Goal: Transaction & Acquisition: Purchase product/service

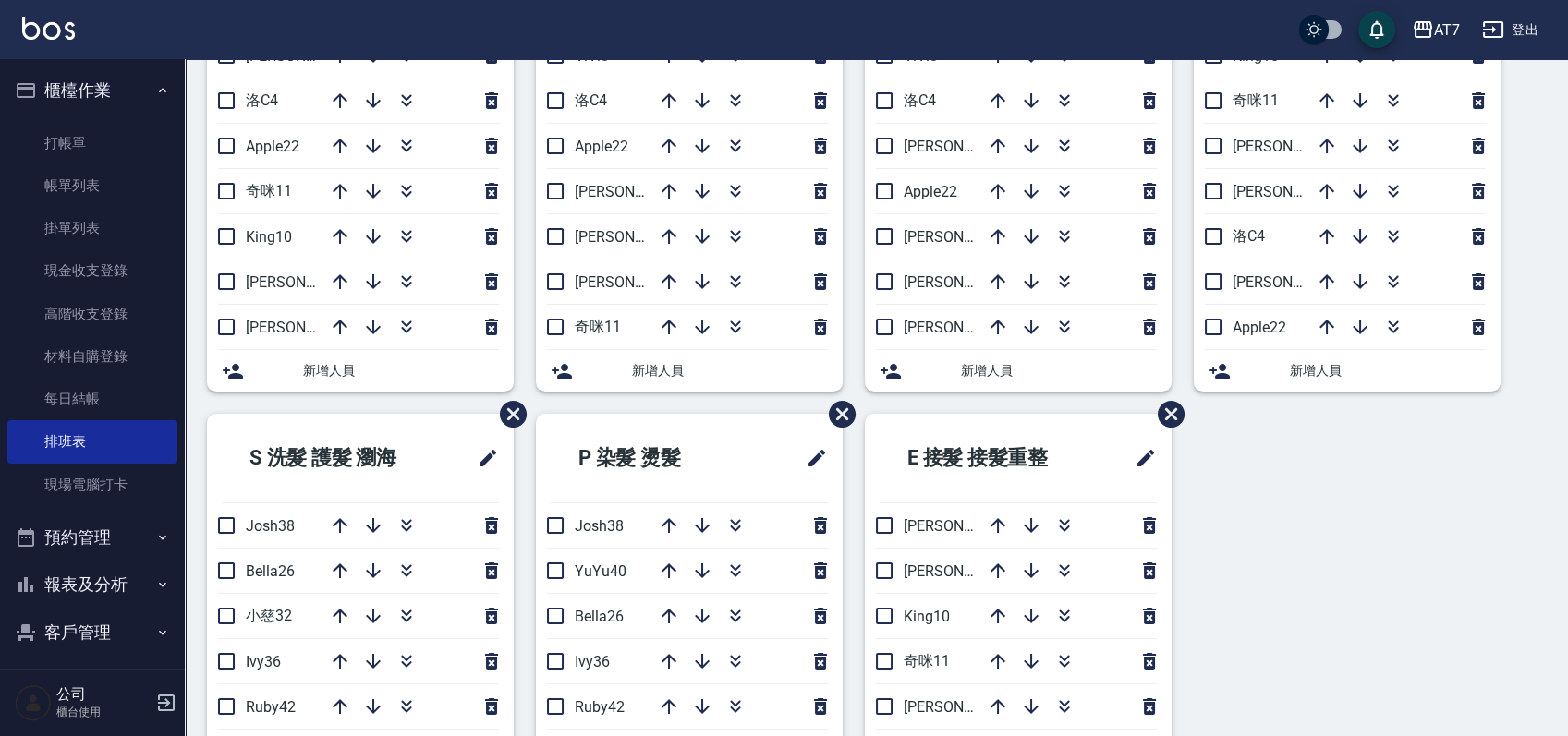
scroll to position [369, 0]
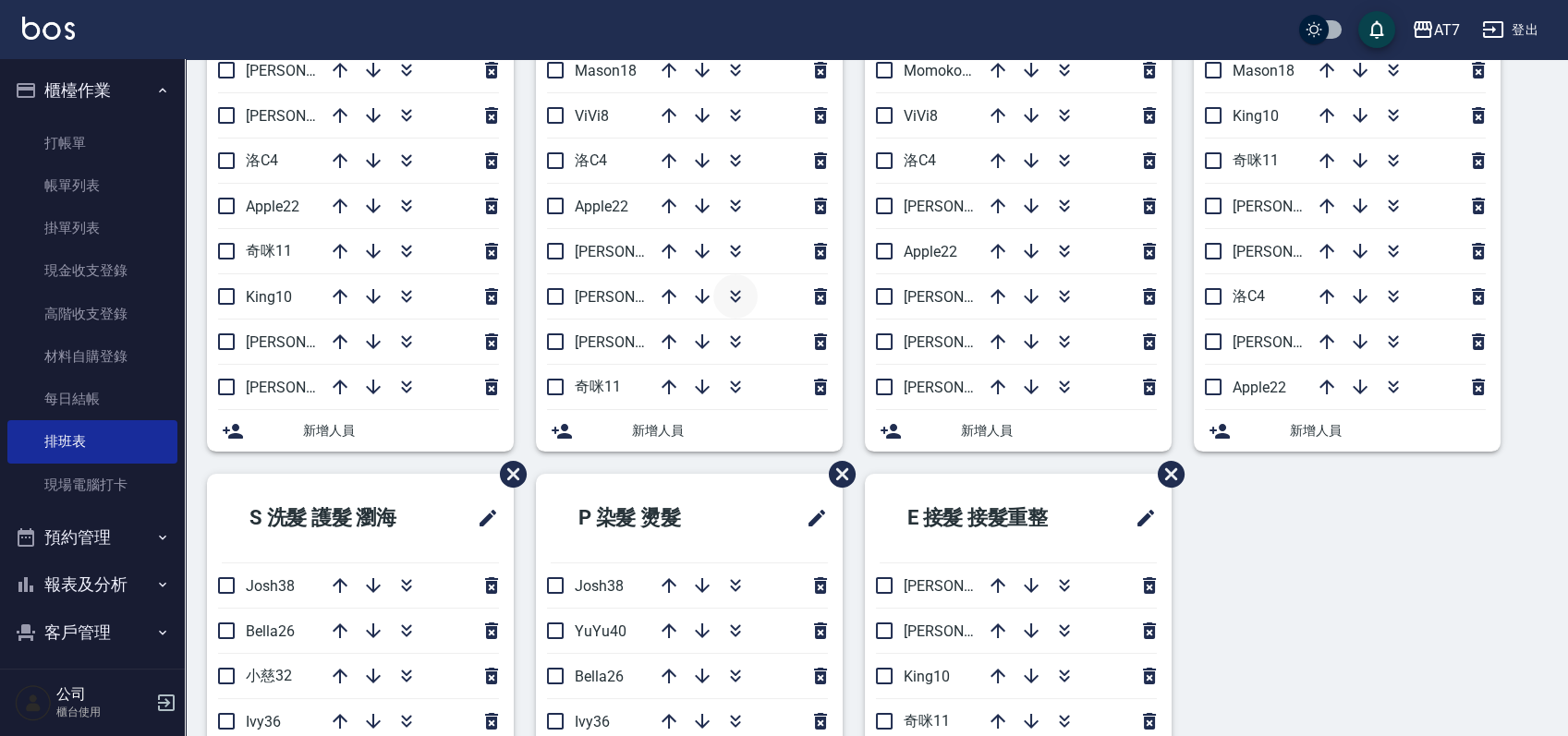
click at [741, 299] on icon "button" at bounding box center [735, 296] width 22 height 22
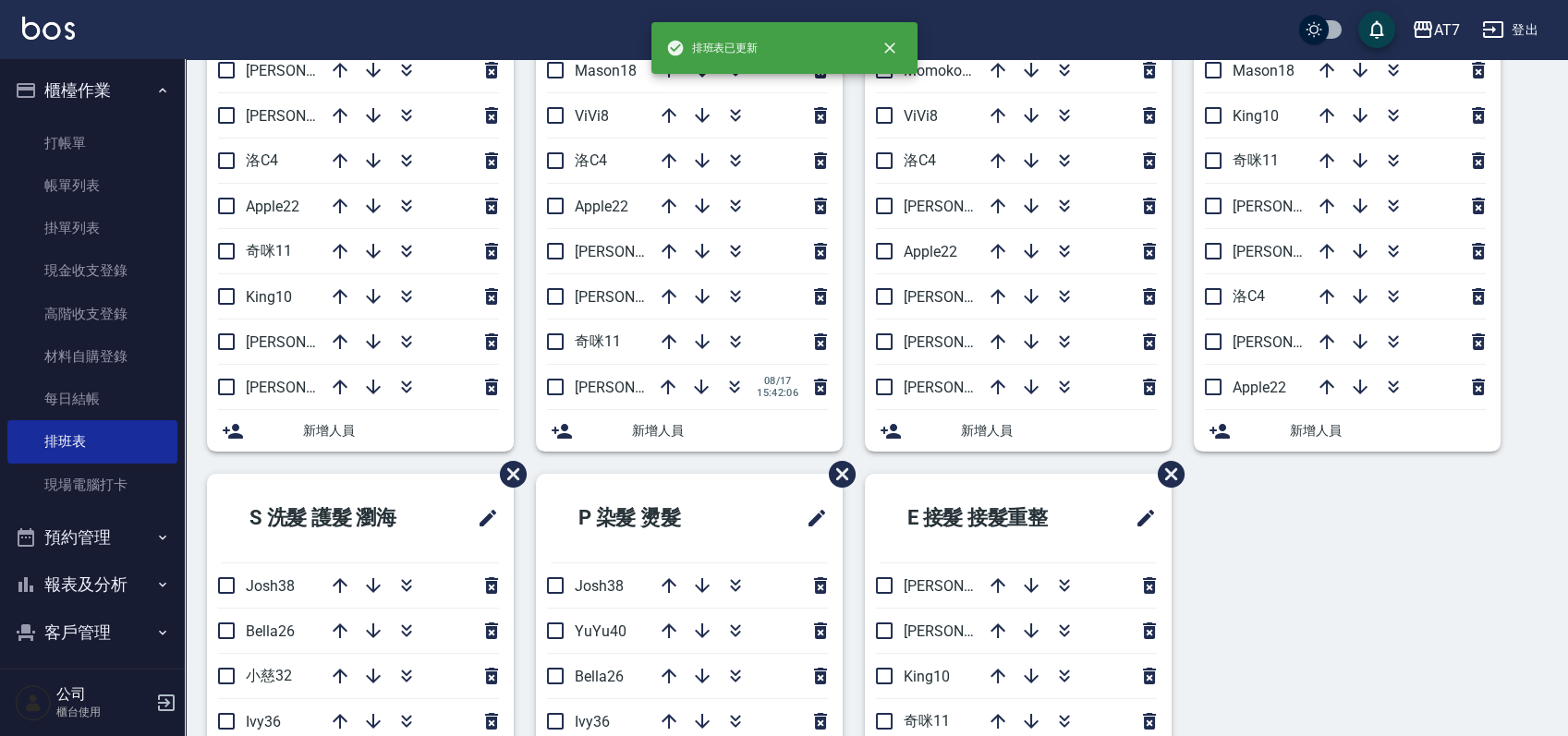
scroll to position [123, 0]
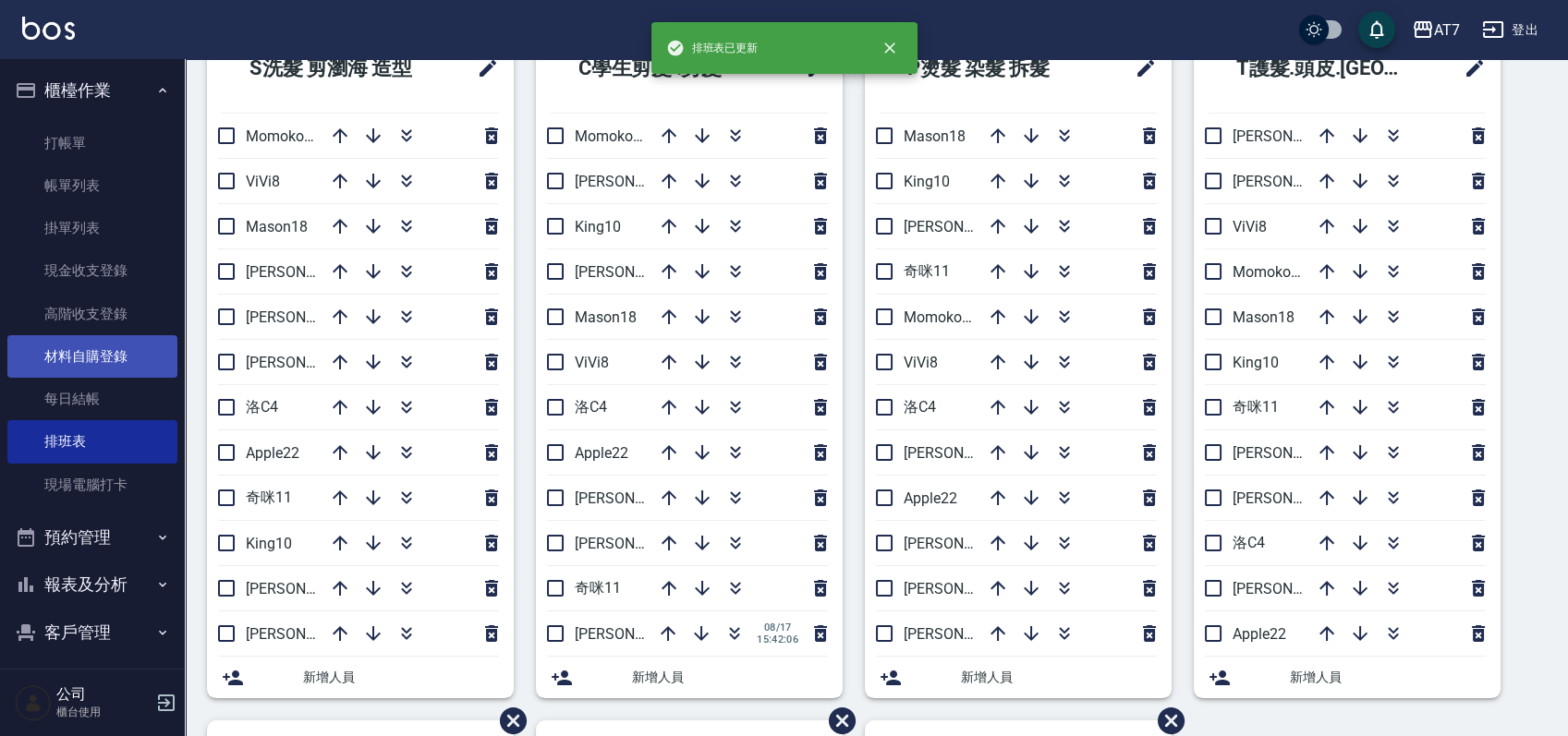
click at [94, 359] on link "材料自購登錄" at bounding box center [92, 356] width 170 height 42
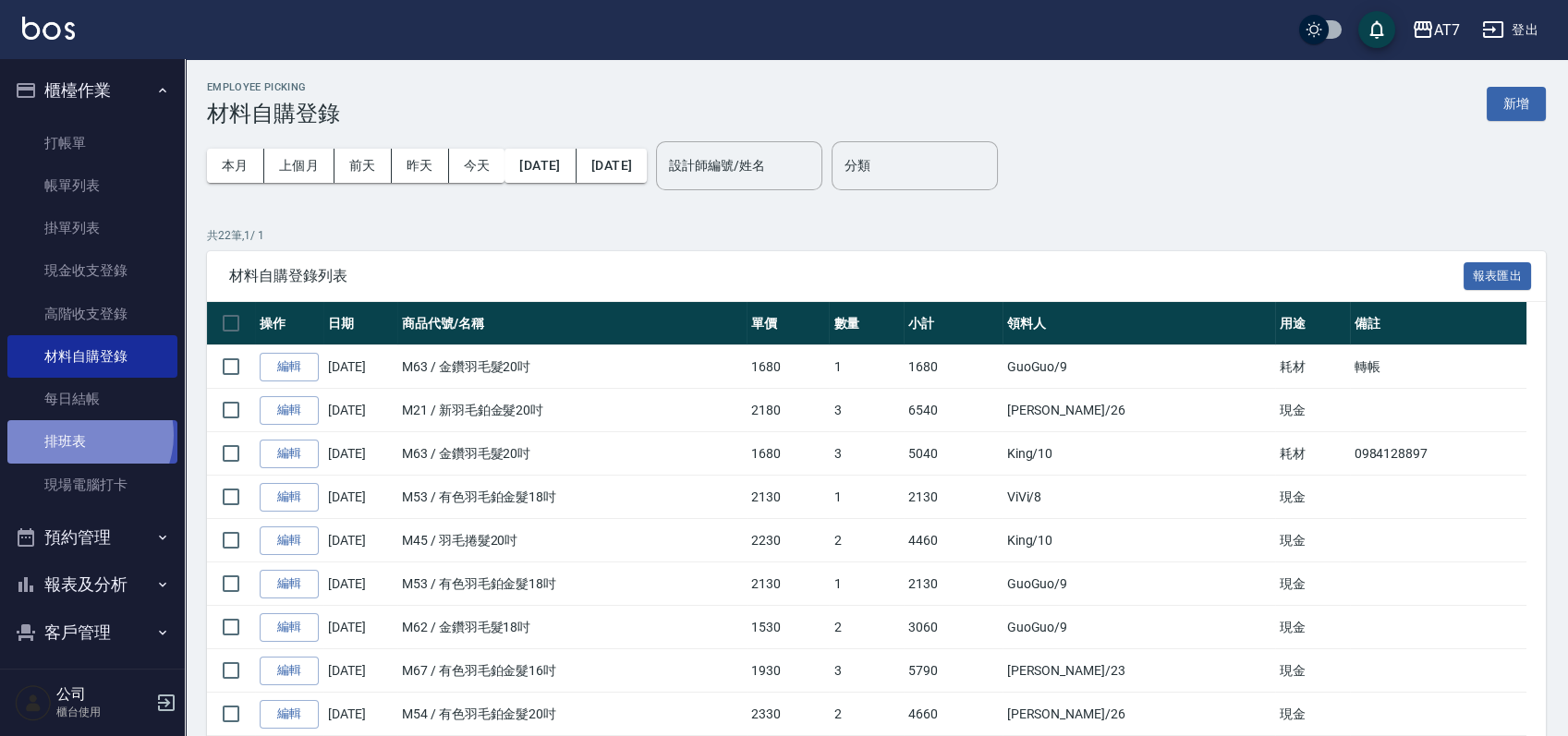
click at [80, 435] on link "排班表" at bounding box center [92, 441] width 170 height 42
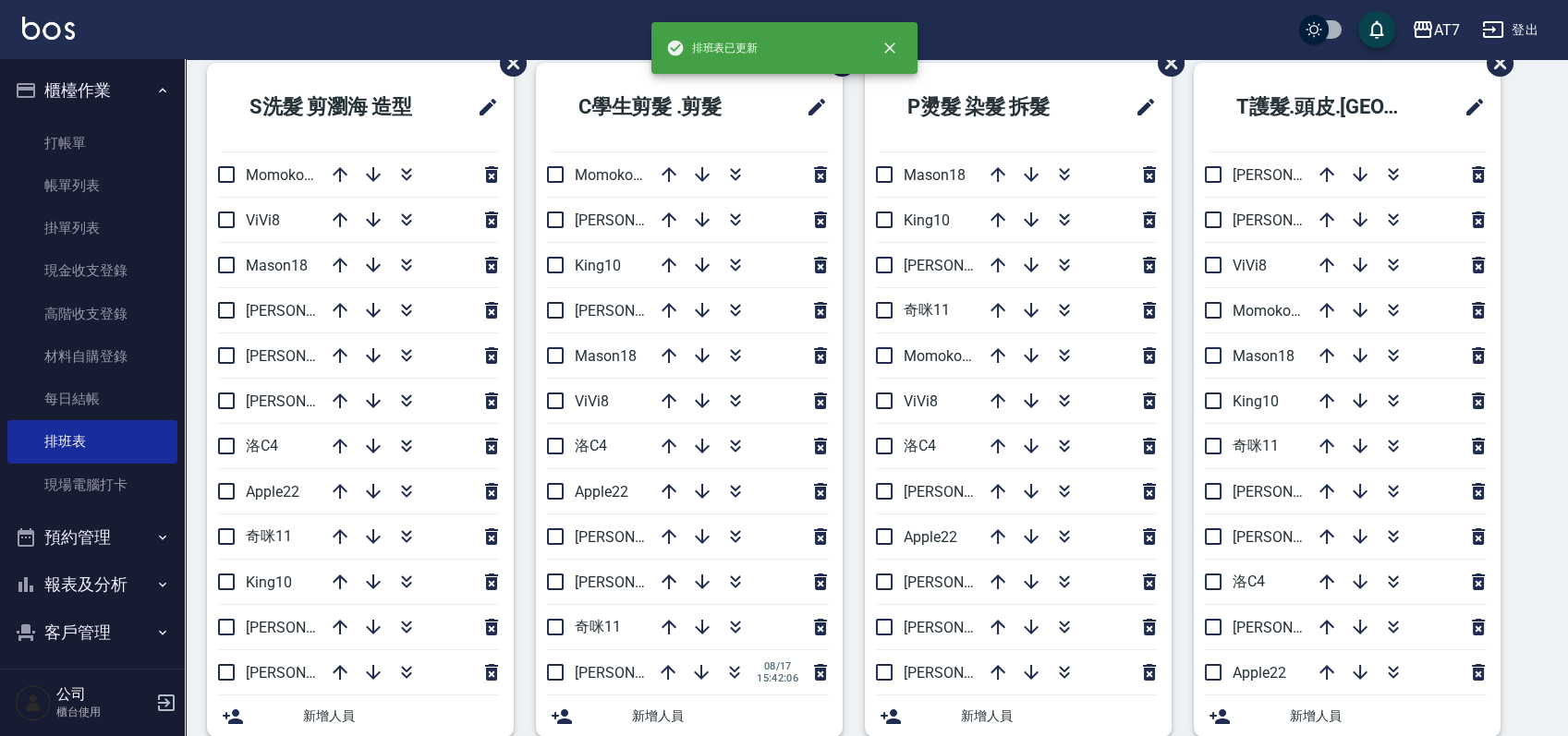
scroll to position [123, 0]
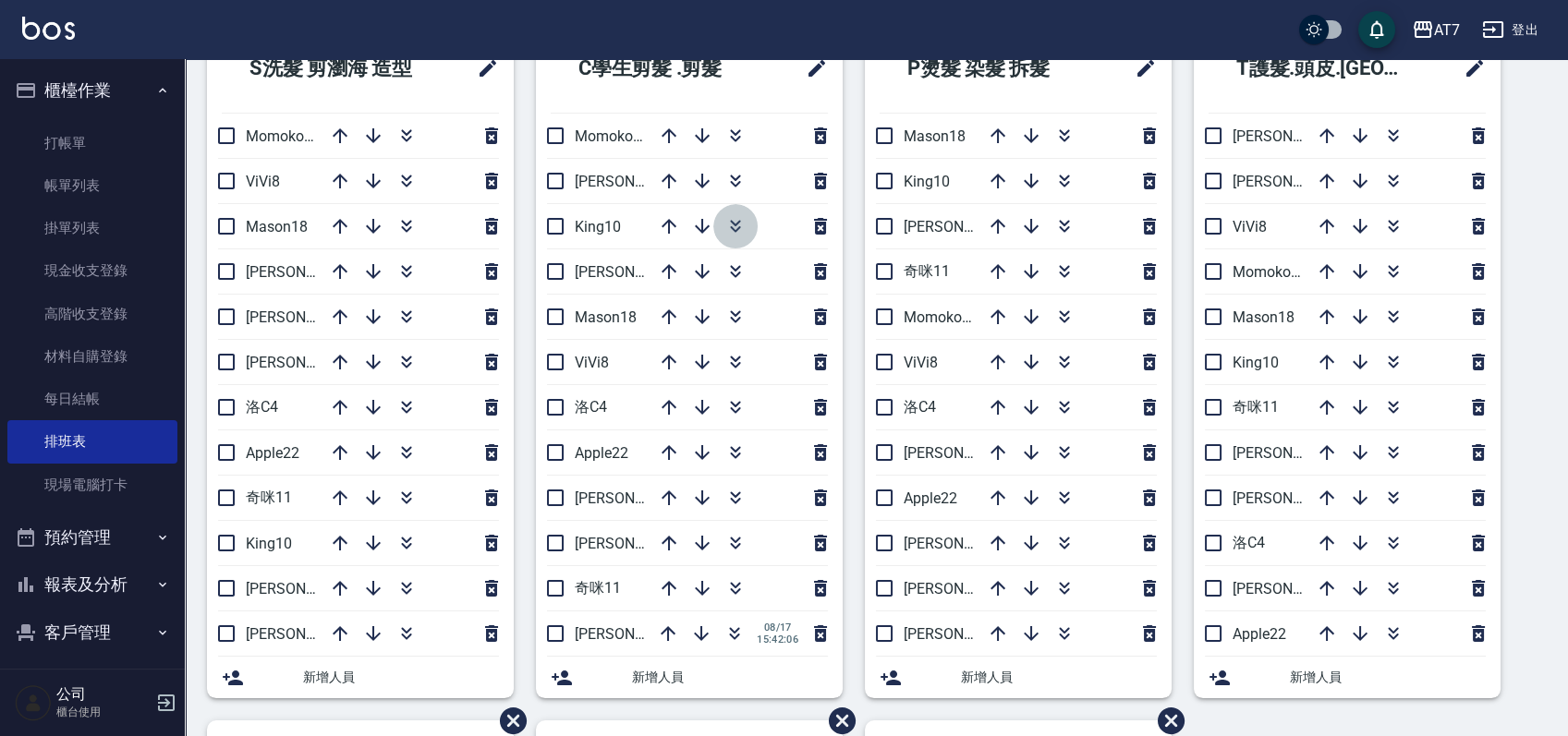
click at [732, 220] on icon "button" at bounding box center [735, 226] width 22 height 22
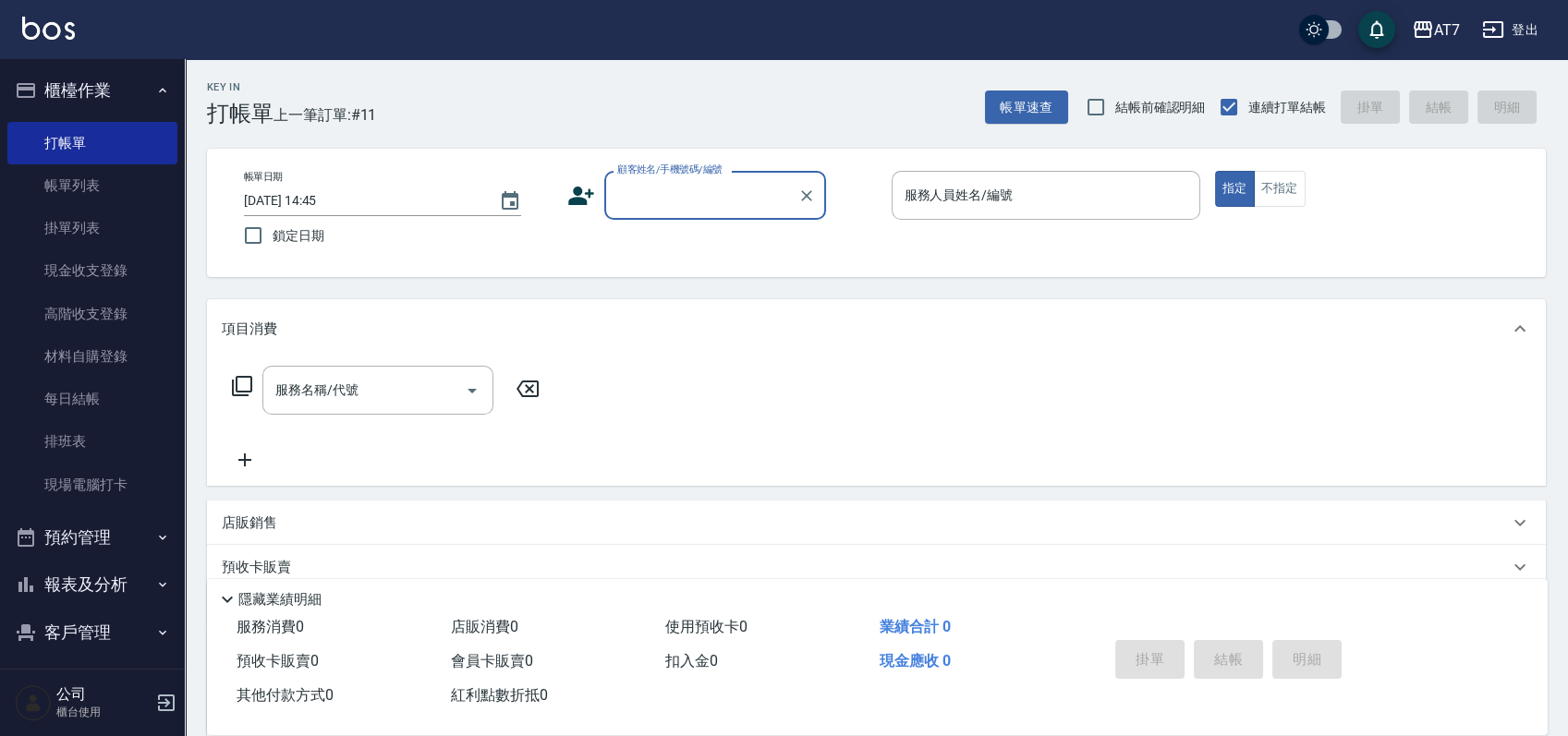
click at [679, 190] on input "顧客姓名/手機號碼/編號" at bounding box center [701, 195] width 177 height 32
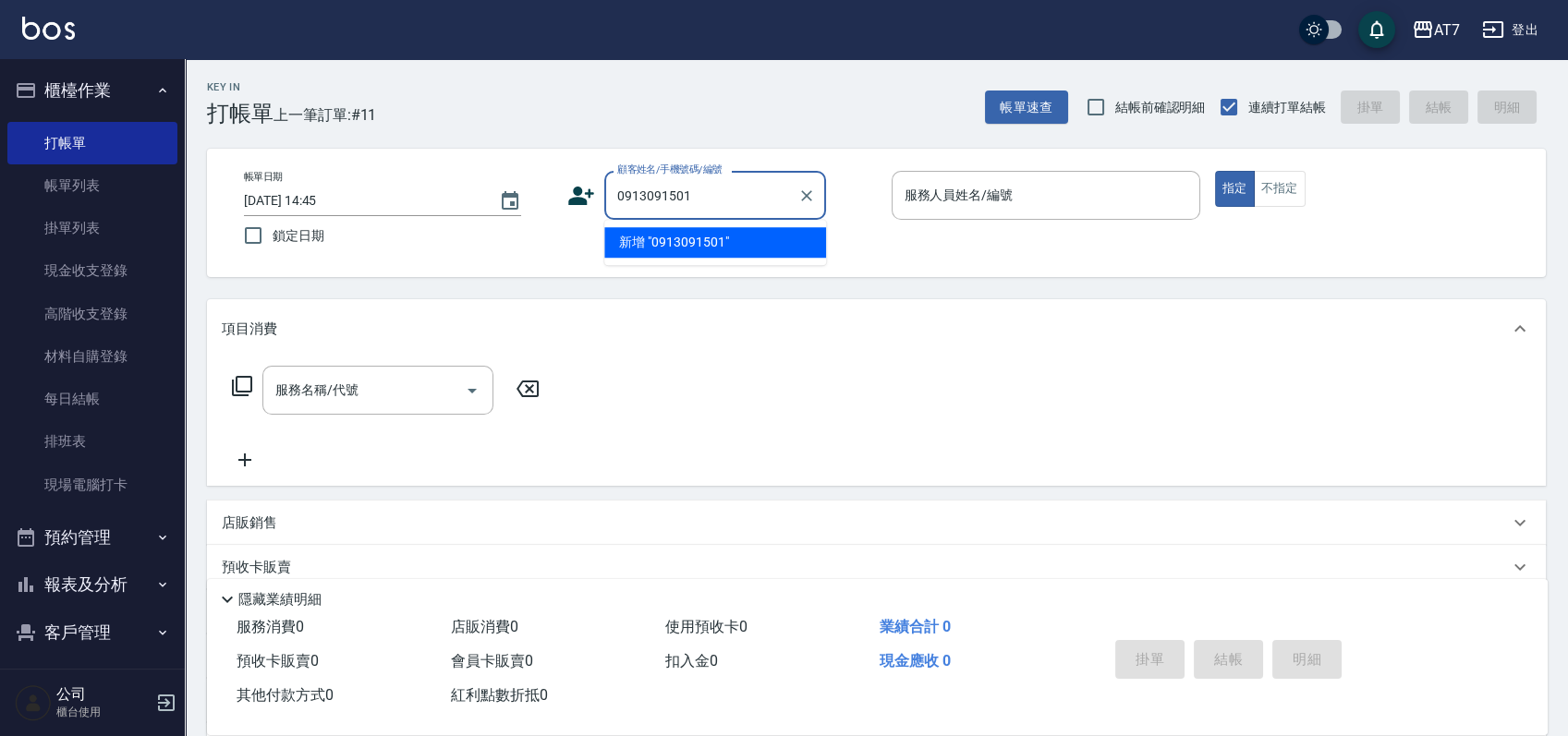
type input "0913091501"
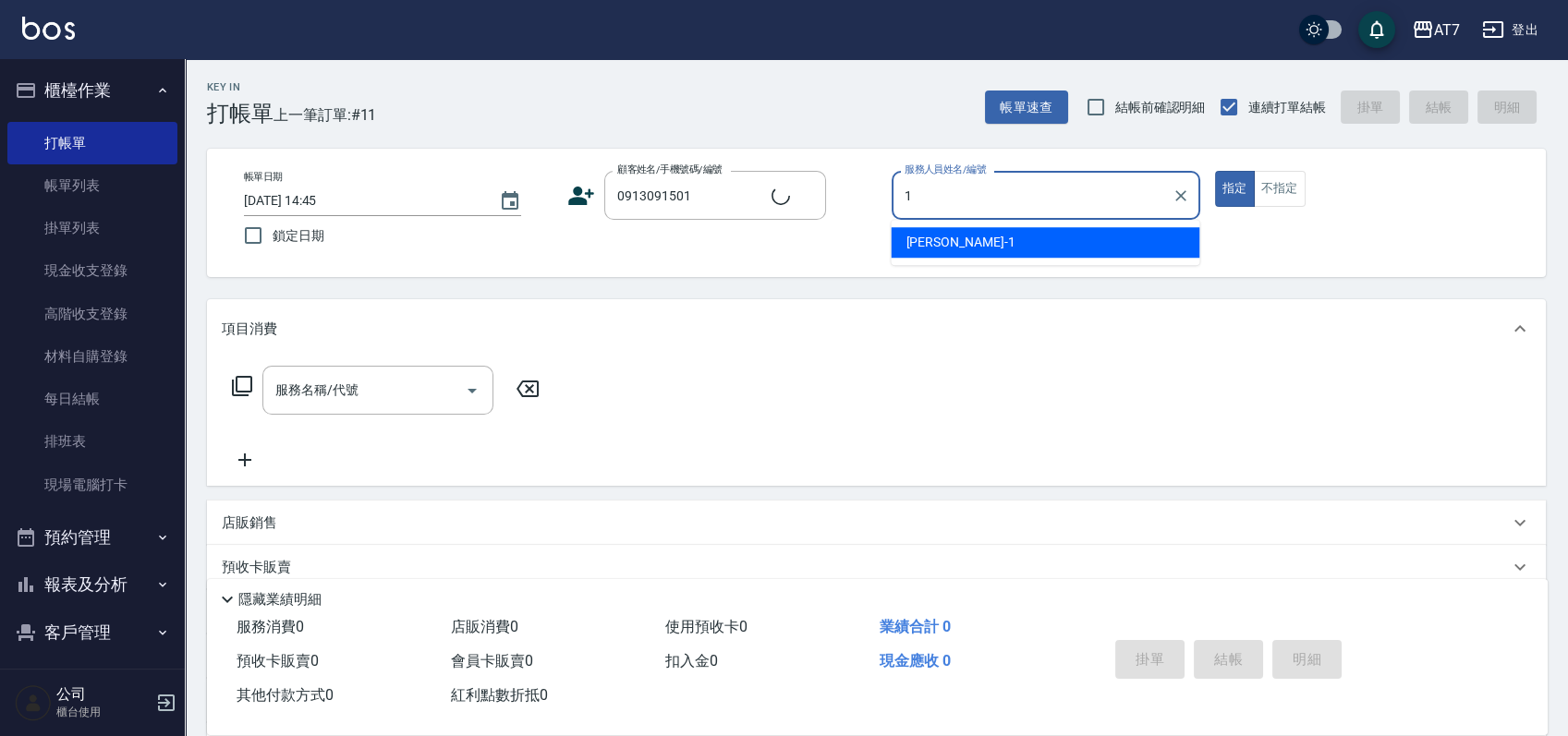
type input "18"
type input "陳惠婷/0913091501/null"
type input "Mason-18"
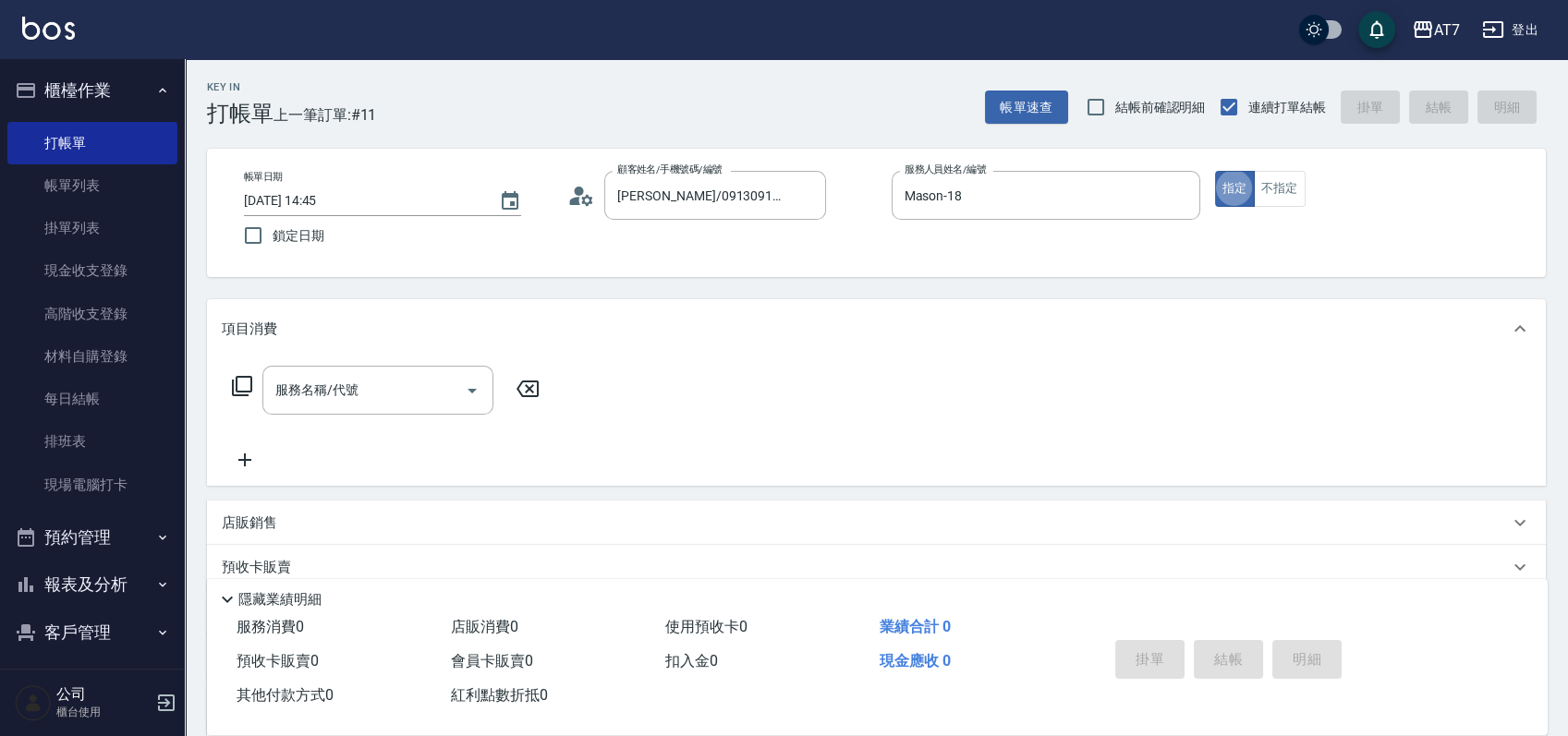
type button "true"
type input "401"
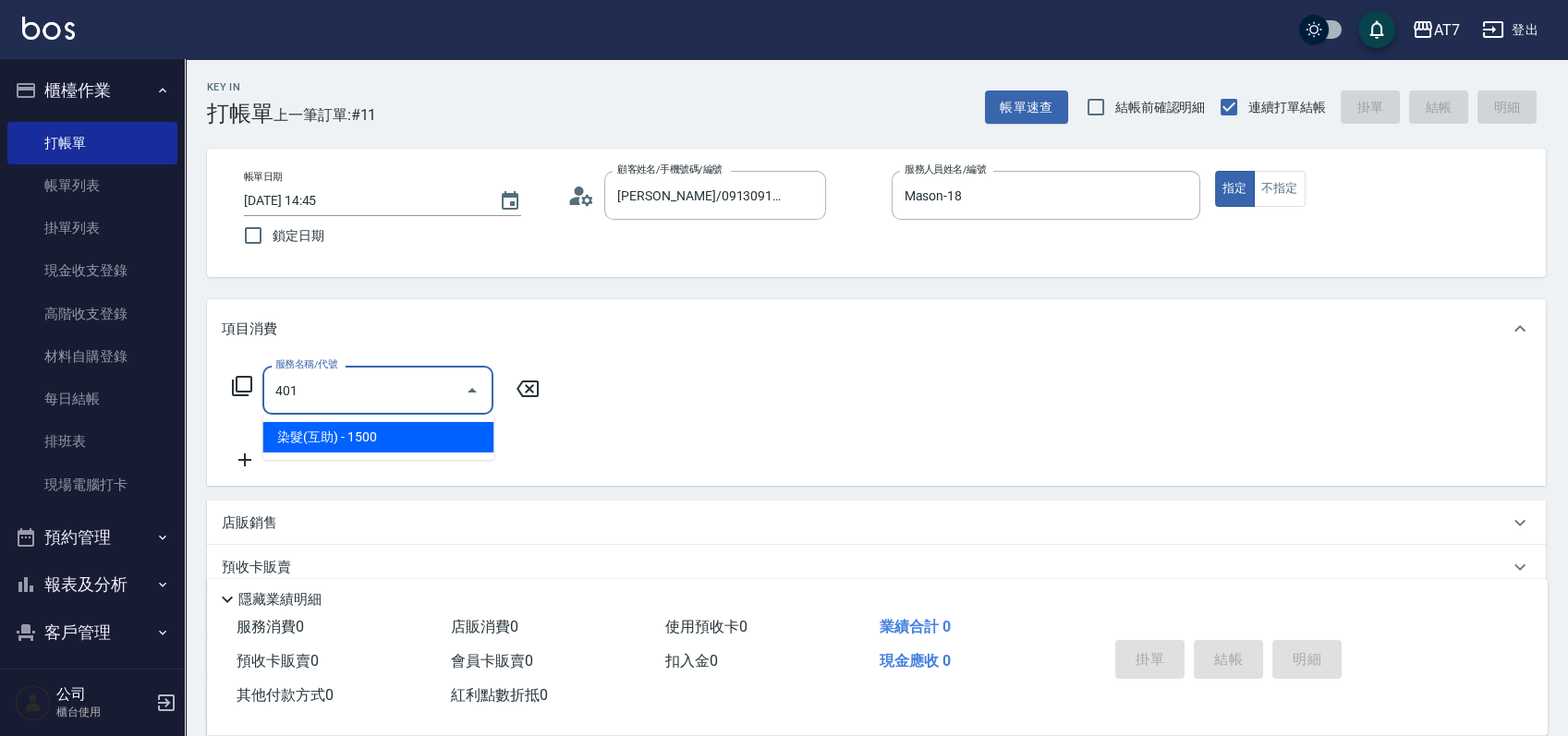
type input "150"
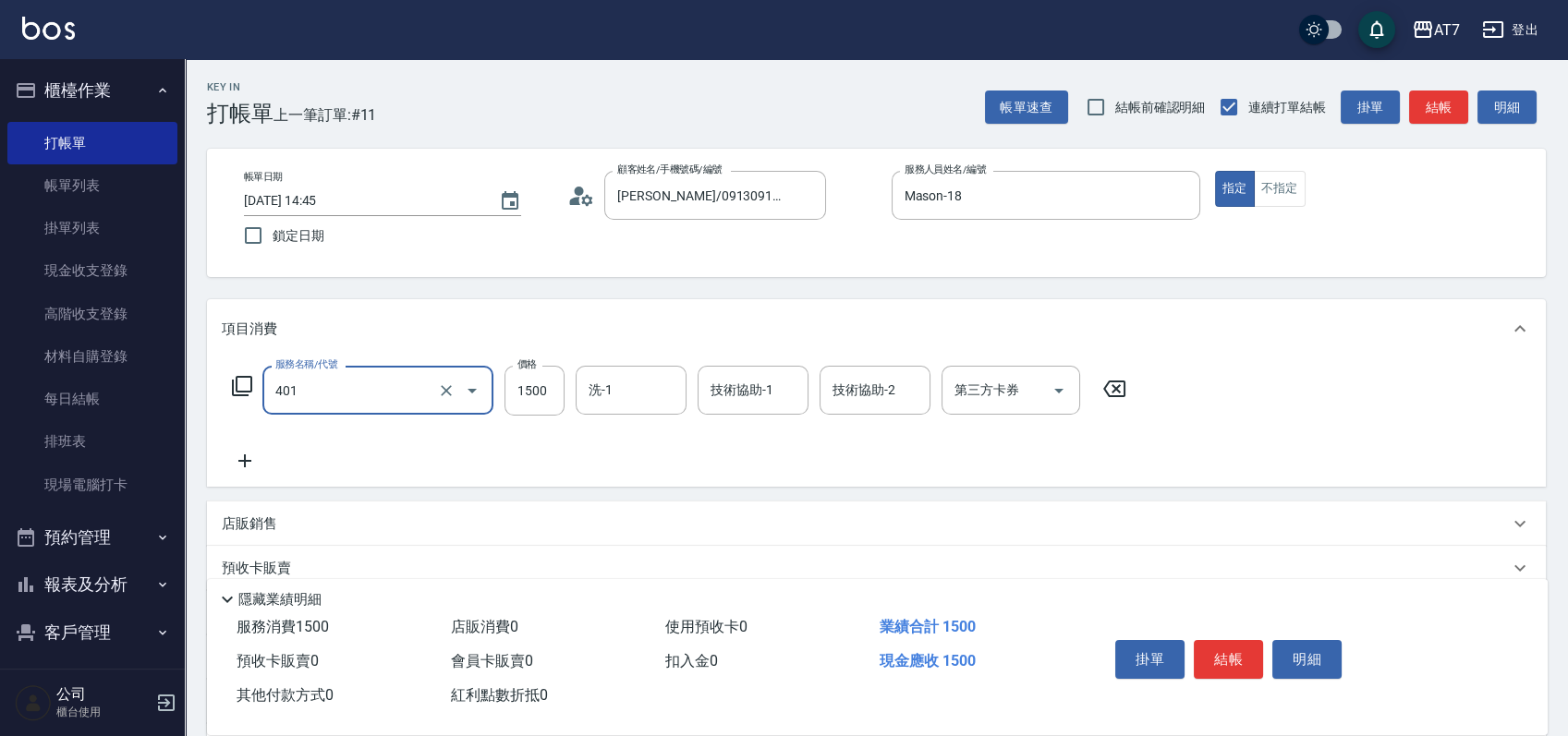
type input "染髮(互助)(401)"
type input "1"
type input "0"
type input "159"
type input "10"
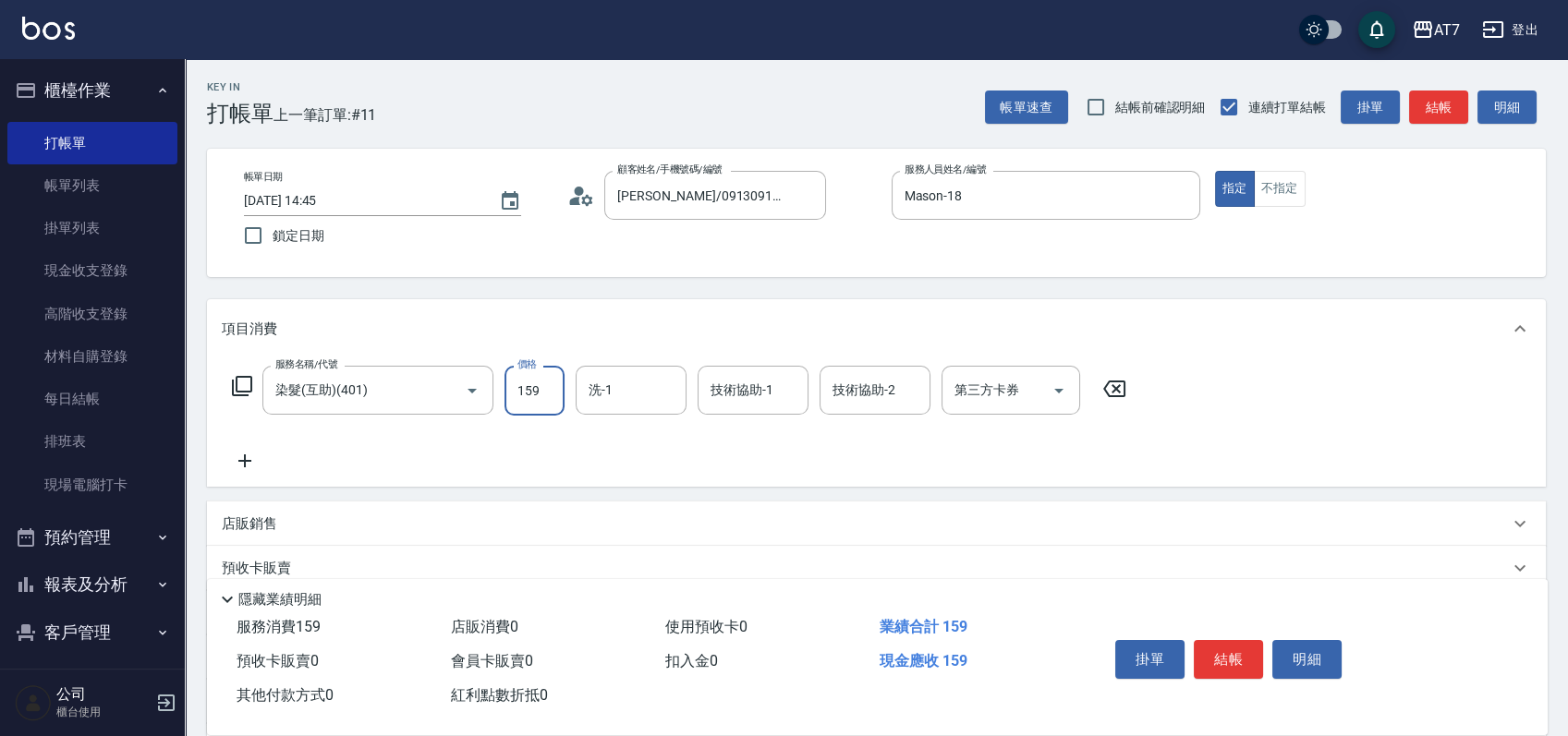
type input "1599"
type input "150"
type input "1599"
type input "Josh-38"
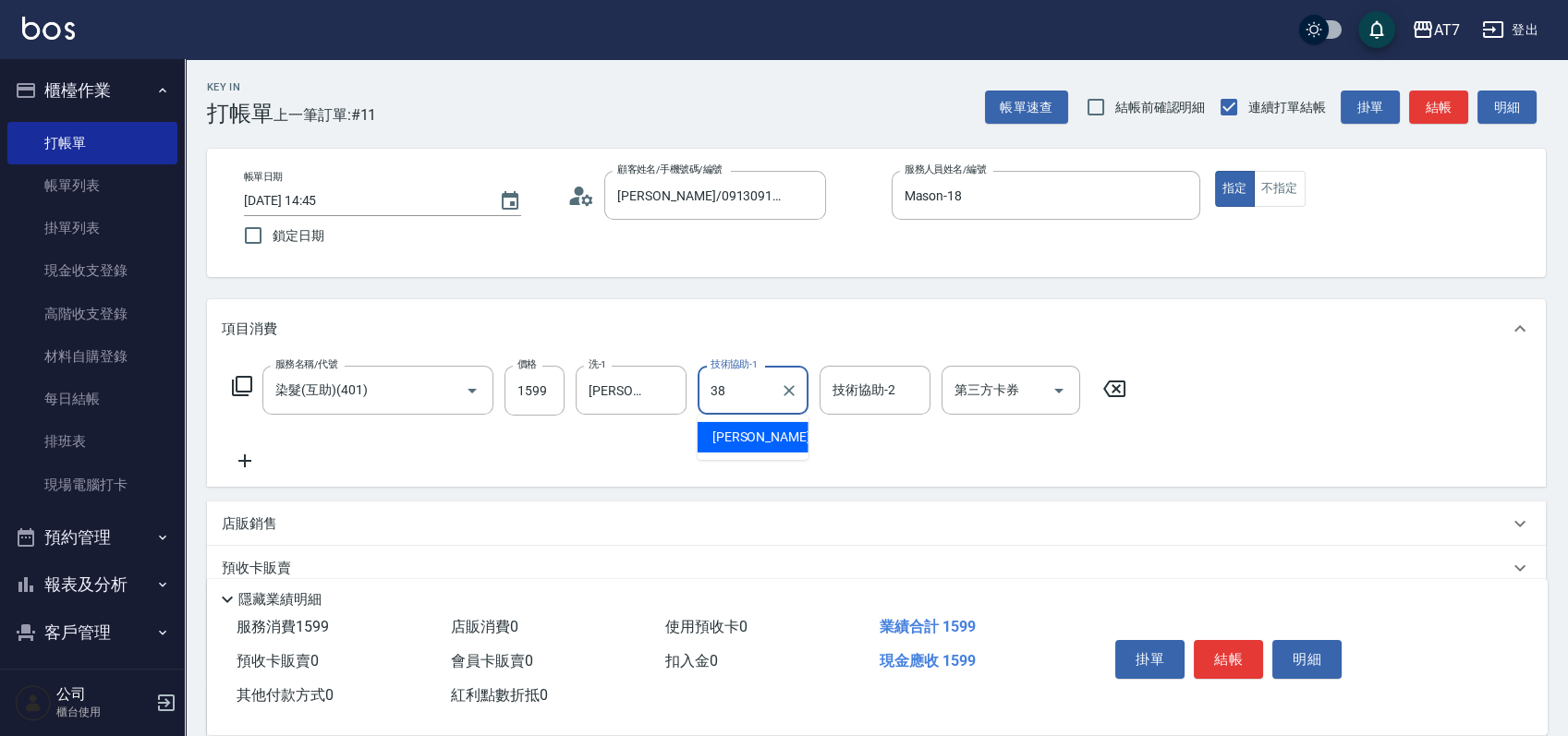
type input "Josh-38"
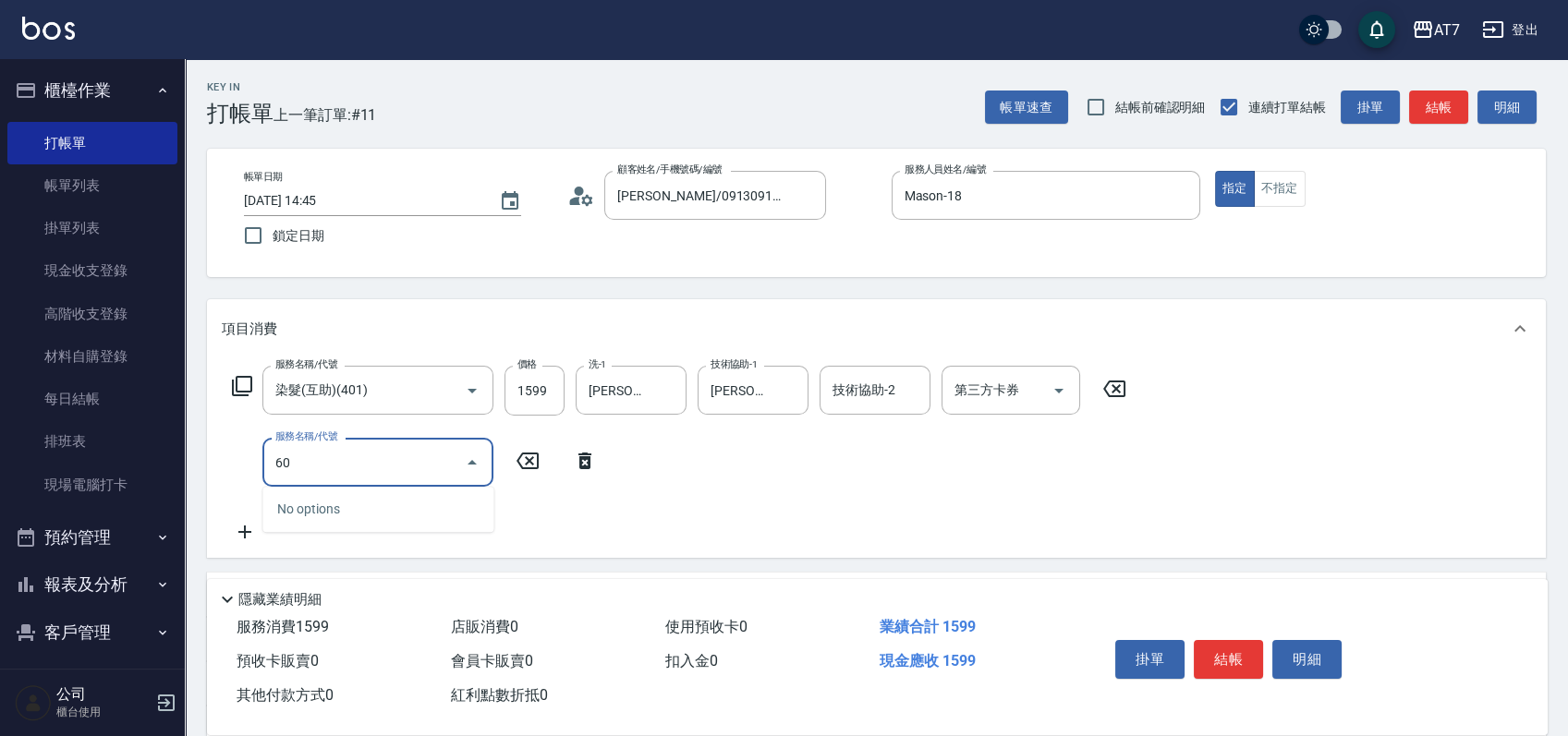
type input "607"
type input "300"
type input "東日玫瑰短（助）(607)"
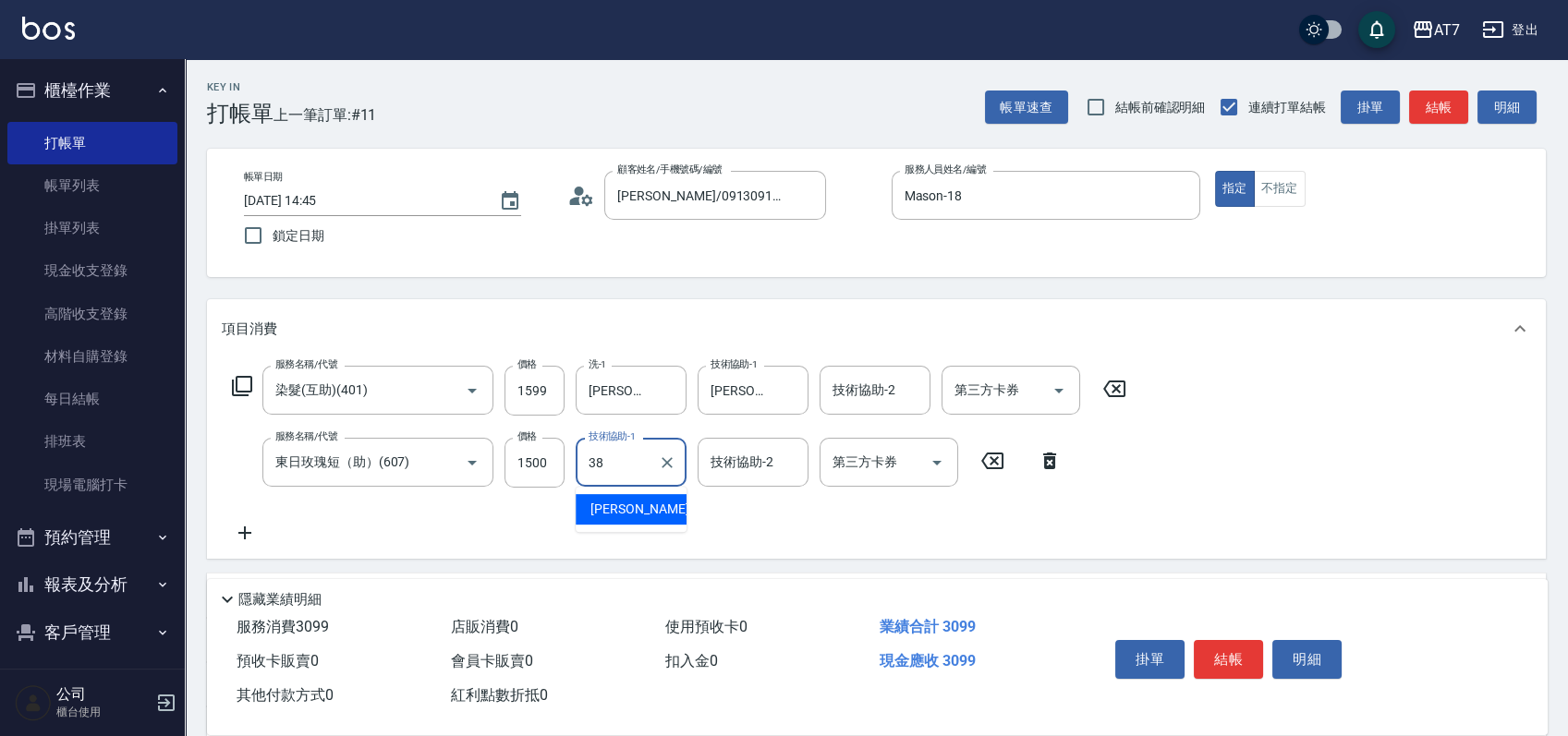
type input "Josh-38"
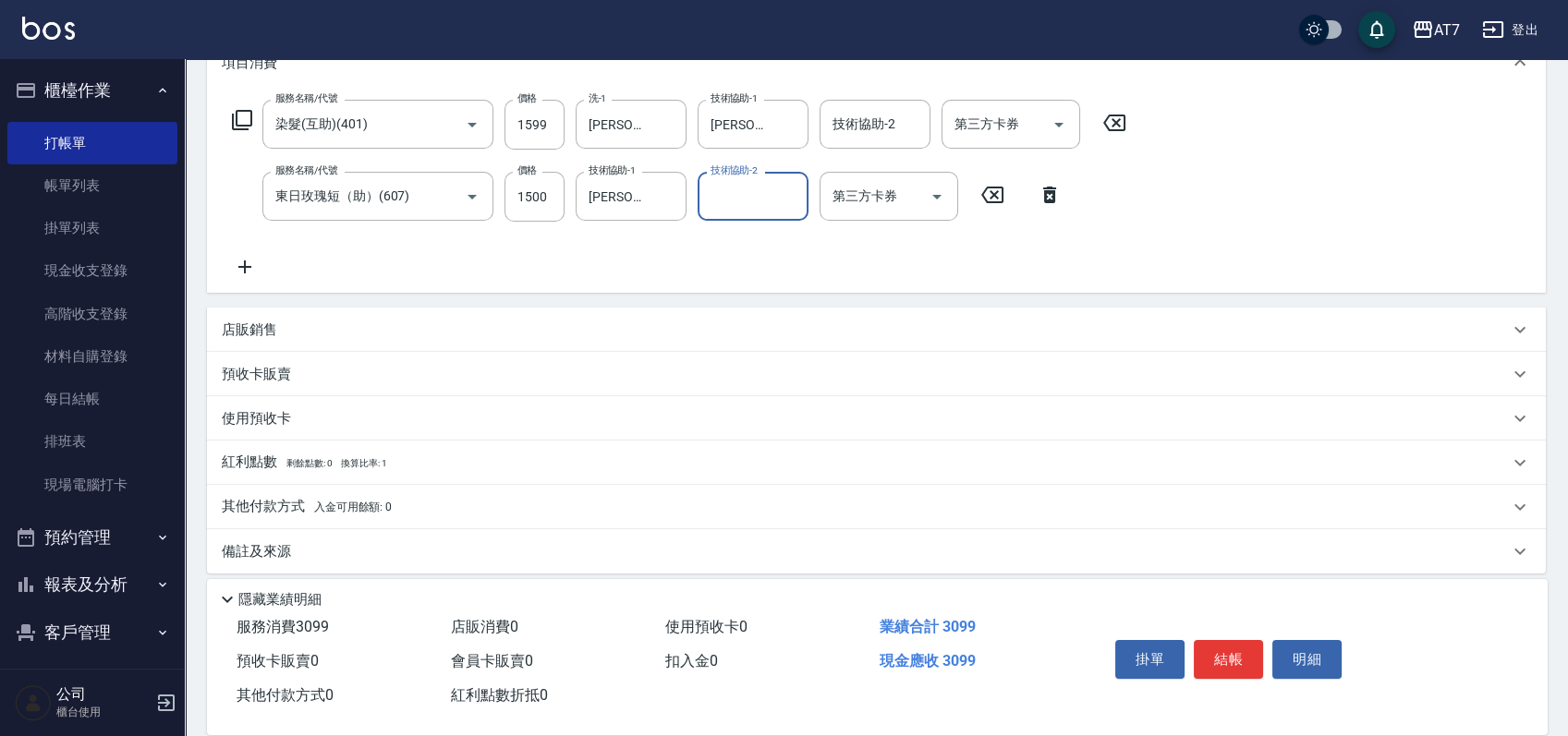
scroll to position [278, 0]
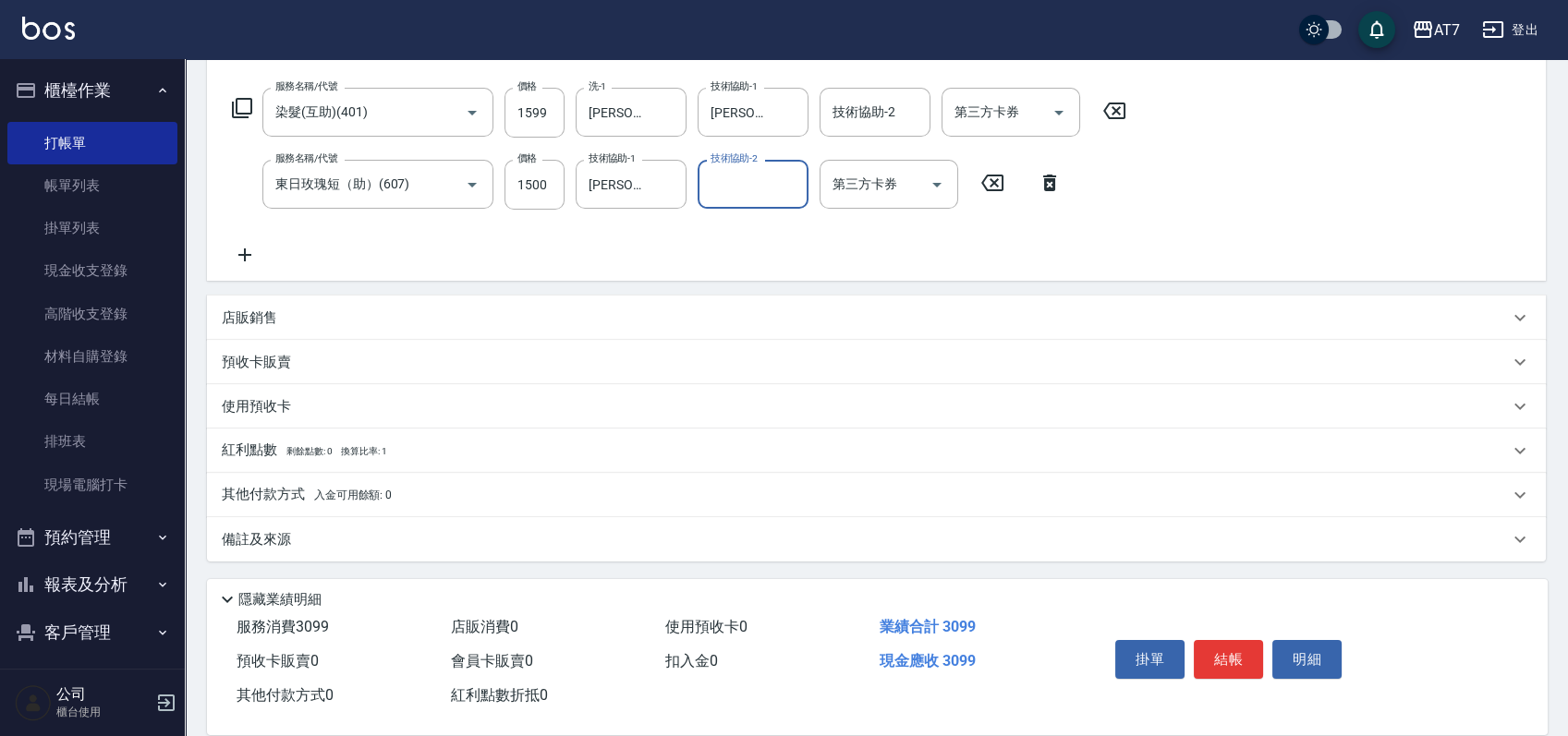
click at [259, 490] on p "其他付款方式 入金可用餘額: 0" at bounding box center [307, 495] width 170 height 20
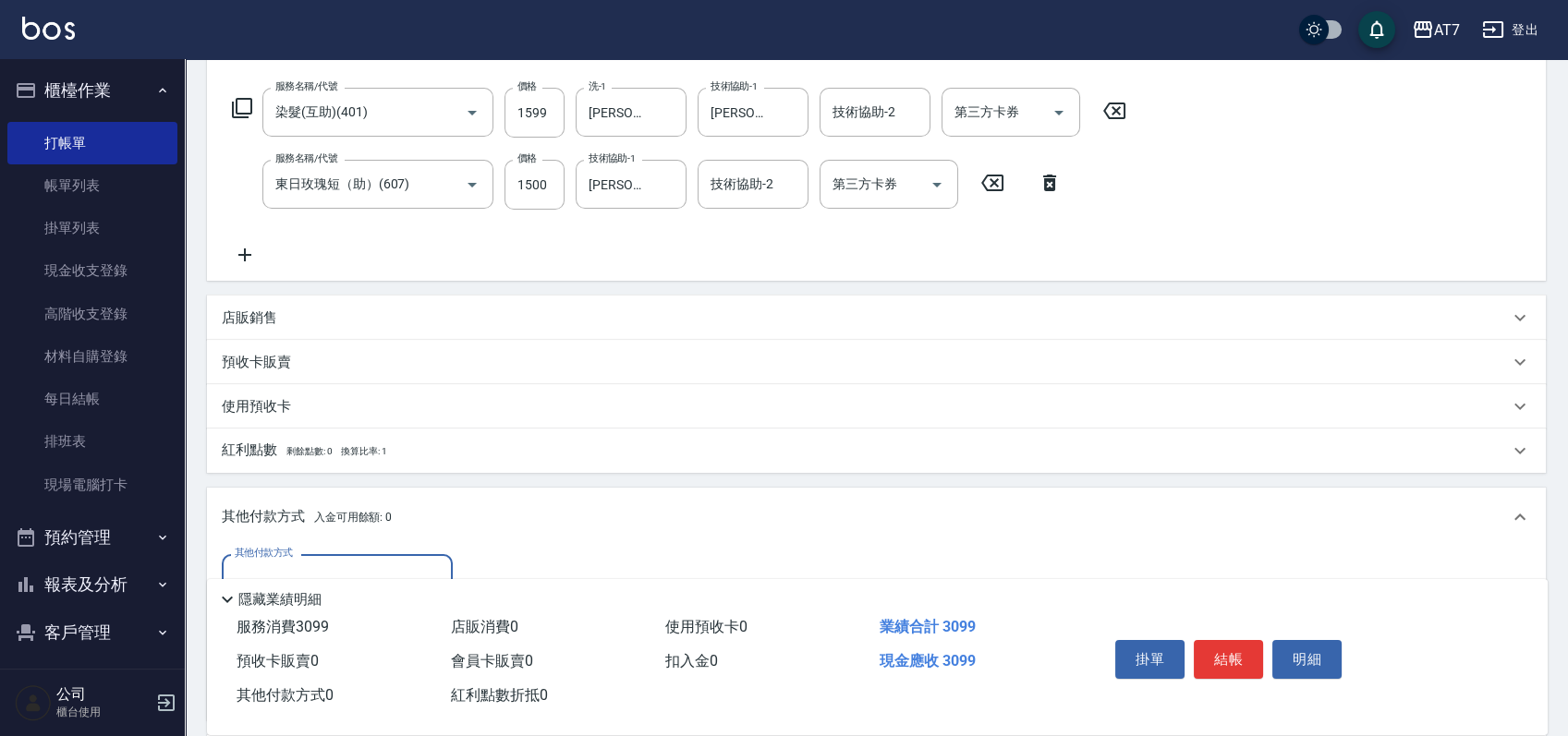
scroll to position [401, 0]
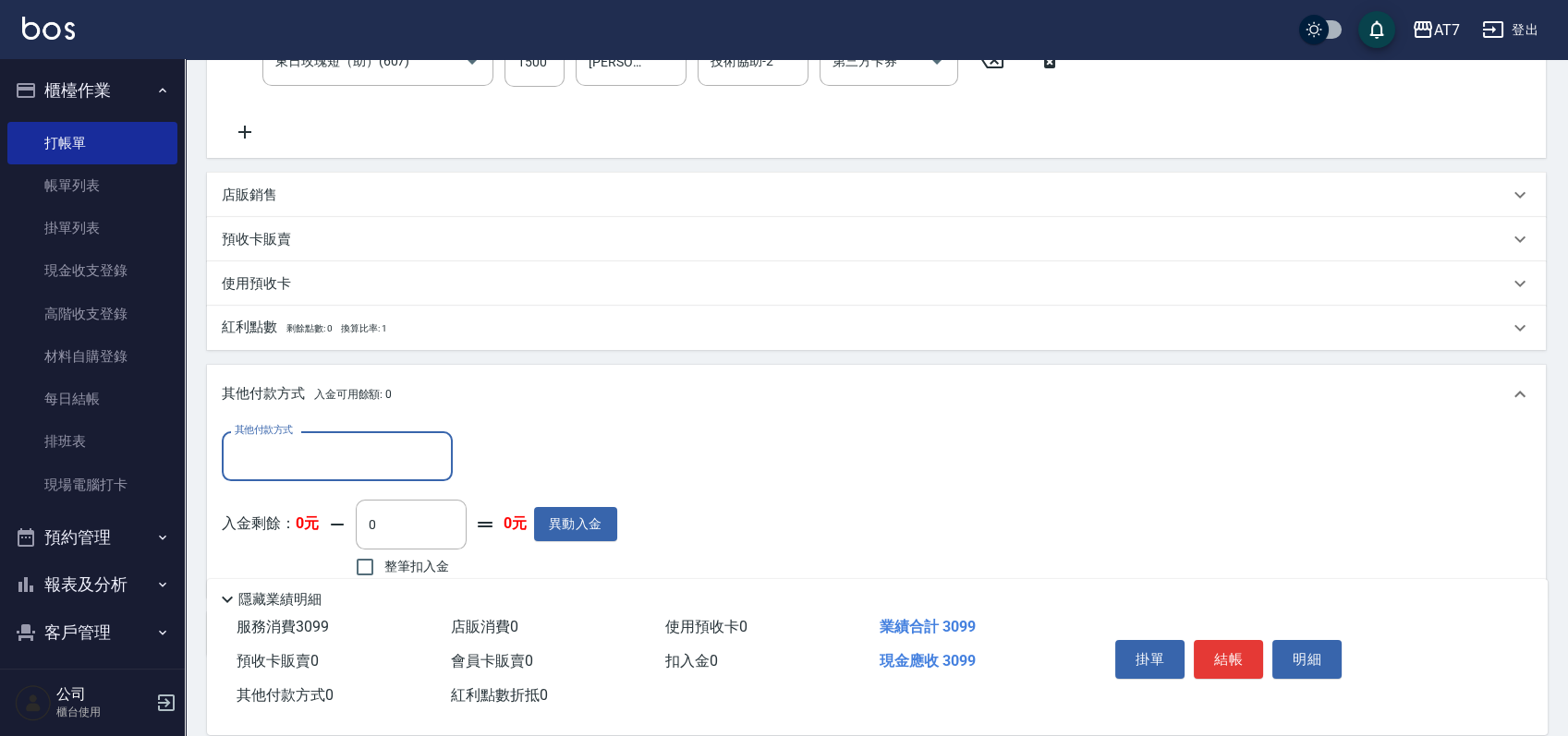
click at [326, 462] on input "其他付款方式" at bounding box center [337, 455] width 214 height 32
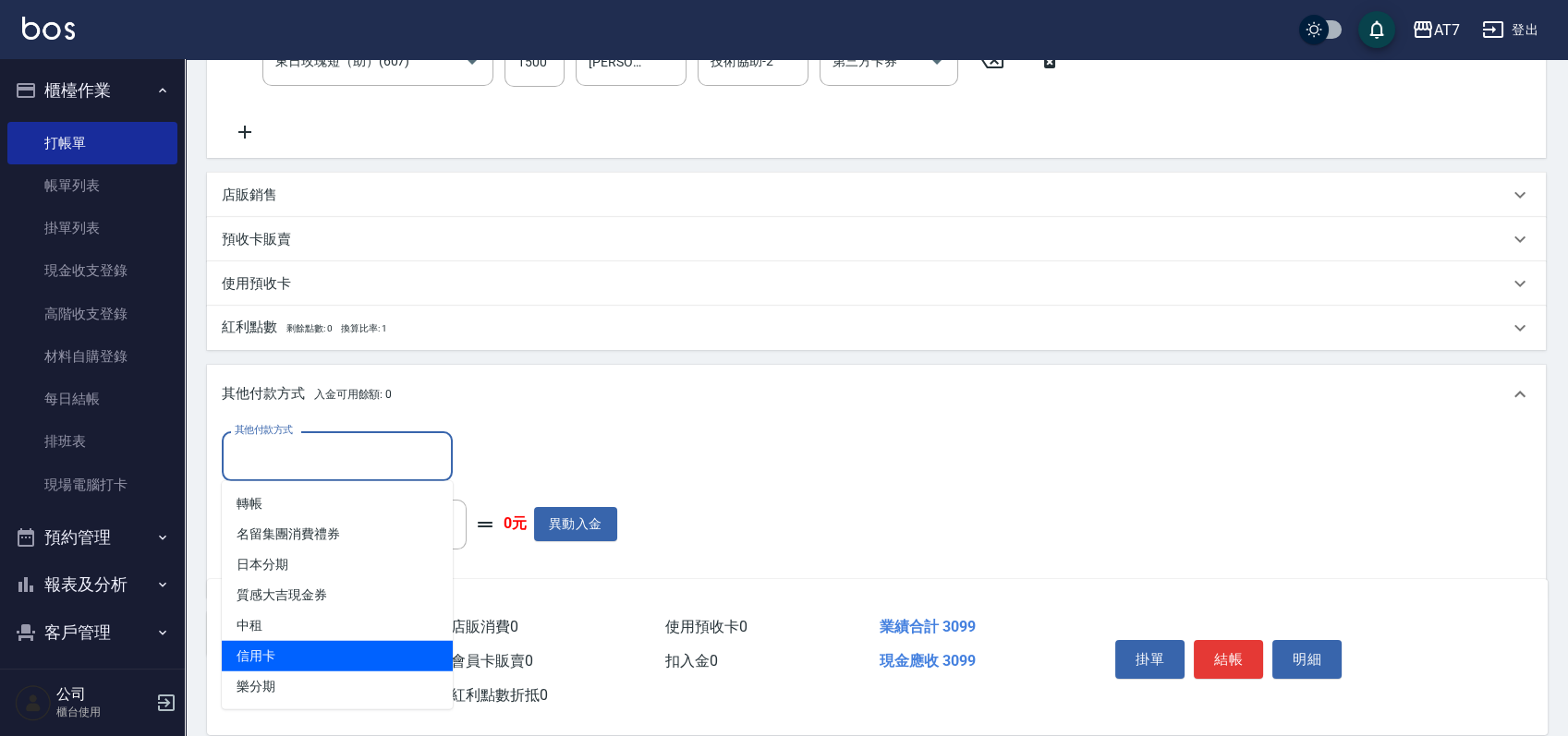
click at [312, 641] on span "信用卡" at bounding box center [337, 656] width 231 height 30
type input "信用卡"
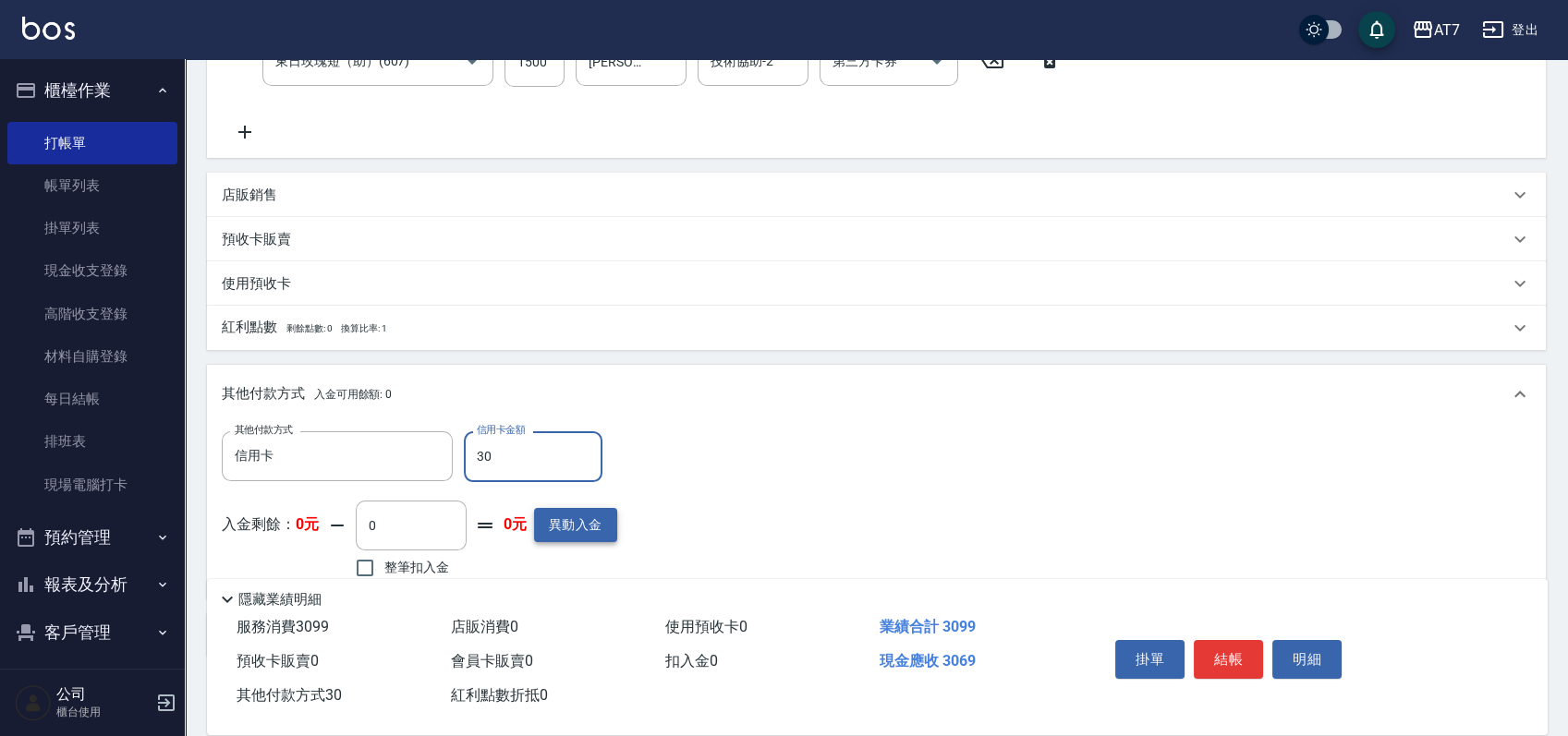
type input "309"
type input "270"
type input "3099"
type input "0"
type input "3099"
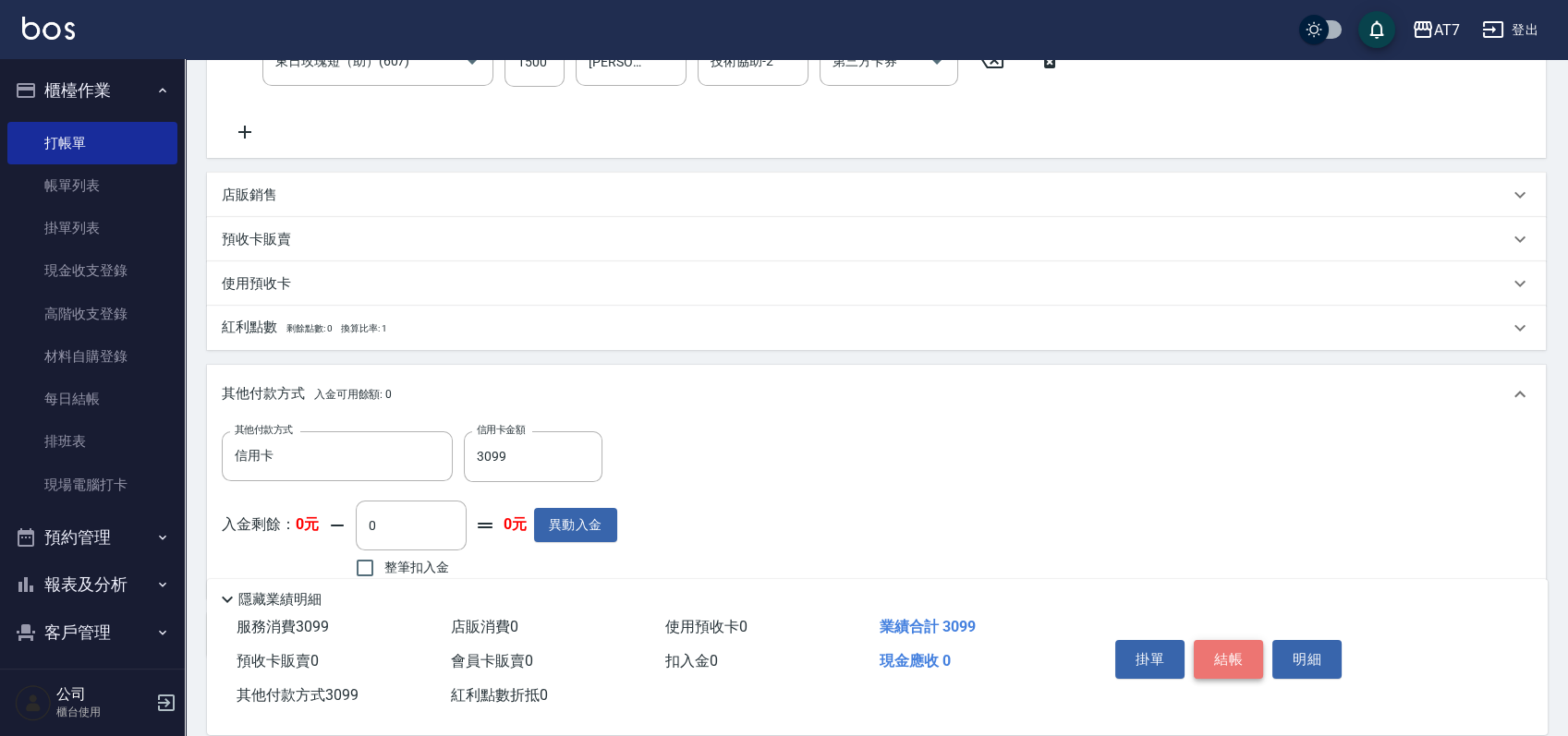
click at [1242, 662] on button "結帳" at bounding box center [1228, 659] width 69 height 39
type input "2025/08/17 15:39"
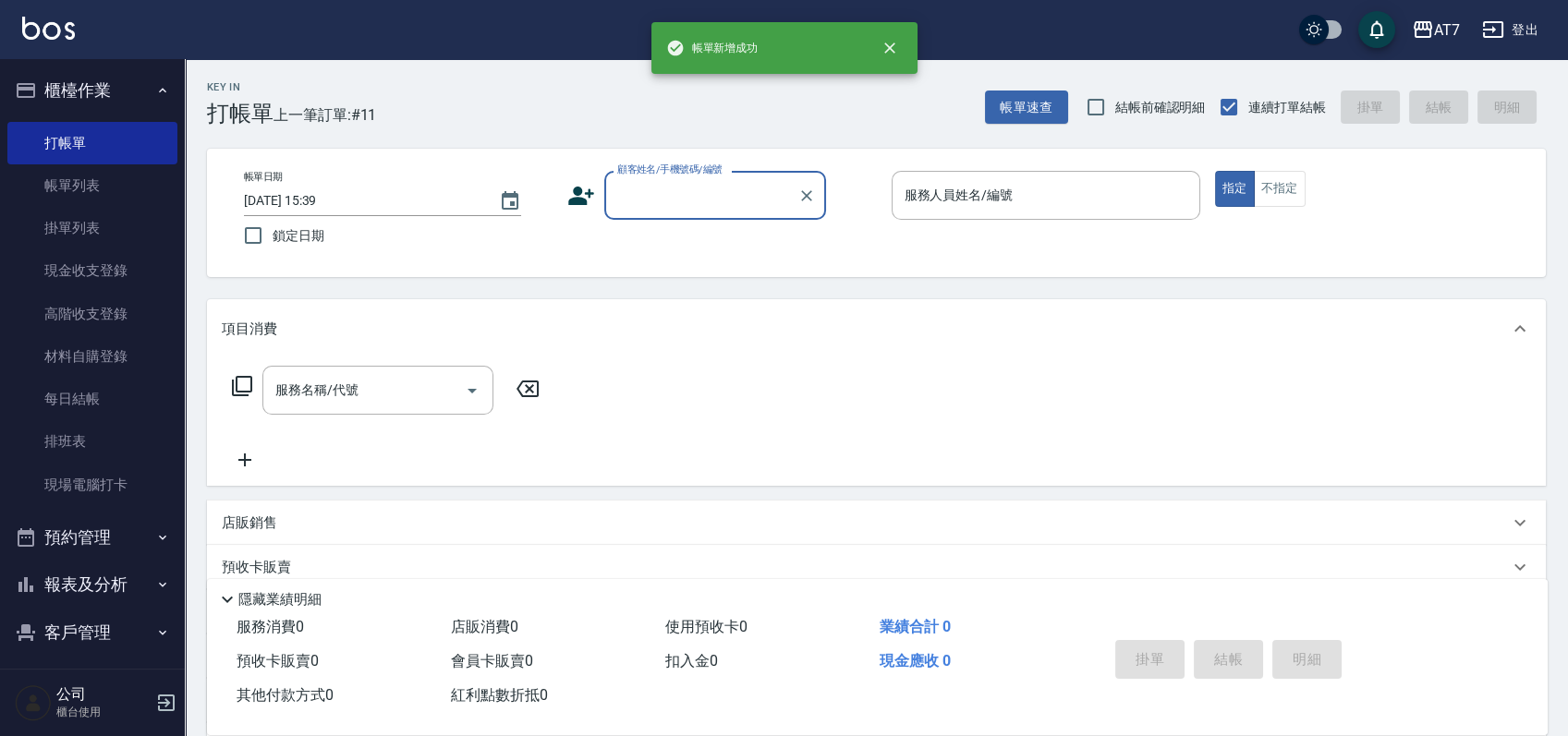
scroll to position [0, 0]
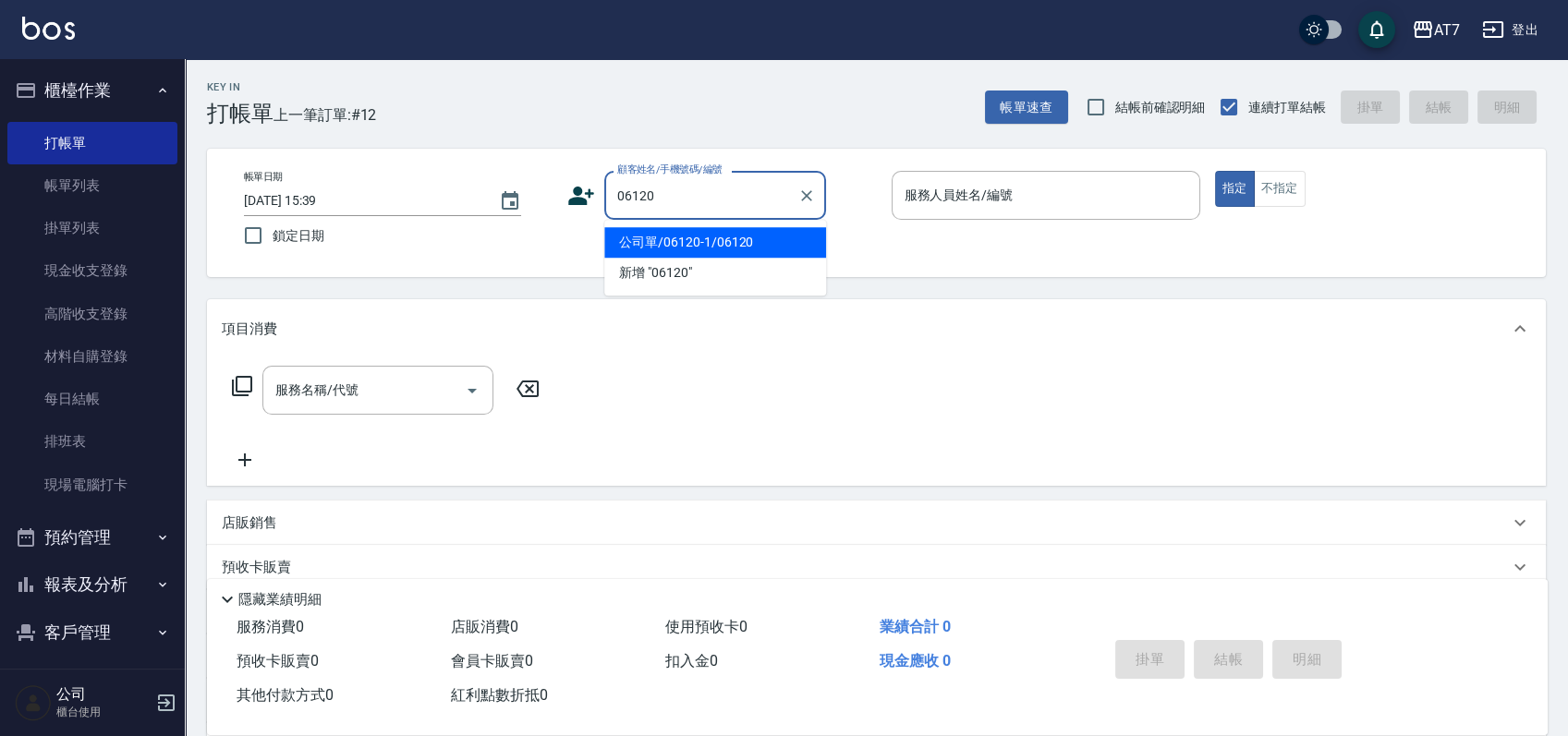
type input "公司單/06120-1/06120"
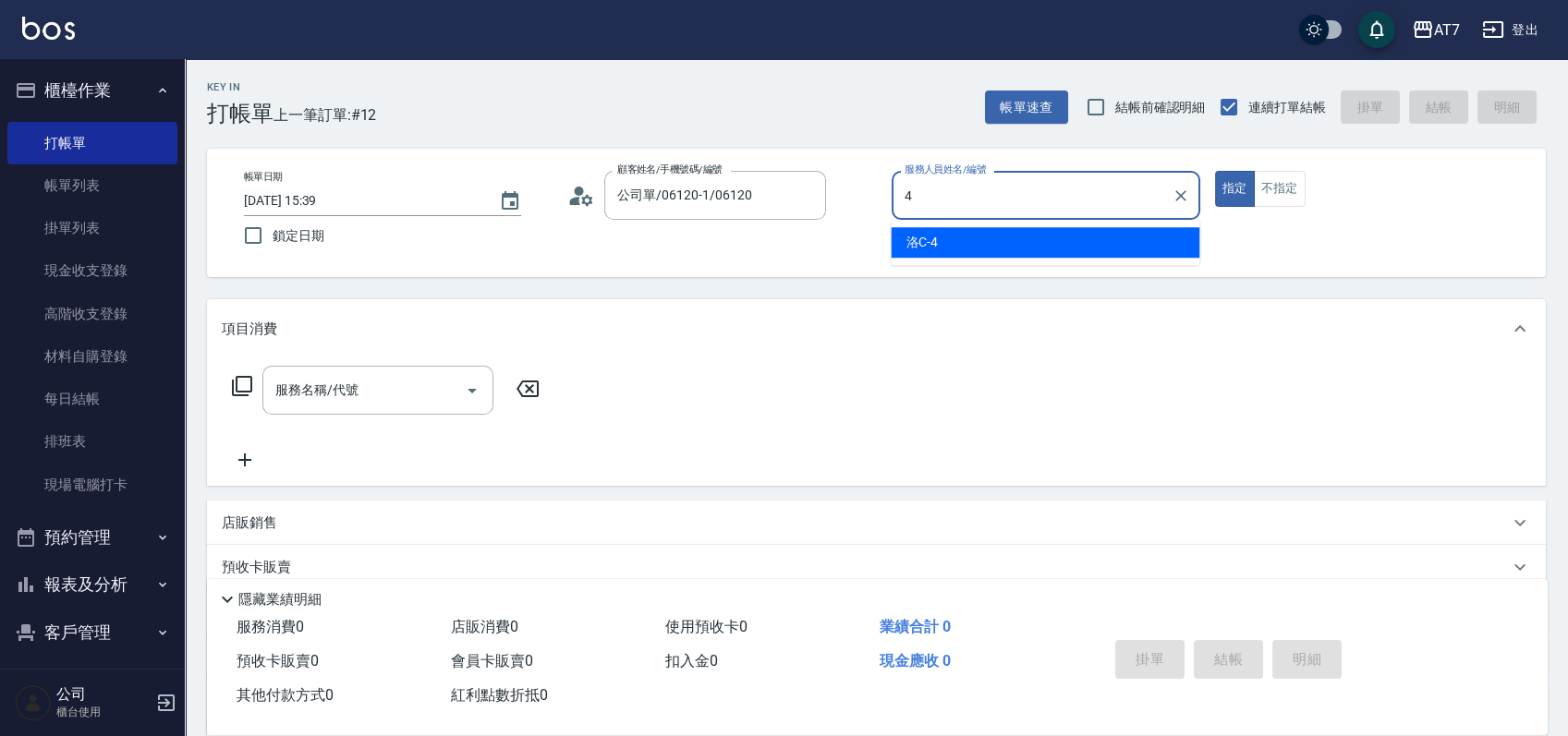
type input "洛C-4"
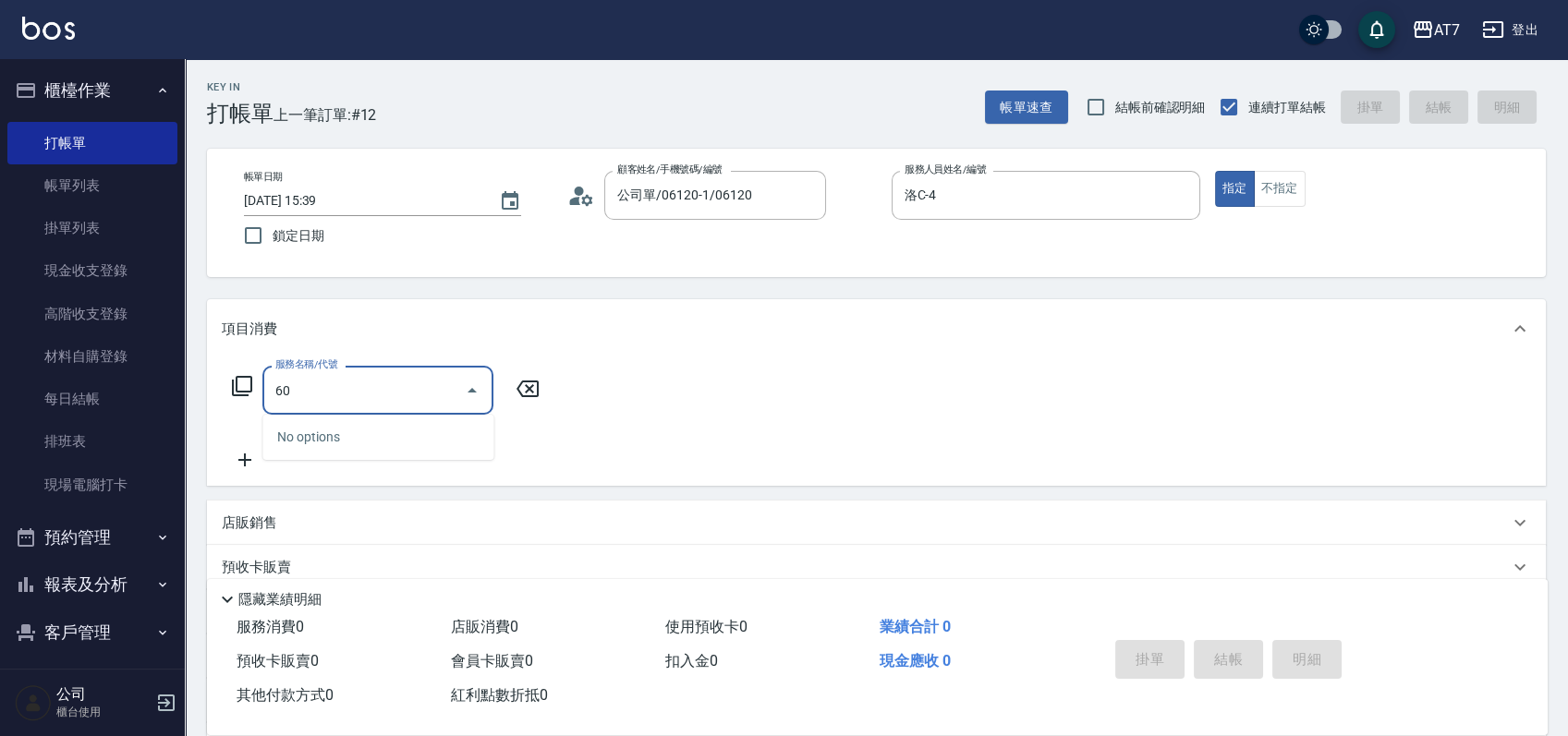
type input "607"
type input "150"
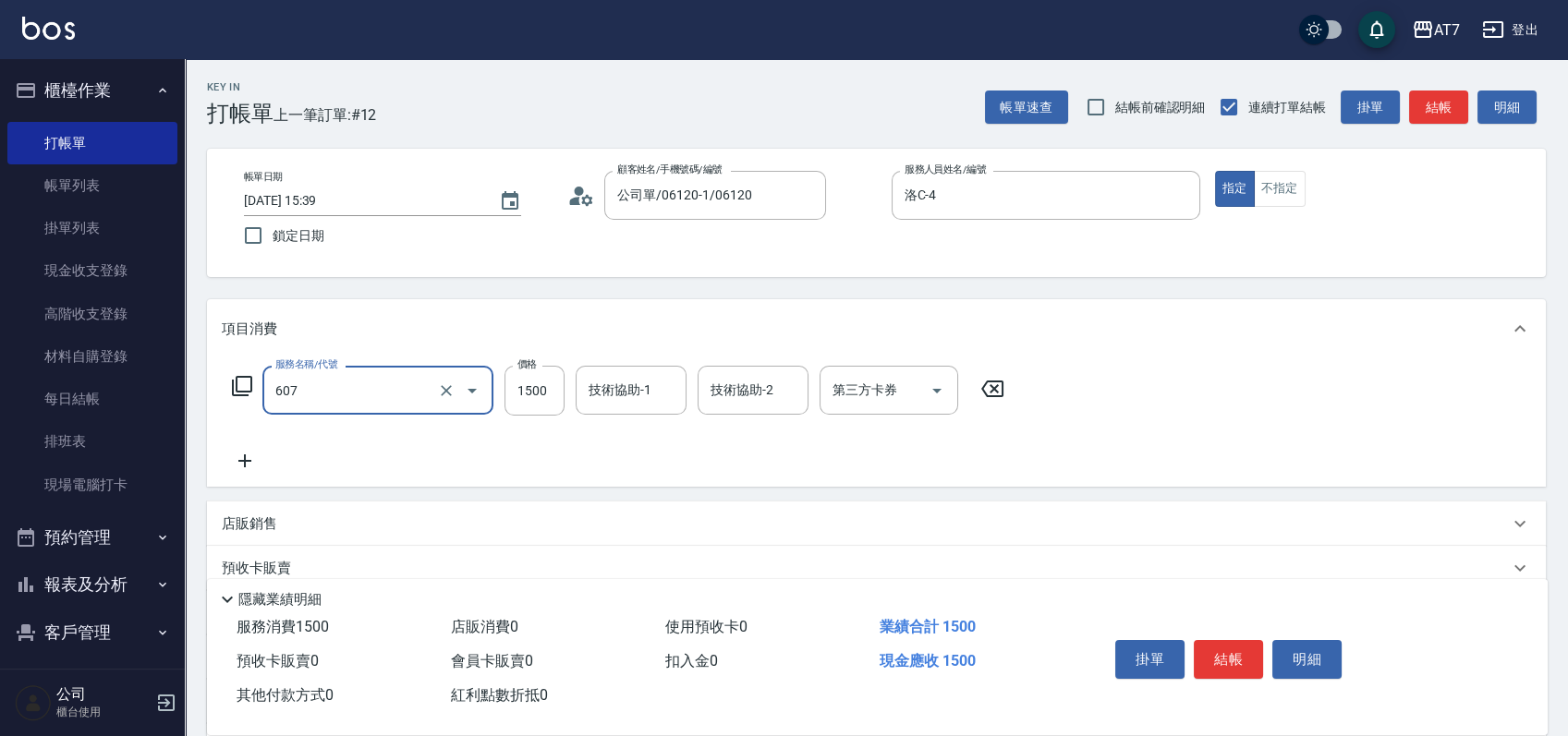
type input "東日玫瑰短（助）(607)"
type input "1"
type input "0"
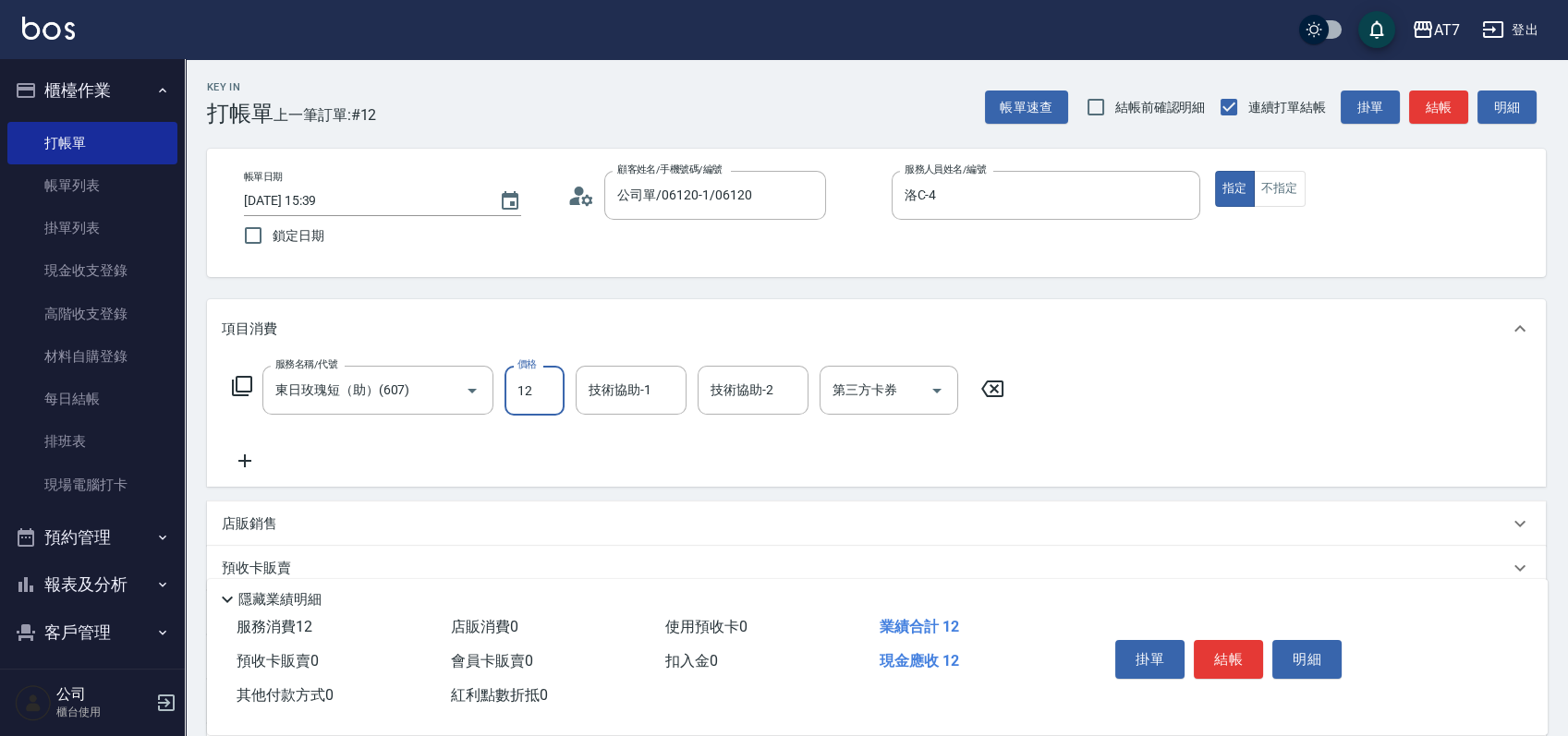
type input "120"
type input "10"
type input "1200"
type input "120"
type input "1200"
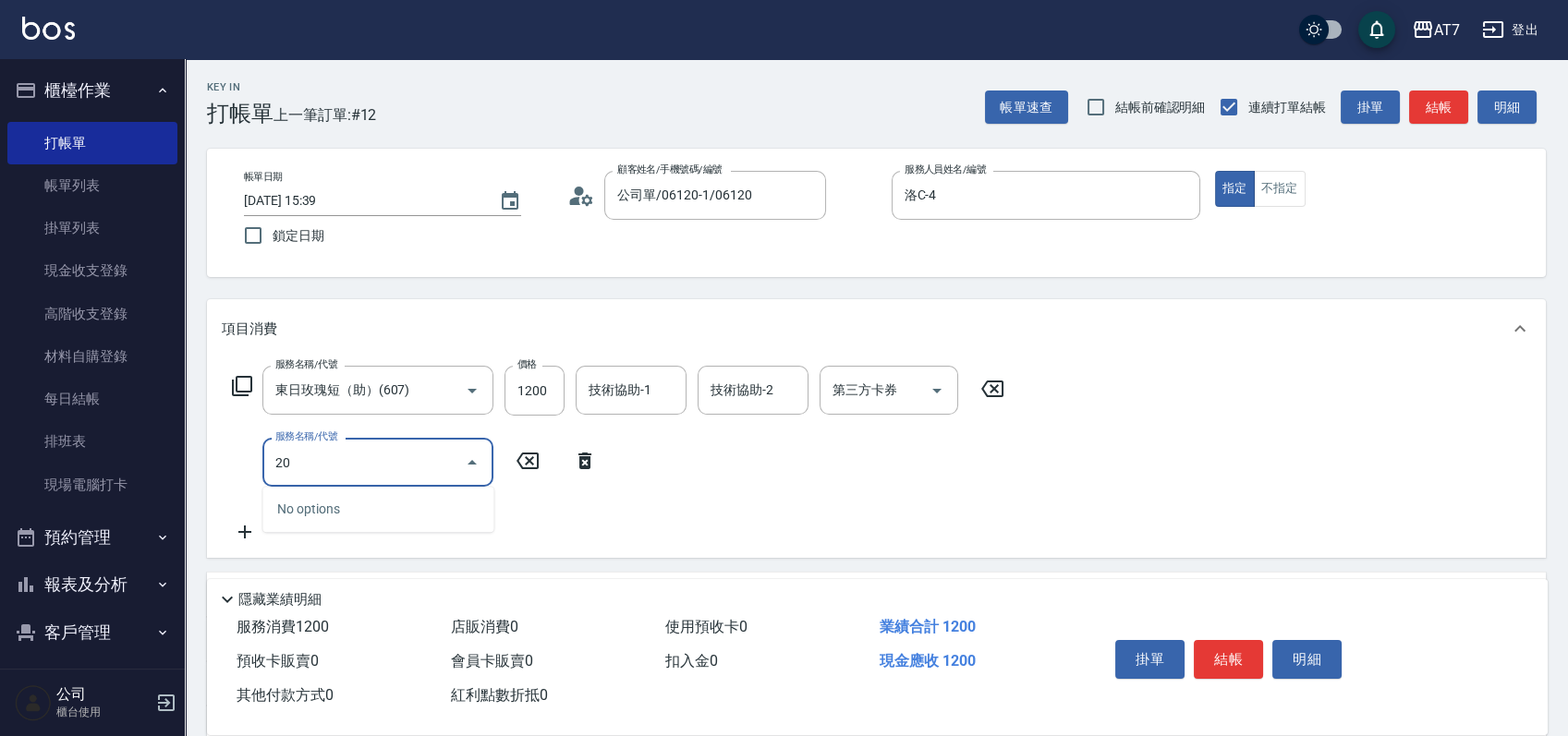
type input "200"
type input "270"
type input "燙髮(200)"
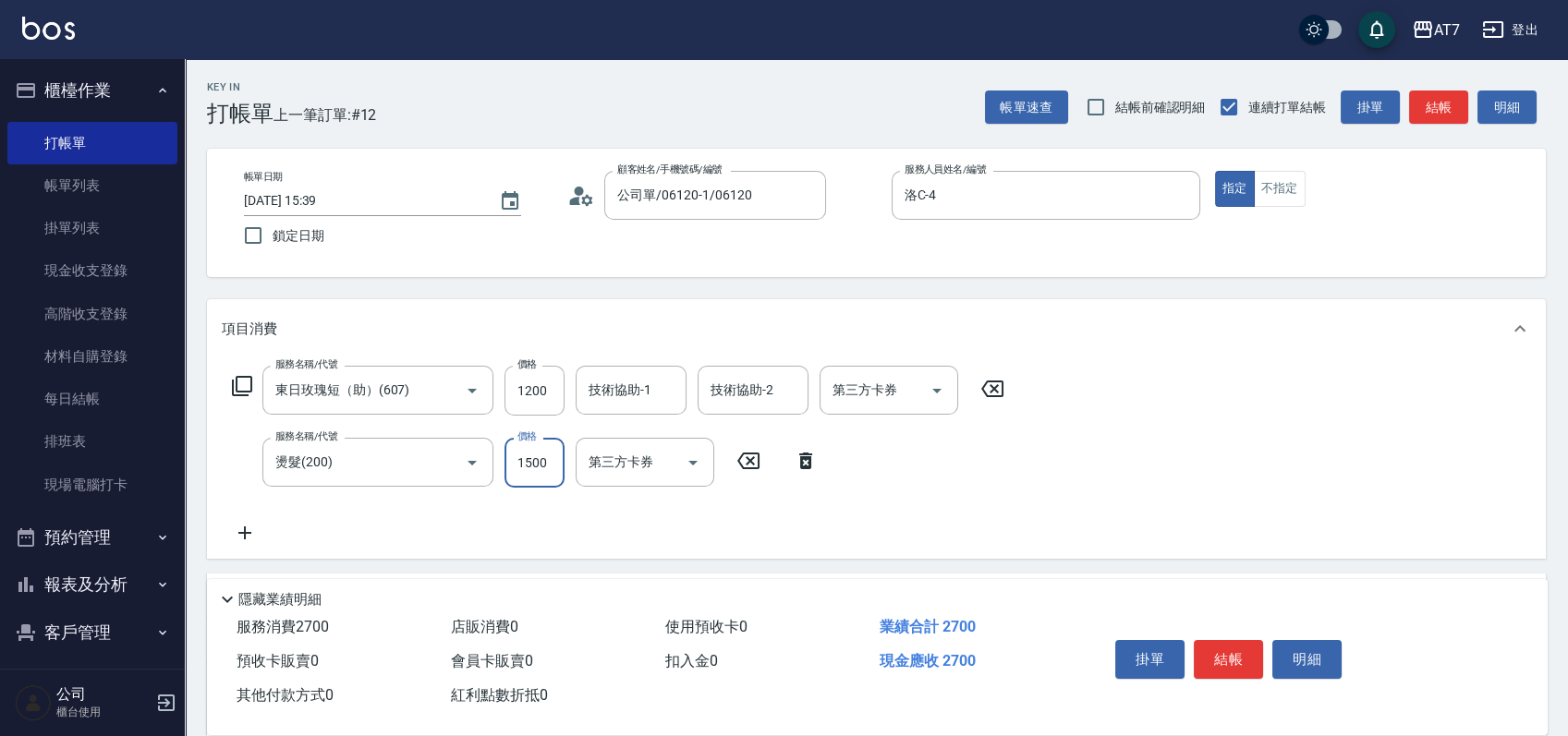
type input "2"
type input "120"
type input "250"
type input "140"
type input "2500"
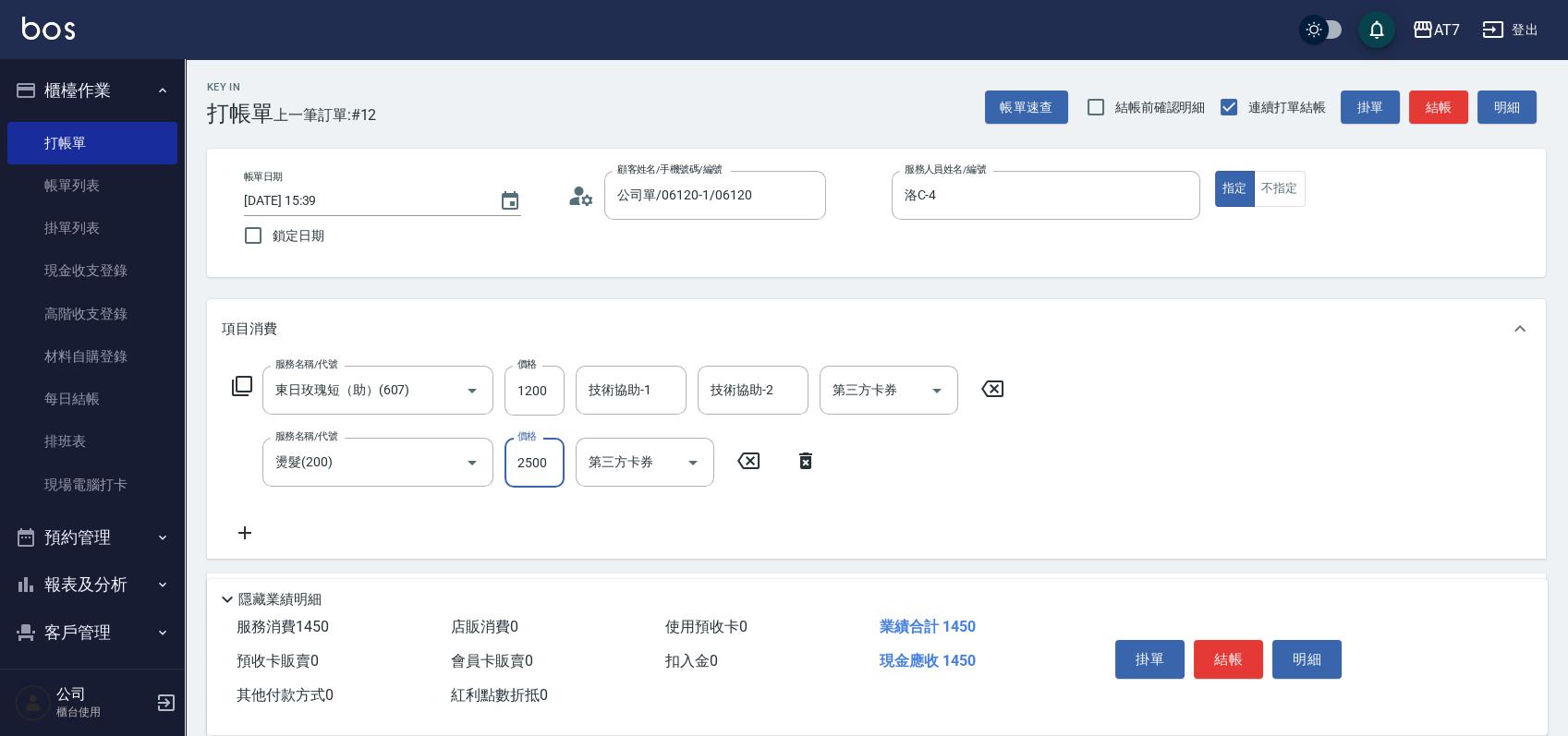
type input "370"
type input "2500"
click at [1229, 651] on button "結帳" at bounding box center [1228, 659] width 69 height 39
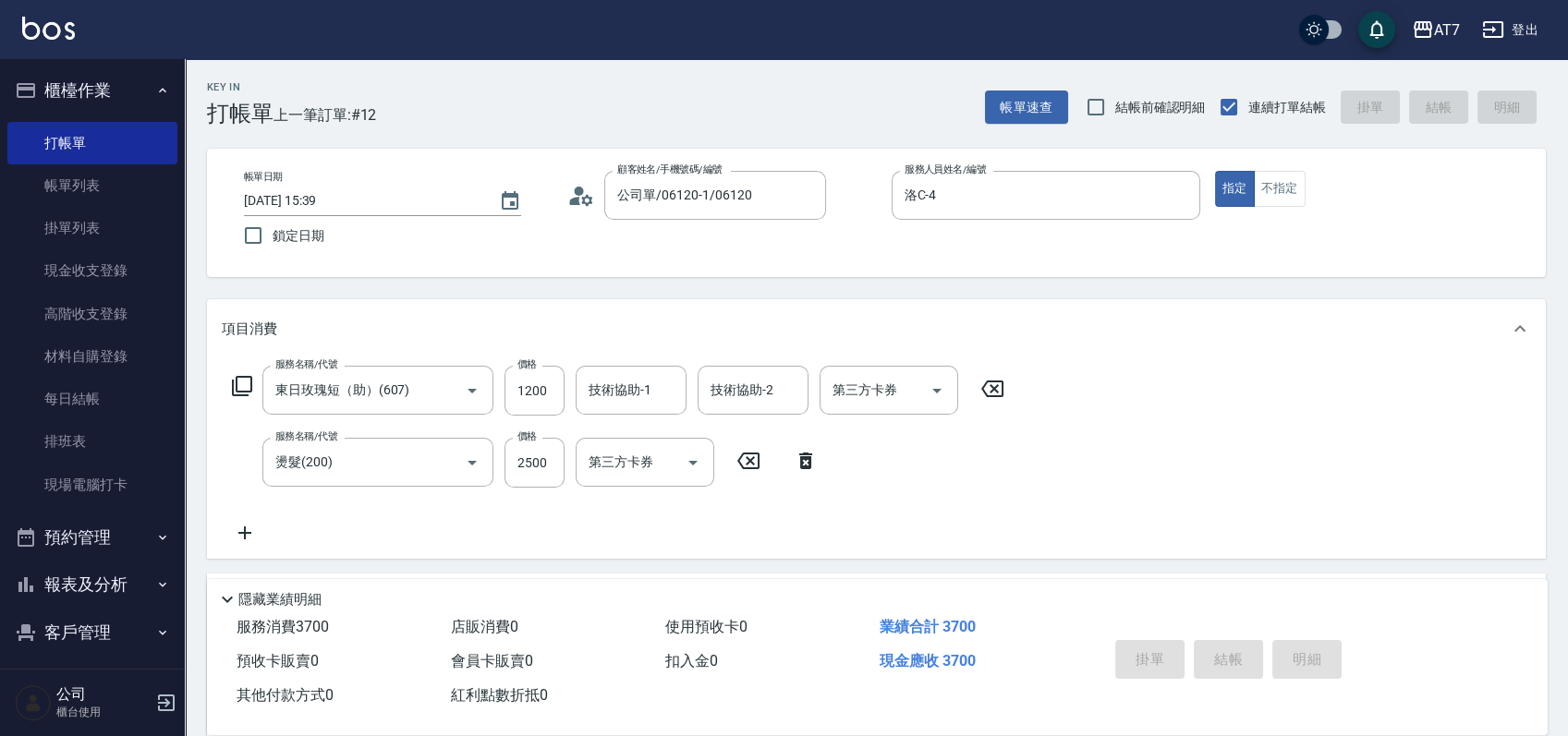
type input "2025/08/17 15:40"
type input "0"
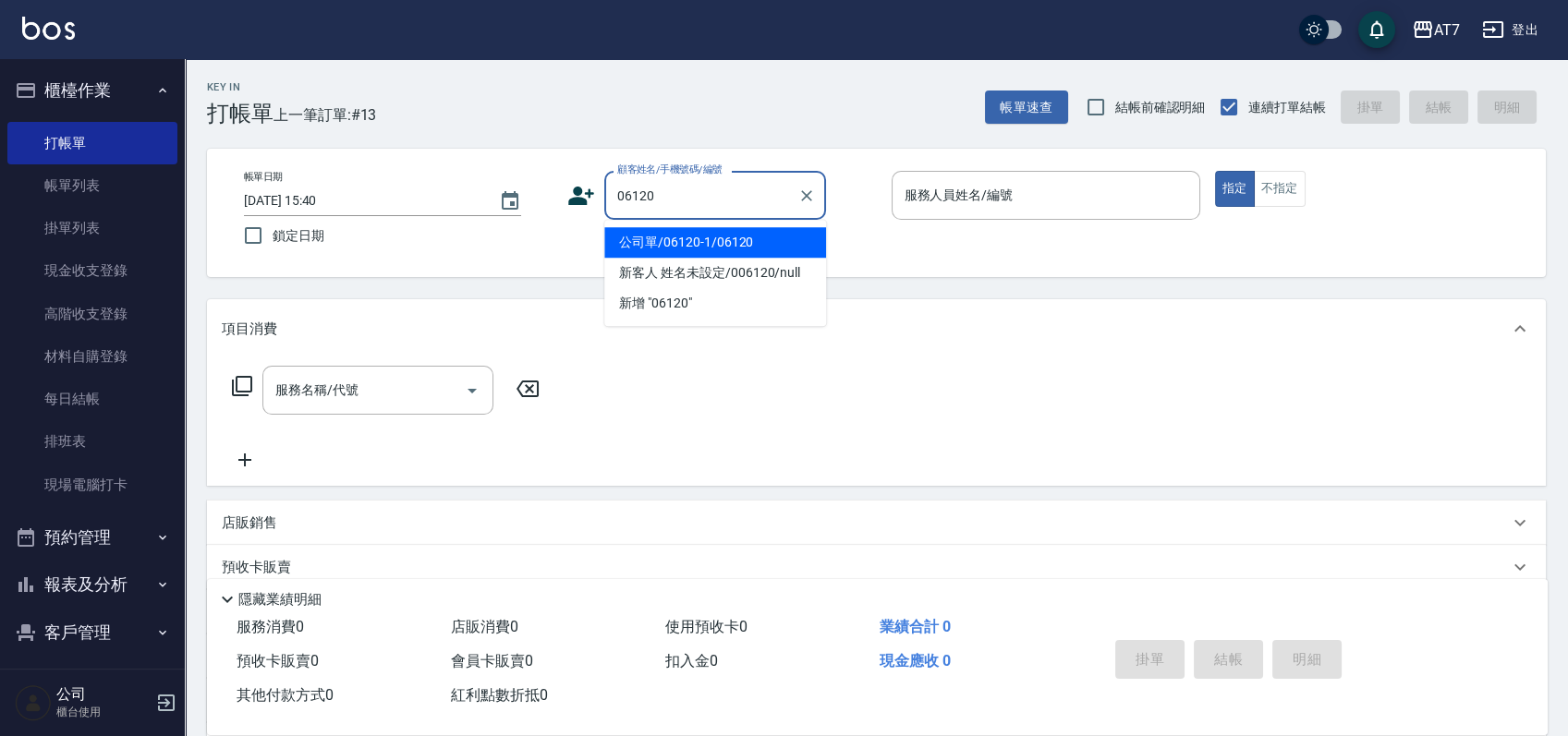
type input "公司單/06120-1/06120"
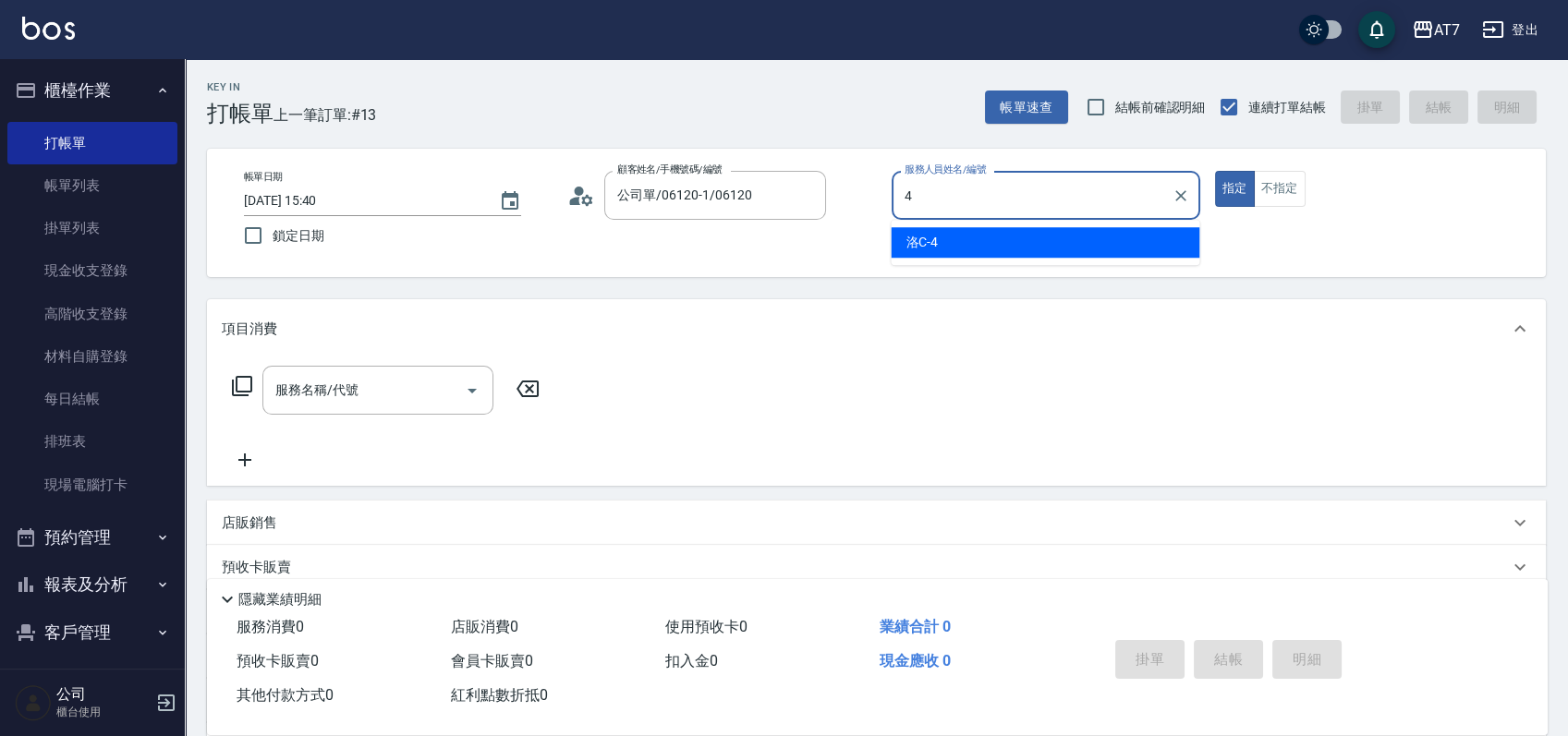
type input "洛C-4"
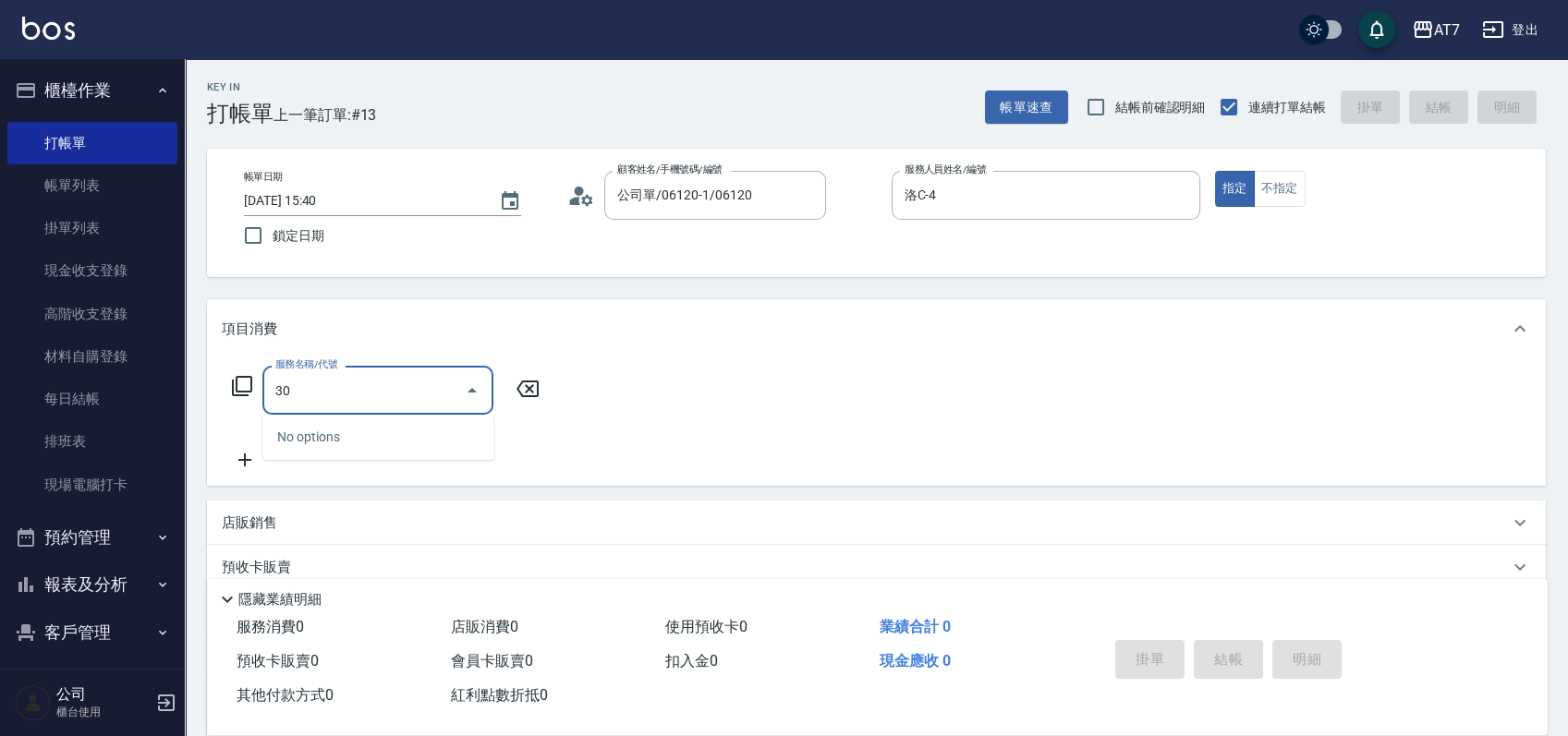
type input "305"
type input "50"
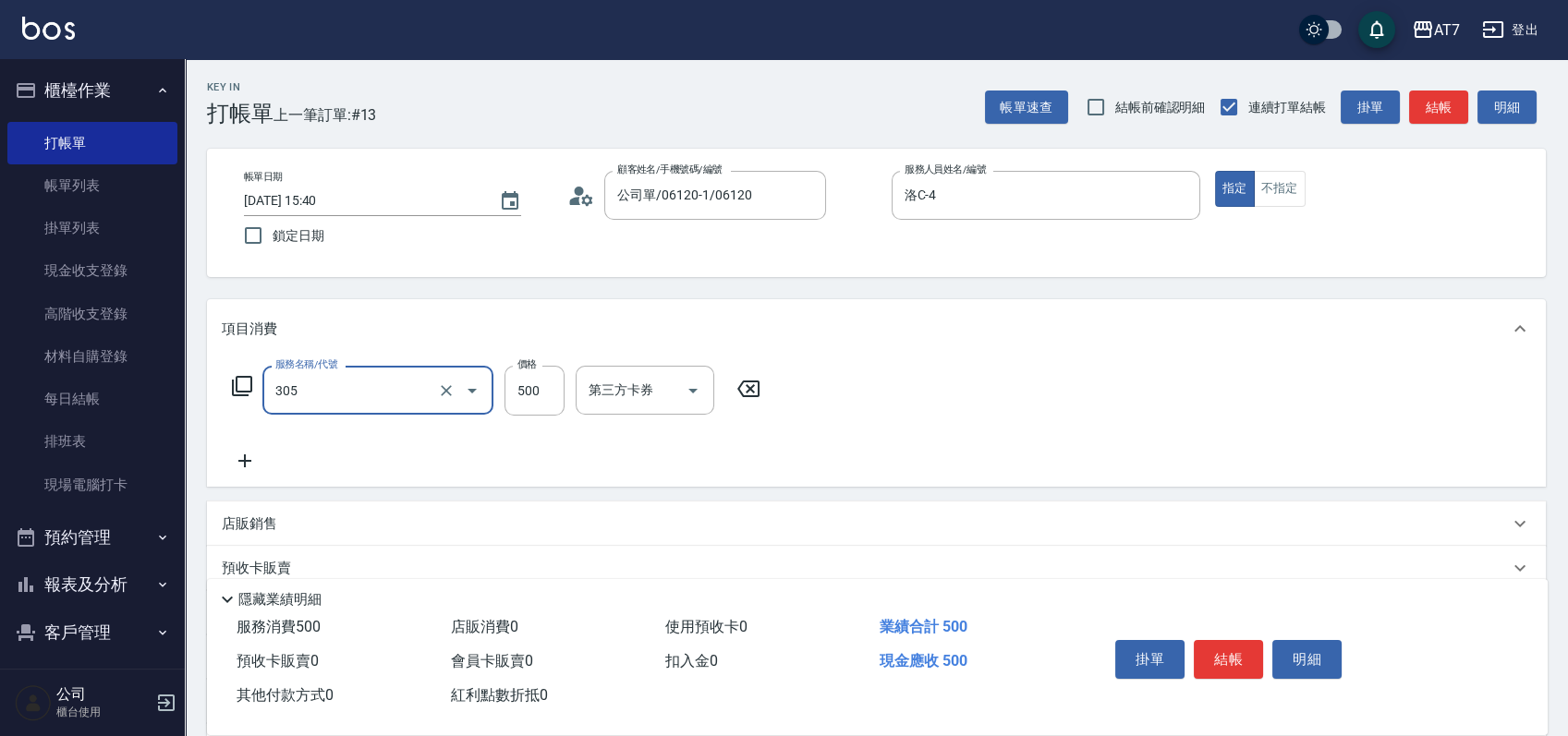
type input "A++剪髮(305)"
type input "5"
type input "0"
type input "55"
type input "50"
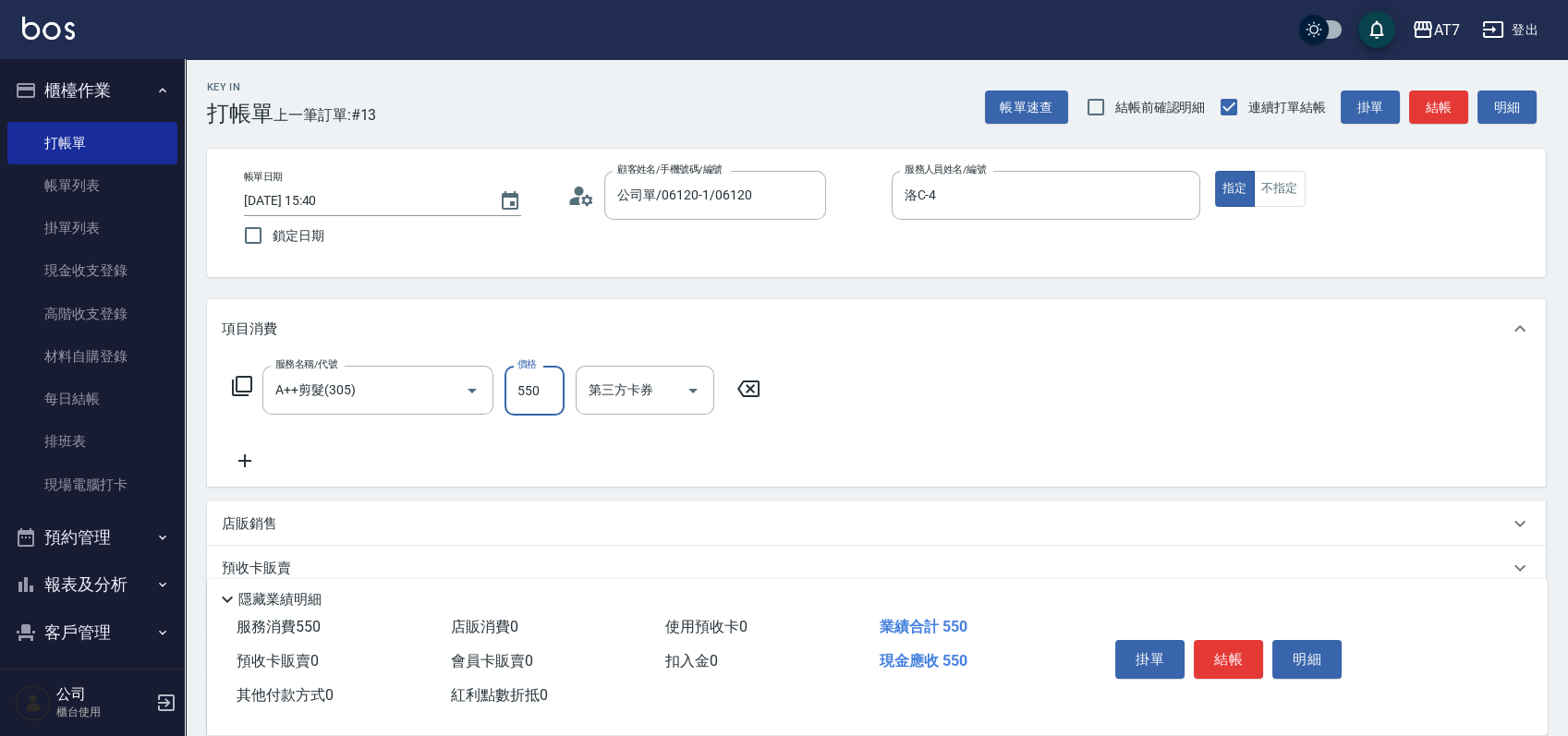
type input "550"
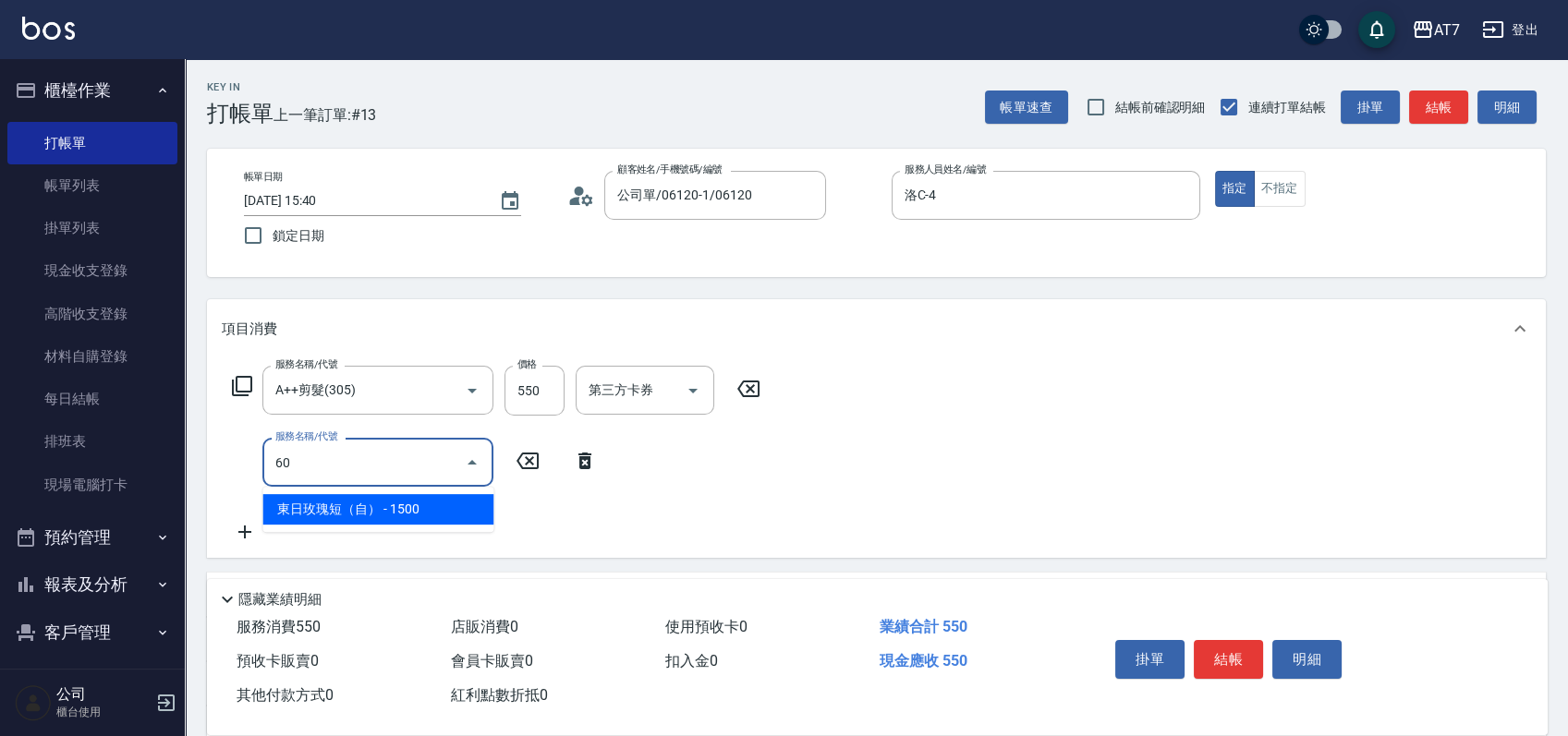
type input "606"
type input "200"
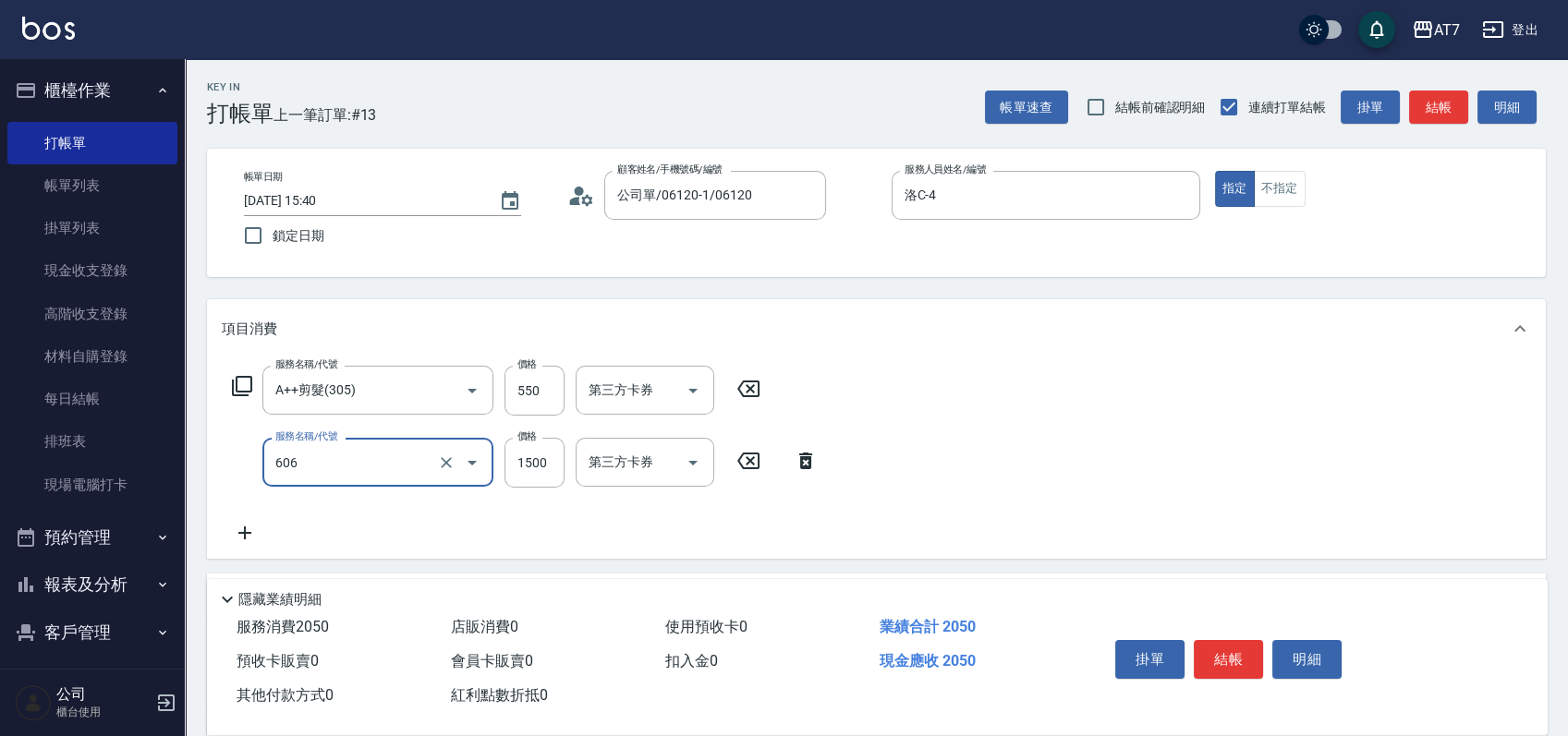
type input "東日玫瑰短（自）(606)"
type input "1"
type input "50"
type input "120"
type input "60"
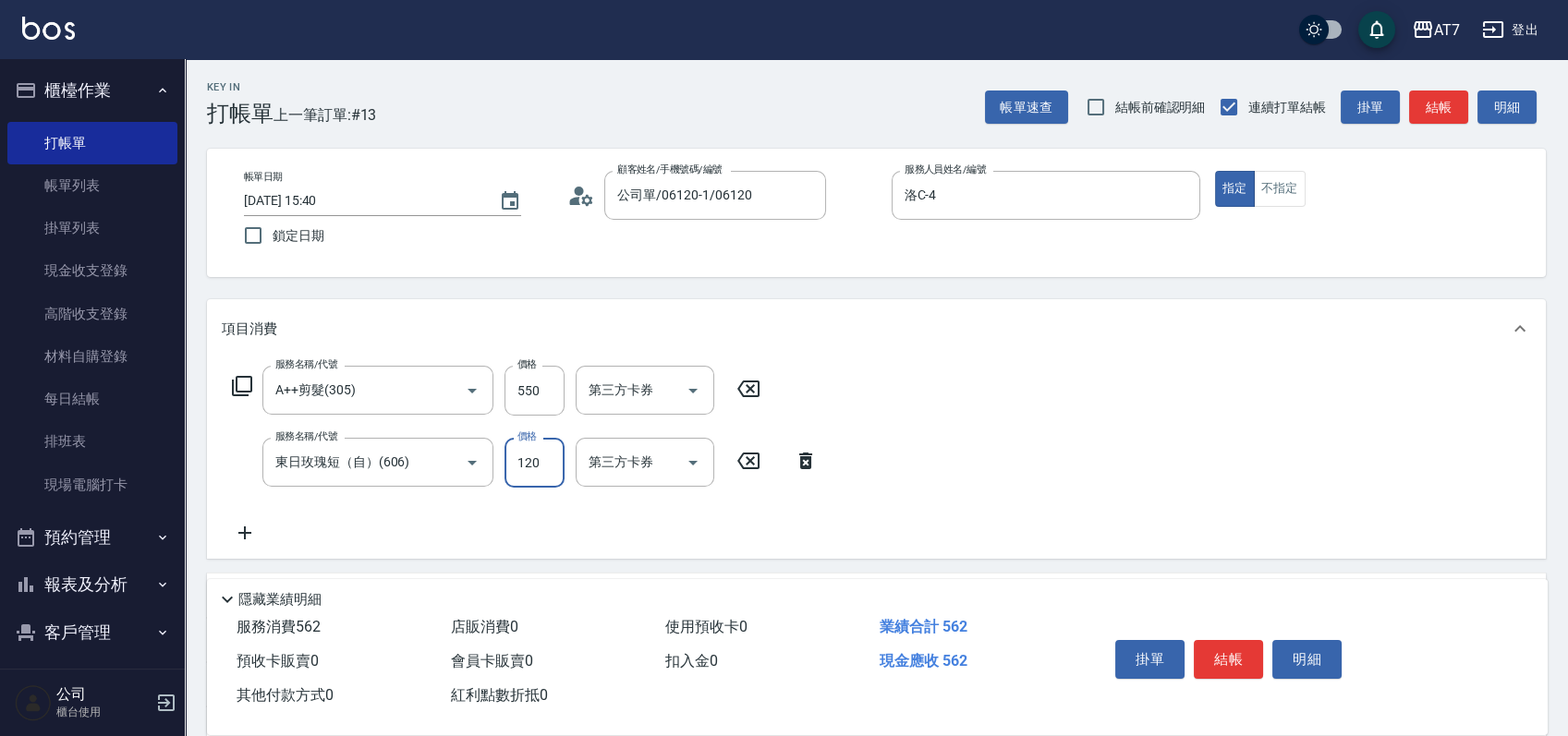
type input "1200"
type input "170"
type input "1200"
click at [1229, 651] on button "結帳" at bounding box center [1228, 659] width 69 height 39
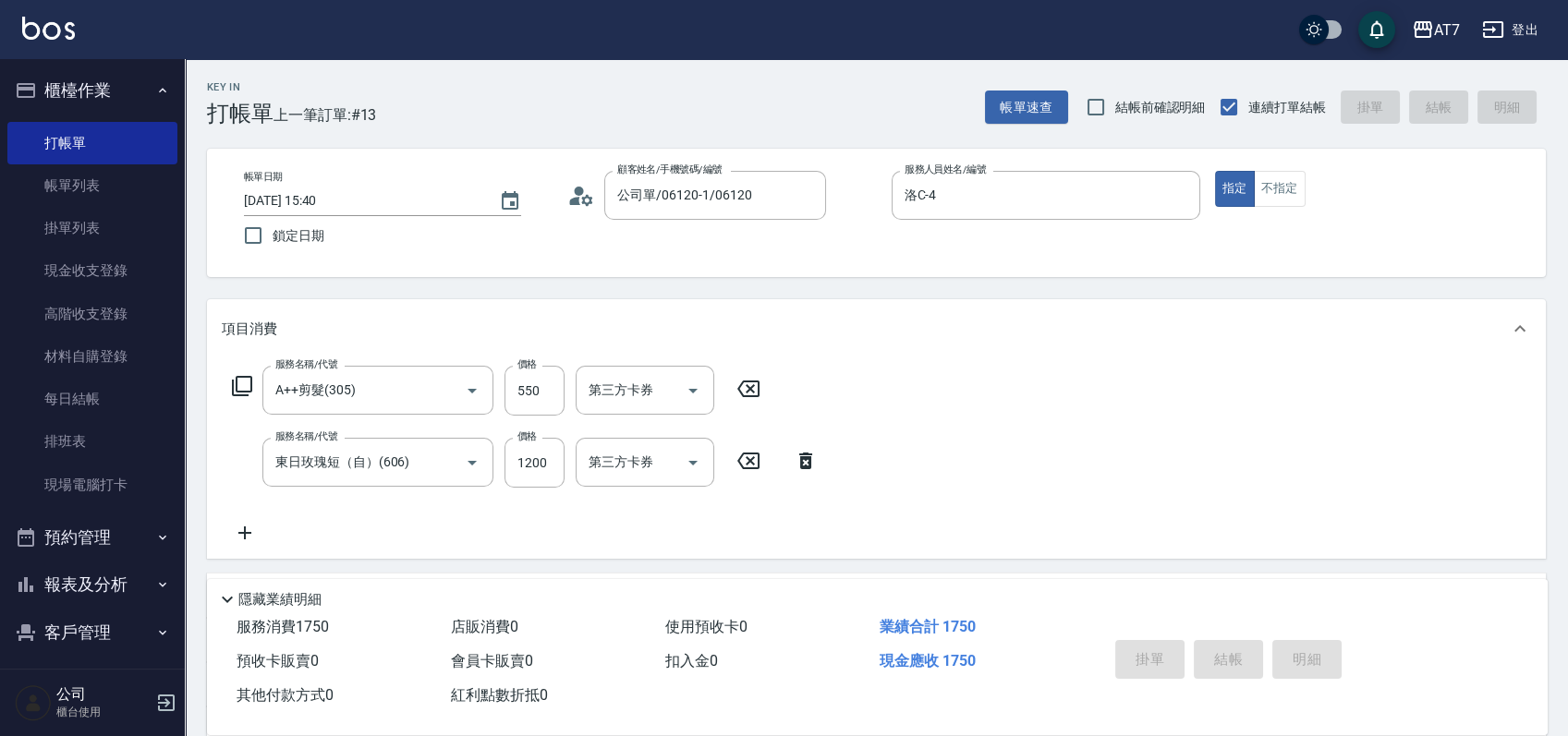
type input "2025/08/17 15:41"
type input "0"
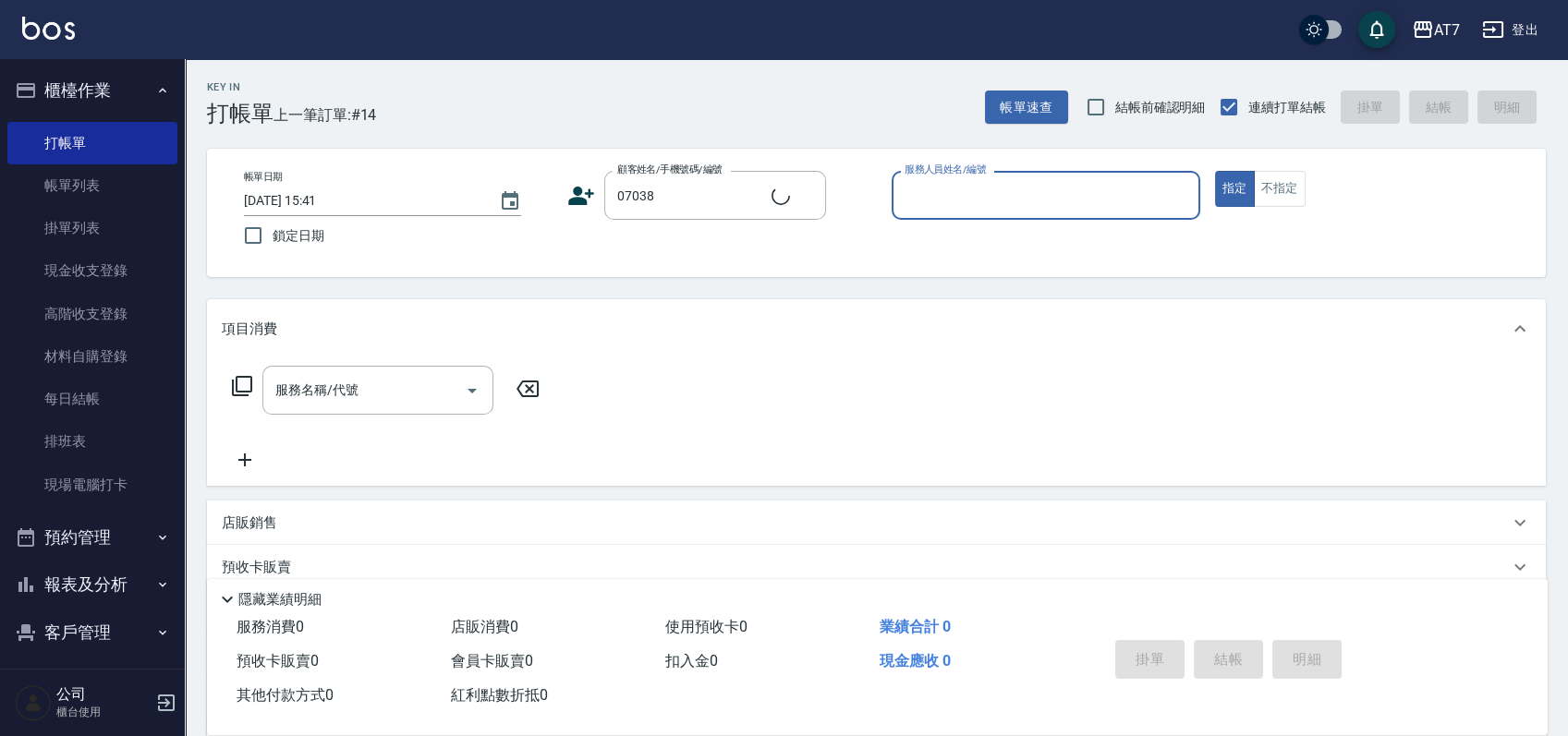
type input "公司/公司07038/07038"
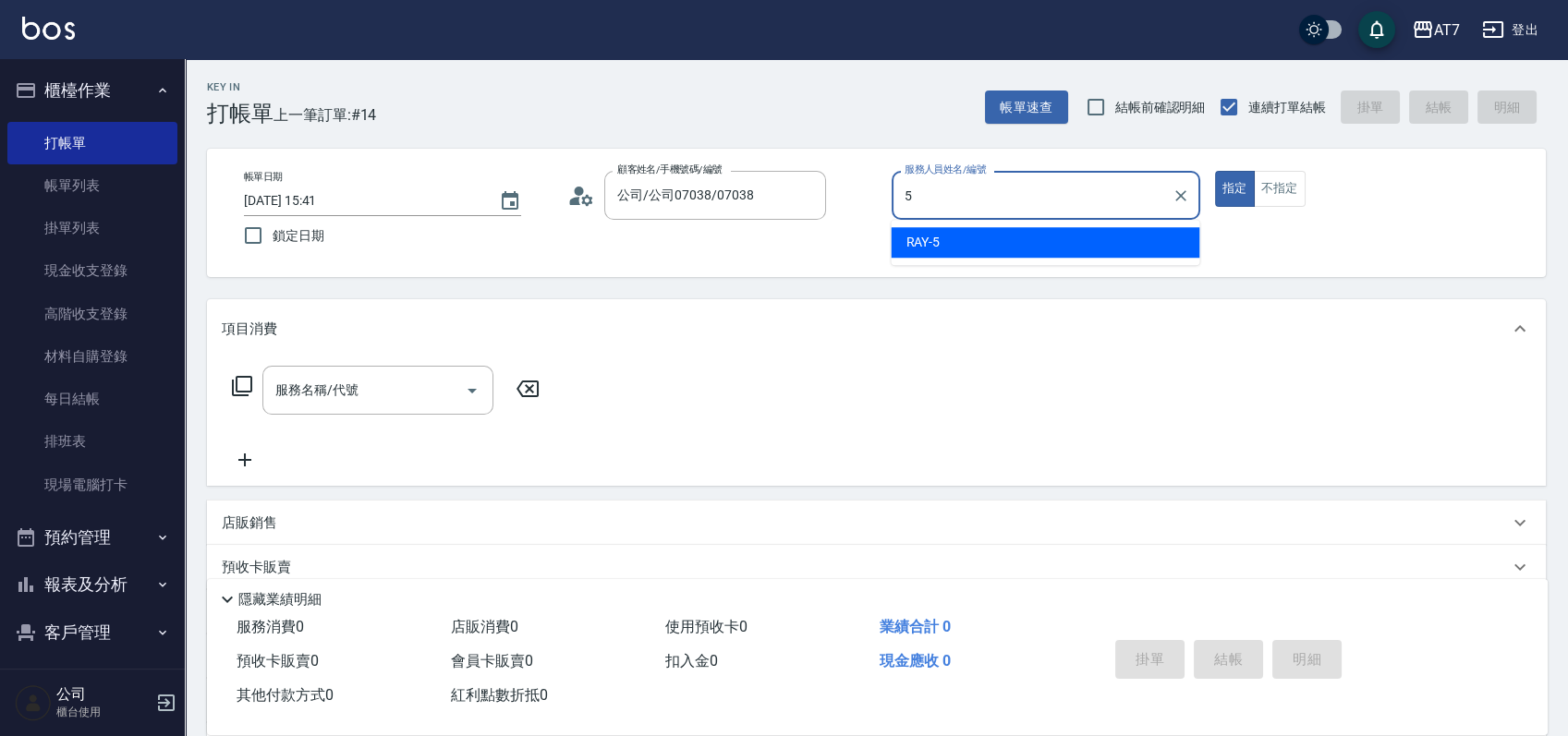
type input "RAY -5"
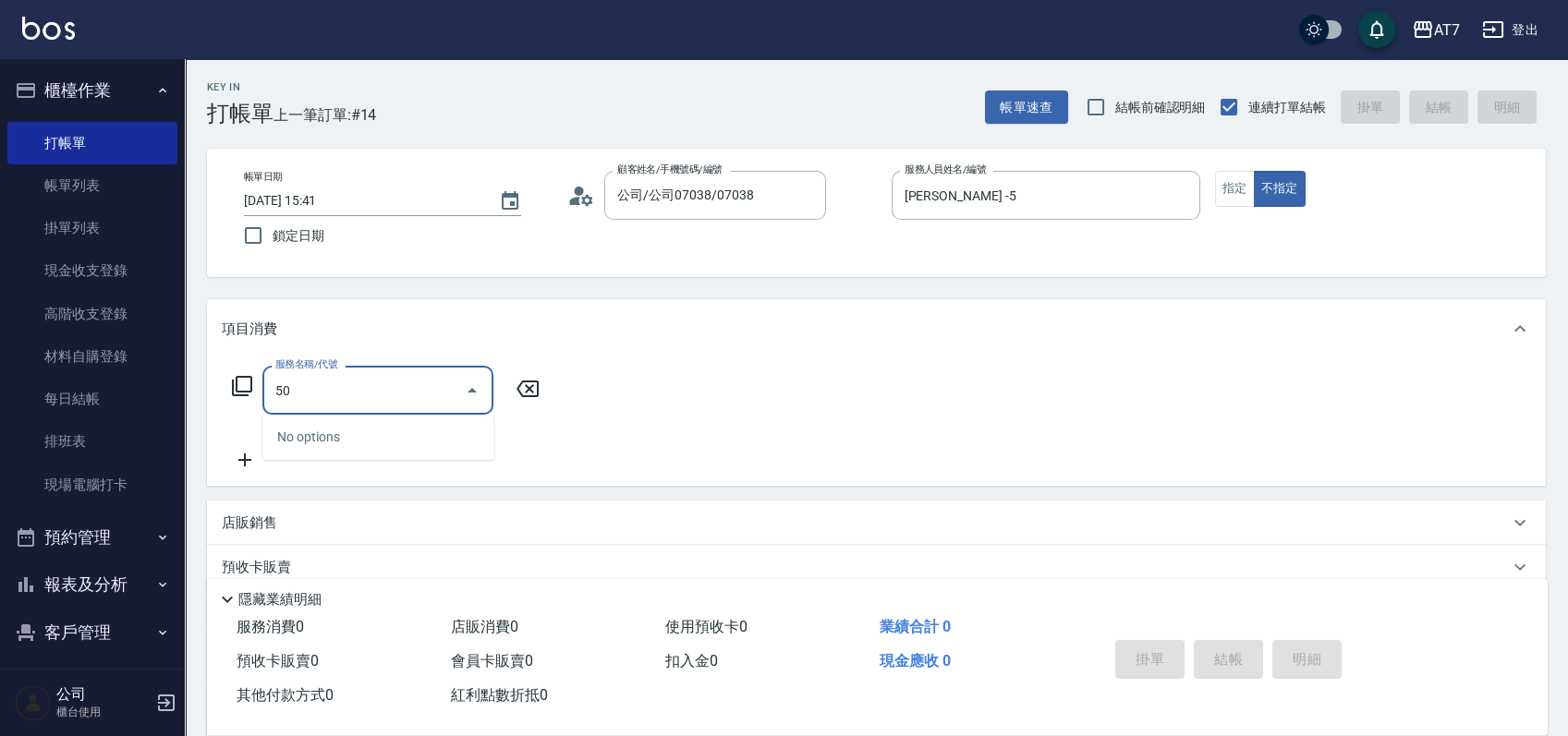
type input "500"
type input "30"
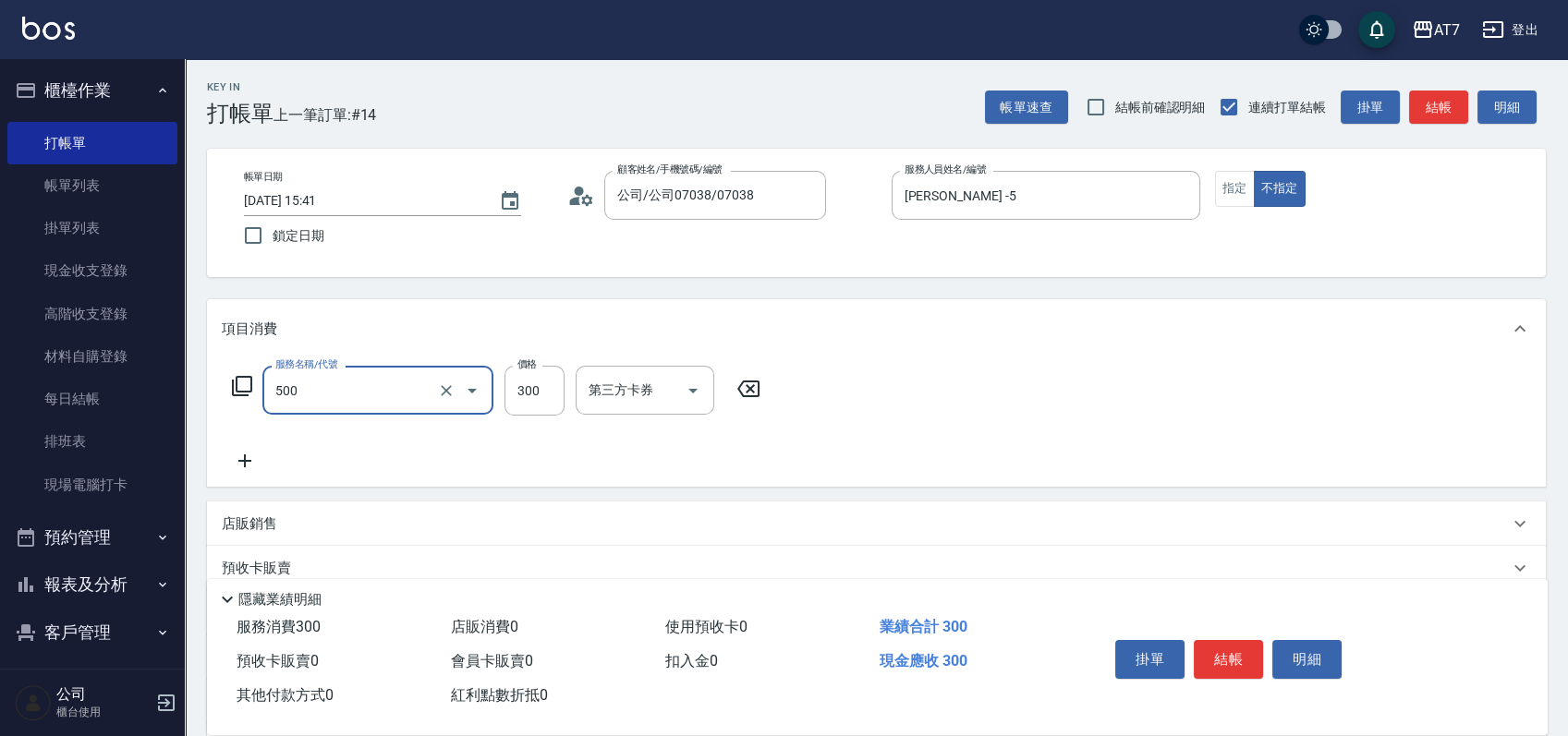
type input "洗髮(500)"
type input "0"
type input "25"
type input "20"
type input "250"
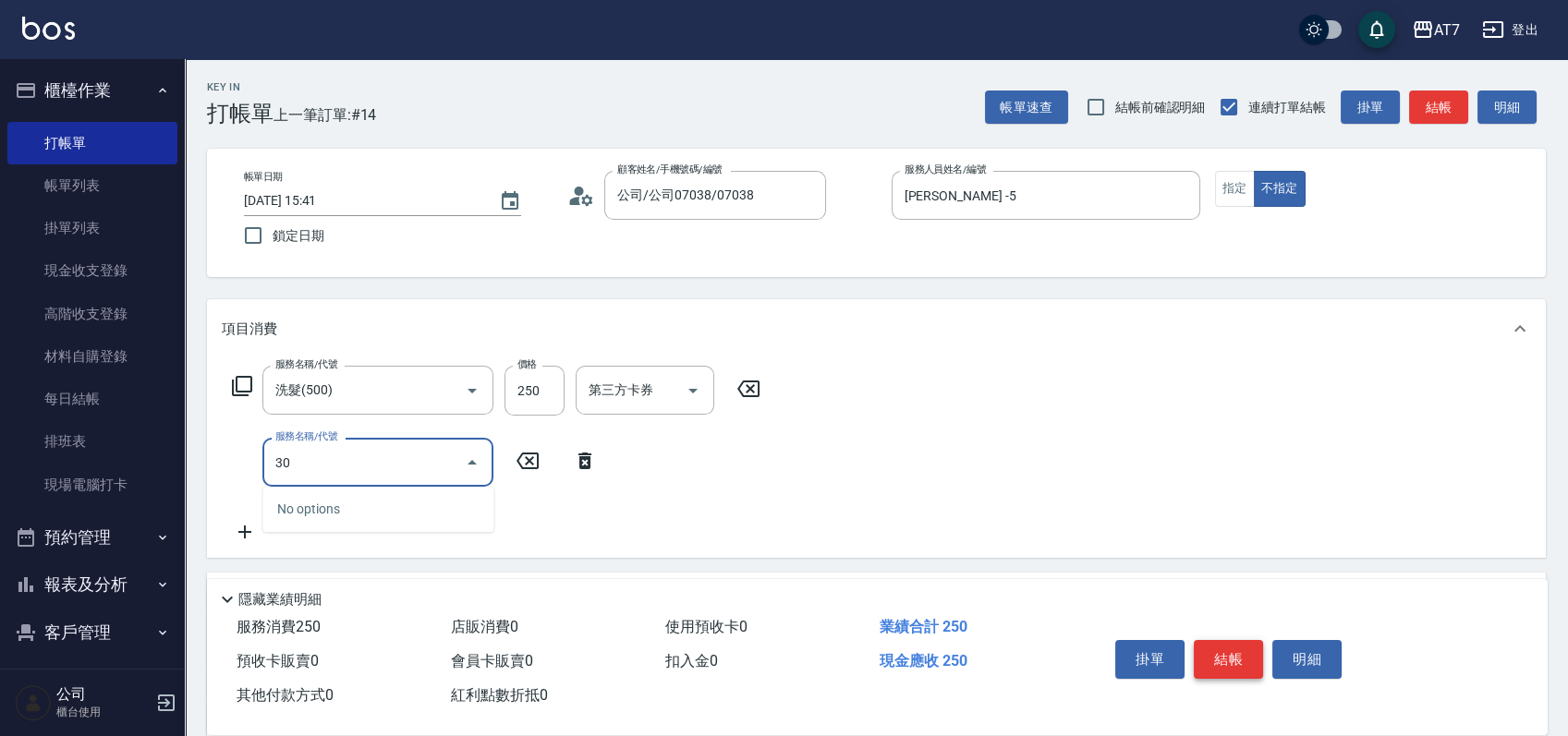
type input "304"
type input "70"
type input "A+級剪髮(304)"
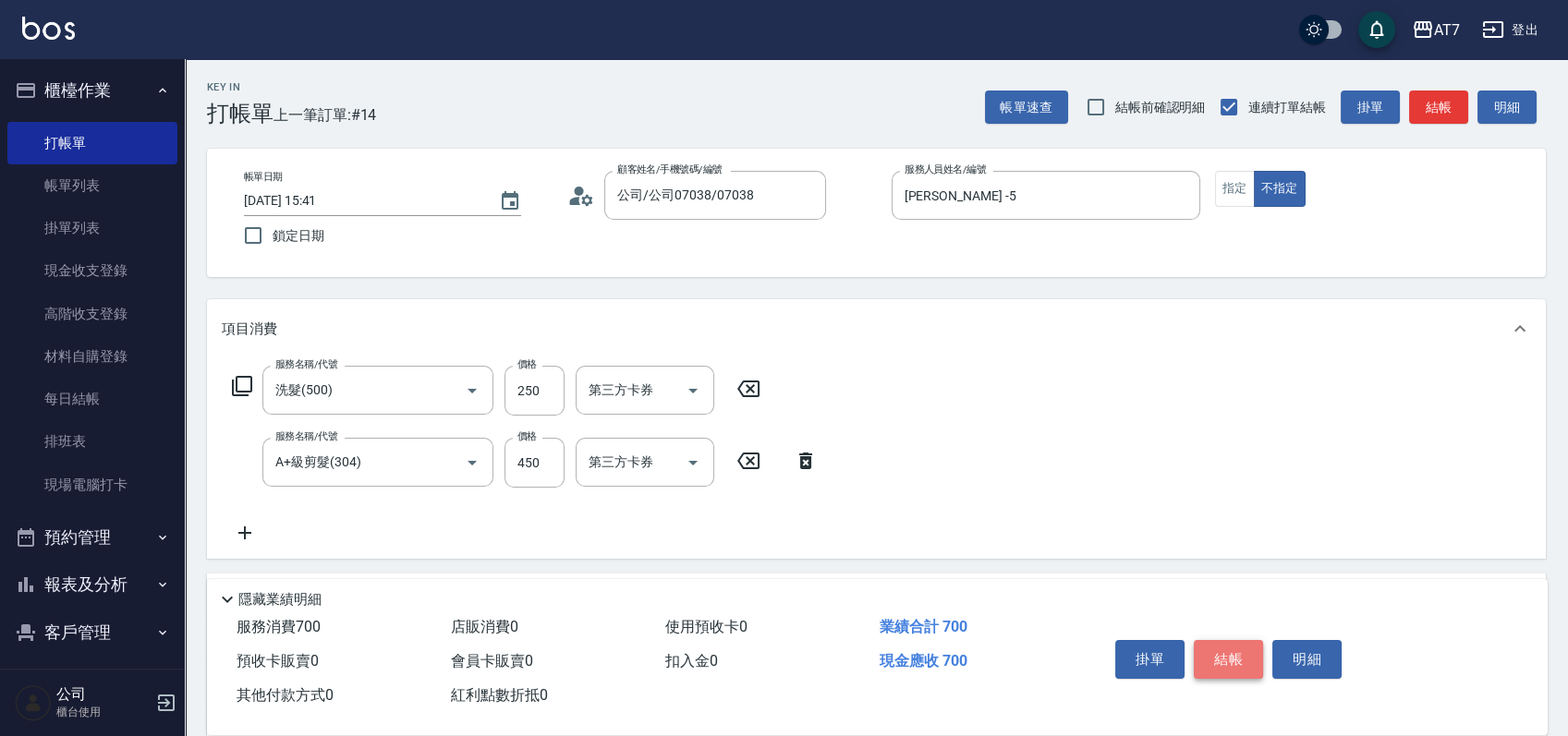
click at [1219, 657] on button "結帳" at bounding box center [1228, 659] width 69 height 39
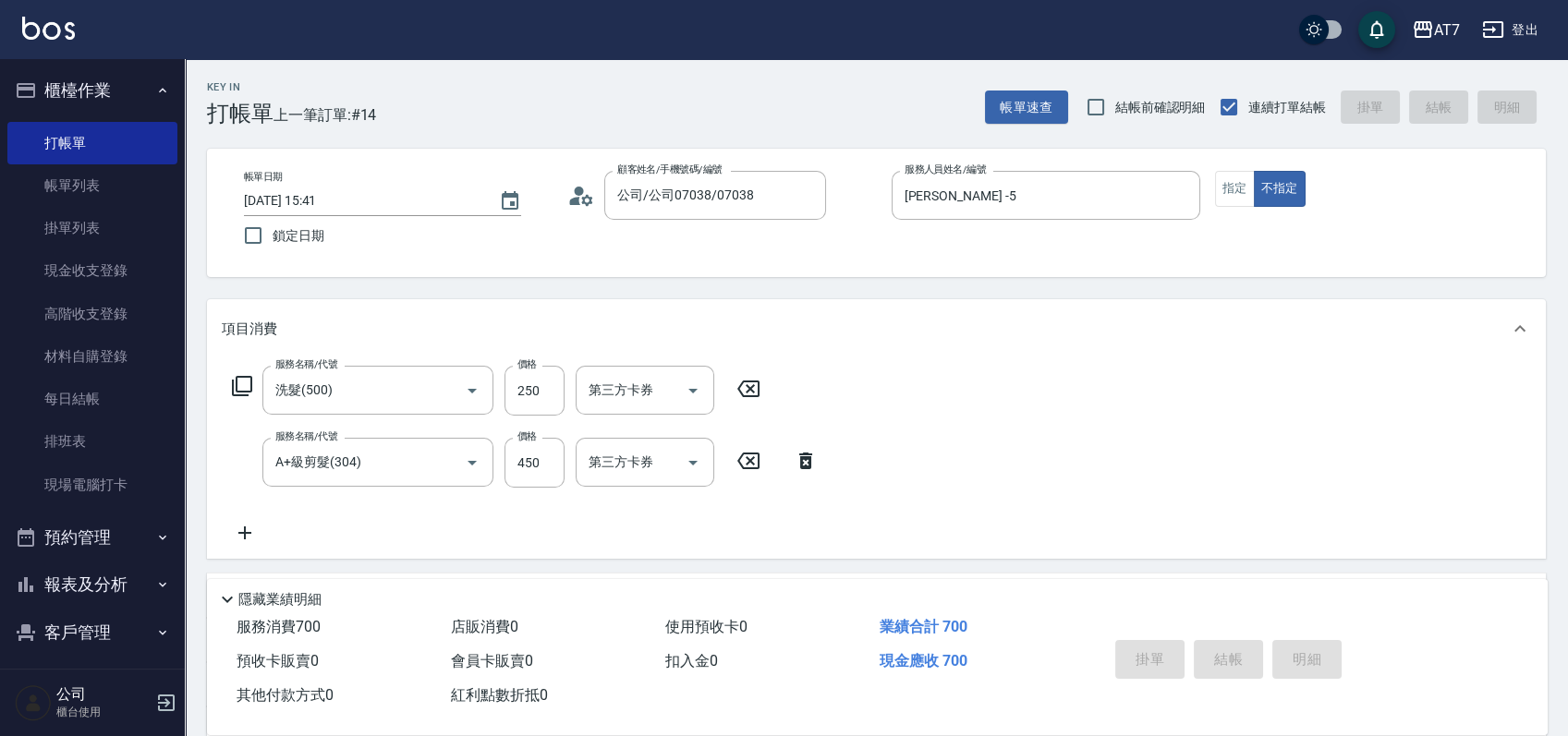
type input "2025/08/17 15:42"
type input "0"
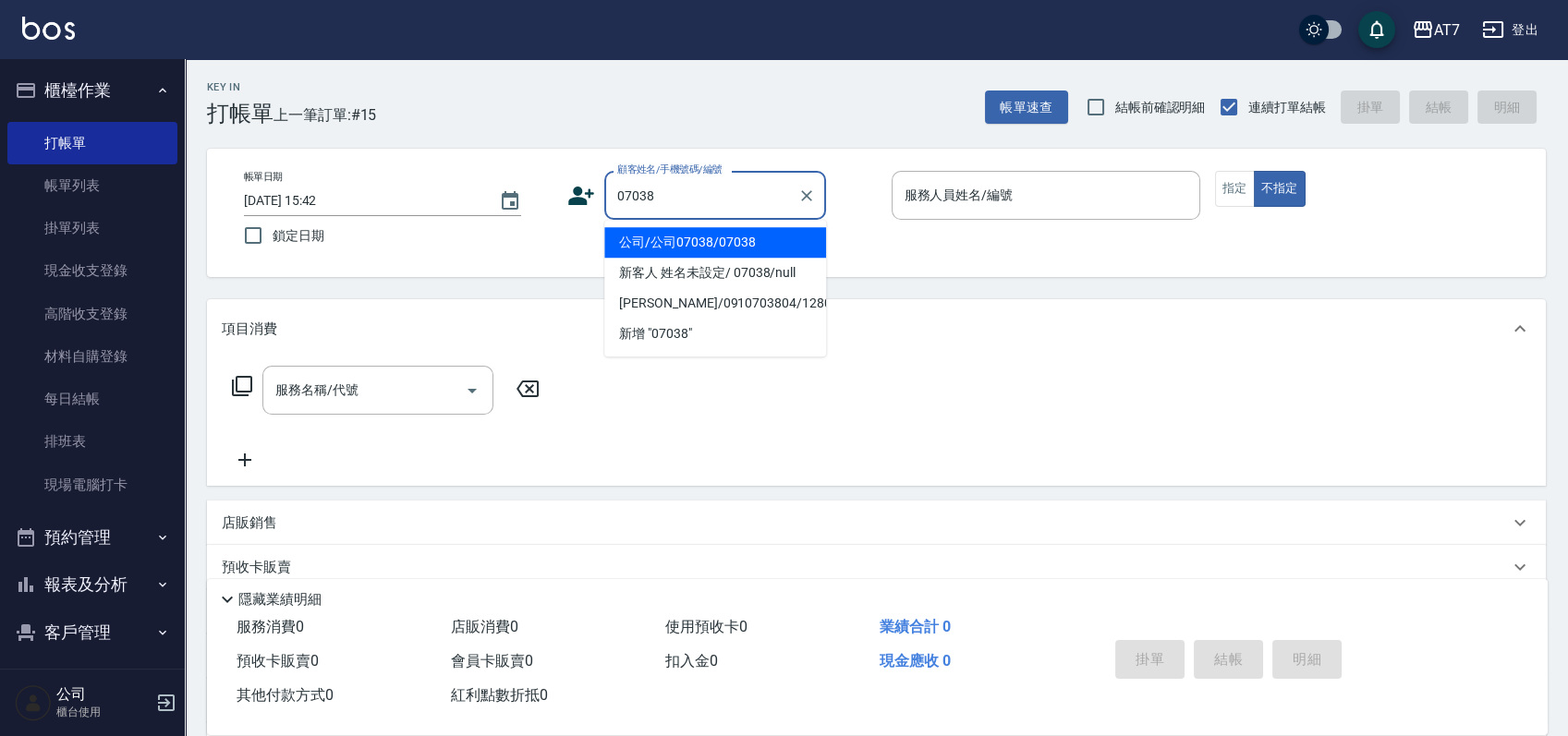
type input "公司/公司07038/07038"
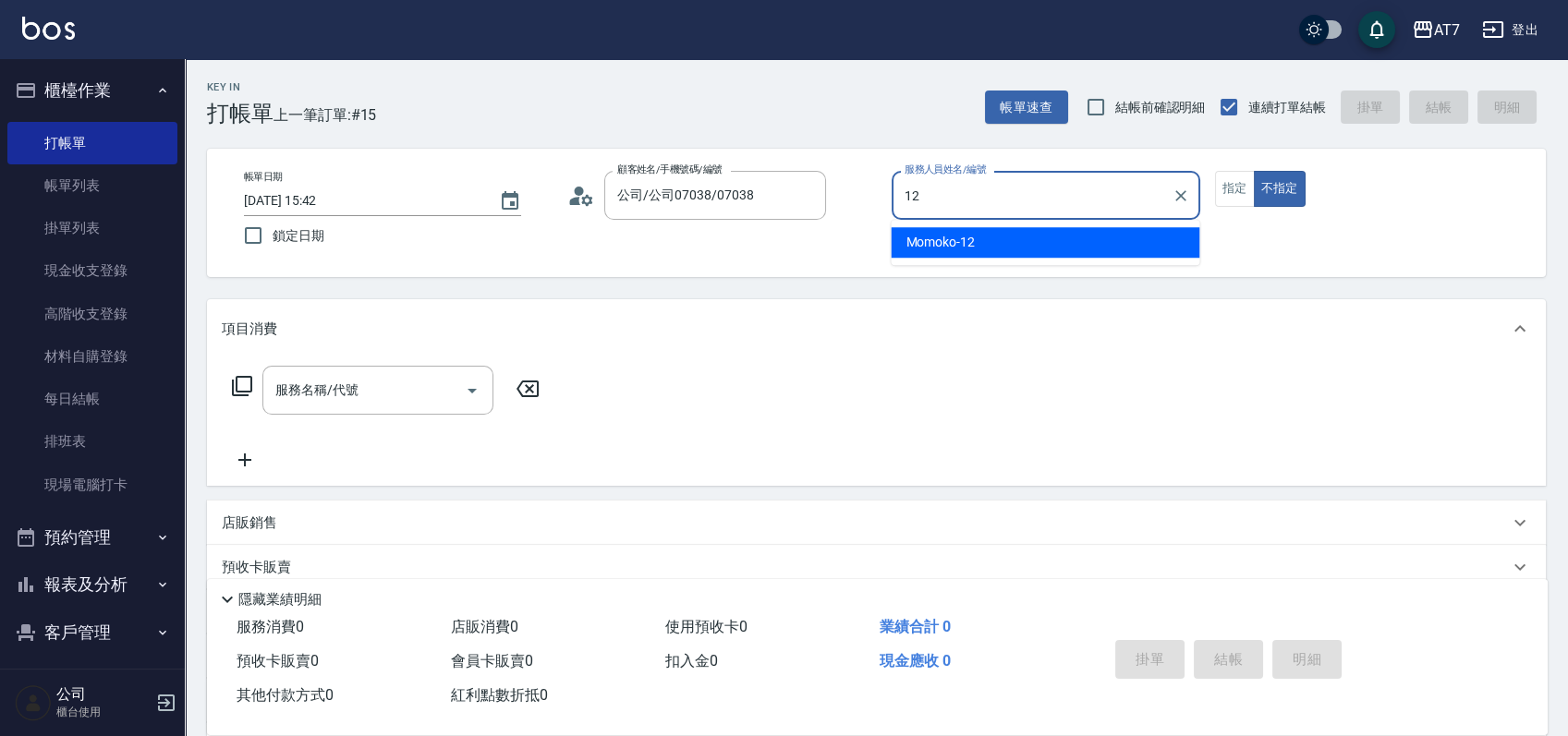
type input "Momoko-12"
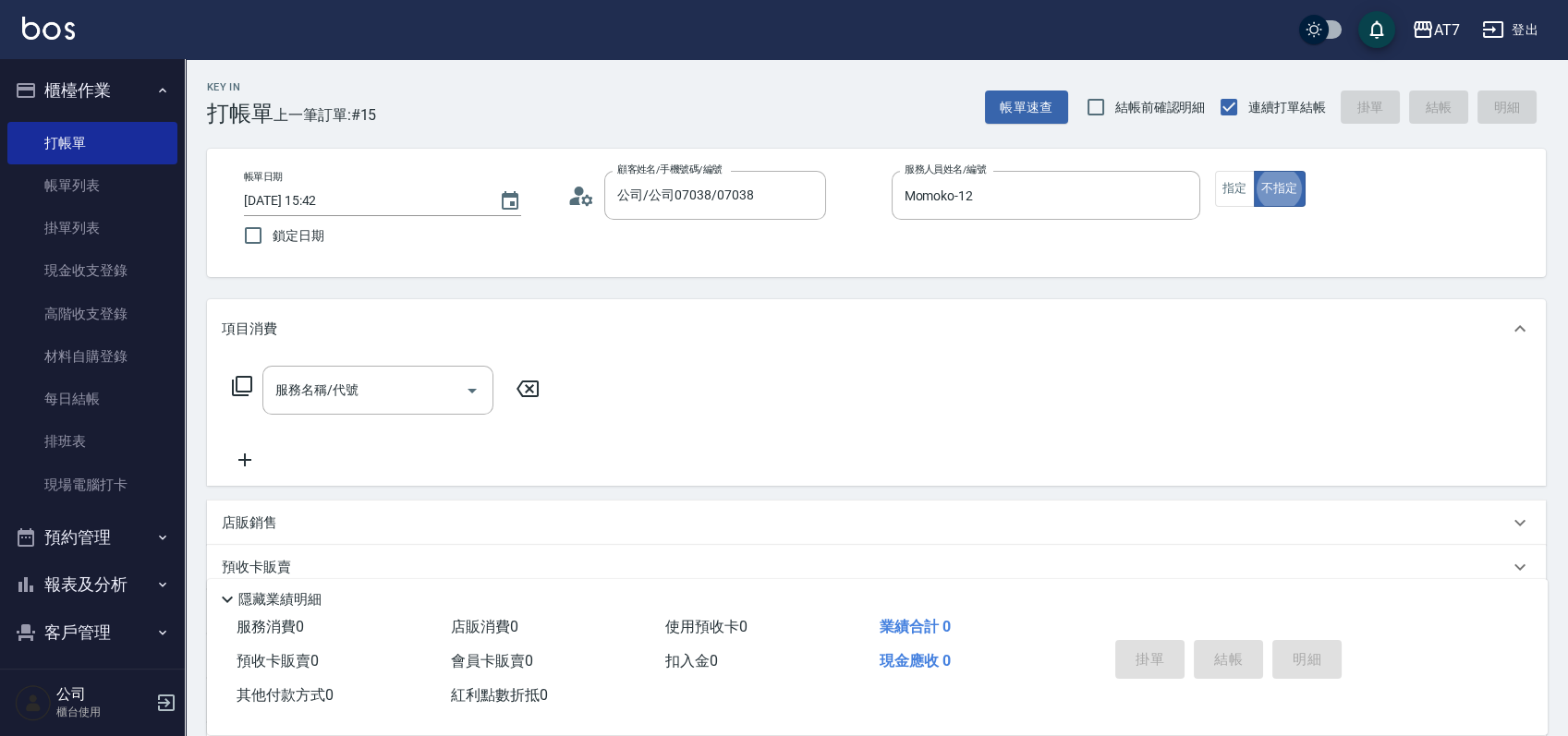
type button "false"
click at [1222, 182] on button "指定" at bounding box center [1234, 188] width 40 height 36
click at [333, 381] on div "服務名稱/代號 服務名稱/代號" at bounding box center [378, 390] width 231 height 49
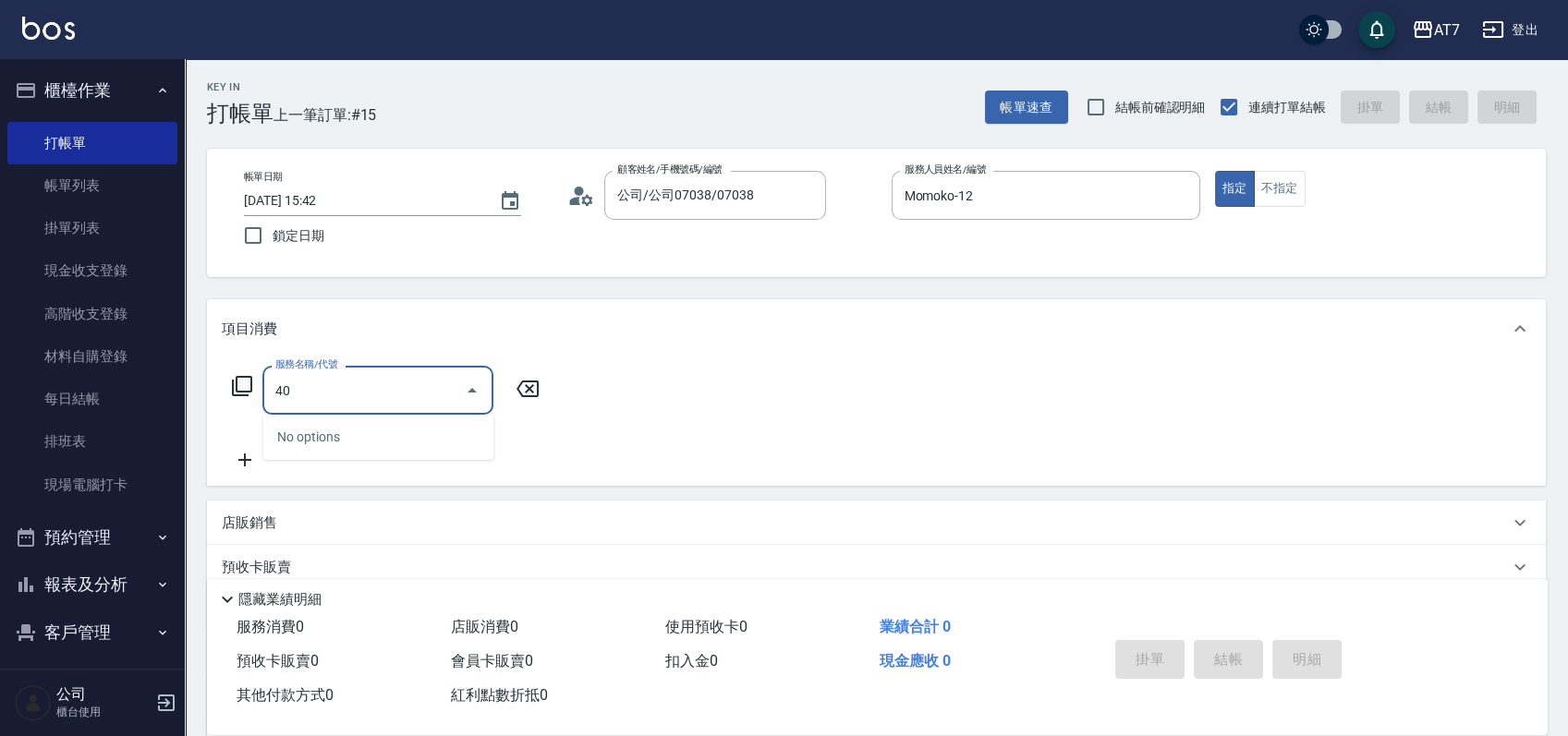
type input "401"
type input "150"
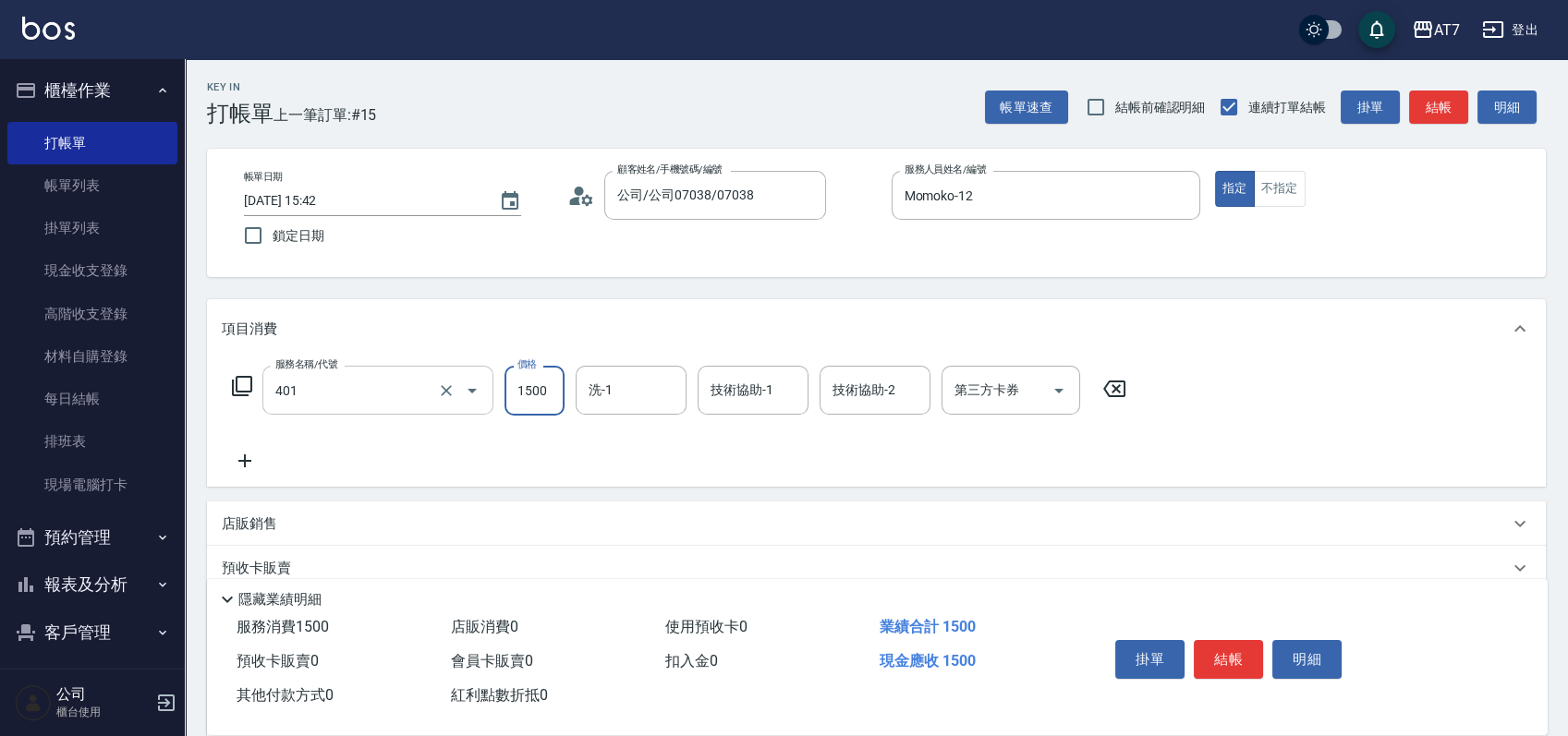
type input "染髮(互助)(401)"
type input "0"
type input "16"
type input "10"
type input "168"
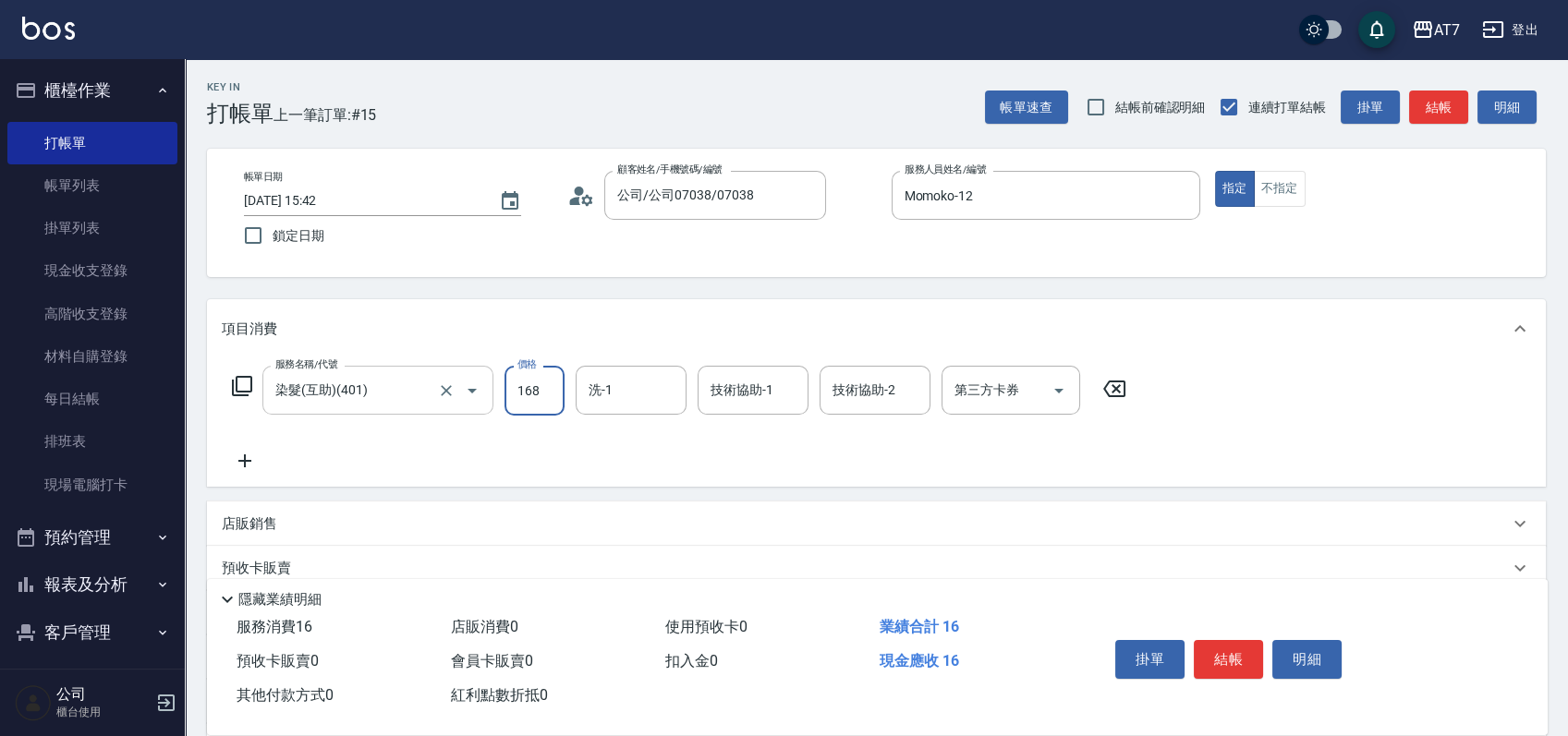
type input "160"
type input "1680"
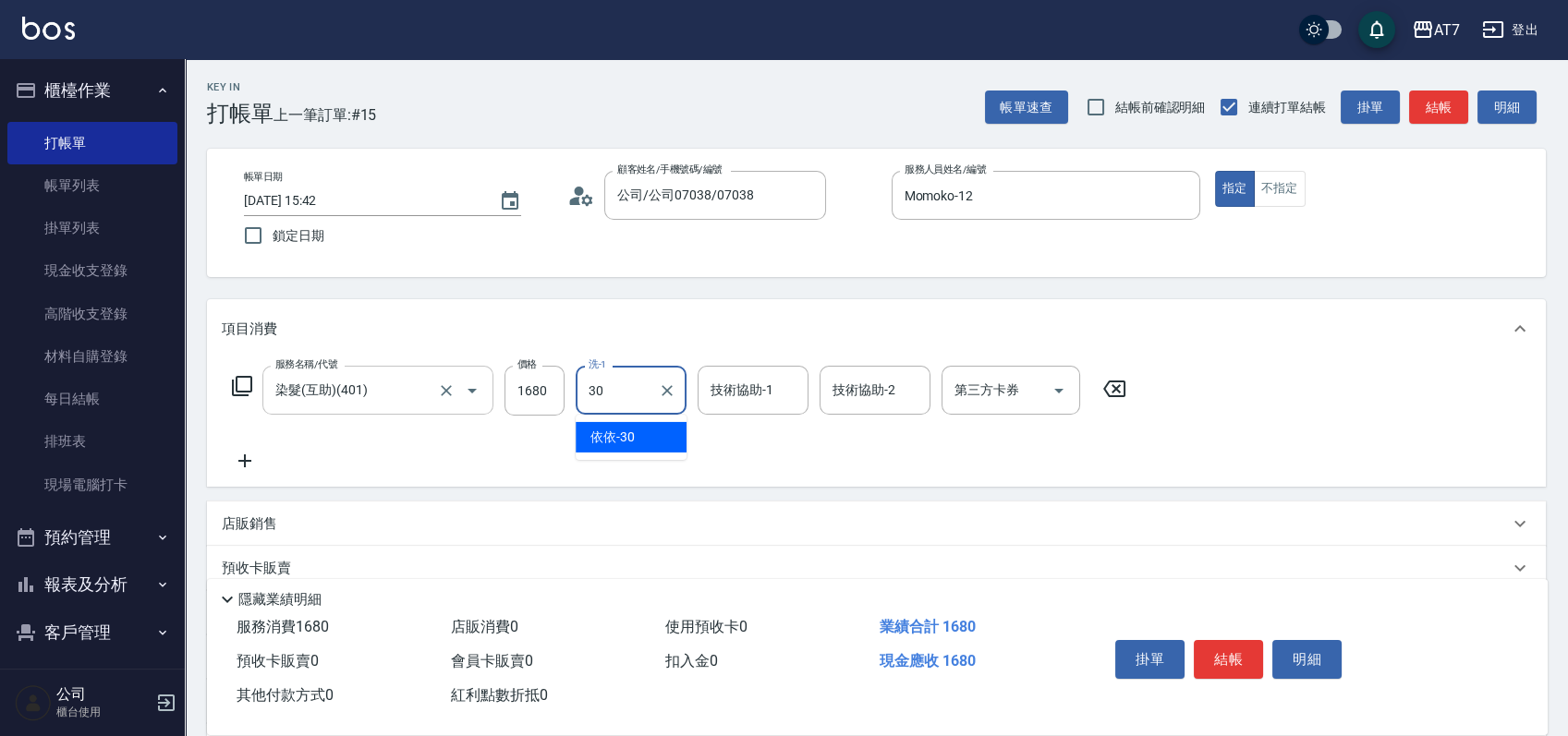
type input "依依-30"
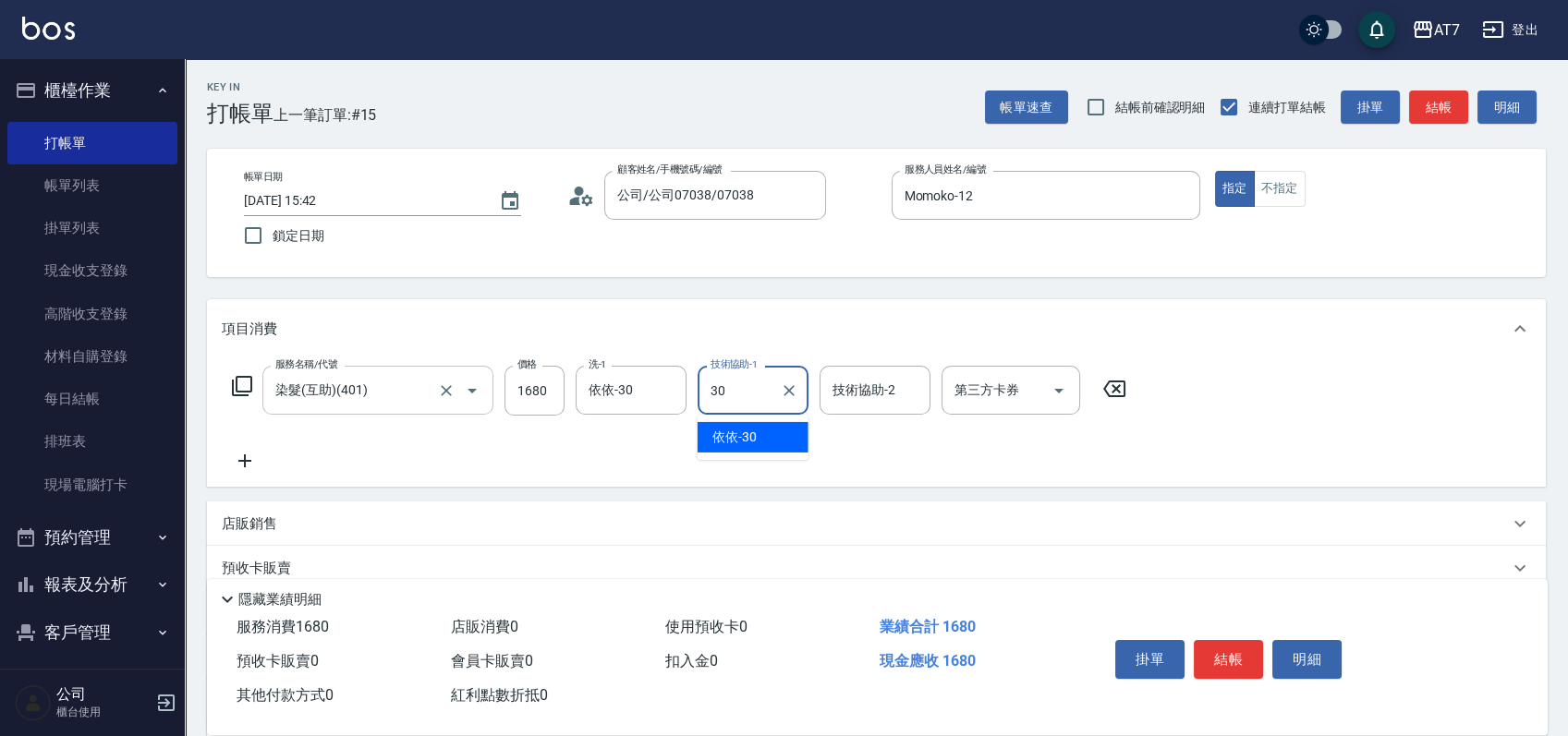
type input "依依-30"
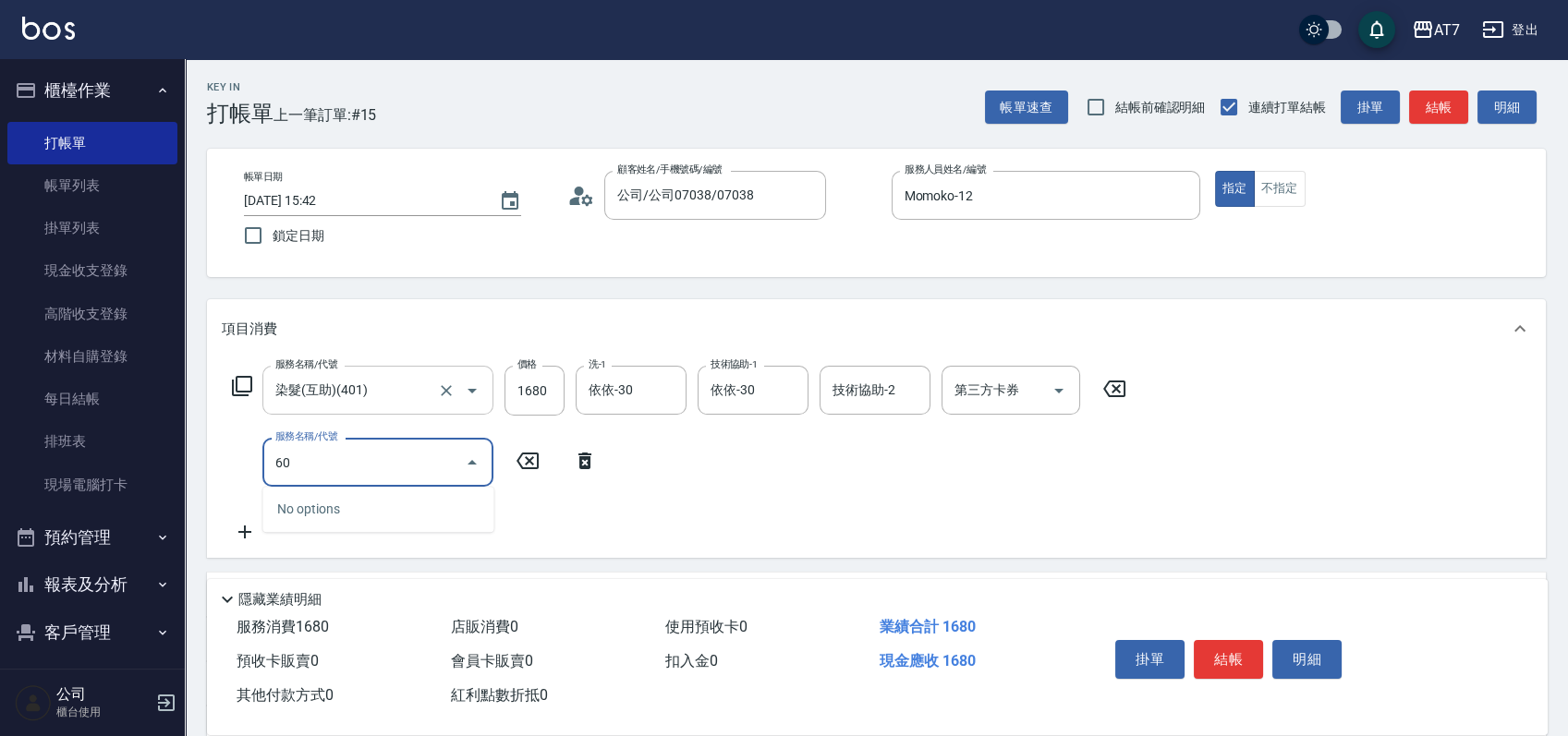
type input "608"
type input "360"
type input "鉑金護髮S（自領(608)"
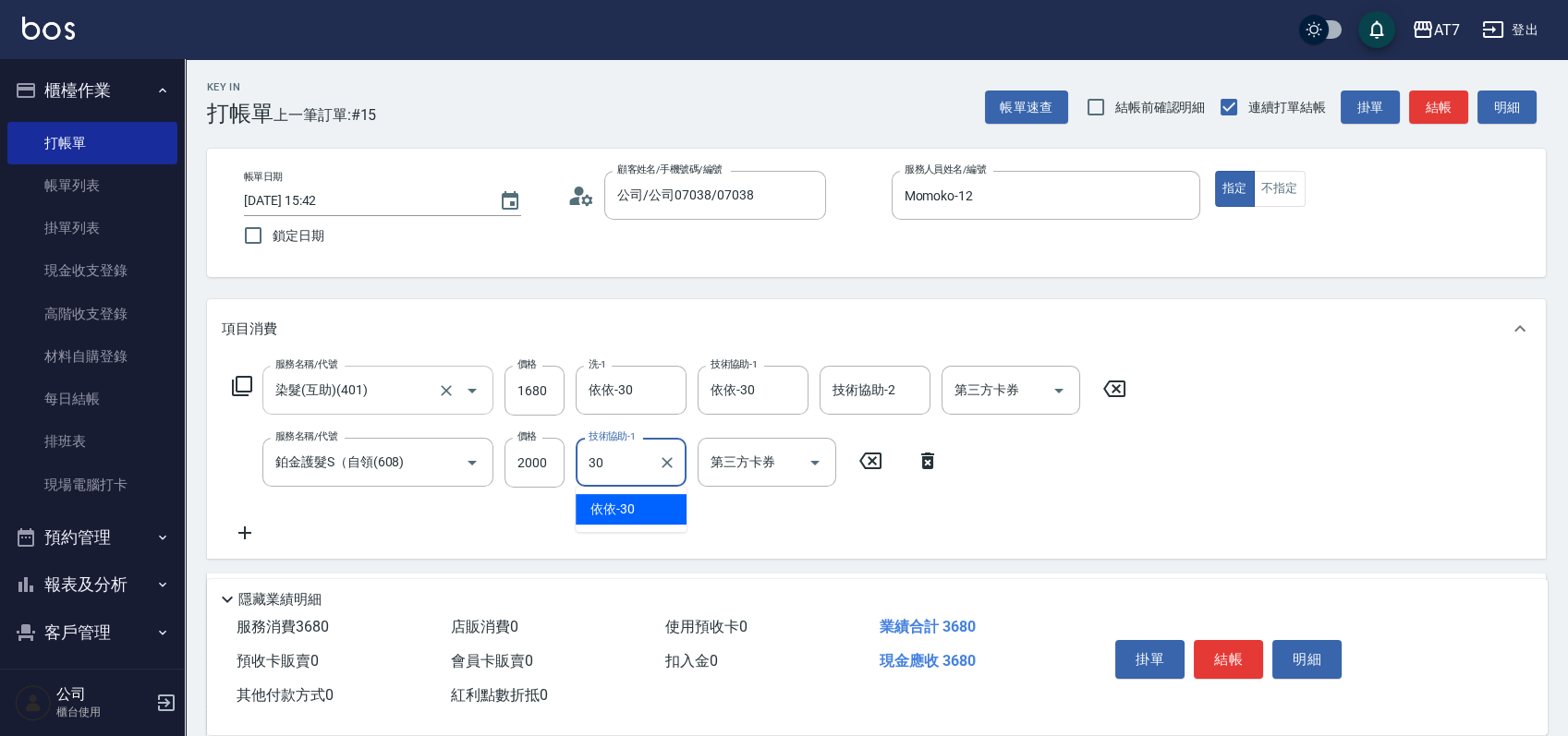
type input "依依-30"
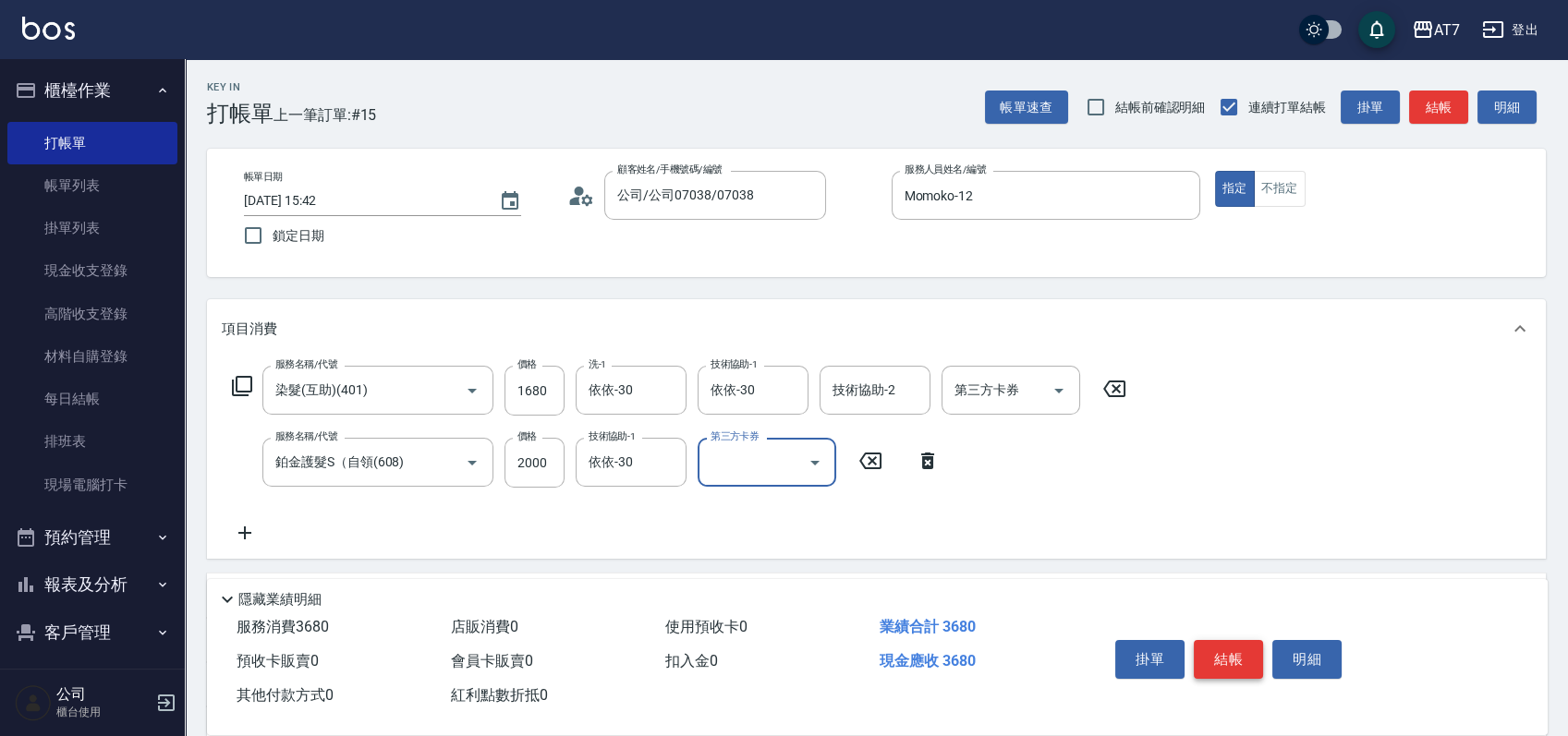
click at [1221, 664] on button "結帳" at bounding box center [1228, 659] width 69 height 39
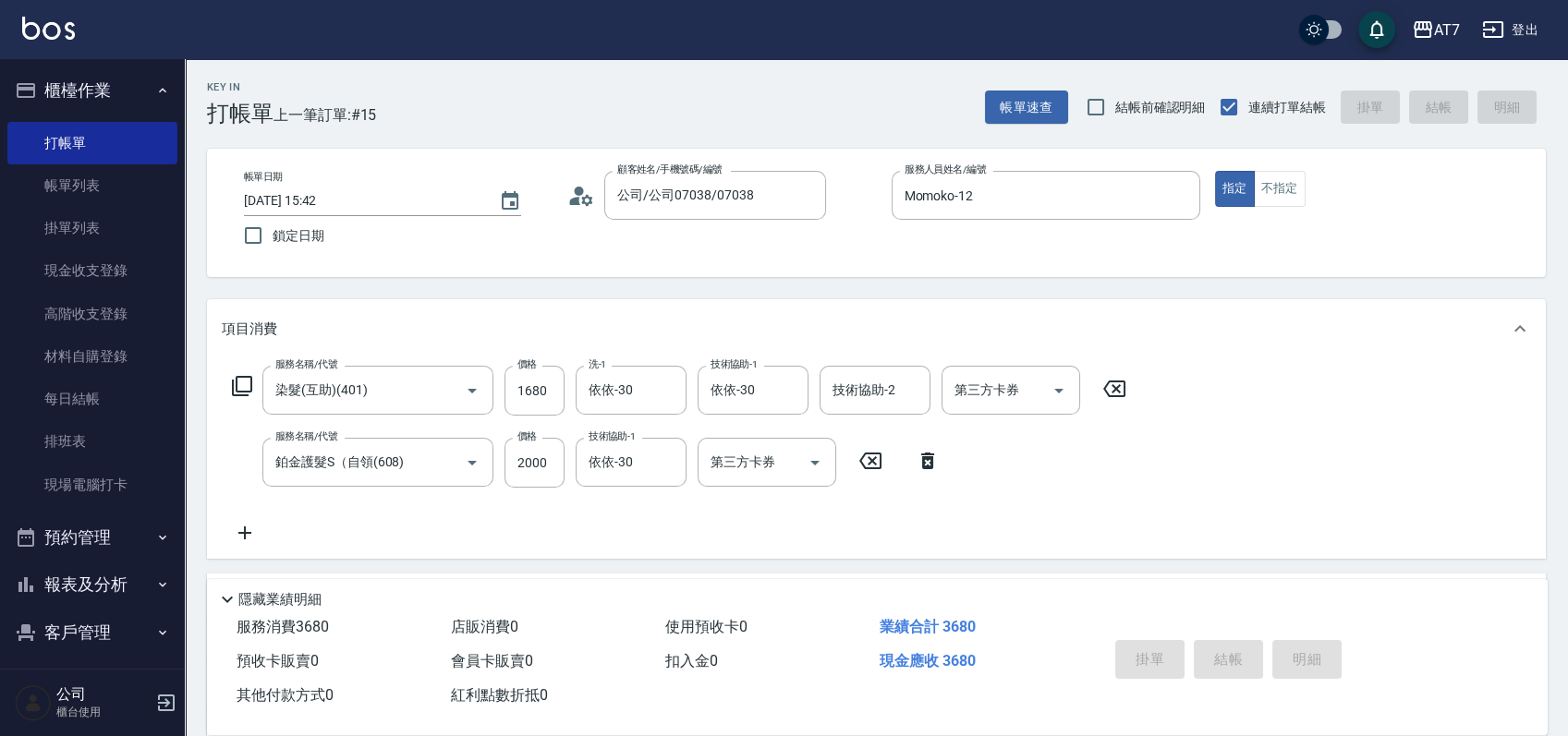
type input "0"
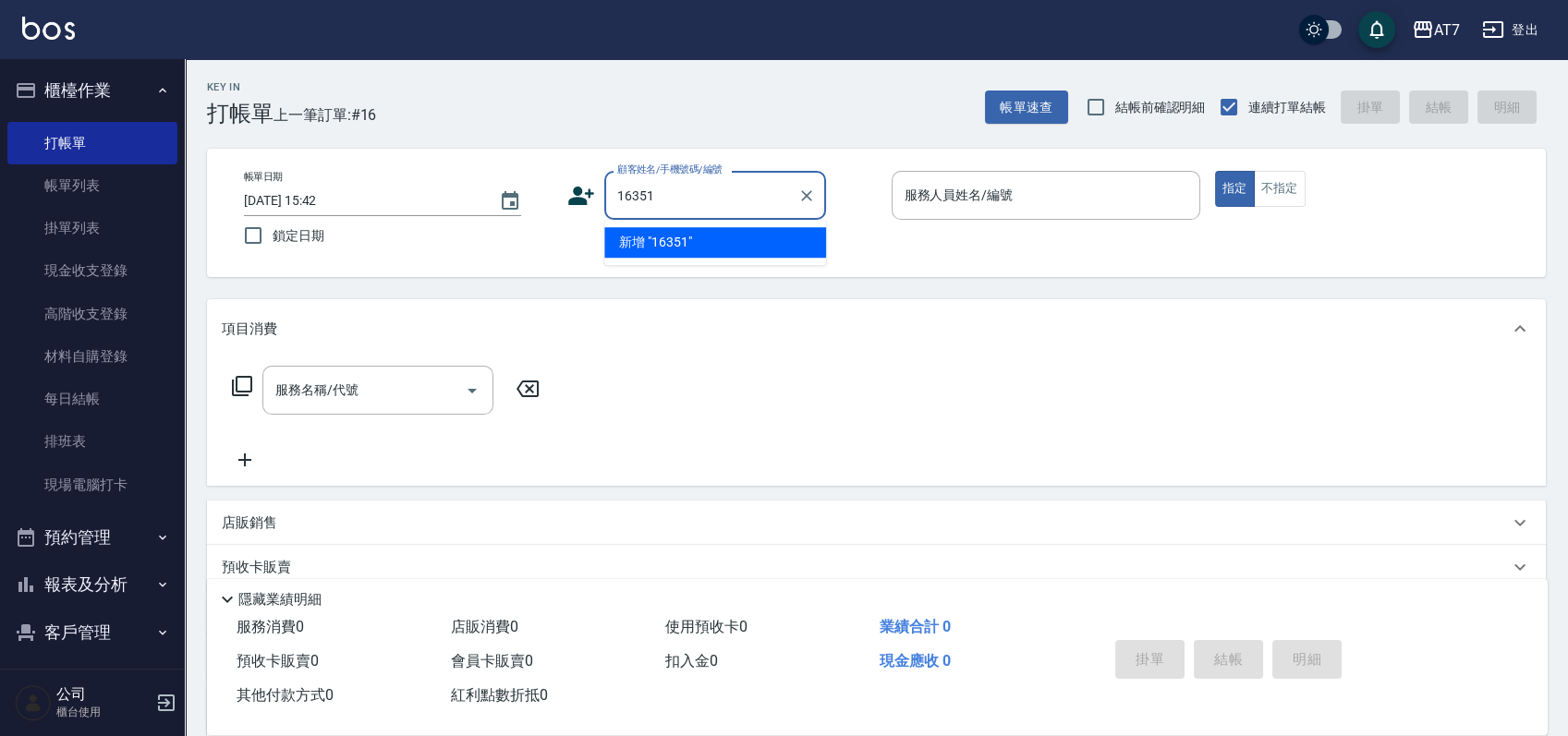
type input "16351"
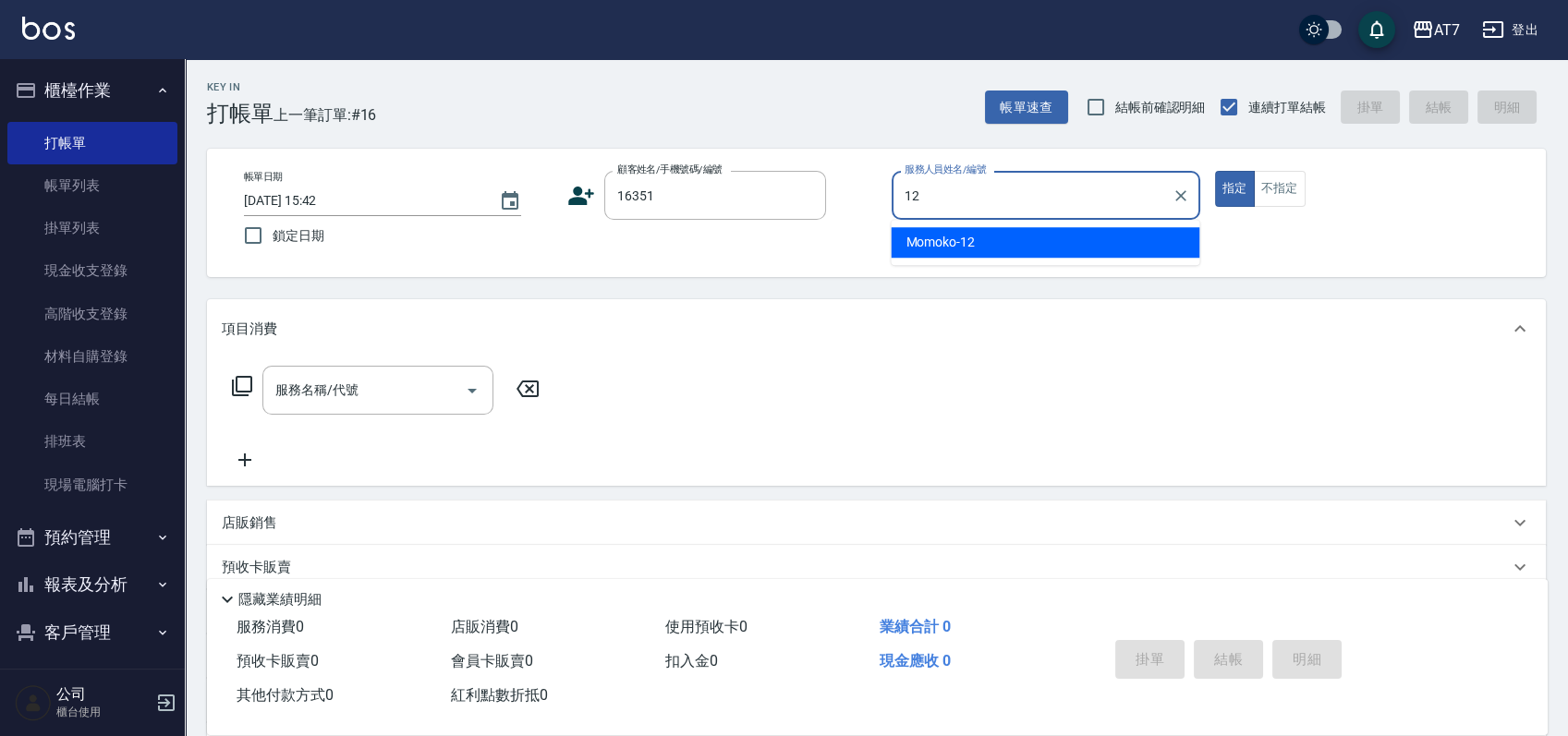
type input "Momoko-12"
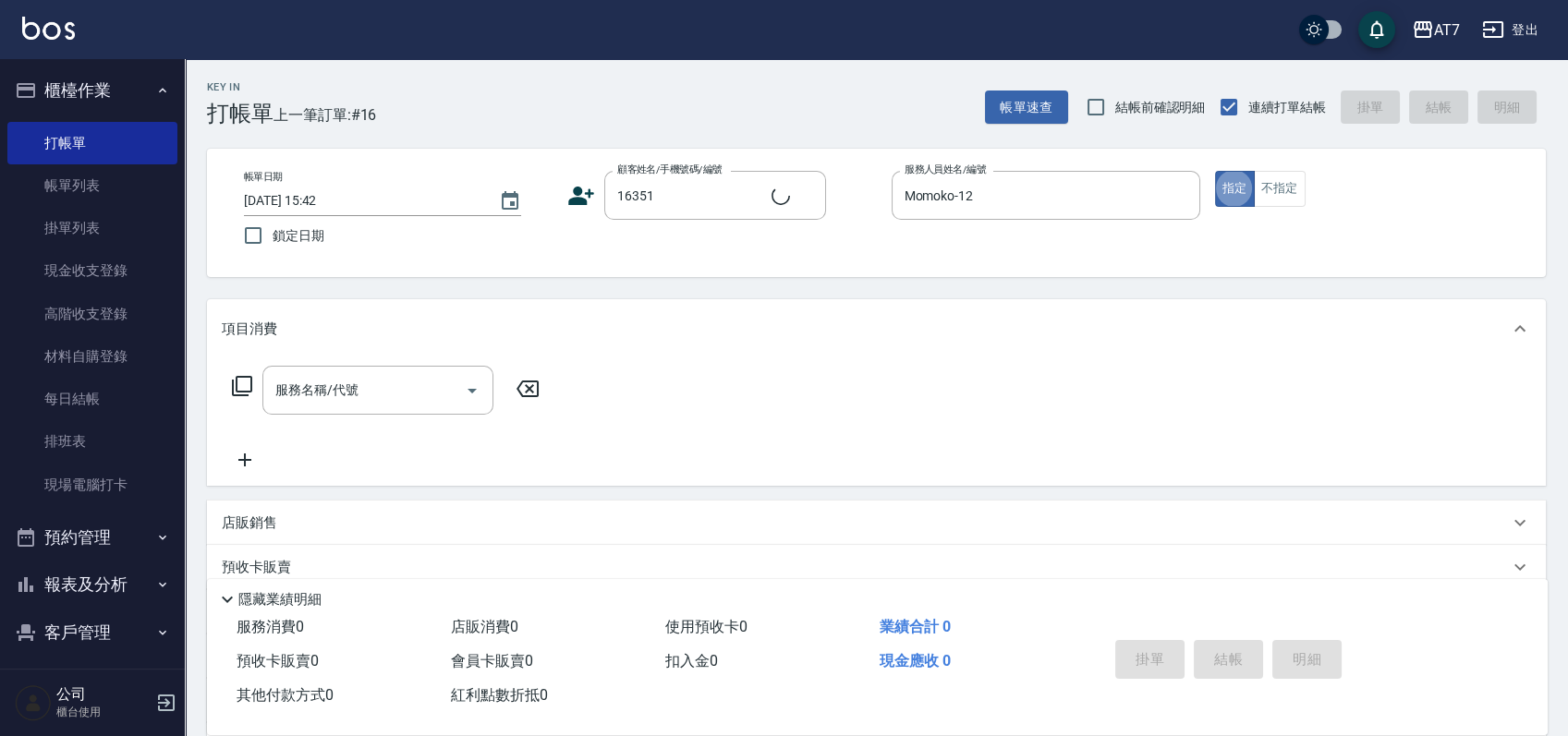
type input "公司/公司16351/16351"
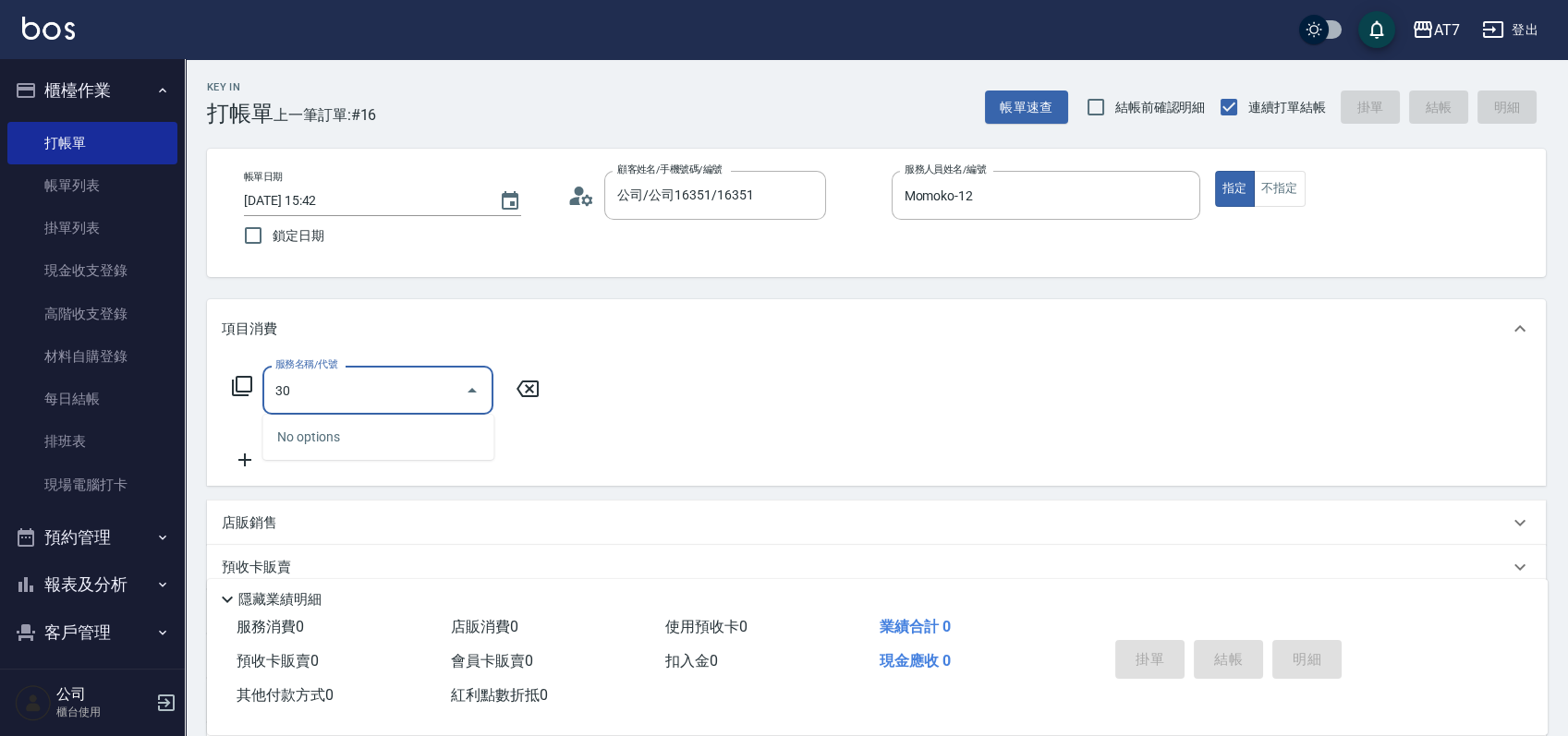
type input "304"
type input "40"
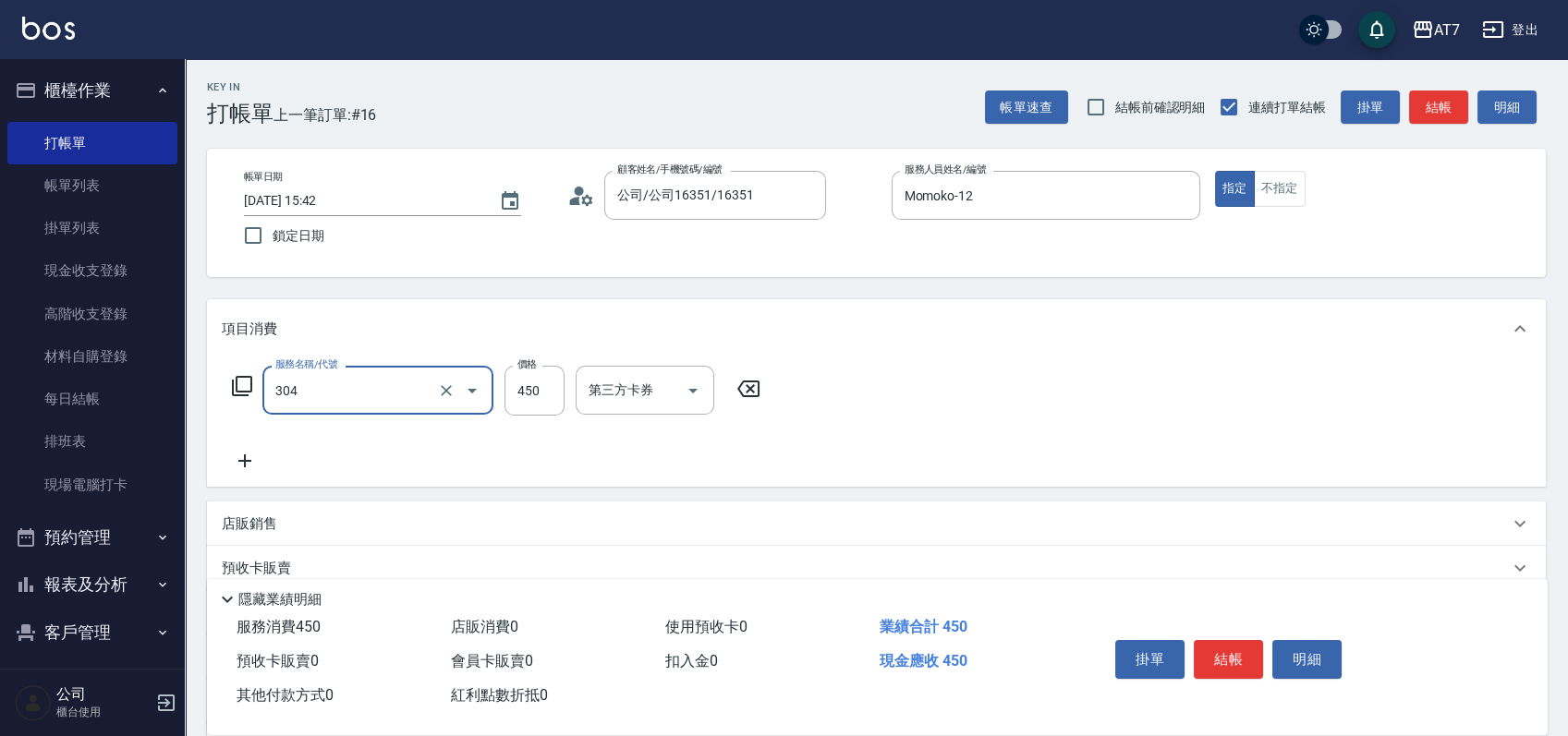
type input "A+級剪髮(304)"
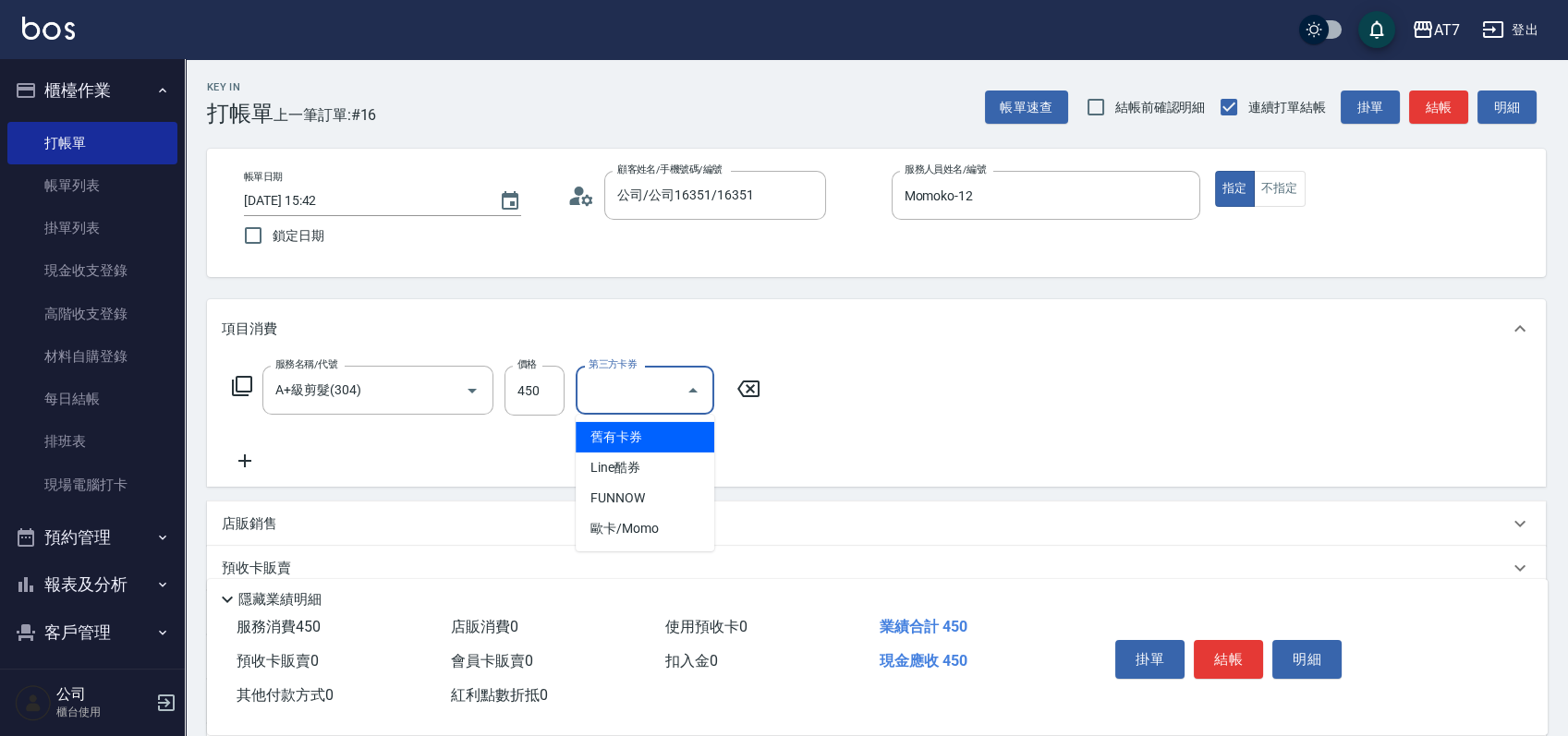
type input "舊有卡券"
type input "0"
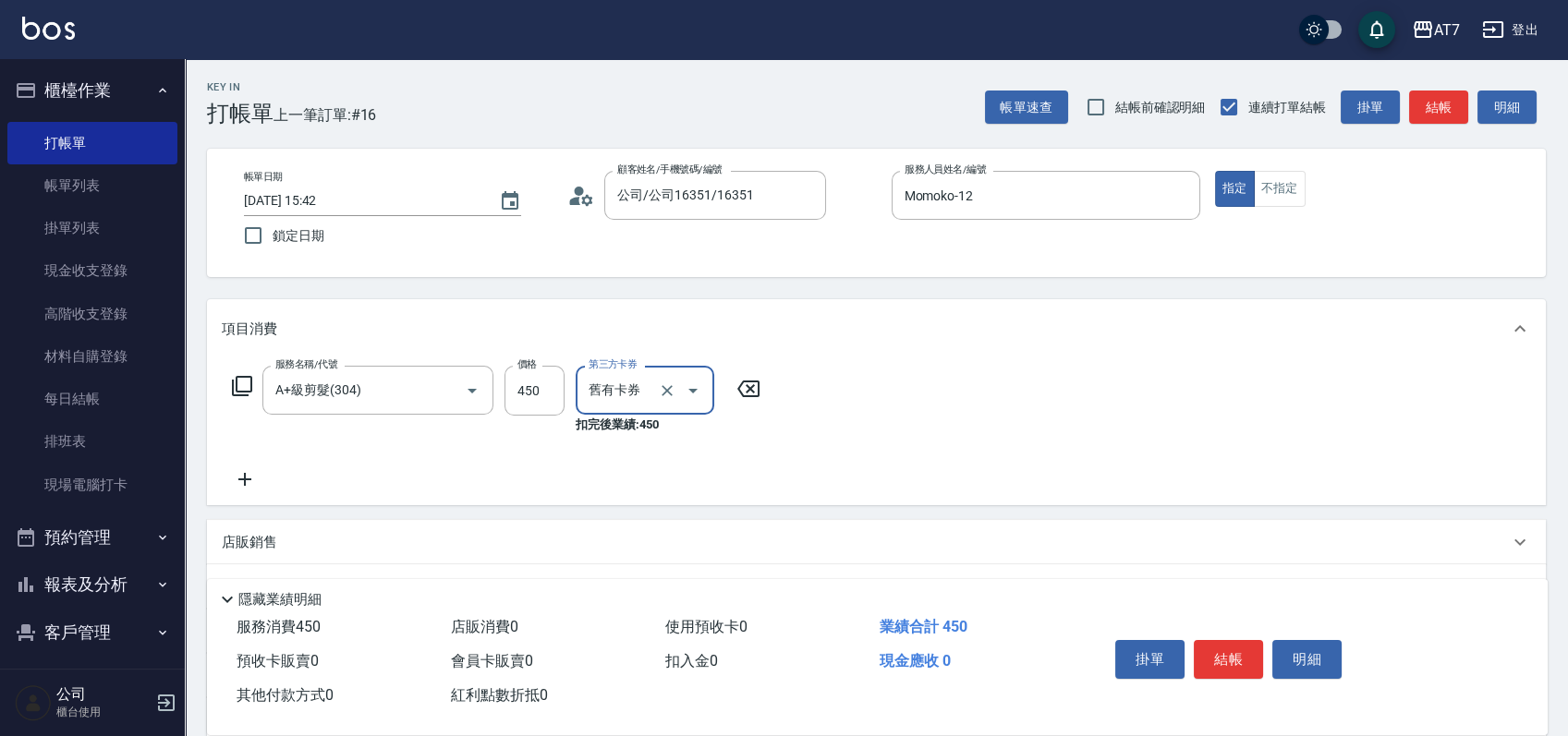
type input "舊有卡券"
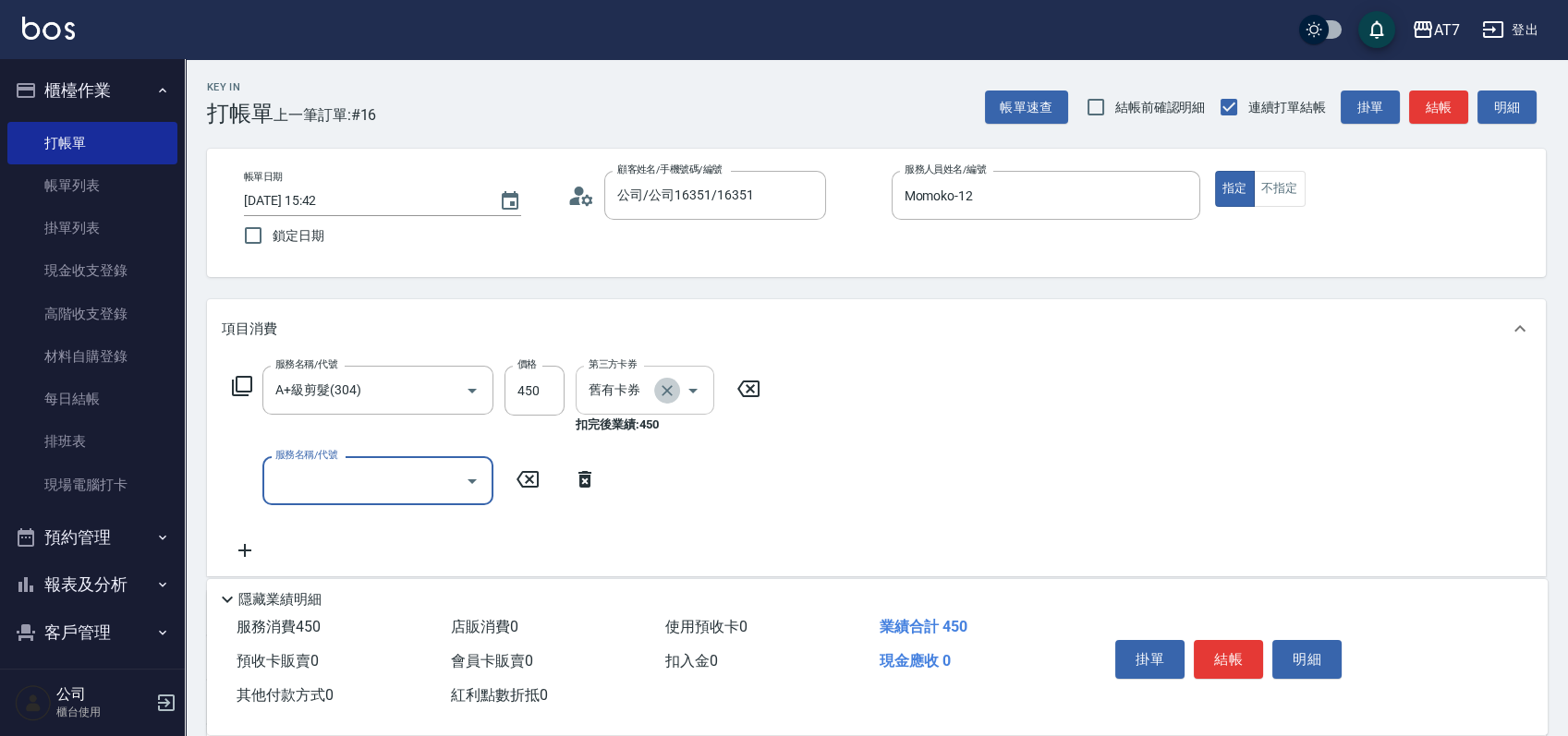
click at [670, 389] on icon "Clear" at bounding box center [667, 391] width 18 height 18
type input "40"
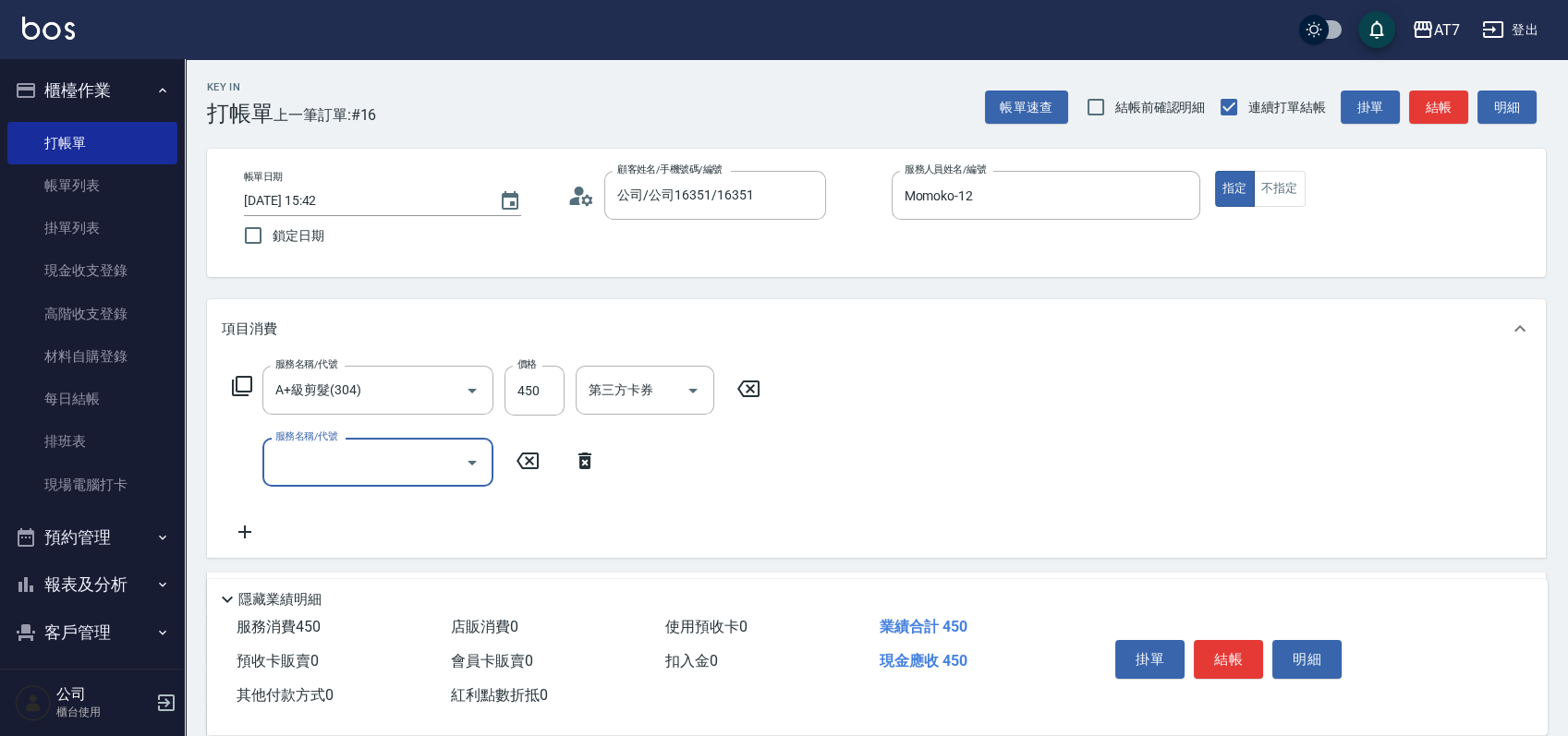
click at [407, 465] on input "服務名稱/代號" at bounding box center [364, 462] width 187 height 32
type input "401"
type input "190"
type input "染髮(互助)(401)"
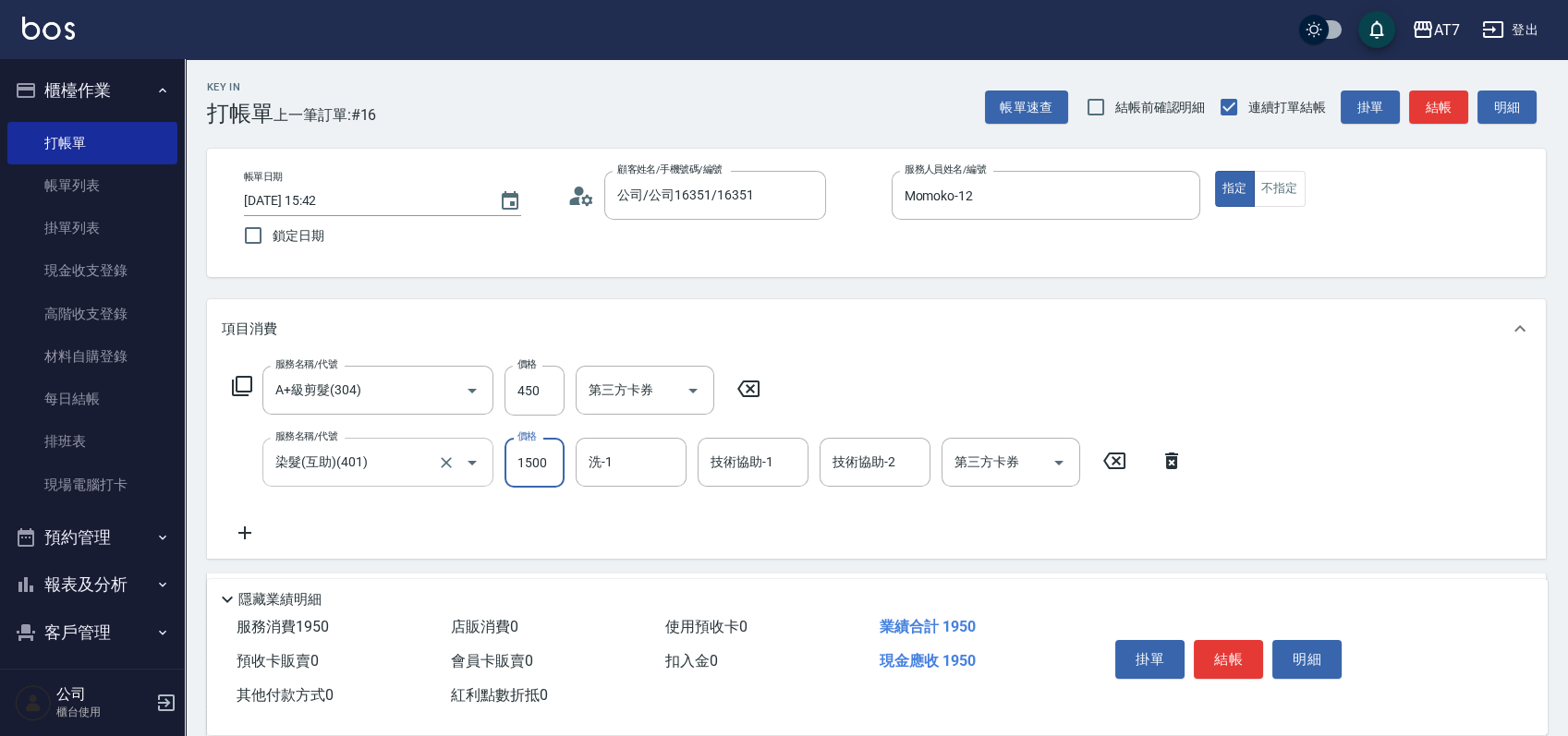
type input "1"
type input "40"
type input "16"
type input "60"
type input "168"
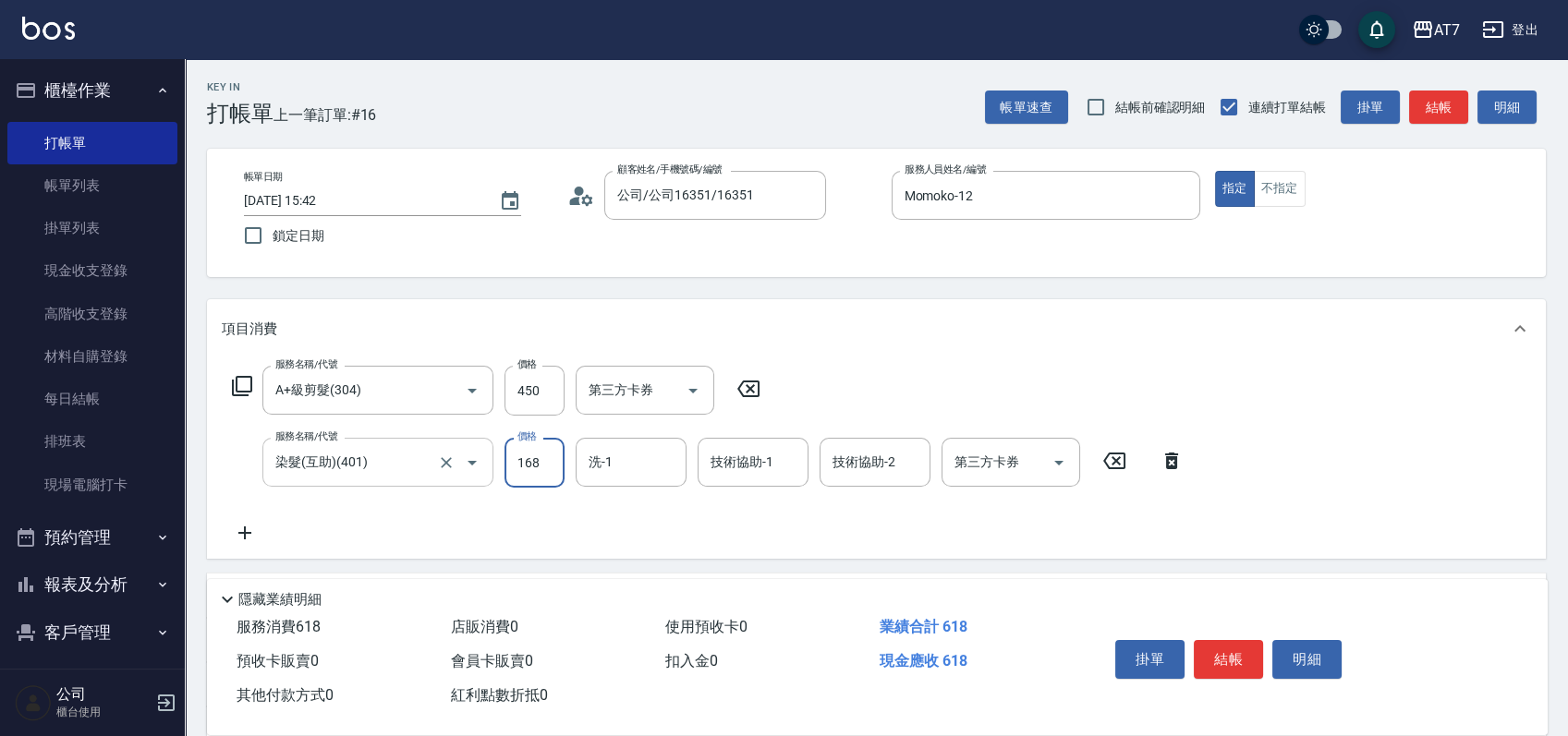
type input "210"
type input "1680"
type input "依依-30"
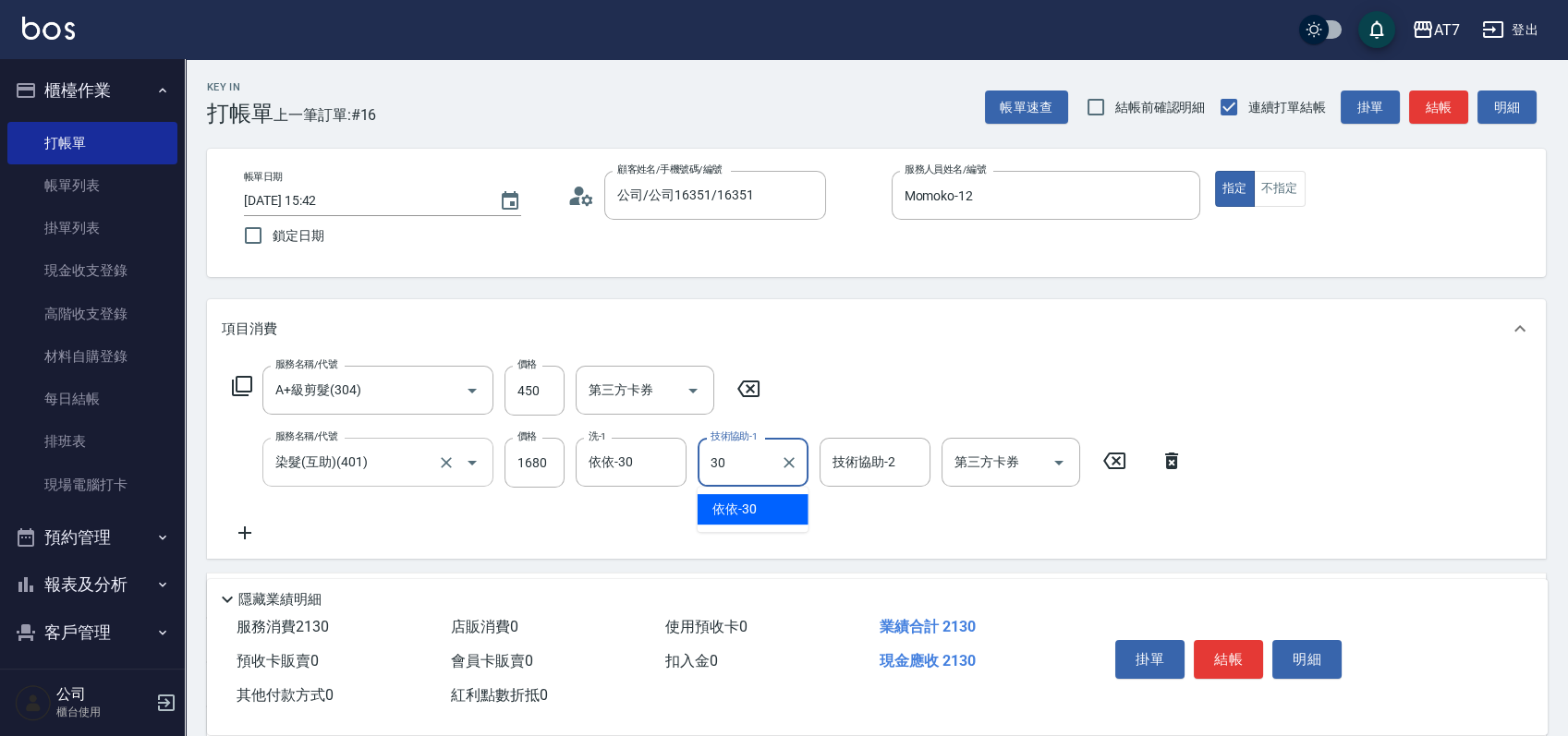
type input "依依-30"
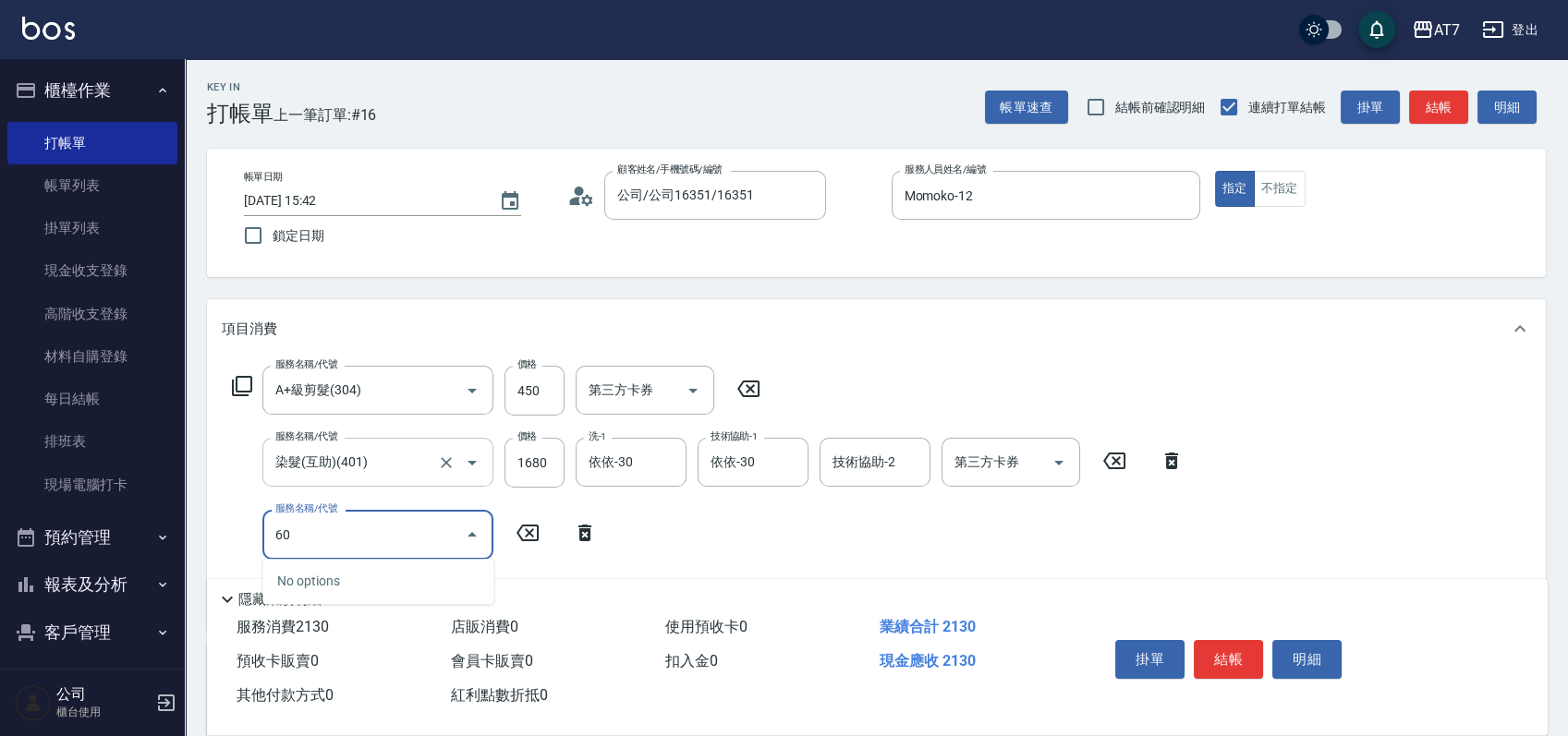
type input "607"
type input "360"
type input "東日玫瑰短（助）(607)"
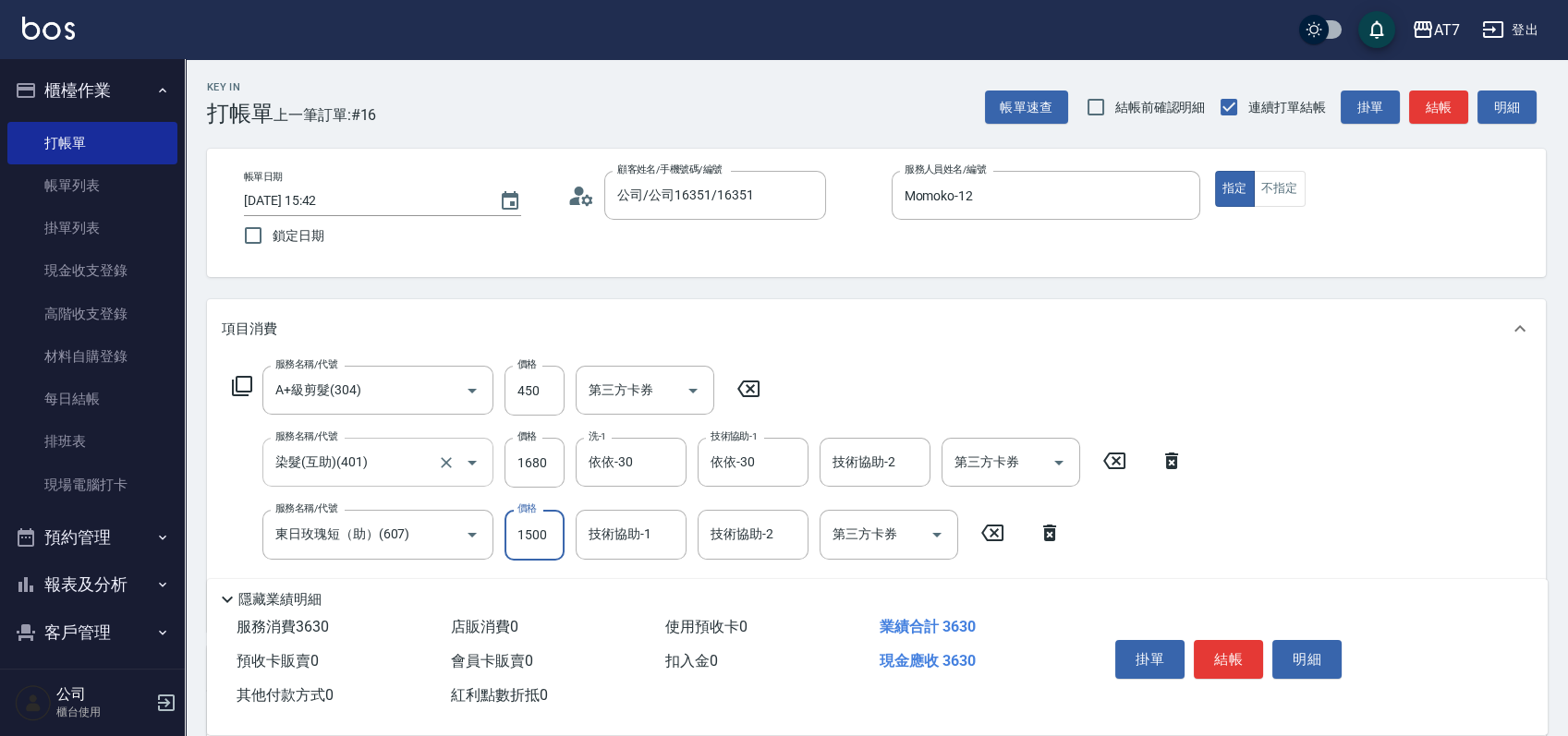
type input "1"
type input "210"
type input "160"
type input "220"
type input "1600"
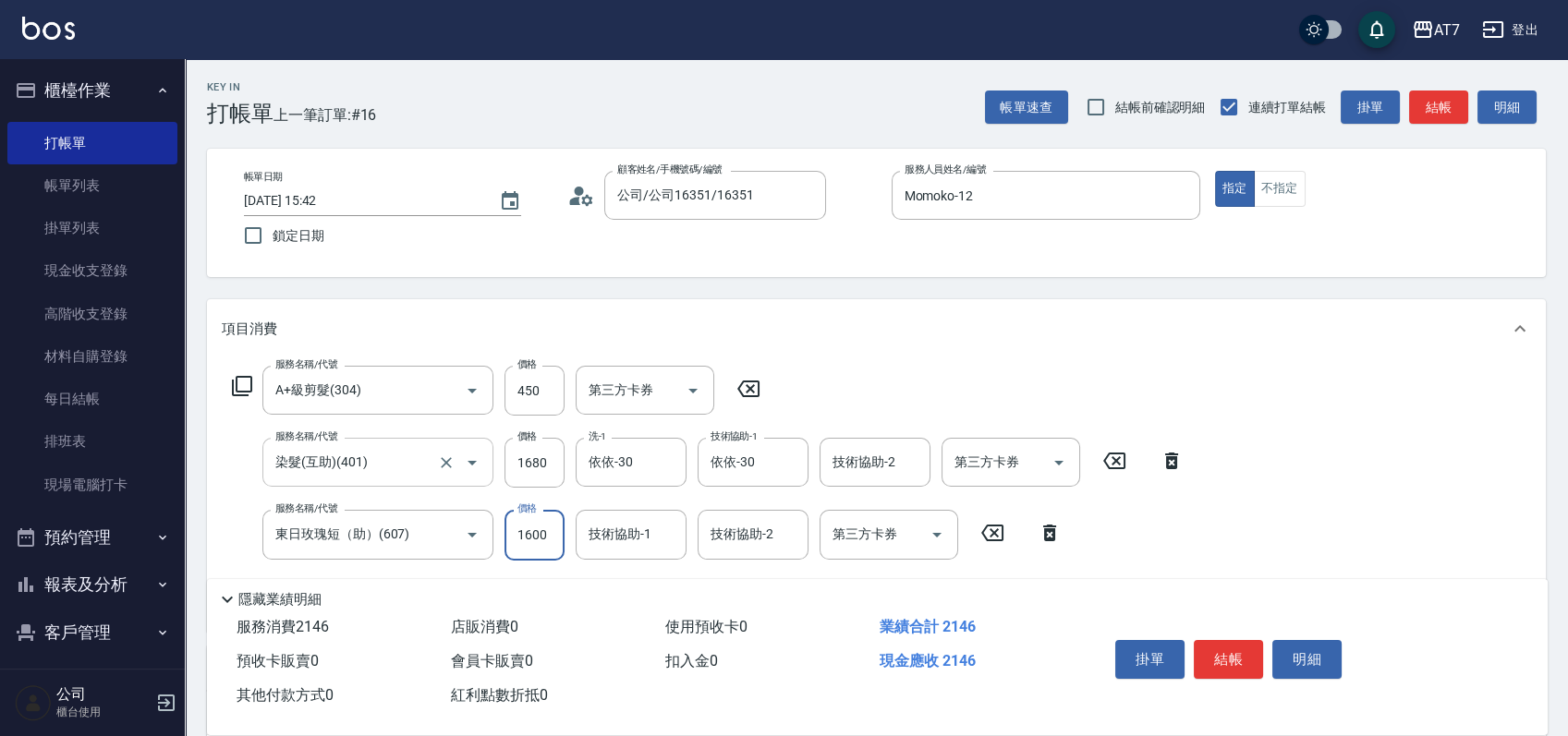
type input "370"
type input "1600"
type input "依依-30"
click at [1210, 655] on button "結帳" at bounding box center [1228, 659] width 69 height 39
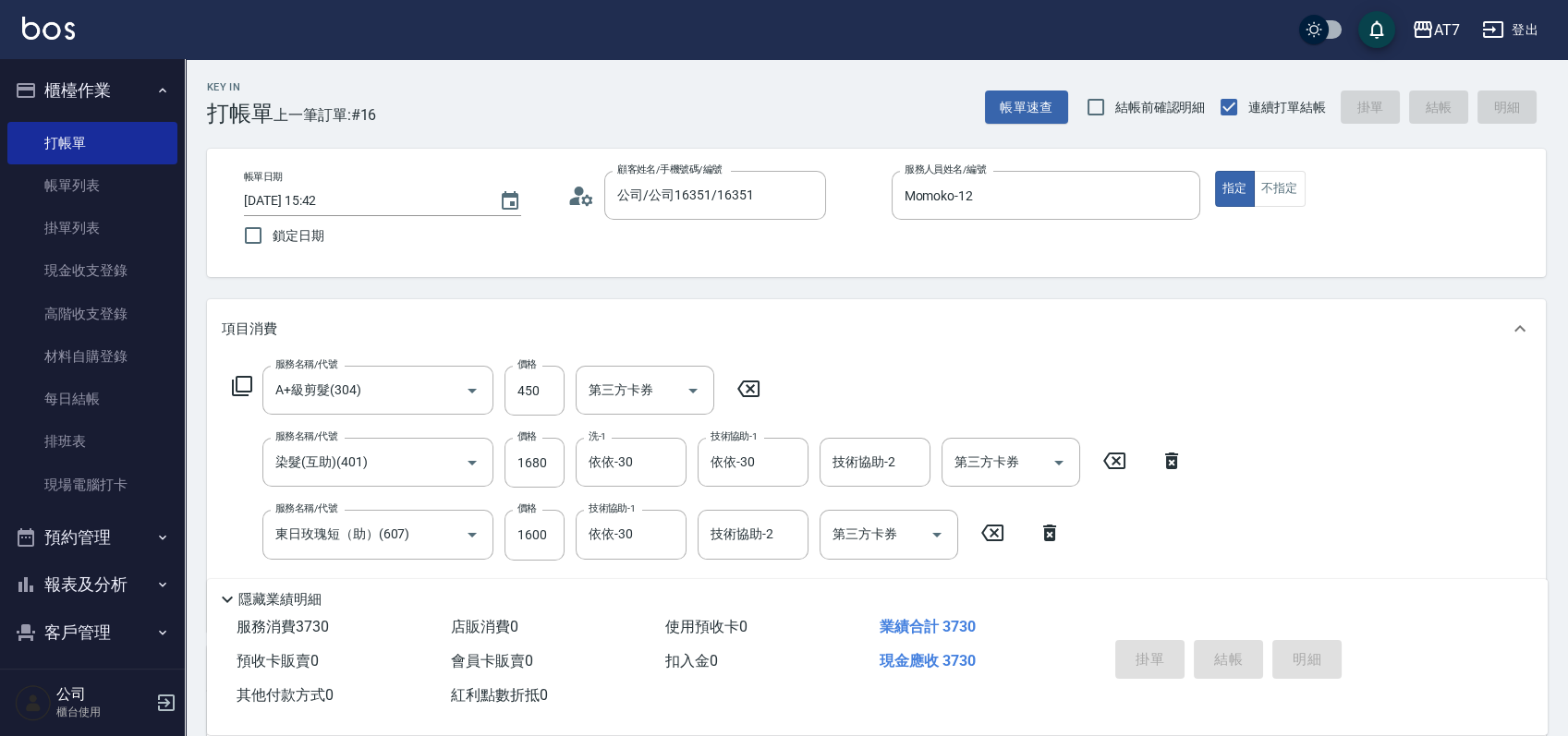
type input "2025/08/17 15:43"
type input "0"
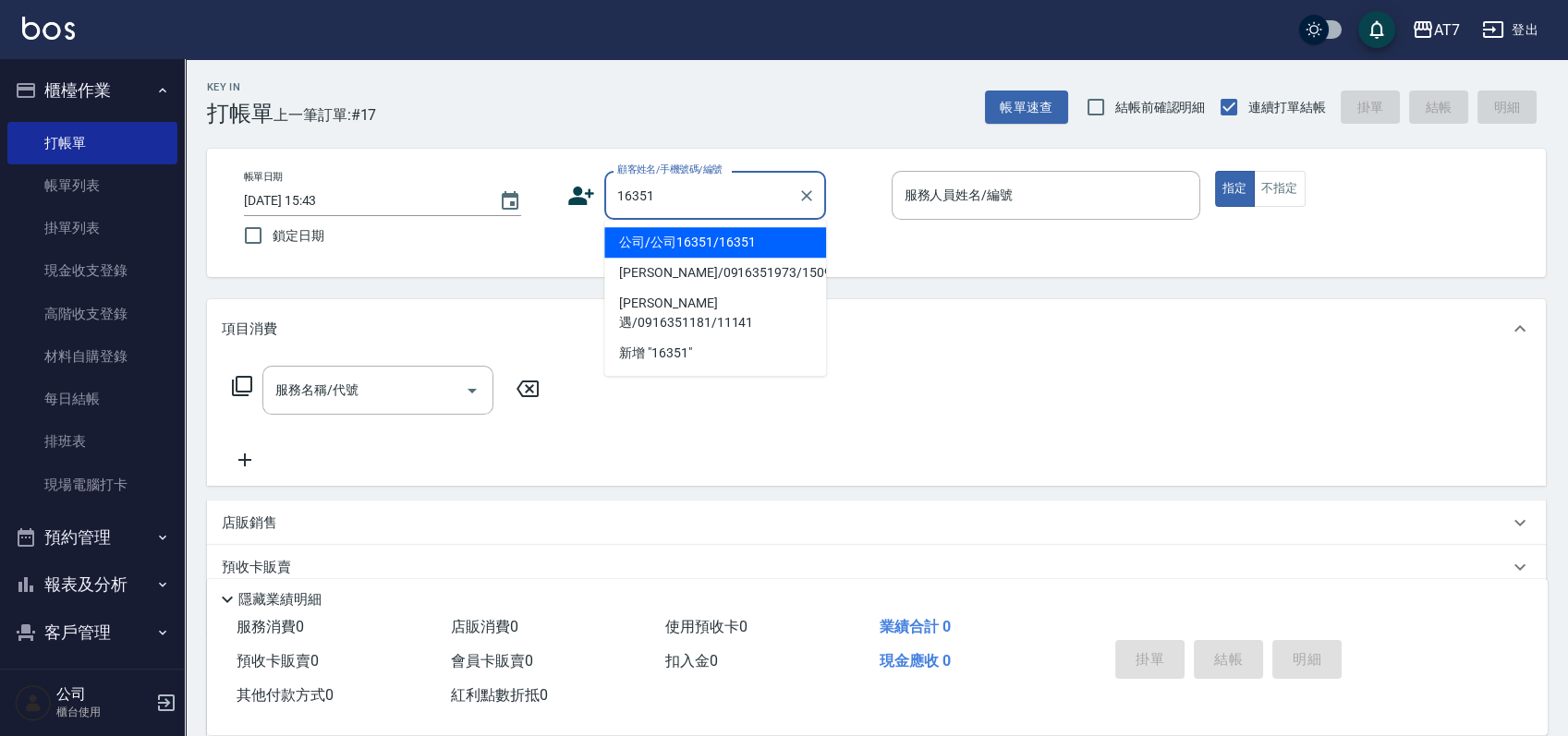
type input "公司/公司16351/16351"
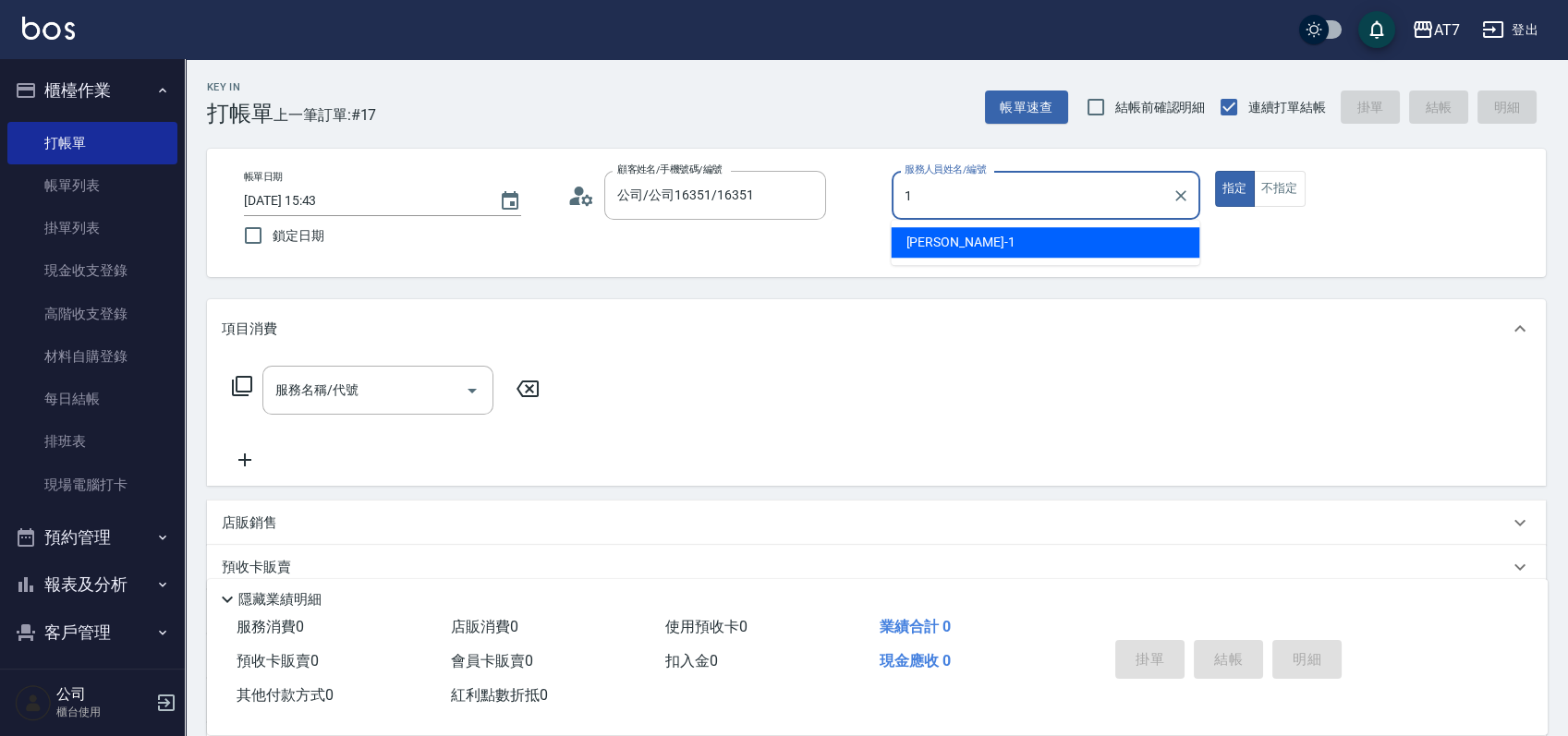
type input "米雪兒-1"
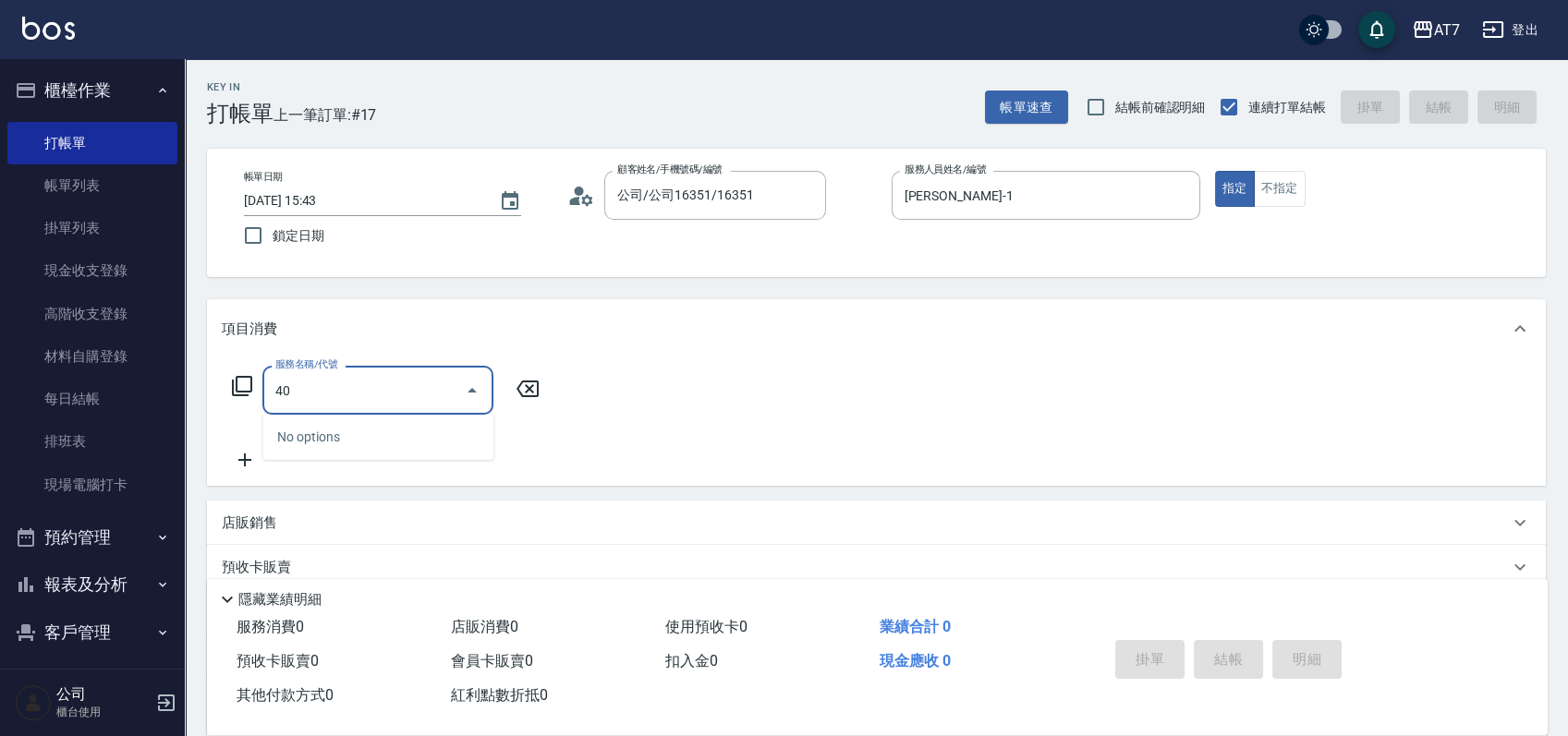
type input "400"
type input "150"
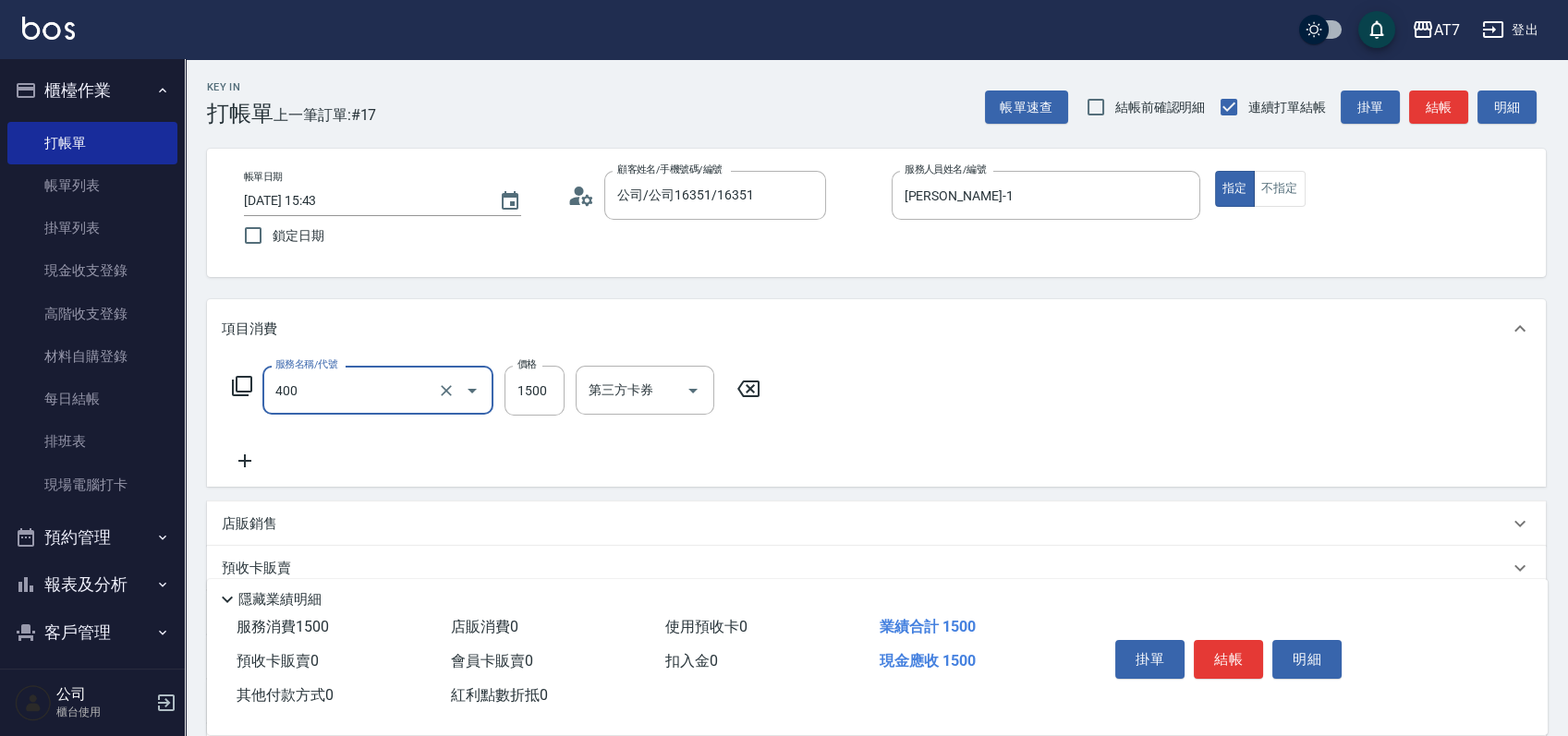
type input "染髮(400)"
type input "1"
type input "0"
type input "18"
type input "10"
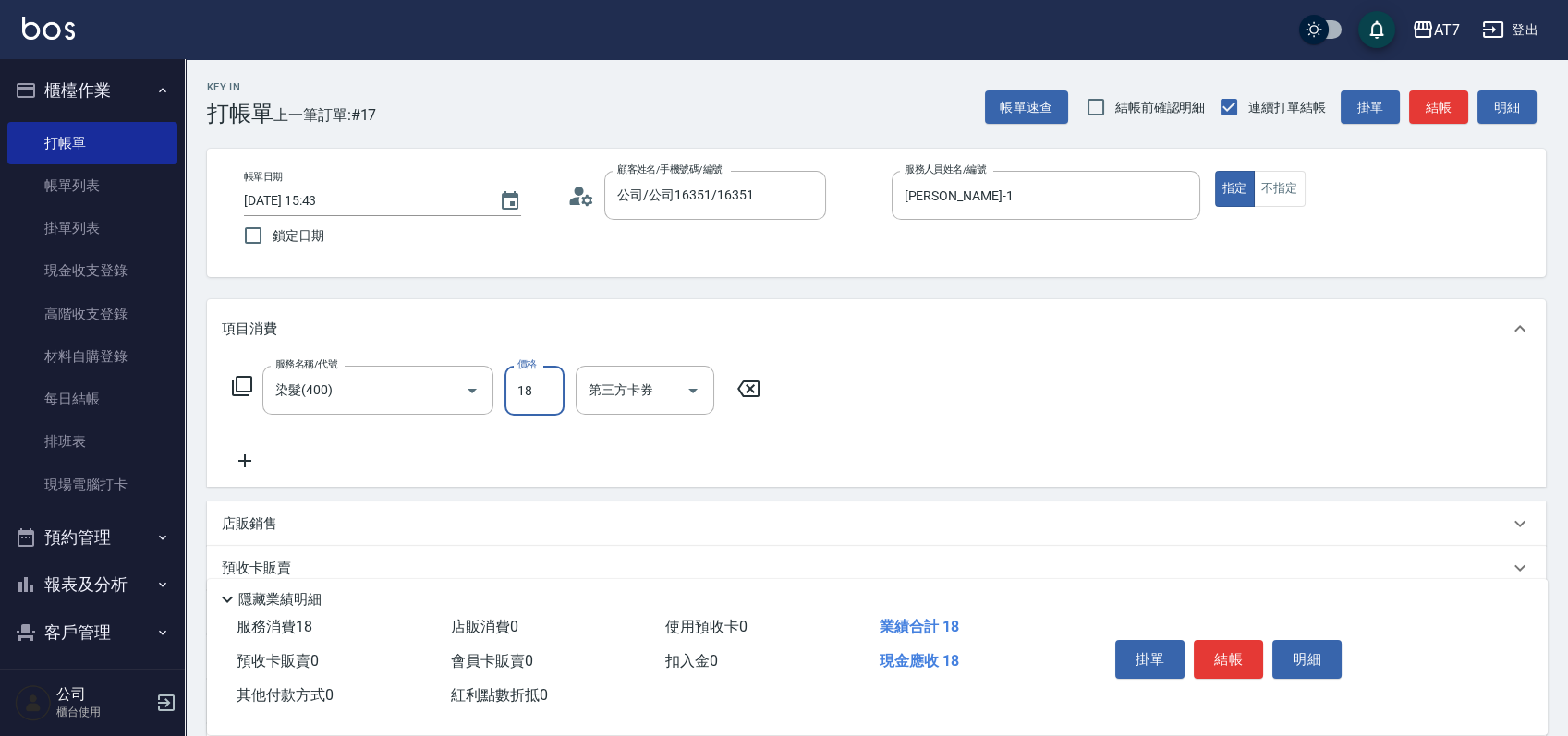
type input "180"
type input "1800"
click at [1208, 653] on button "結帳" at bounding box center [1228, 659] width 69 height 39
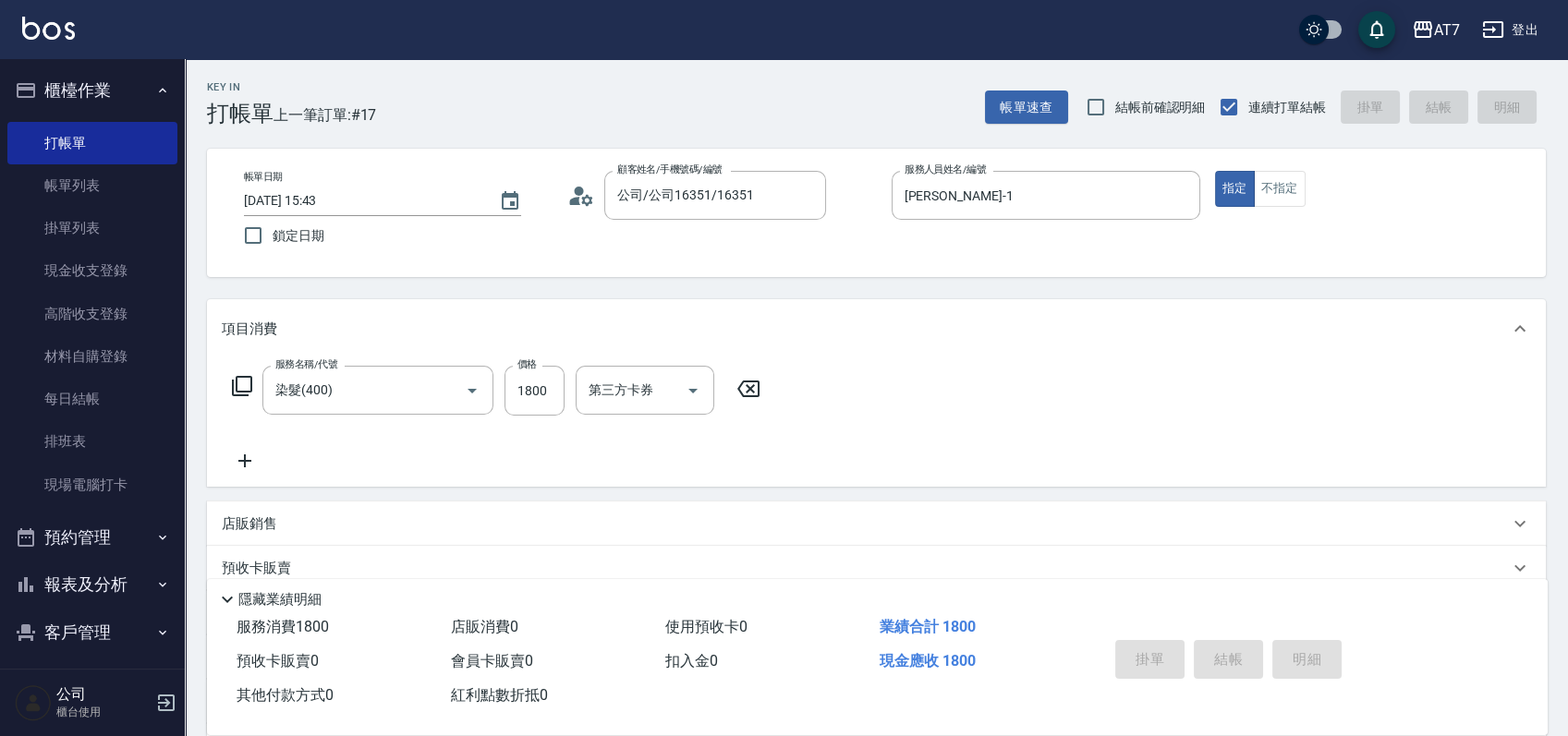
type input "0"
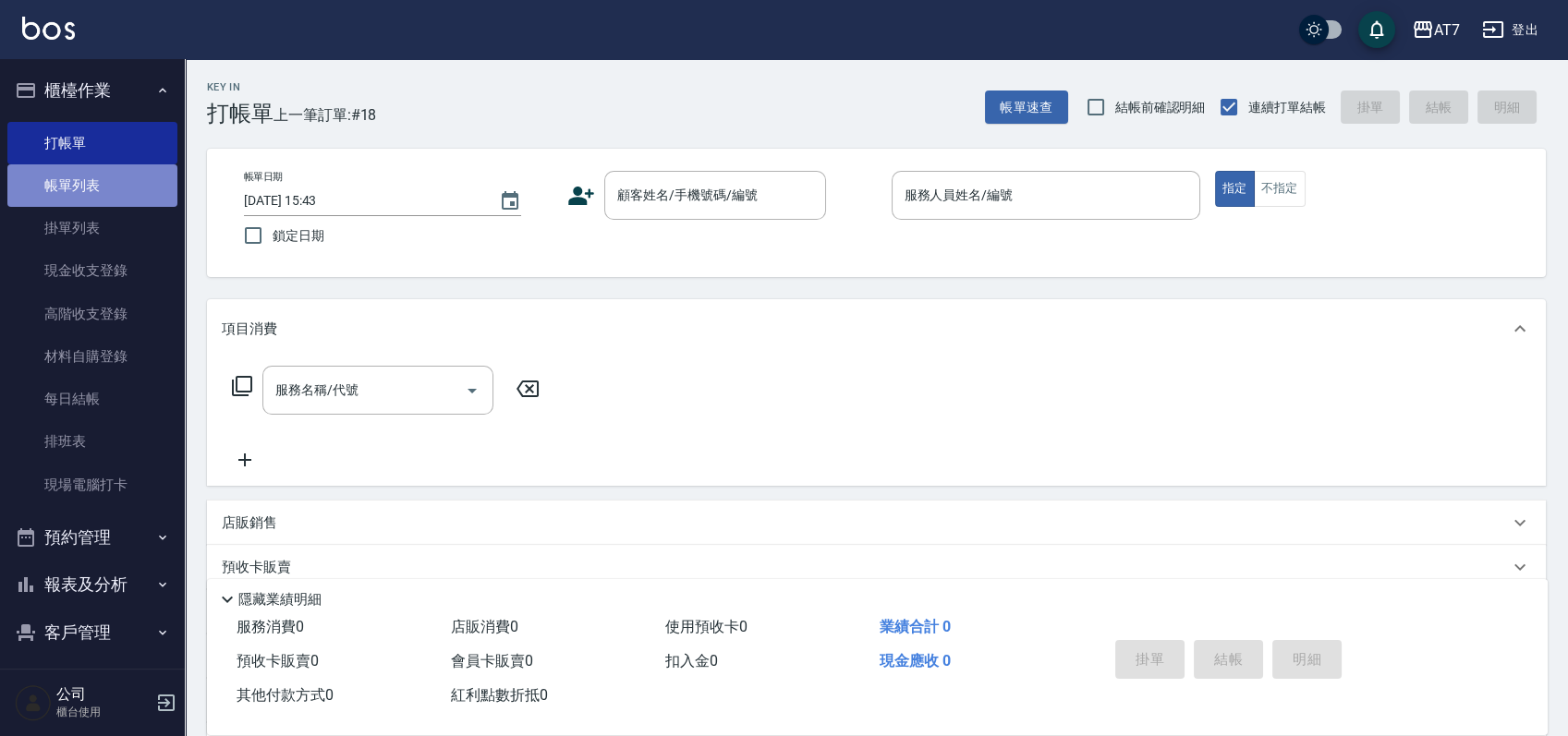
click at [100, 172] on link "帳單列表" at bounding box center [92, 186] width 170 height 42
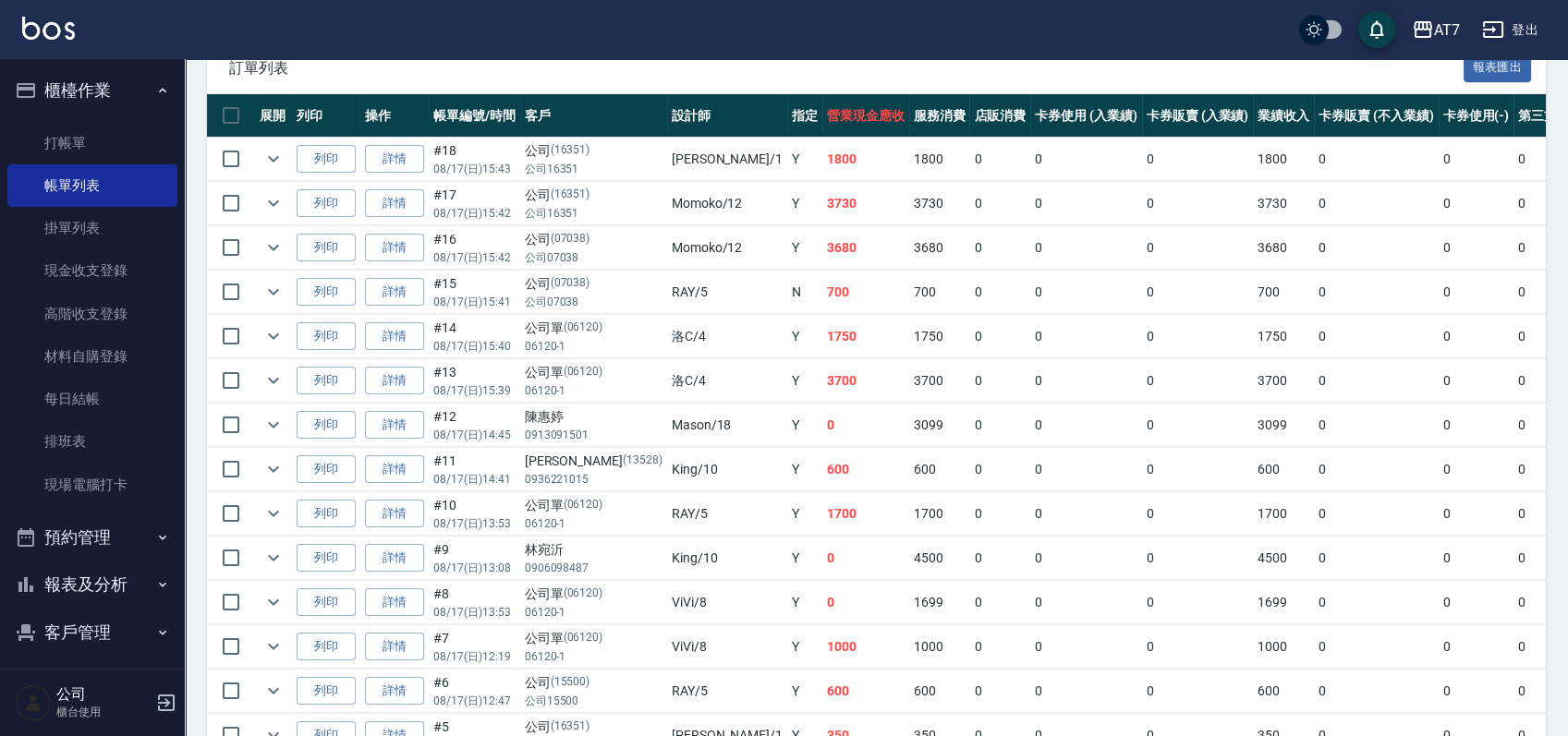
scroll to position [458, 0]
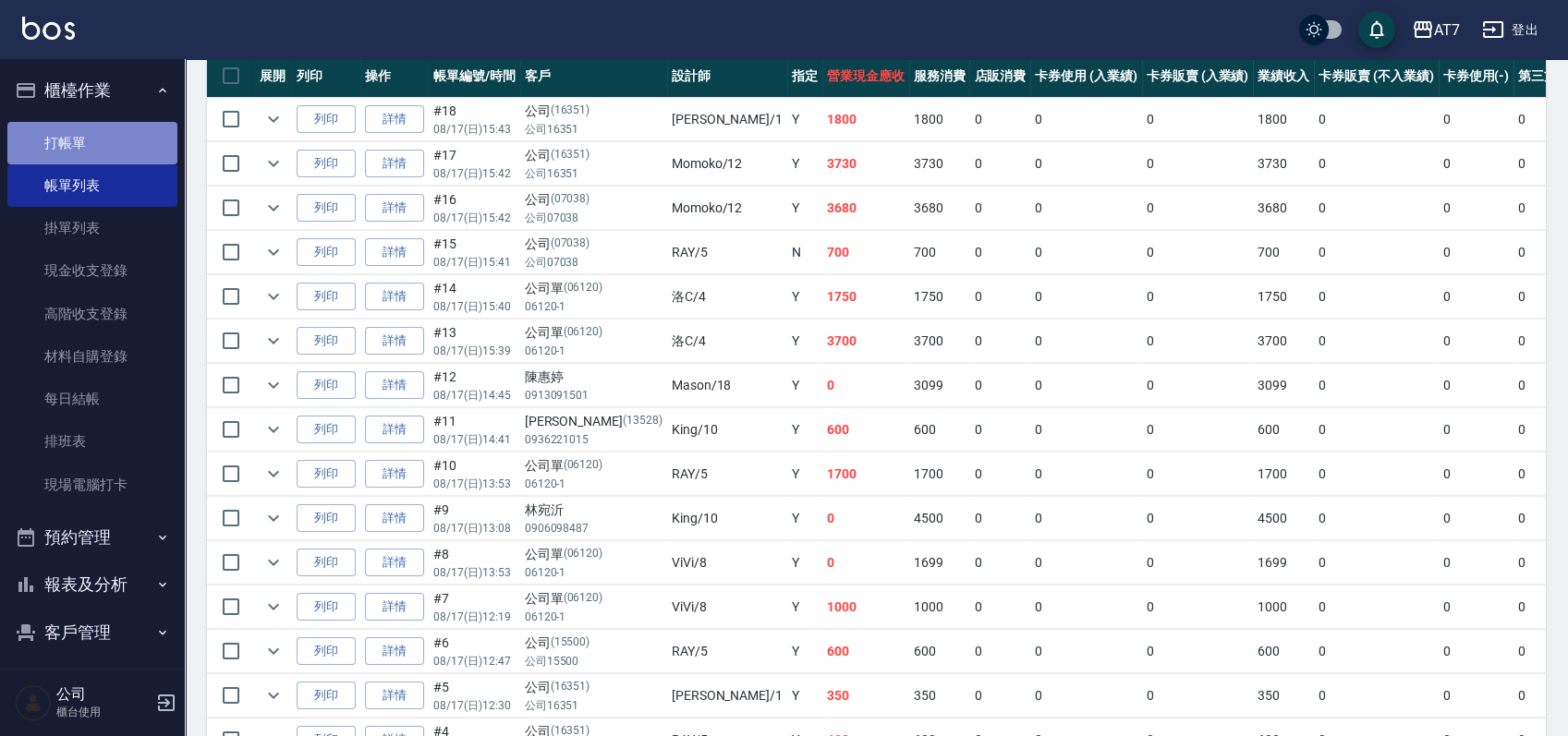
click at [115, 142] on link "打帳單" at bounding box center [92, 143] width 170 height 42
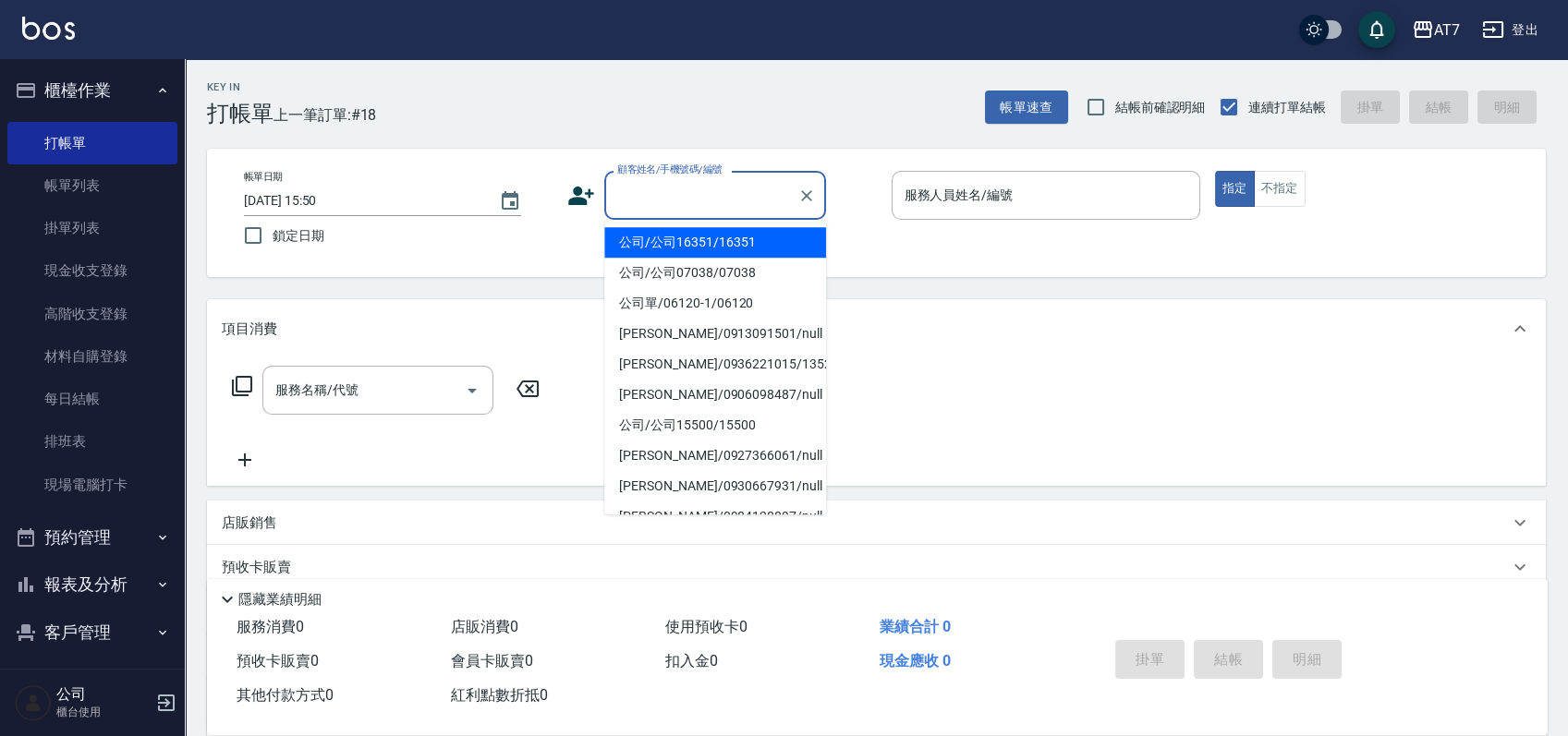
click at [670, 193] on input "顧客姓名/手機號碼/編號" at bounding box center [701, 195] width 177 height 32
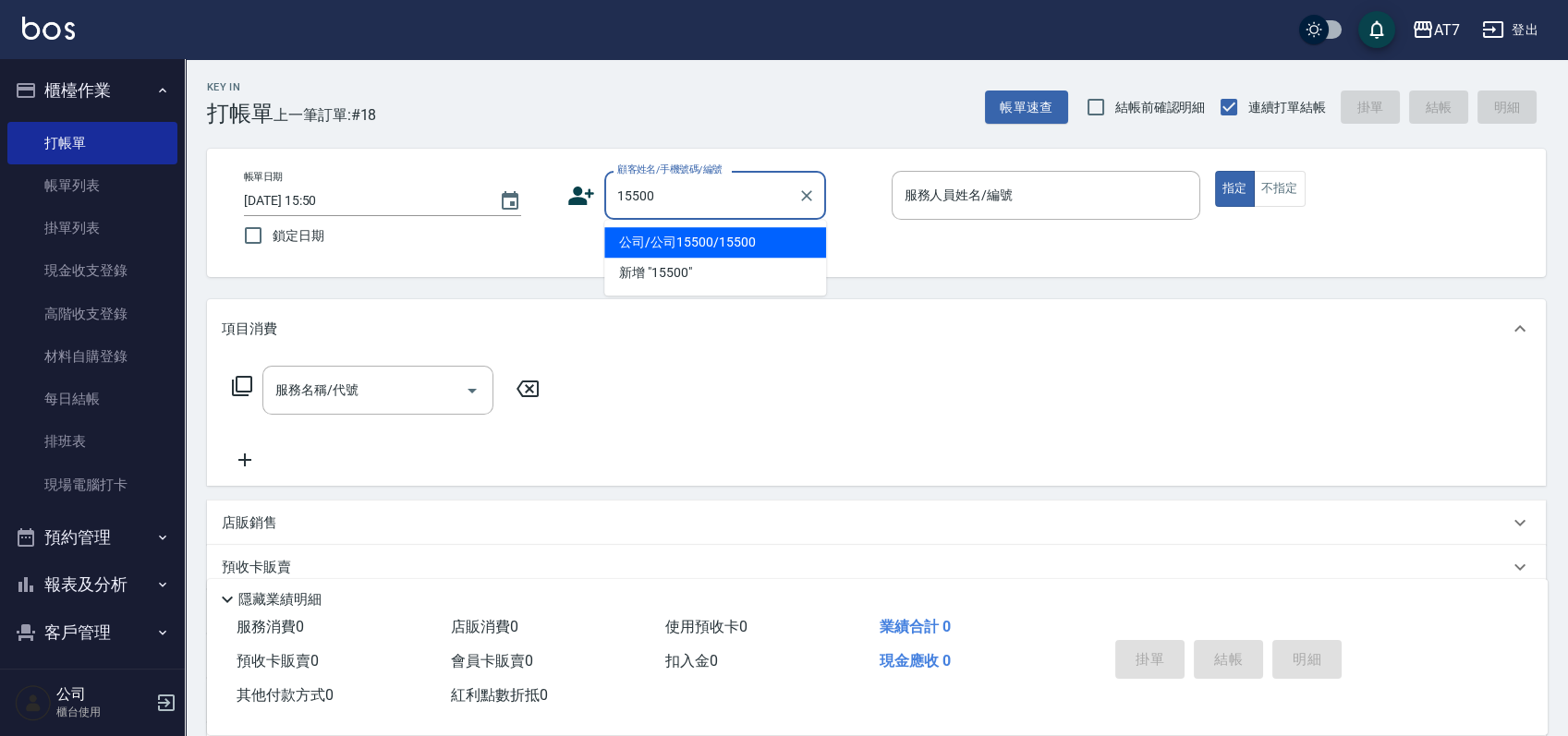
type input "公司/公司15500/15500"
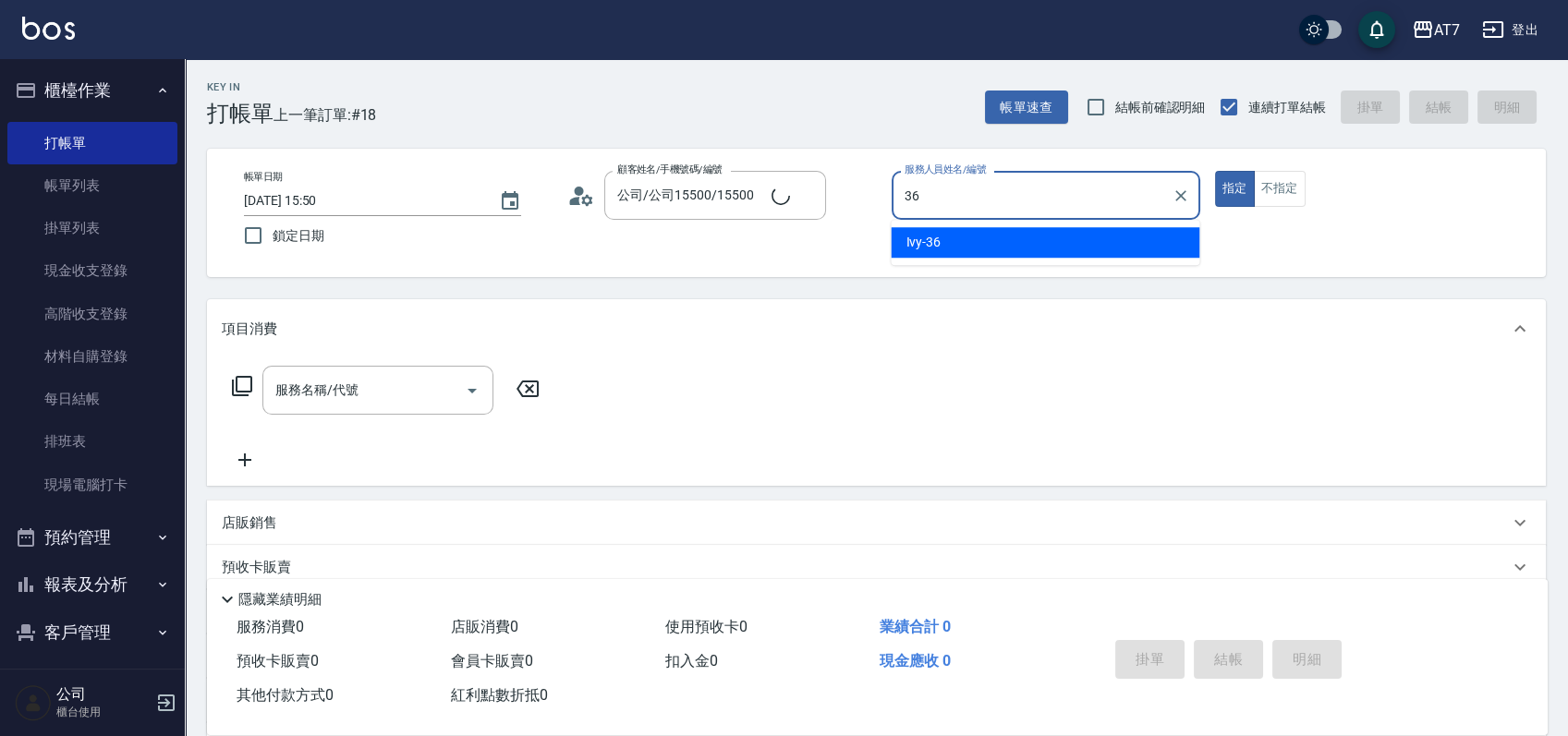
type input "Ivy-36"
type button "true"
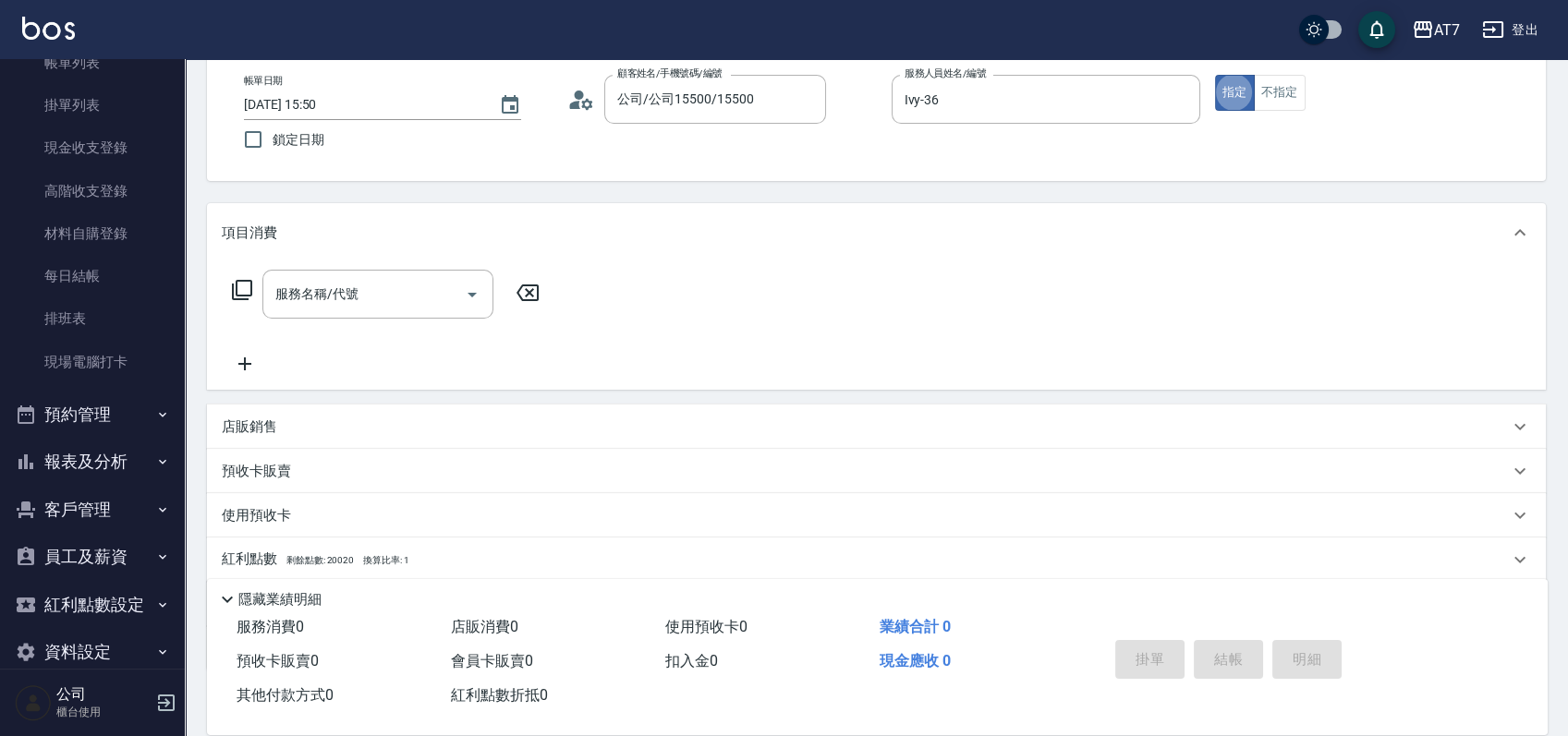
scroll to position [205, 0]
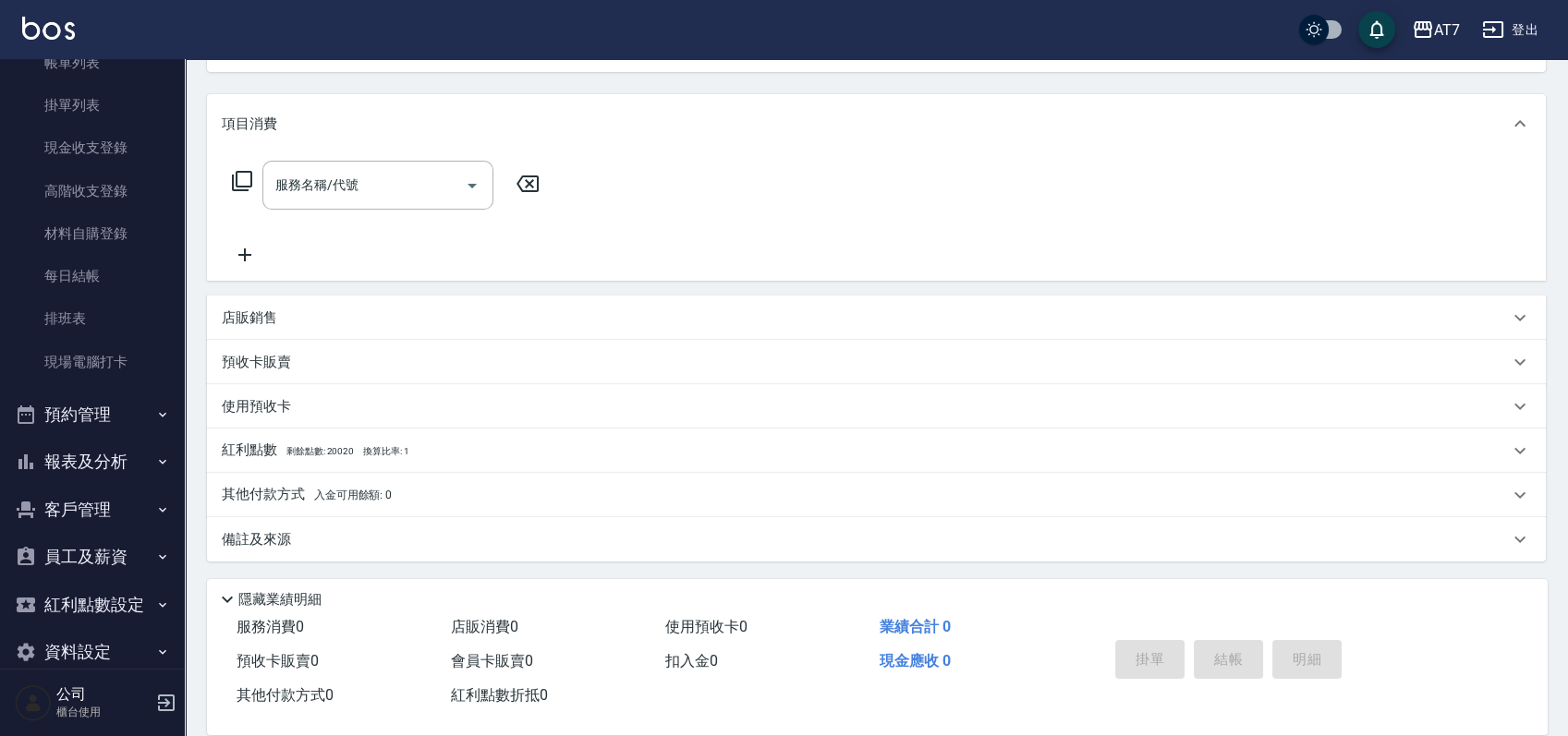
click at [1097, 325] on div "店販銷售" at bounding box center [865, 318] width 1287 height 19
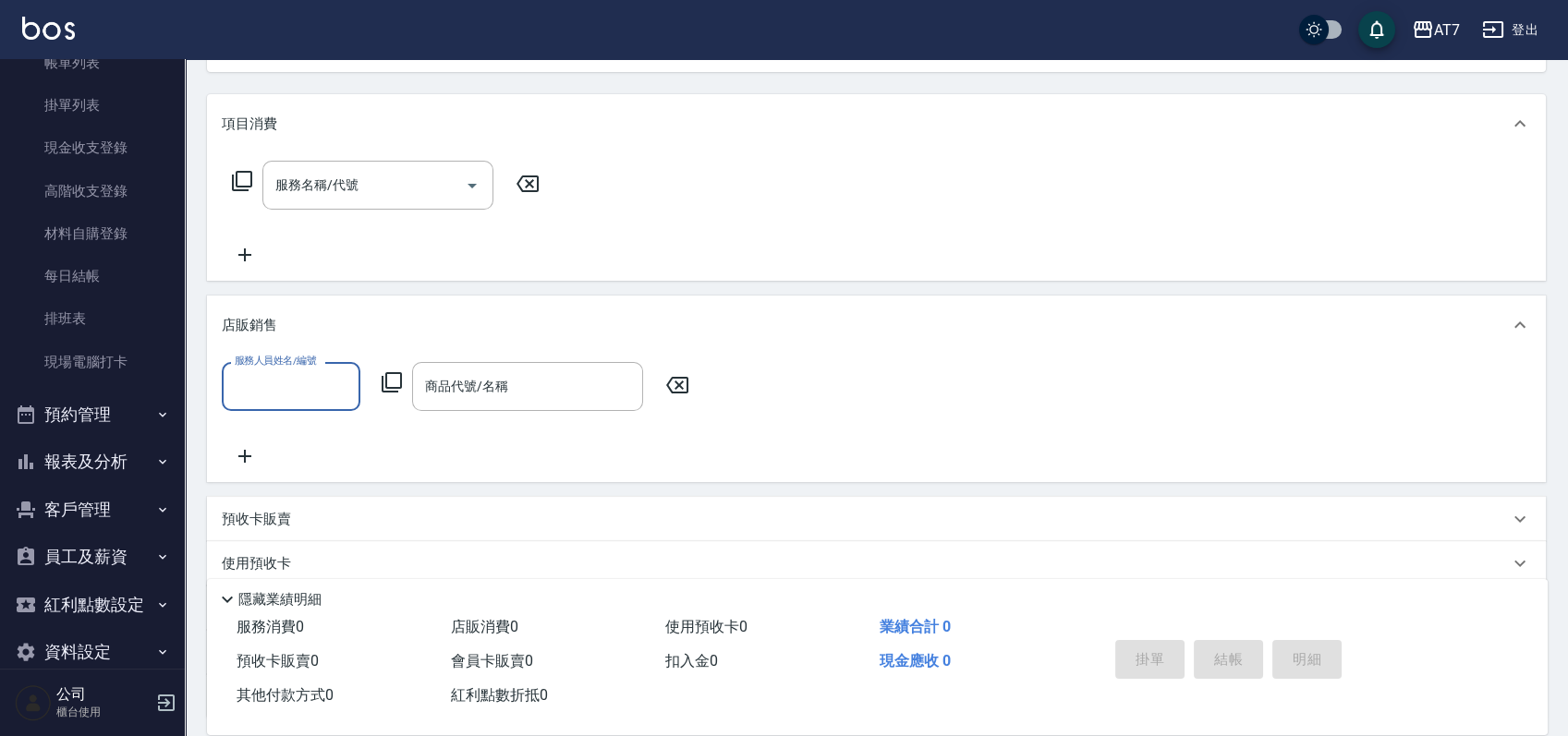
scroll to position [0, 0]
type input "Ivy-36"
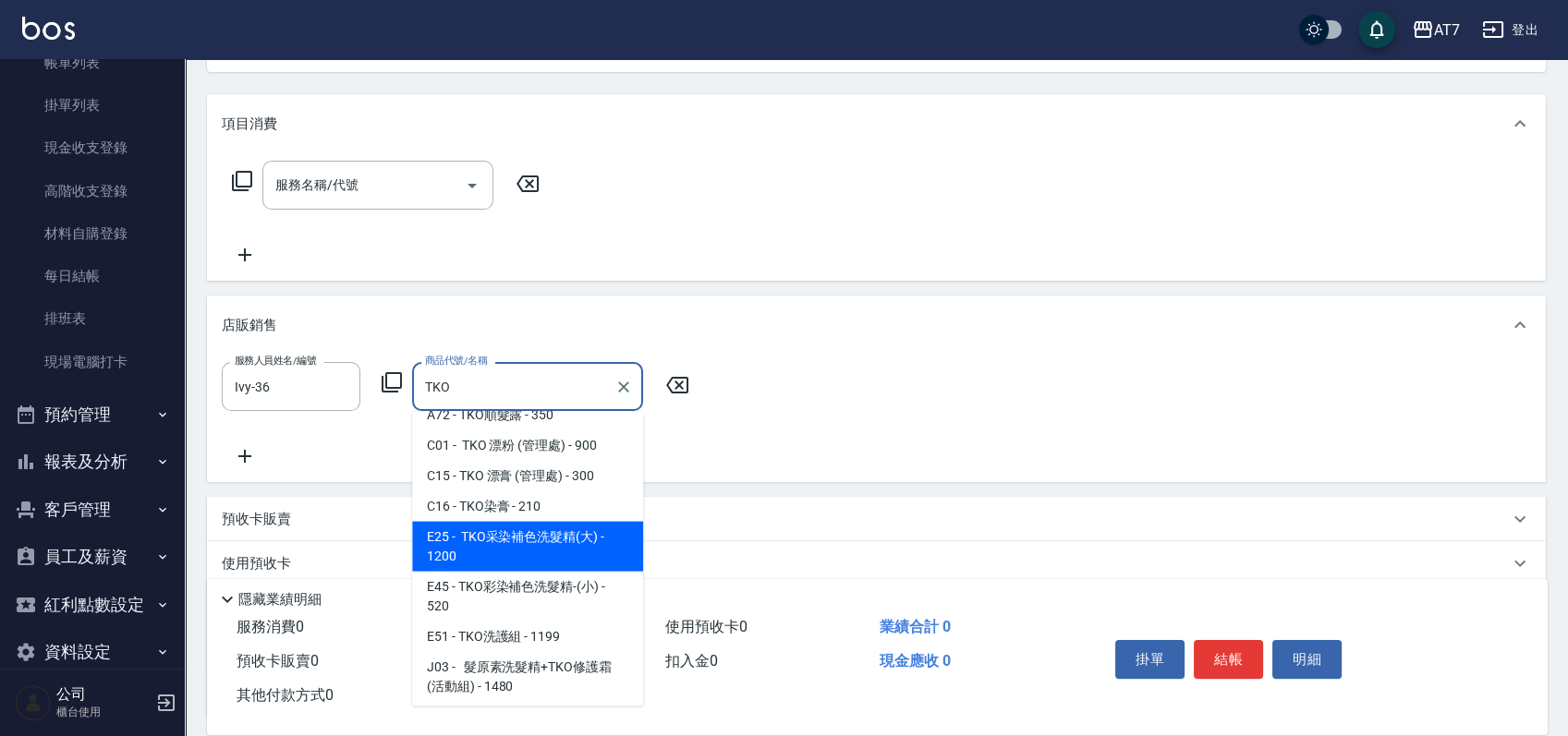
scroll to position [143, 0]
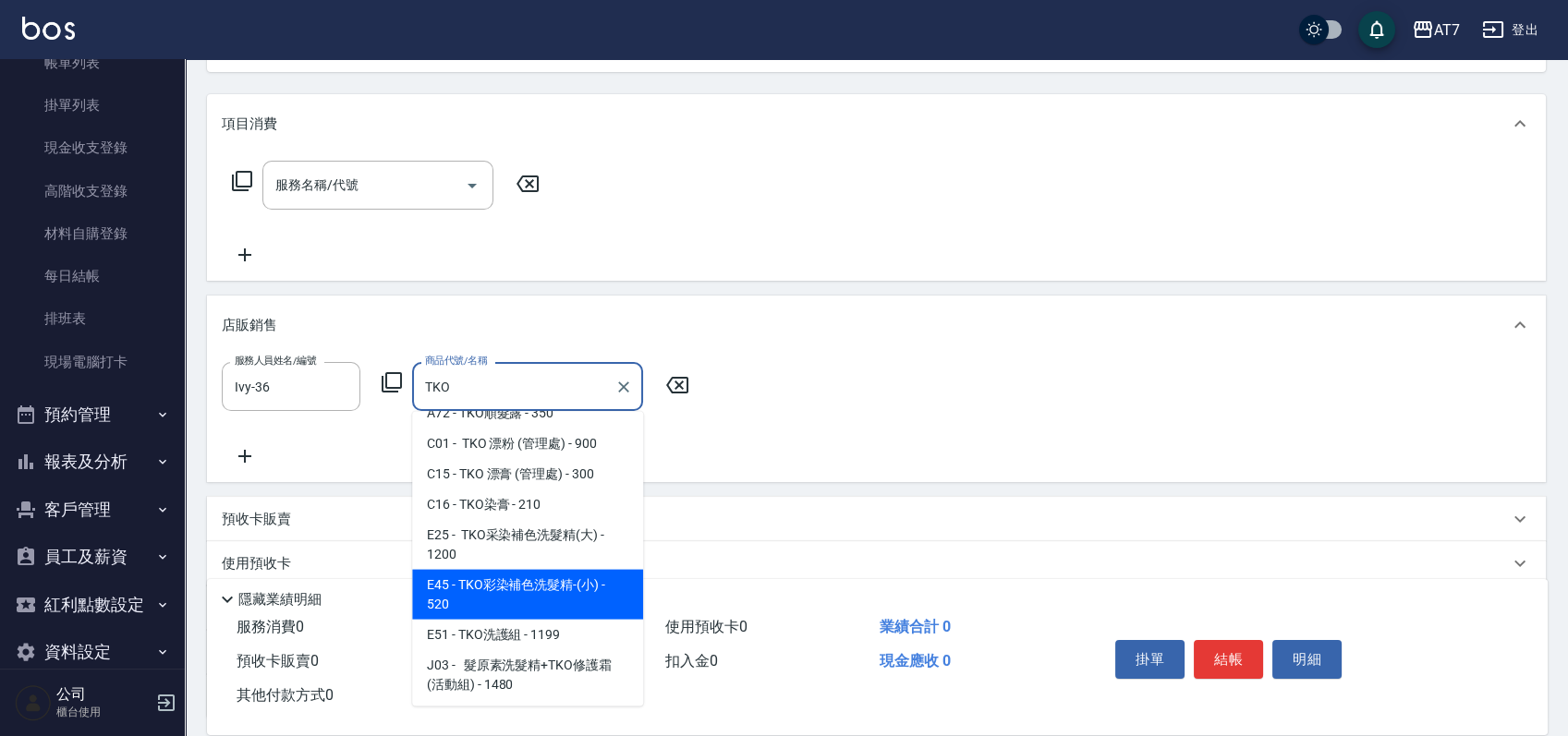
click at [582, 573] on span "E45 - TKO彩染補色洗髮精-(小) - 520" at bounding box center [528, 595] width 231 height 50
type input "TKO彩染補色洗髮精-(小)"
type input "50"
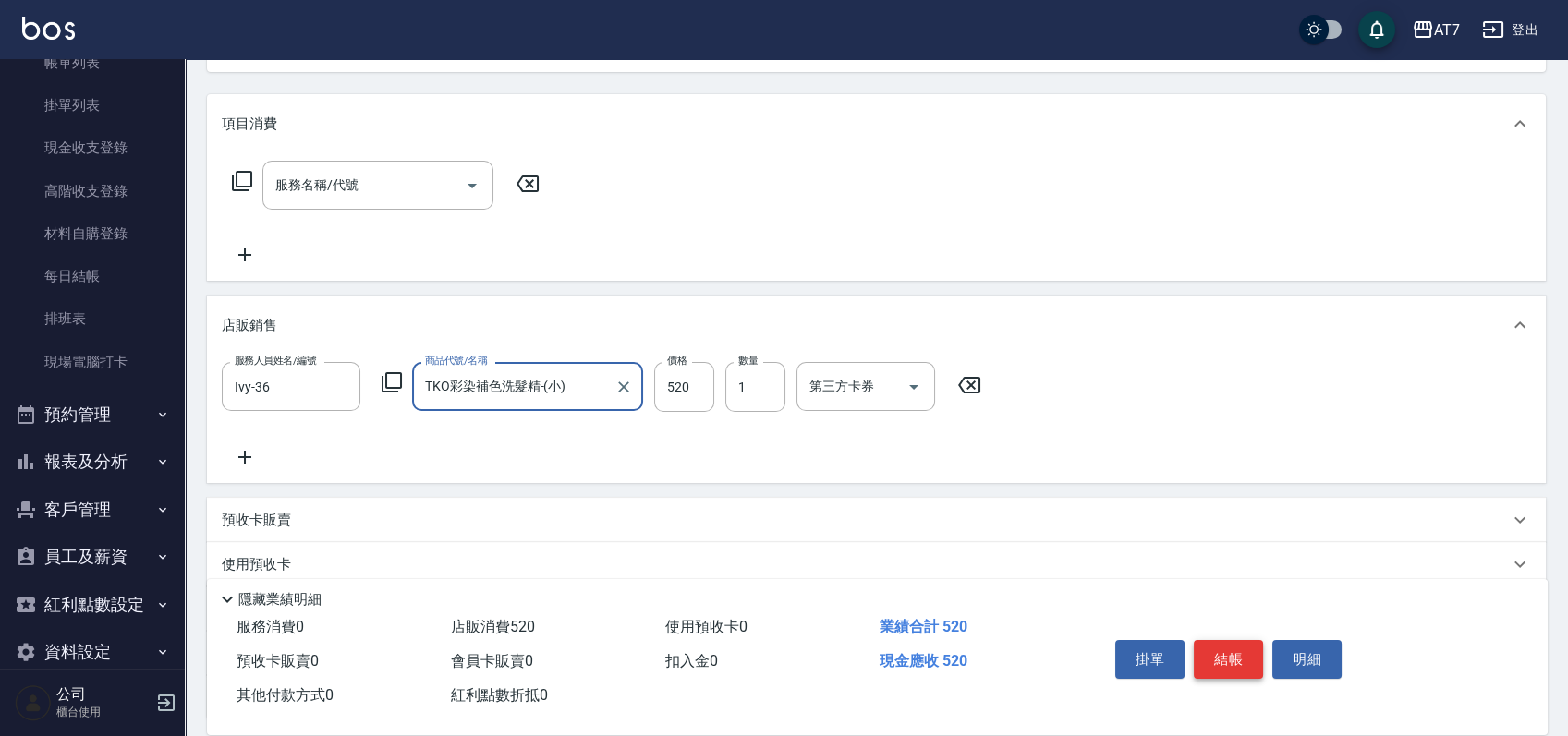
type input "TKO彩染補色洗髮精-(小)"
click at [1246, 646] on button "結帳" at bounding box center [1228, 659] width 69 height 39
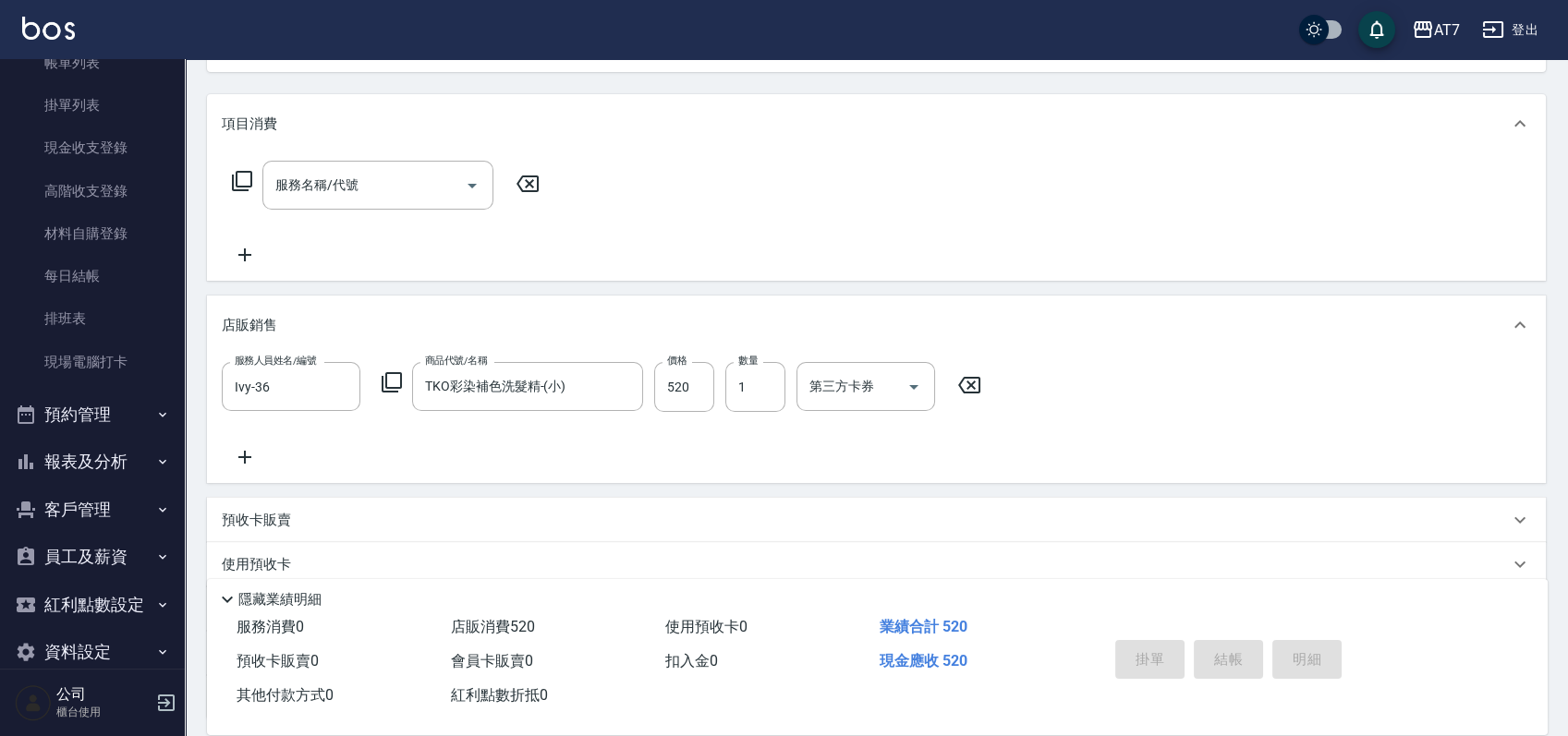
type input "0"
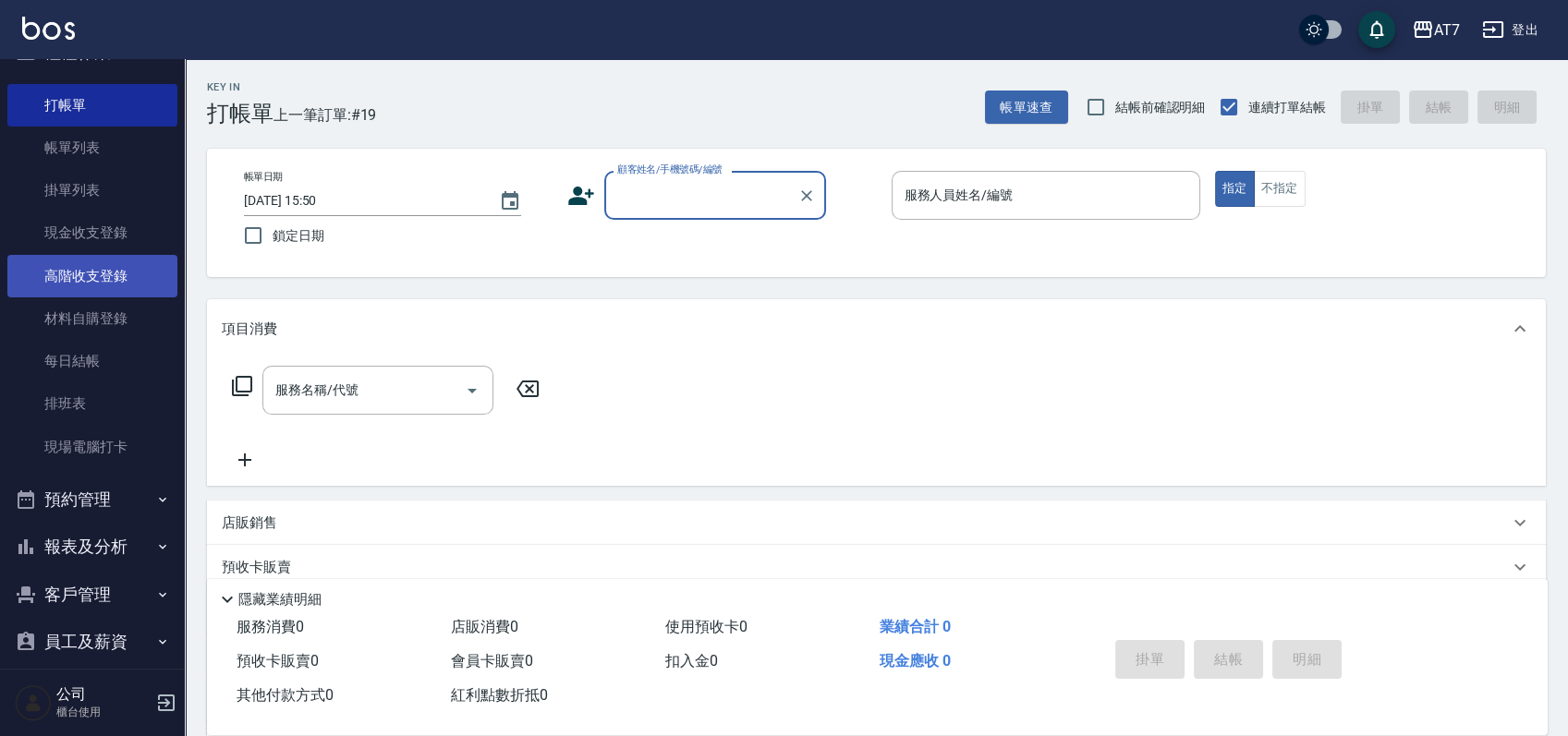
scroll to position [0, 0]
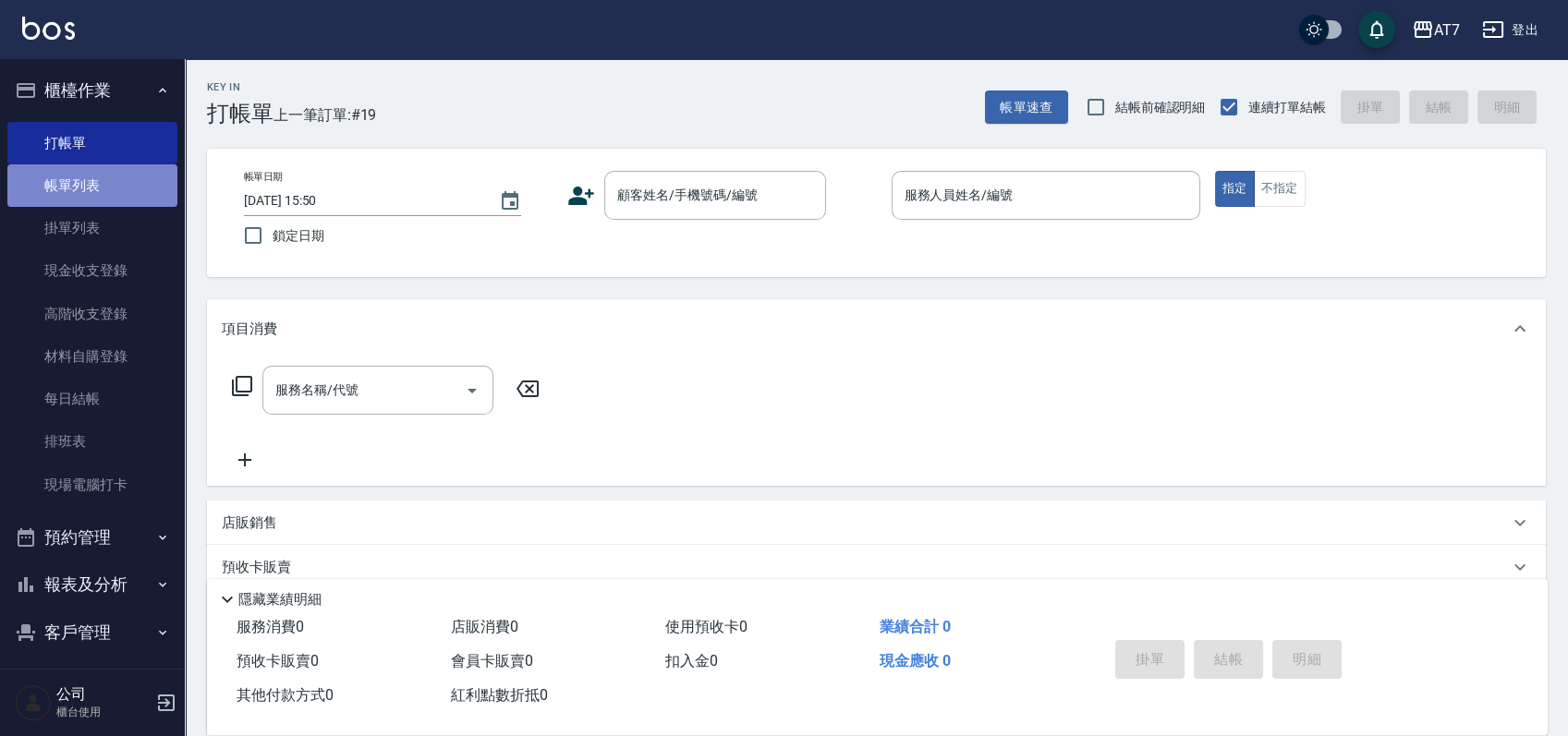
click at [103, 192] on link "帳單列表" at bounding box center [92, 186] width 170 height 42
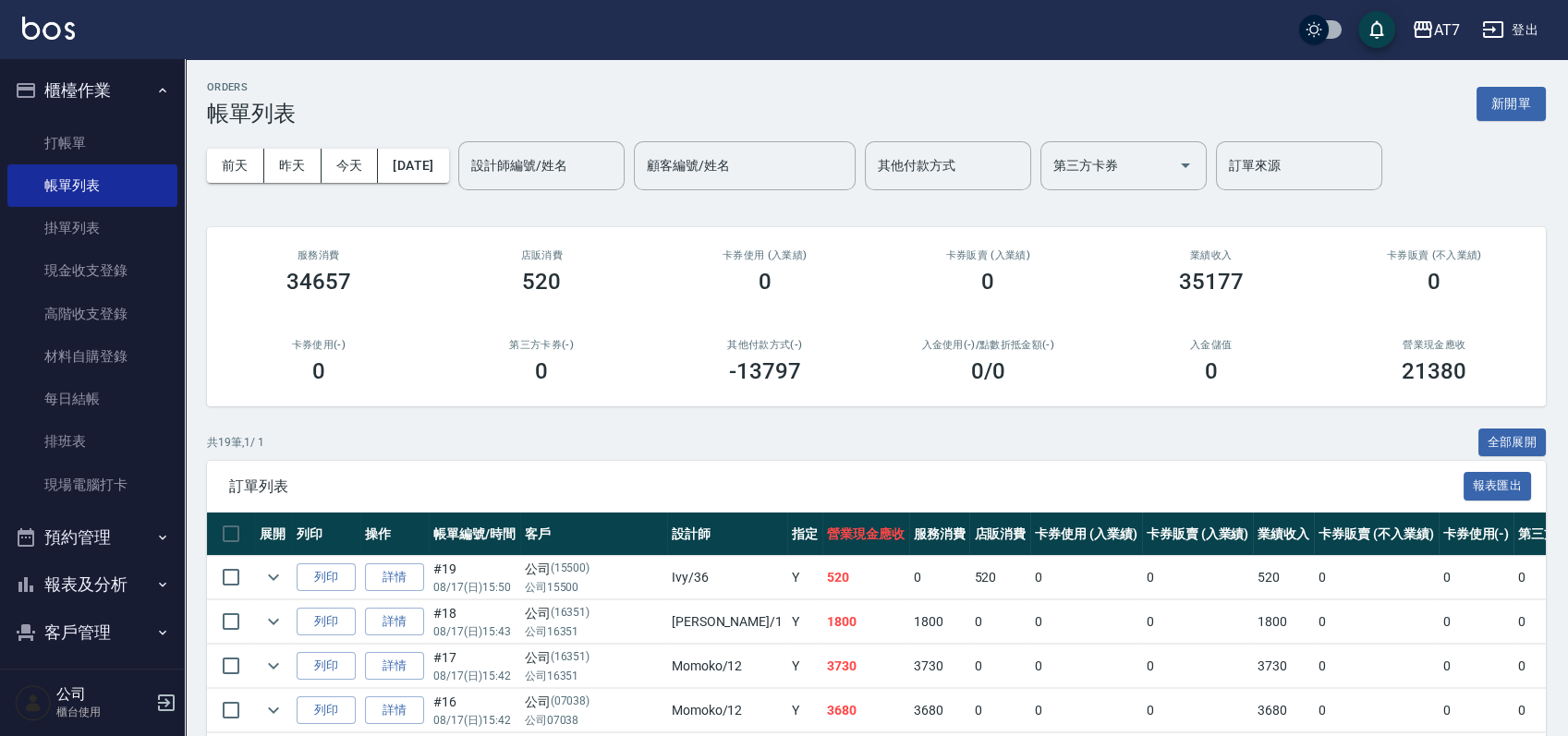
scroll to position [246, 0]
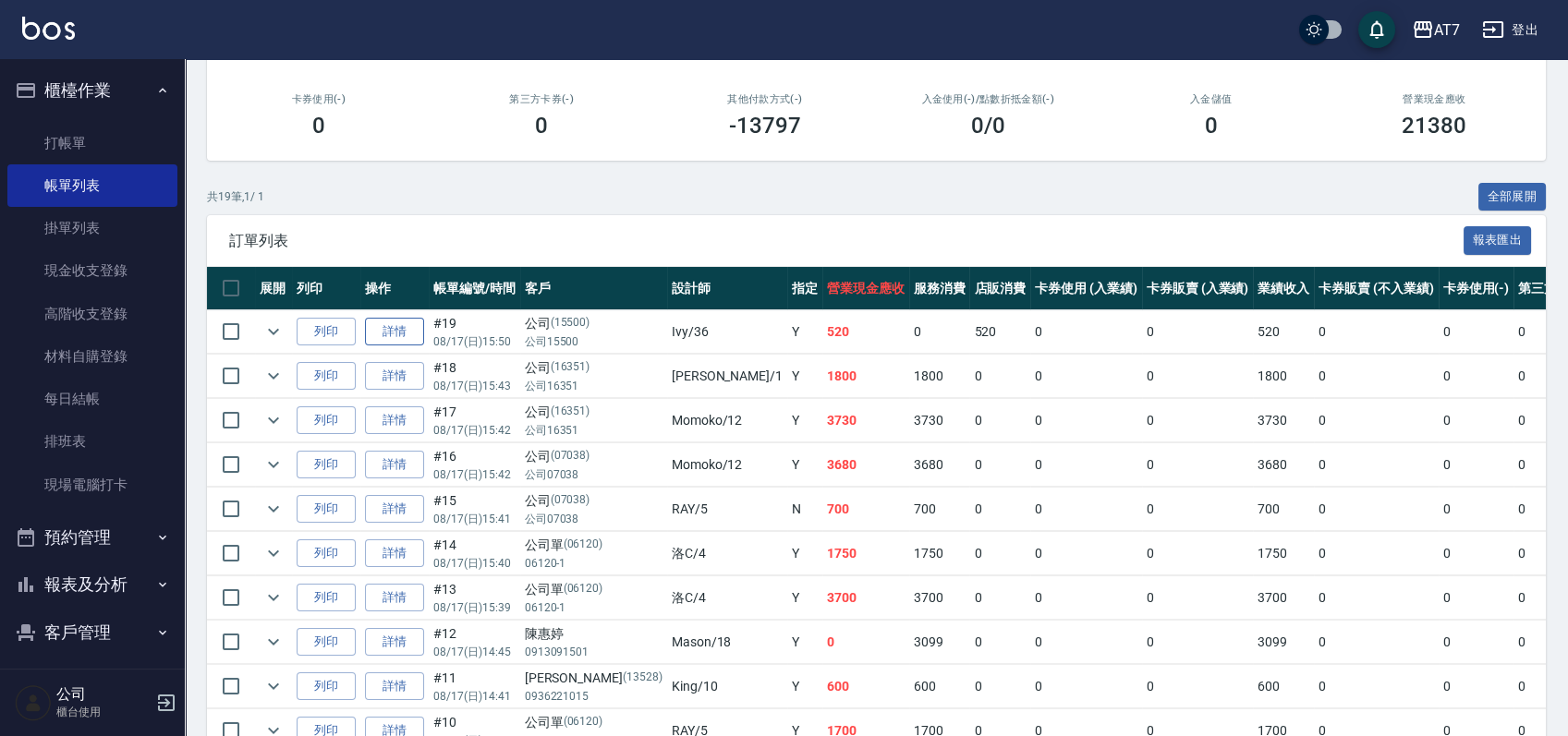
click at [392, 325] on link "詳情" at bounding box center [395, 332] width 59 height 29
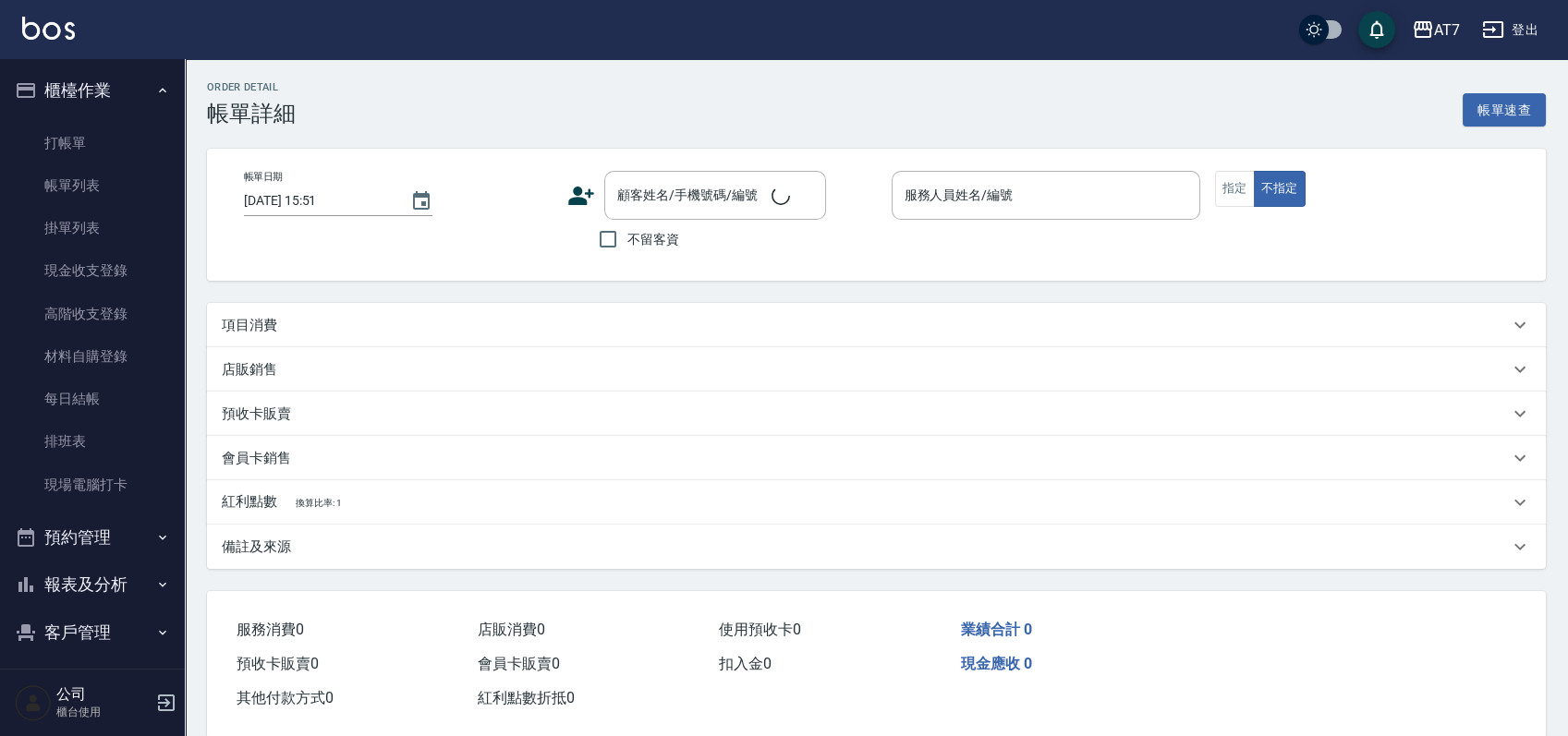
type input "2025/08/17 15:50"
type input "Ivy-36"
type input "50"
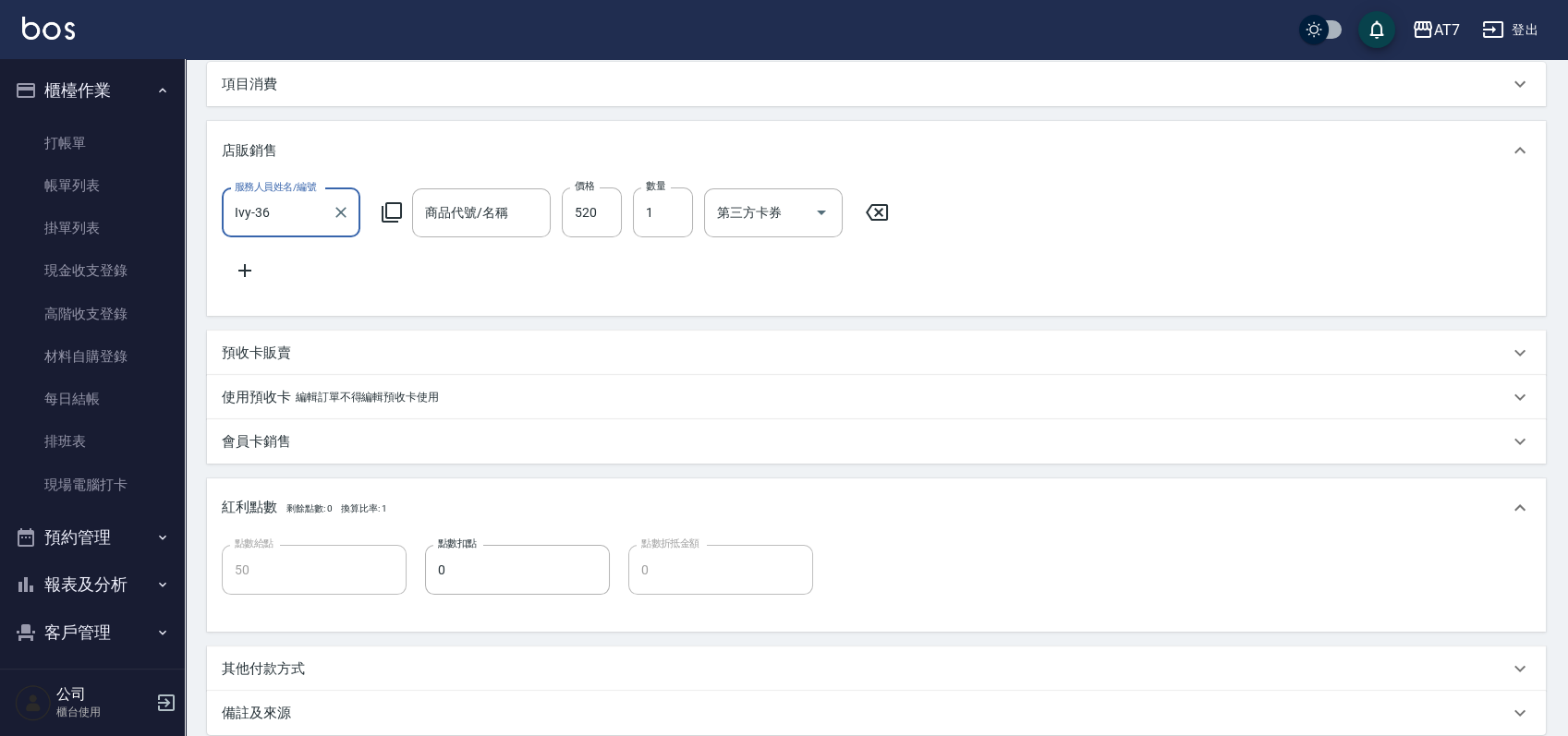
type input "公司/公司15500/15500"
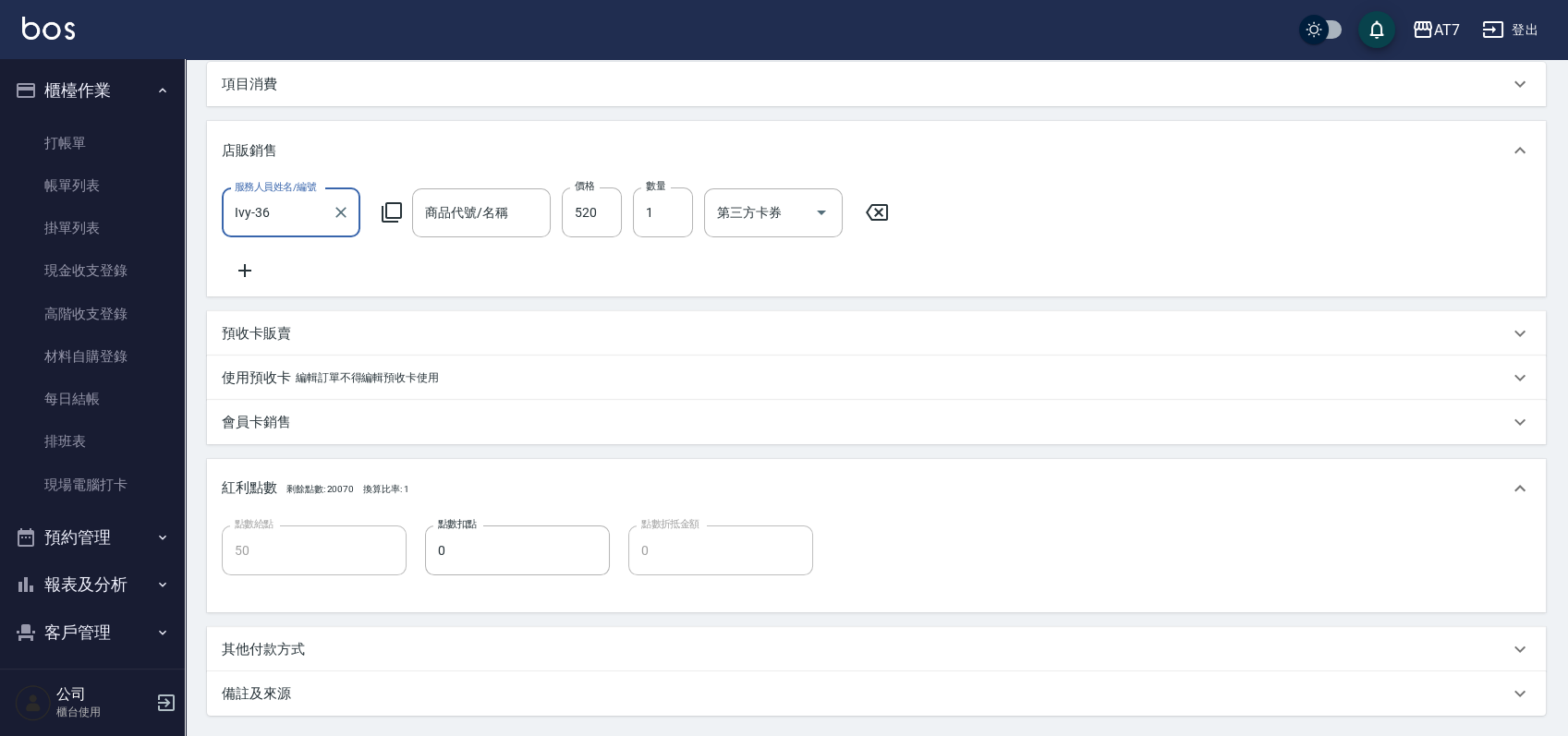
type input "TKO彩染補色洗髮精-(小)"
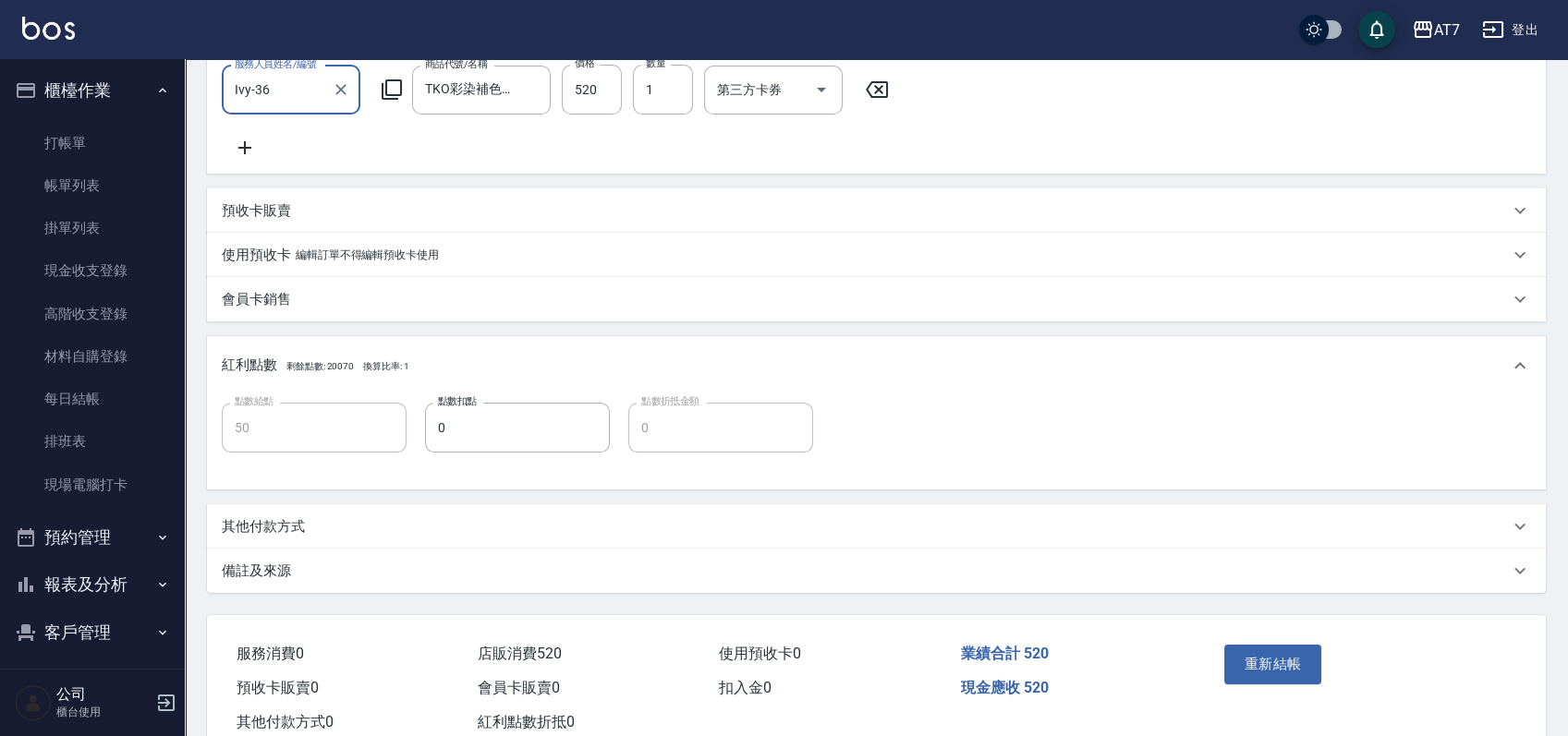
click at [370, 537] on div "其他付款方式" at bounding box center [865, 526] width 1287 height 19
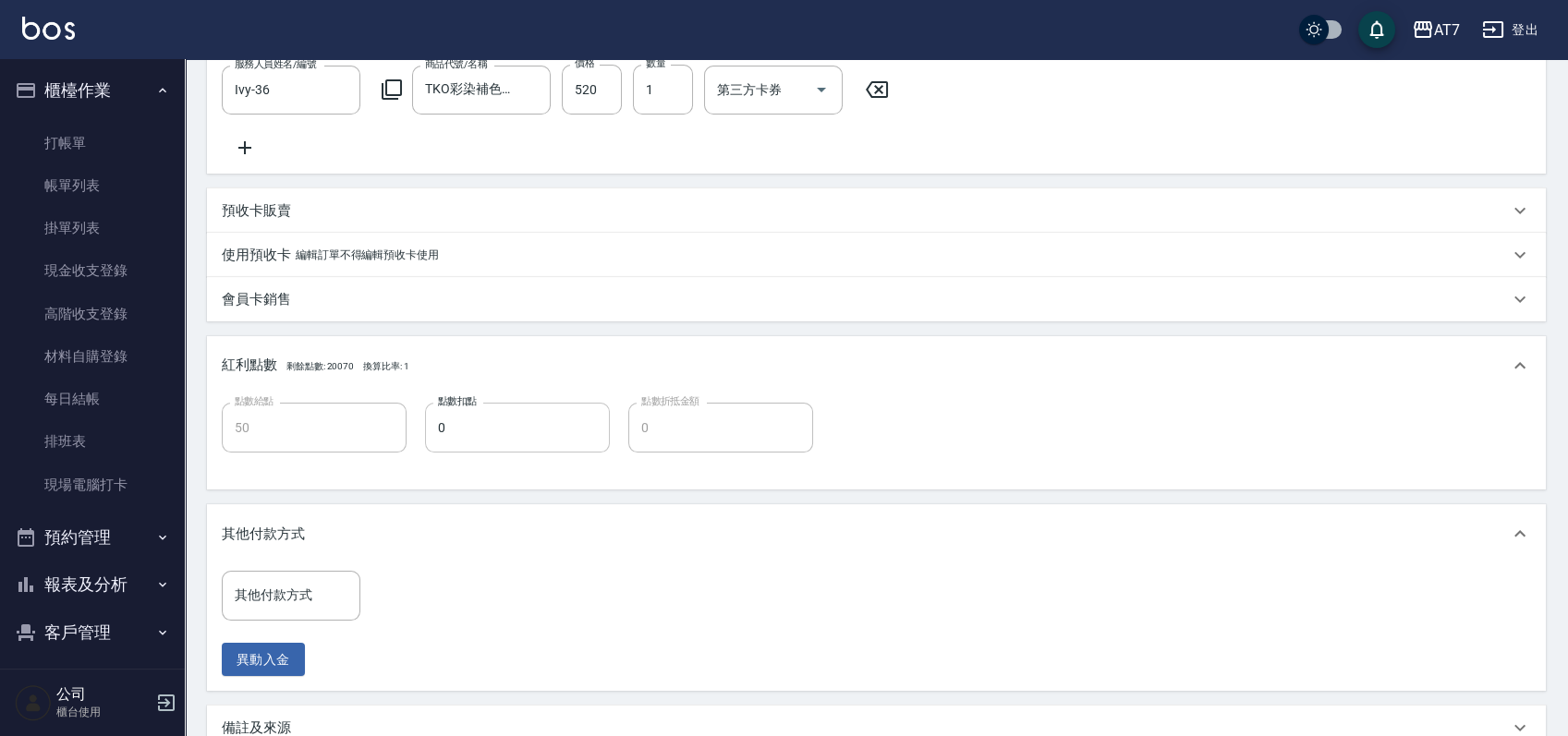
scroll to position [593, 0]
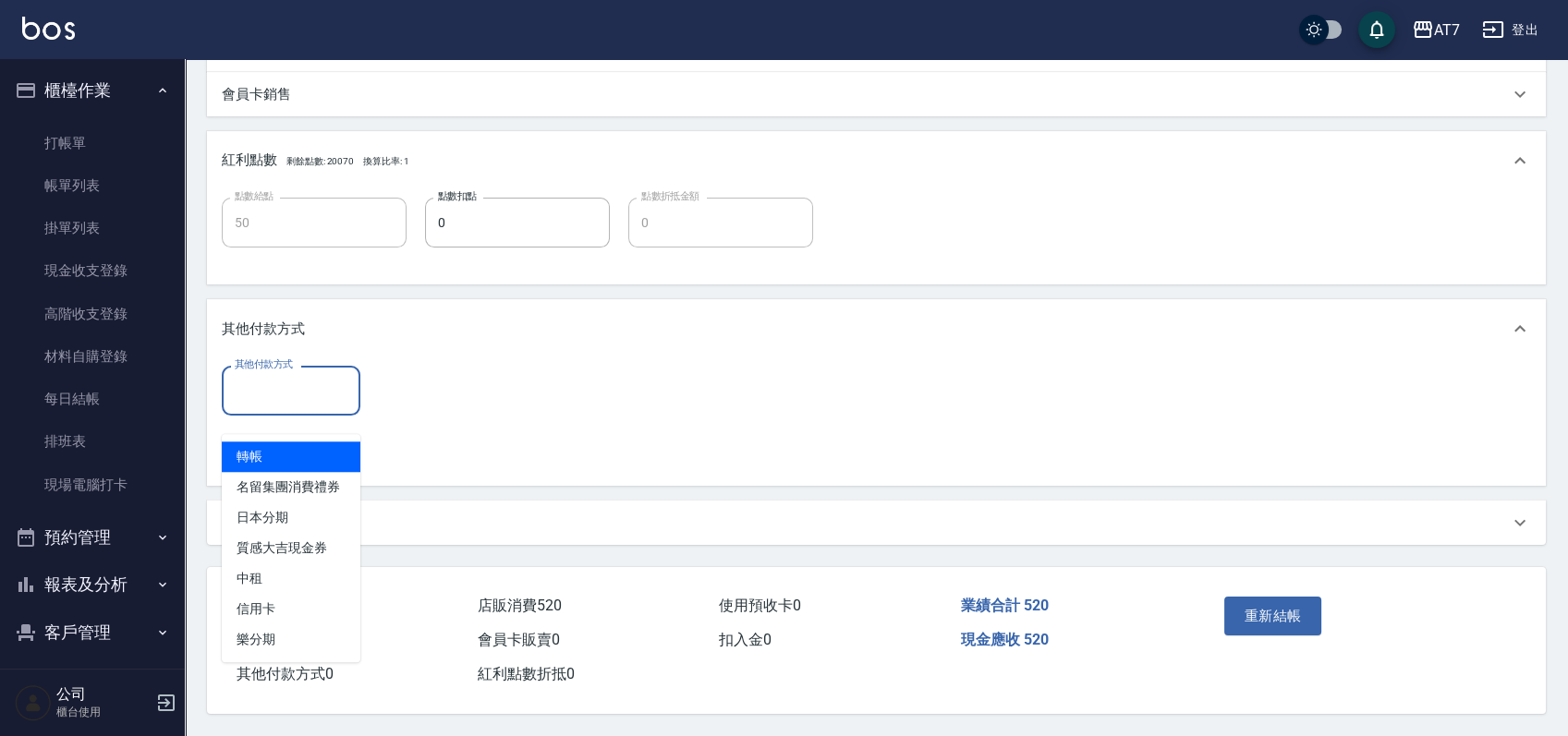
click at [296, 393] on input "其他付款方式" at bounding box center [291, 390] width 122 height 32
click at [296, 441] on span "轉帳" at bounding box center [291, 456] width 139 height 30
type input "轉帳"
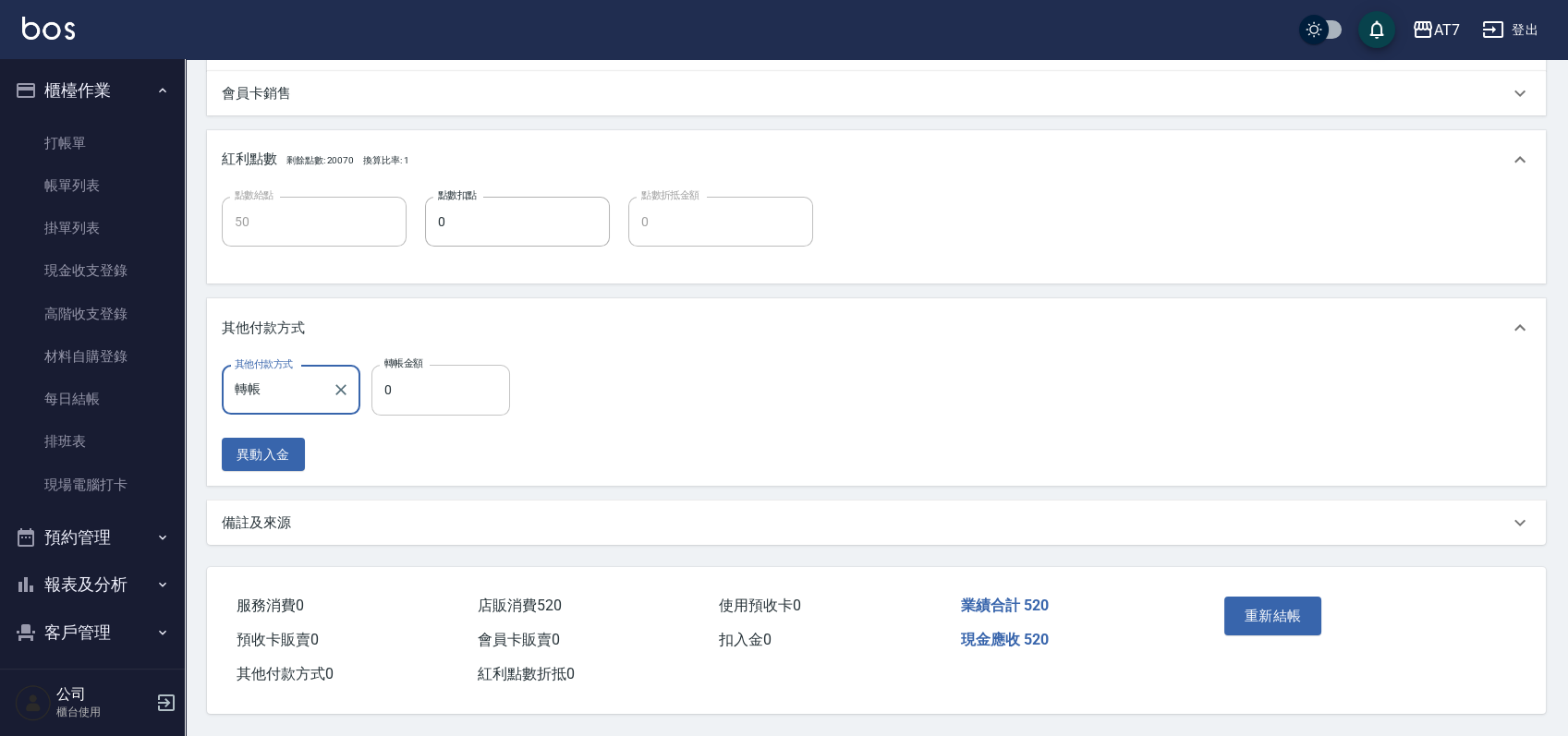
click at [381, 390] on input "0" at bounding box center [441, 390] width 139 height 50
type input "52"
type input "40"
type input "520"
type input "0"
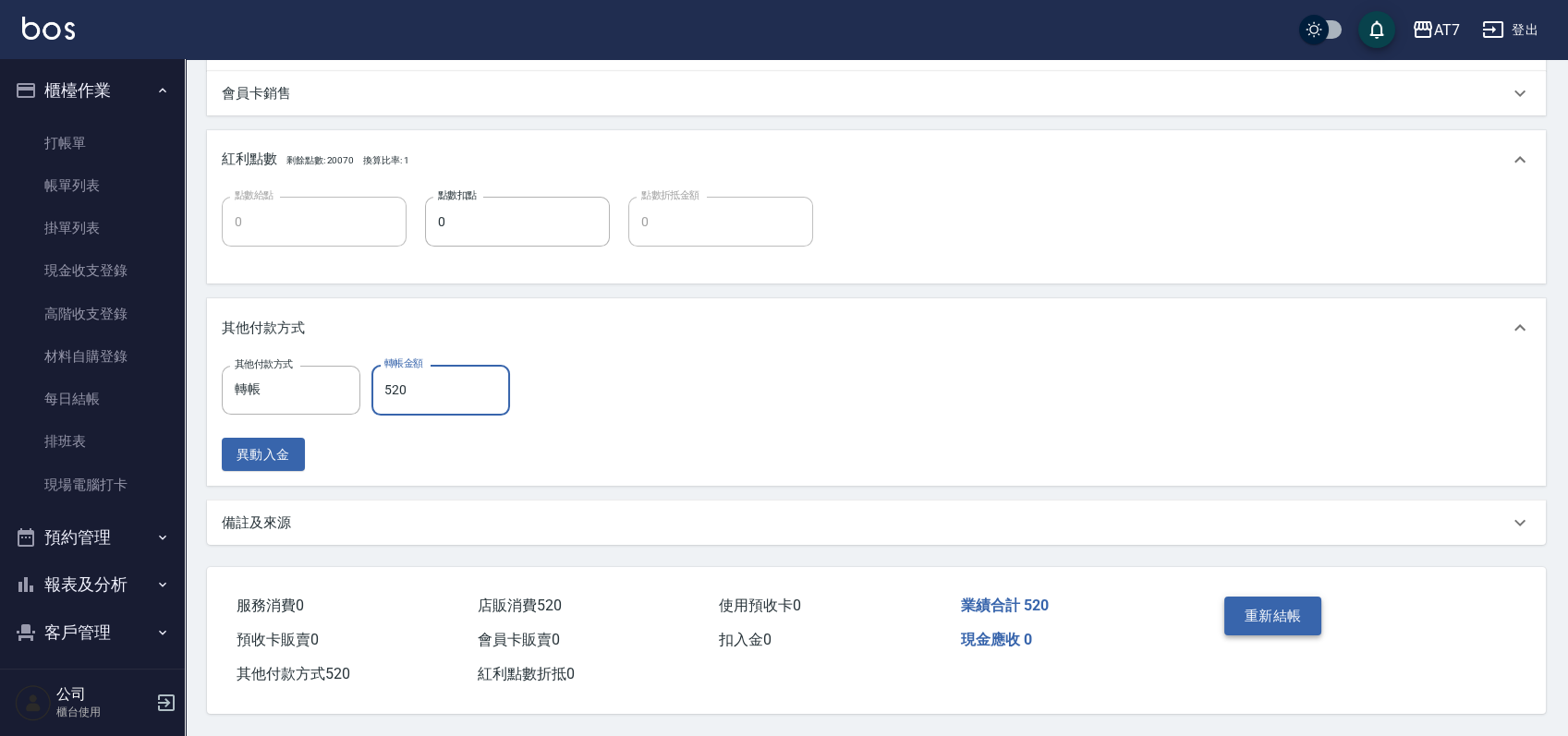
click at [1267, 607] on button "重新結帳" at bounding box center [1273, 616] width 98 height 39
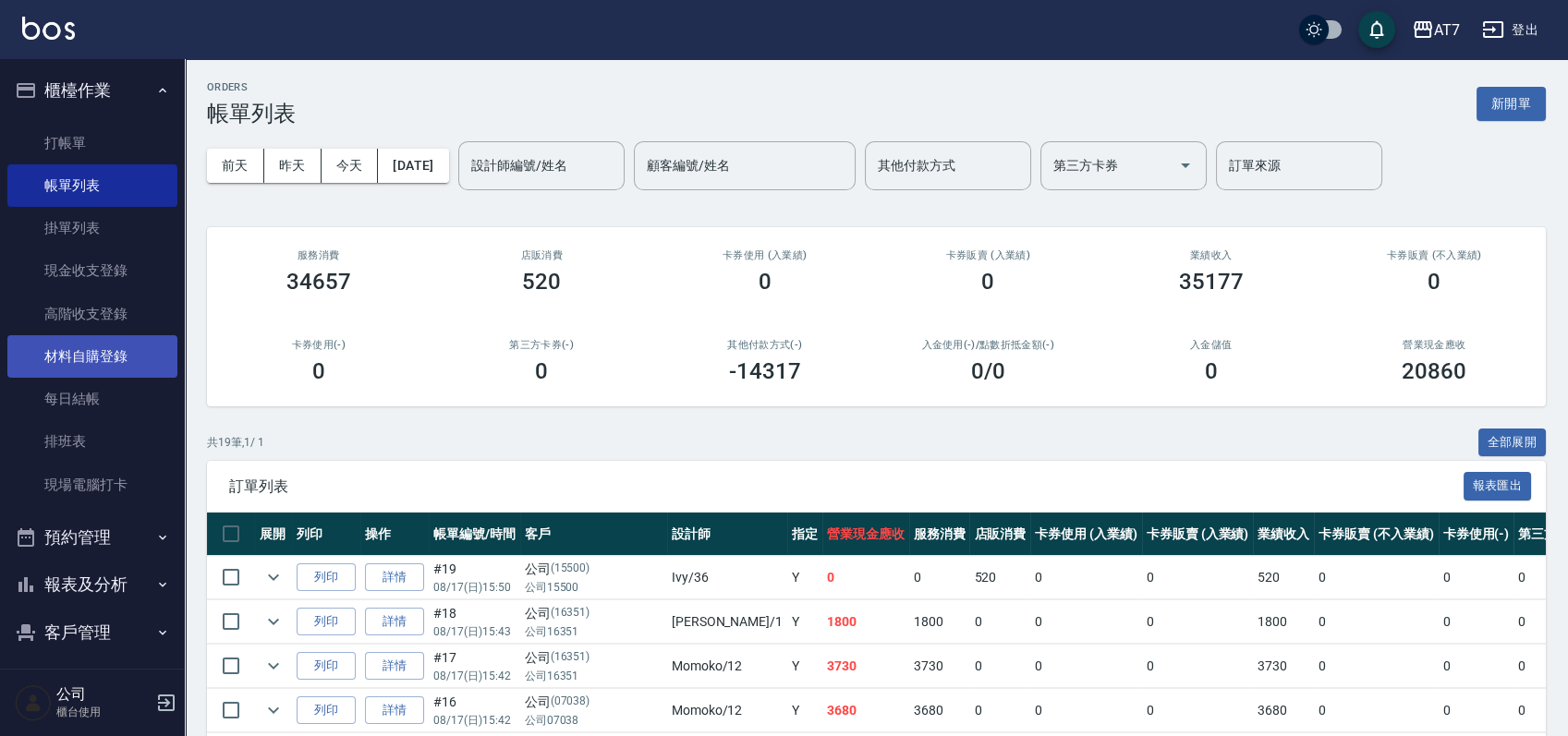
click at [78, 354] on link "材料自購登錄" at bounding box center [92, 356] width 170 height 42
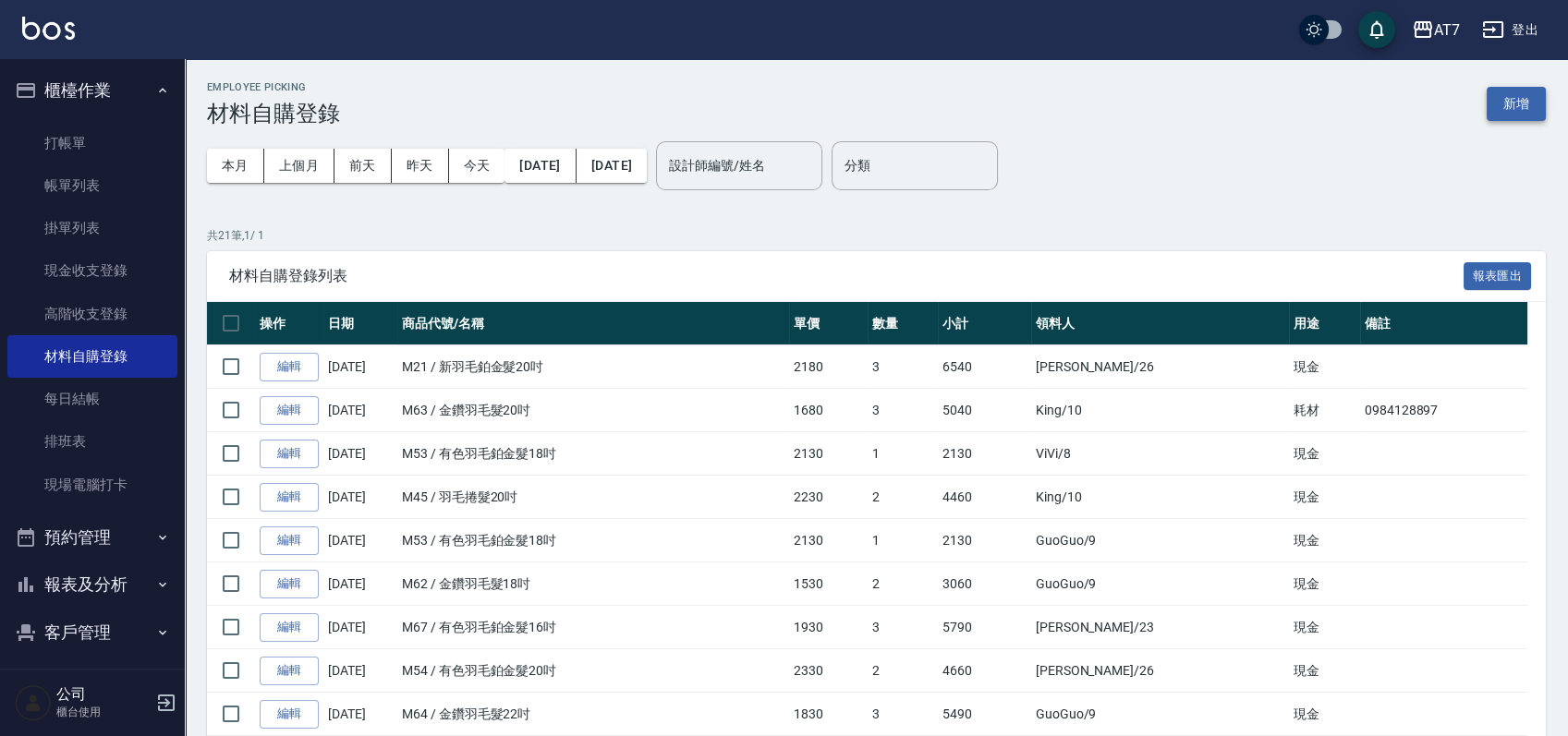
click at [1523, 96] on button "新增" at bounding box center [1516, 103] width 59 height 34
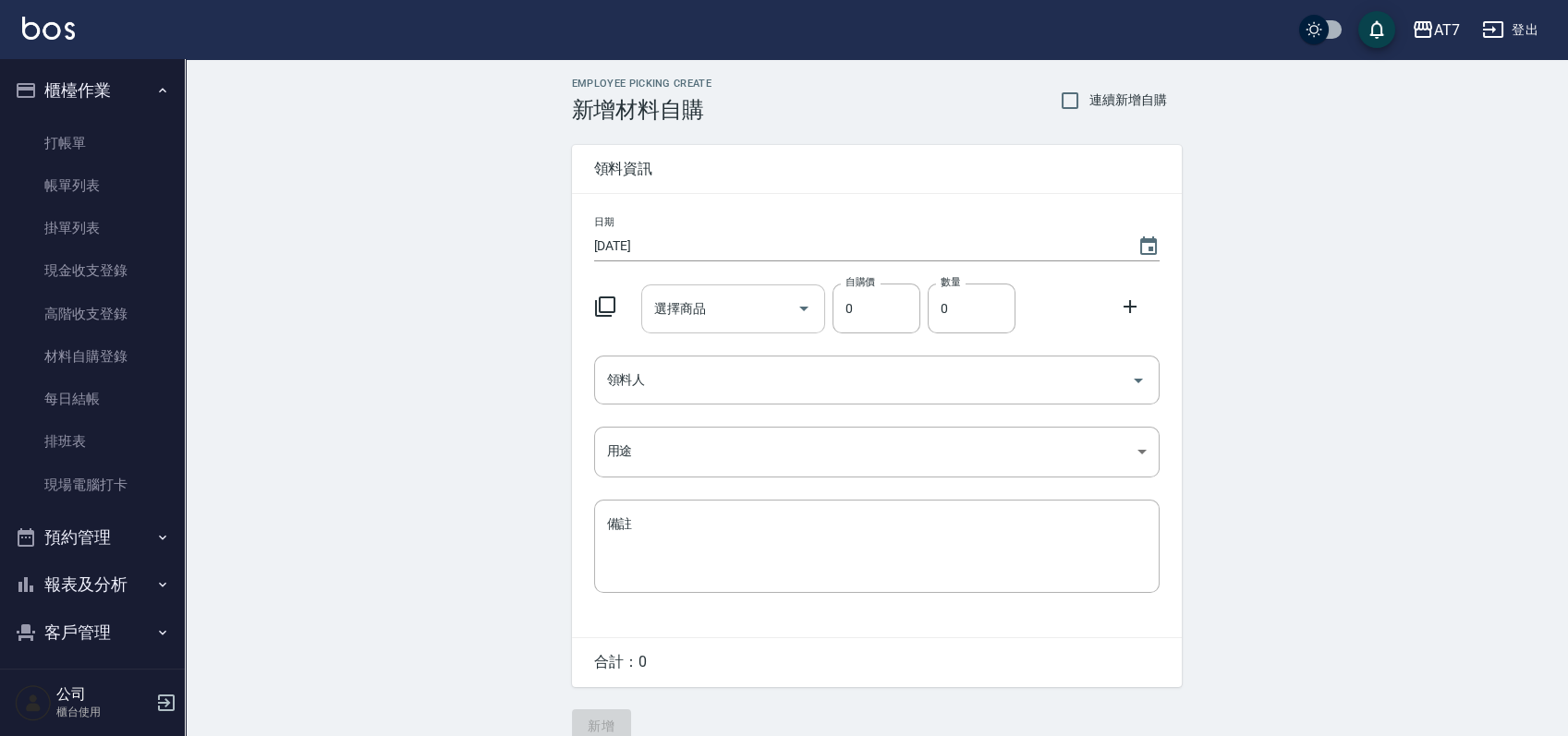
click at [732, 306] on input "選擇商品" at bounding box center [719, 308] width 140 height 32
click at [602, 303] on icon at bounding box center [605, 307] width 22 height 22
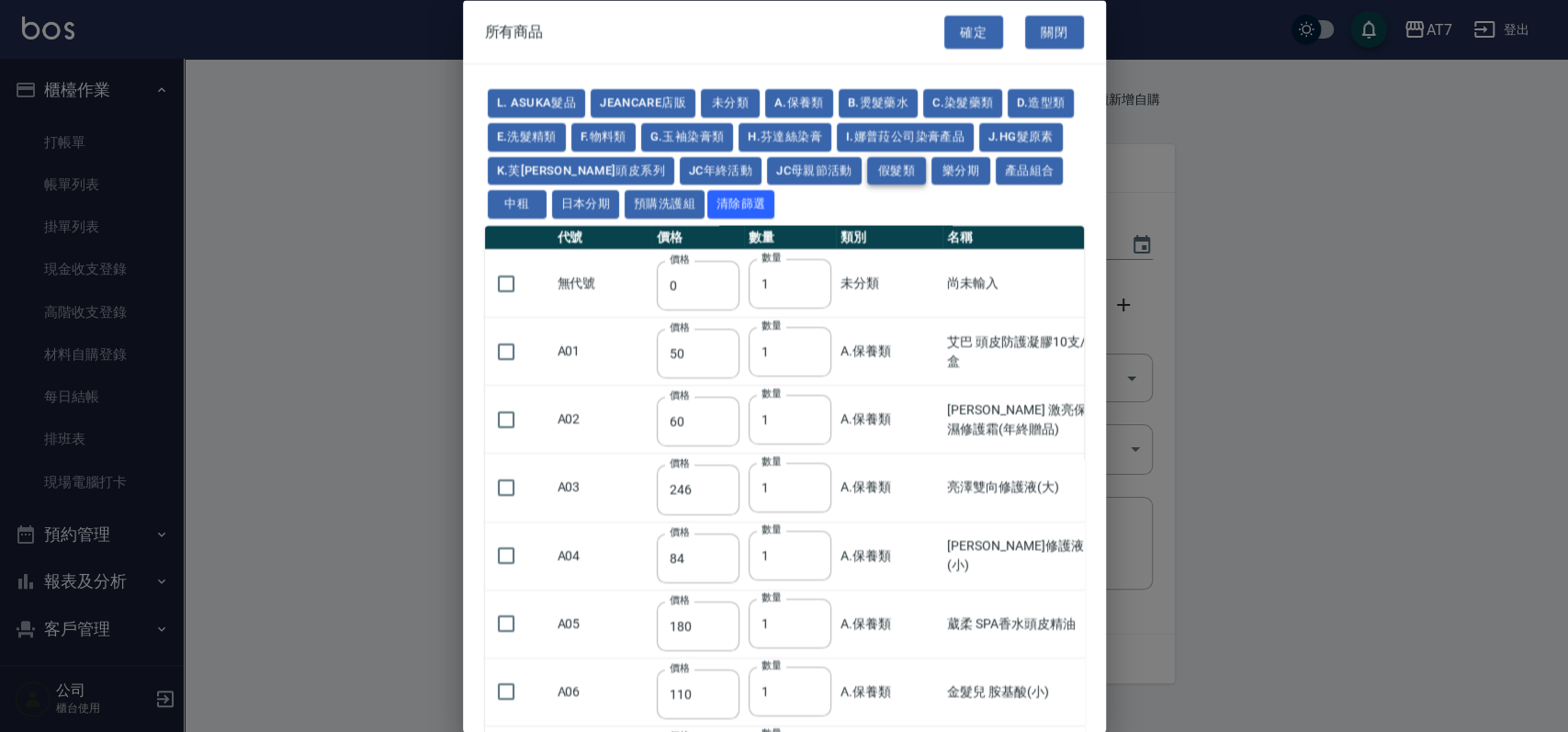
click at [926, 173] on button "假髮類" at bounding box center [897, 170] width 59 height 28
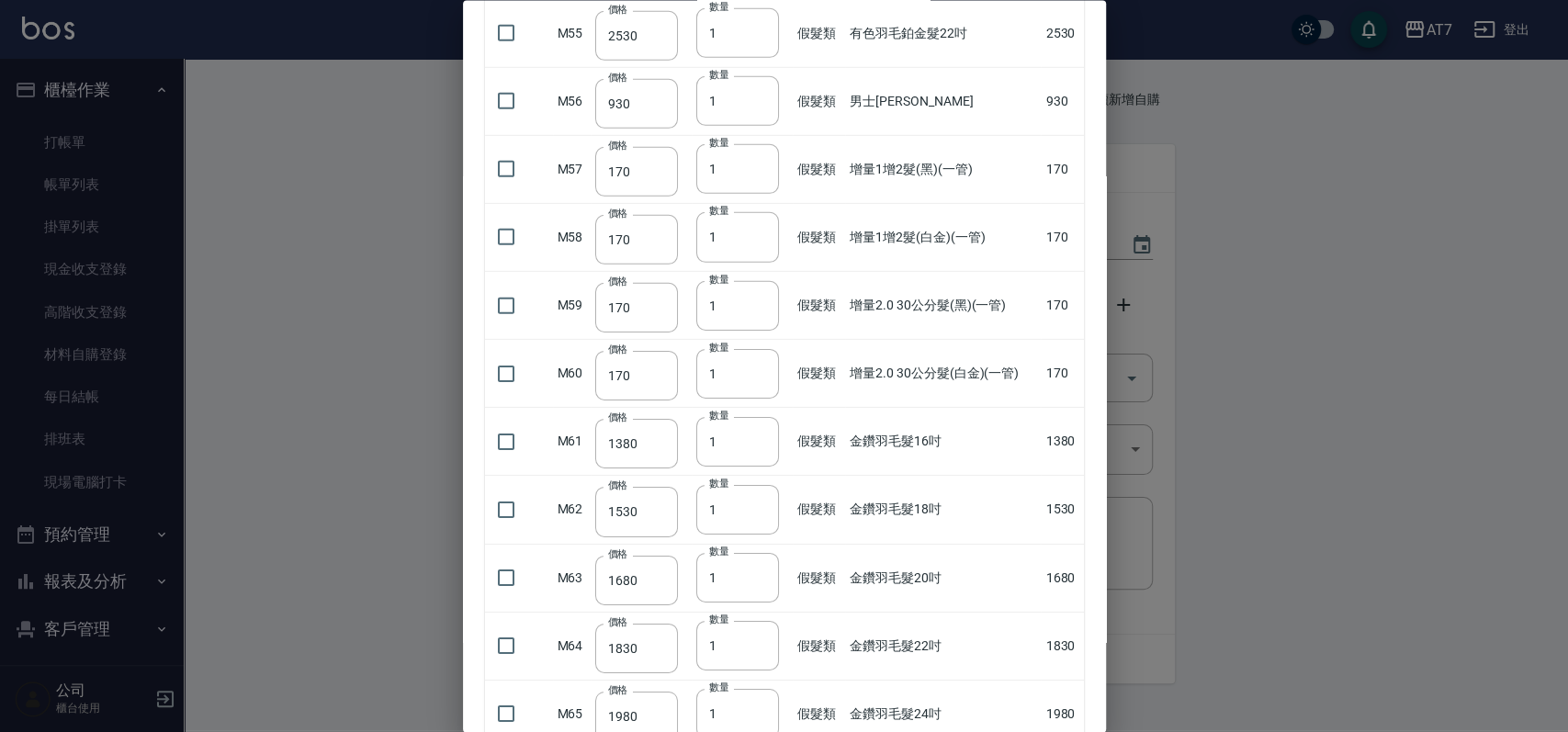
scroll to position [3795, 0]
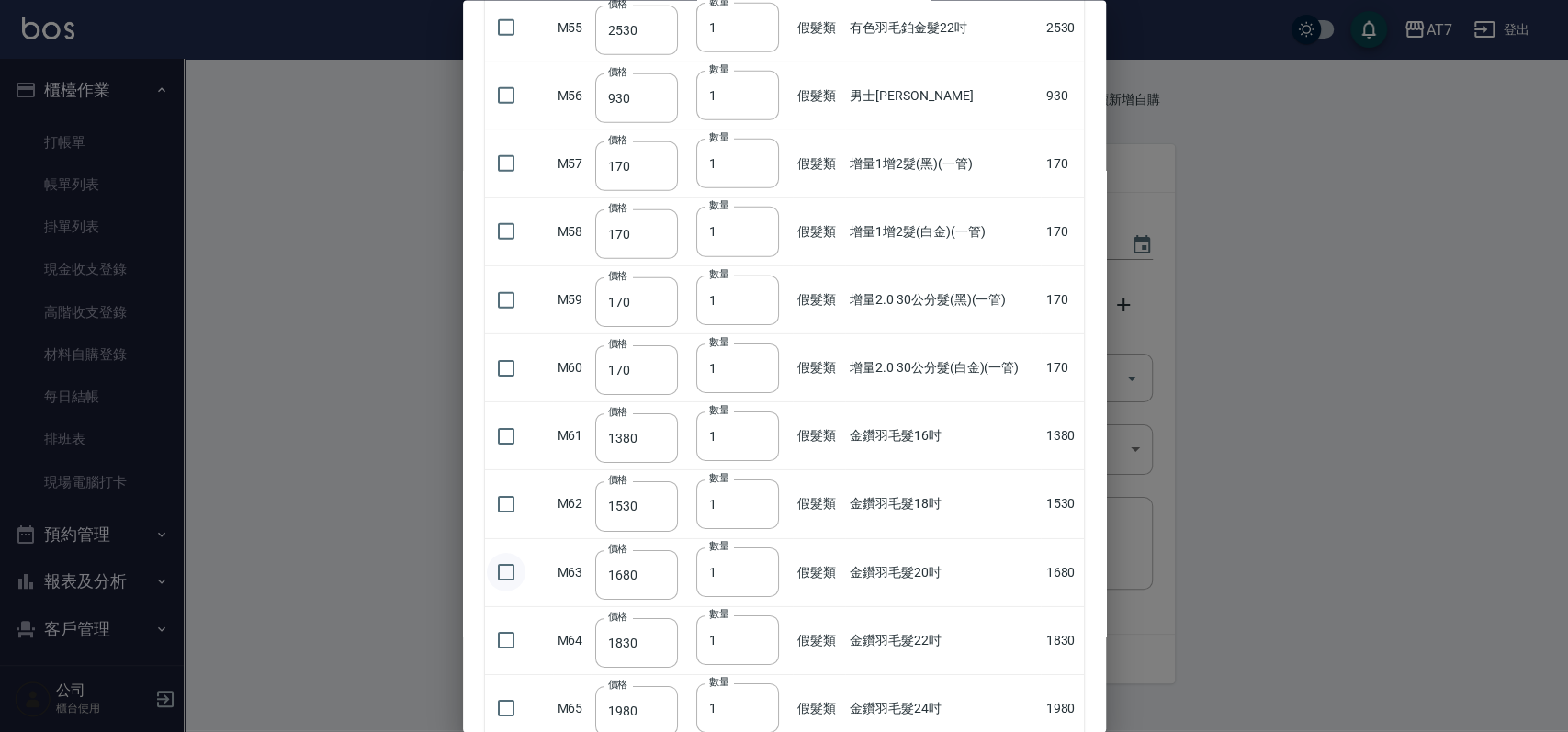
click at [511, 562] on input "checkbox" at bounding box center [506, 572] width 39 height 39
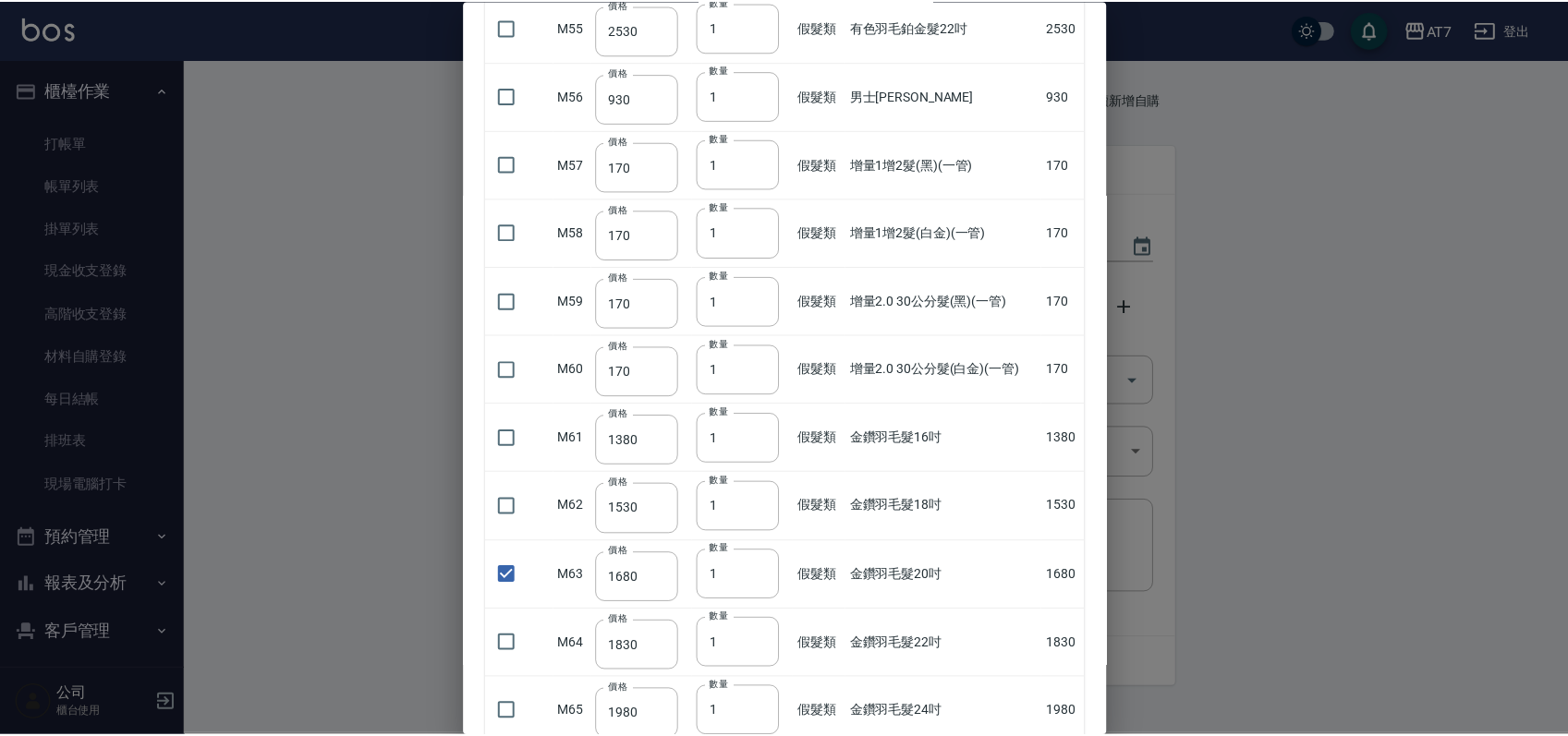
scroll to position [4616, 0]
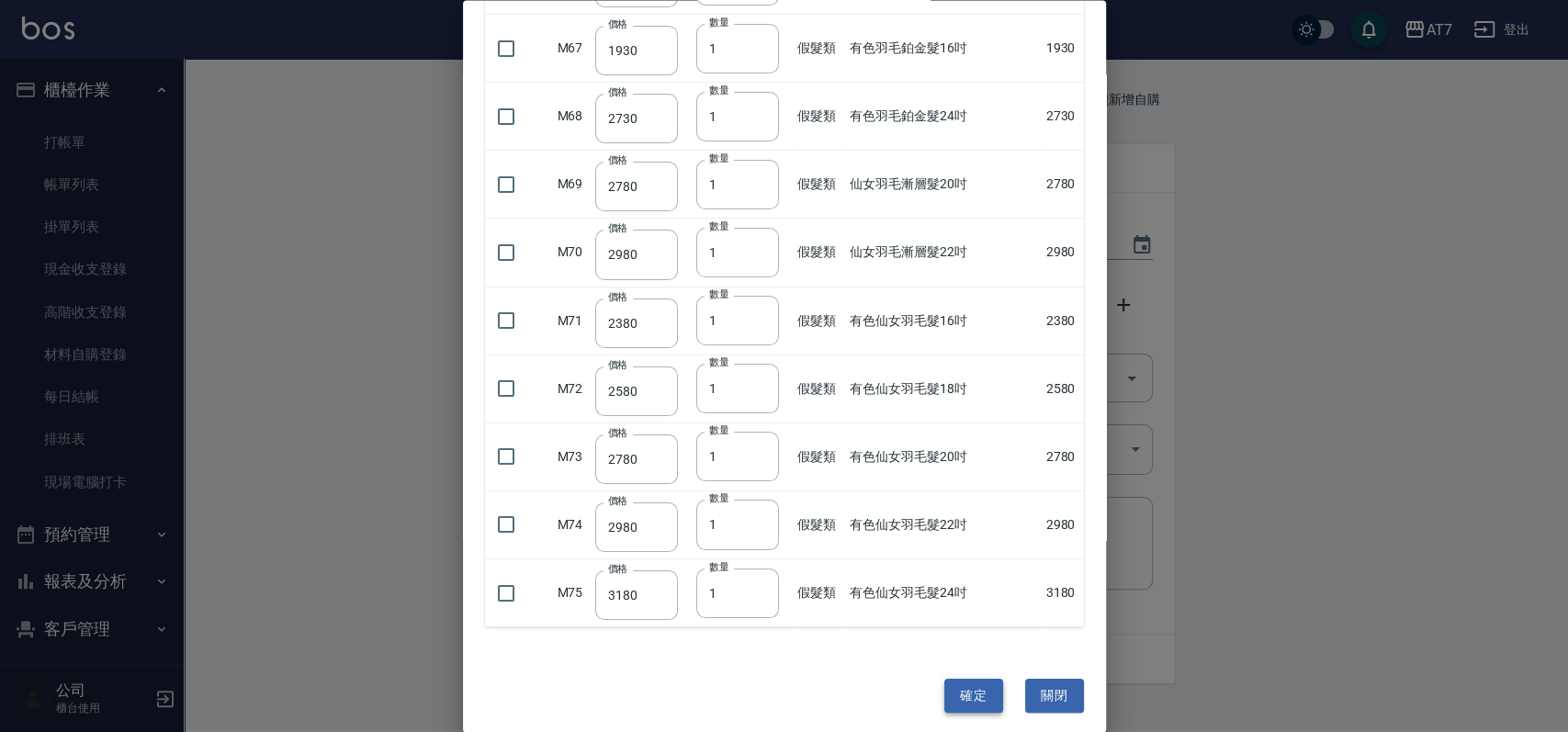
click at [963, 680] on button "確定" at bounding box center [974, 695] width 59 height 34
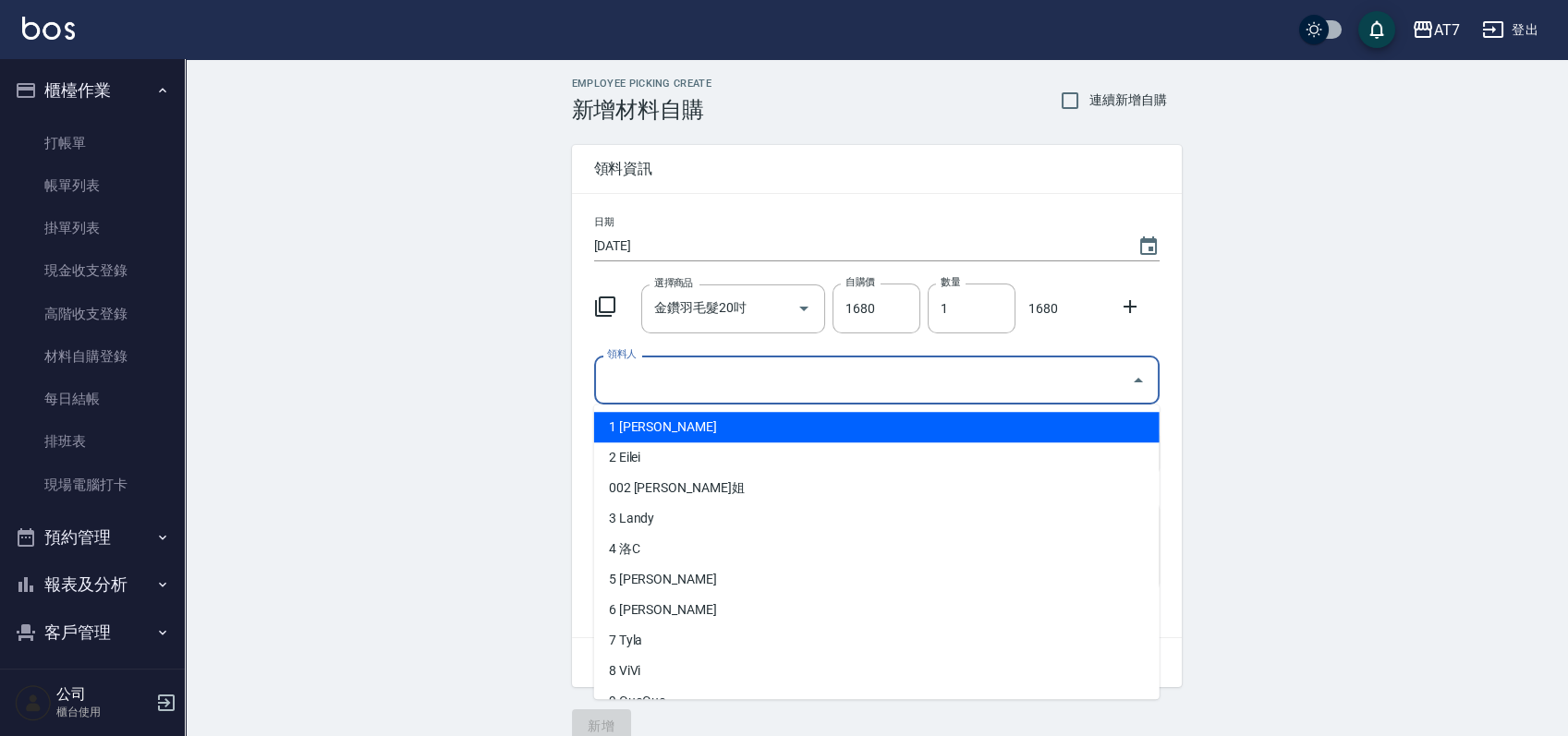
click at [947, 380] on input "領料人" at bounding box center [863, 380] width 521 height 32
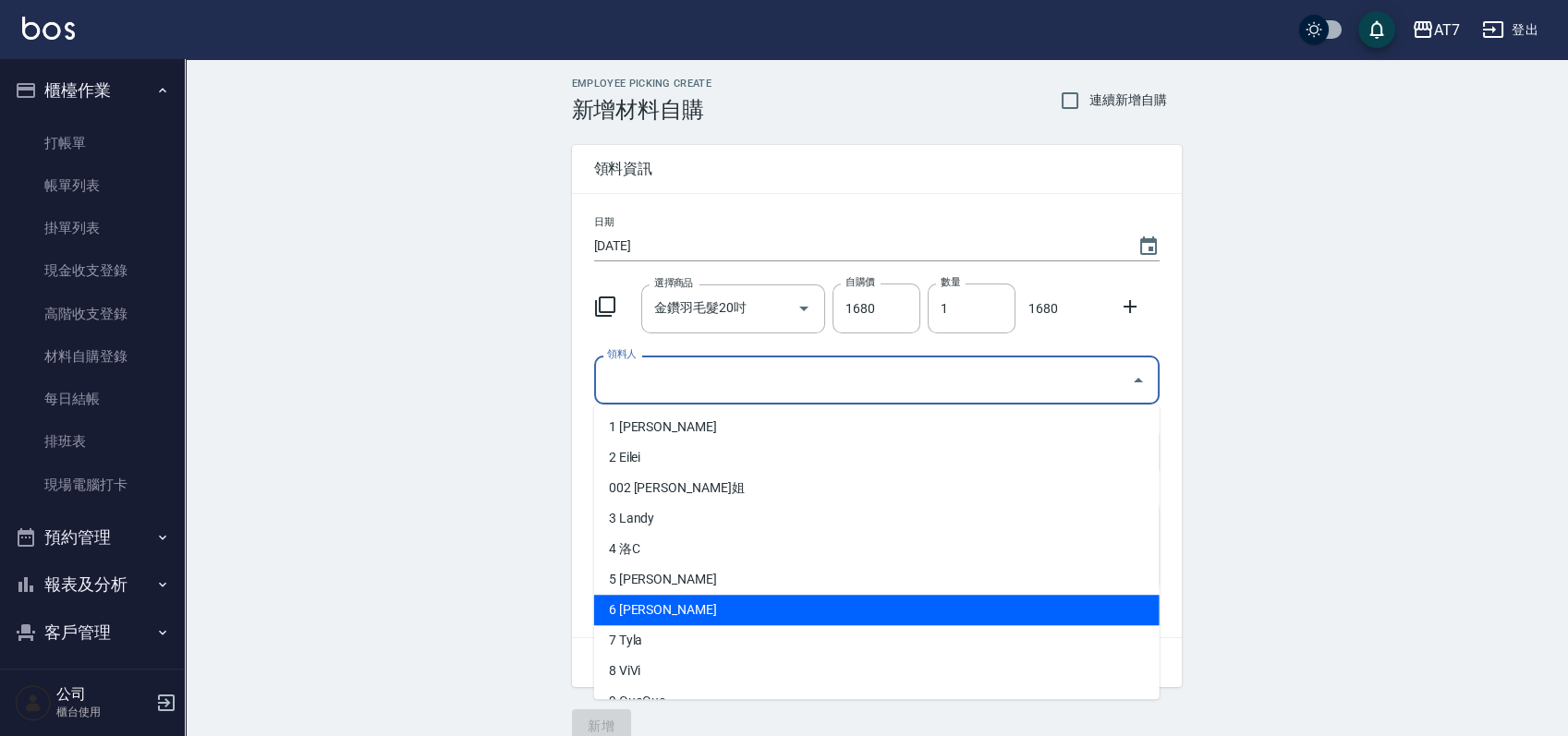
scroll to position [123, 0]
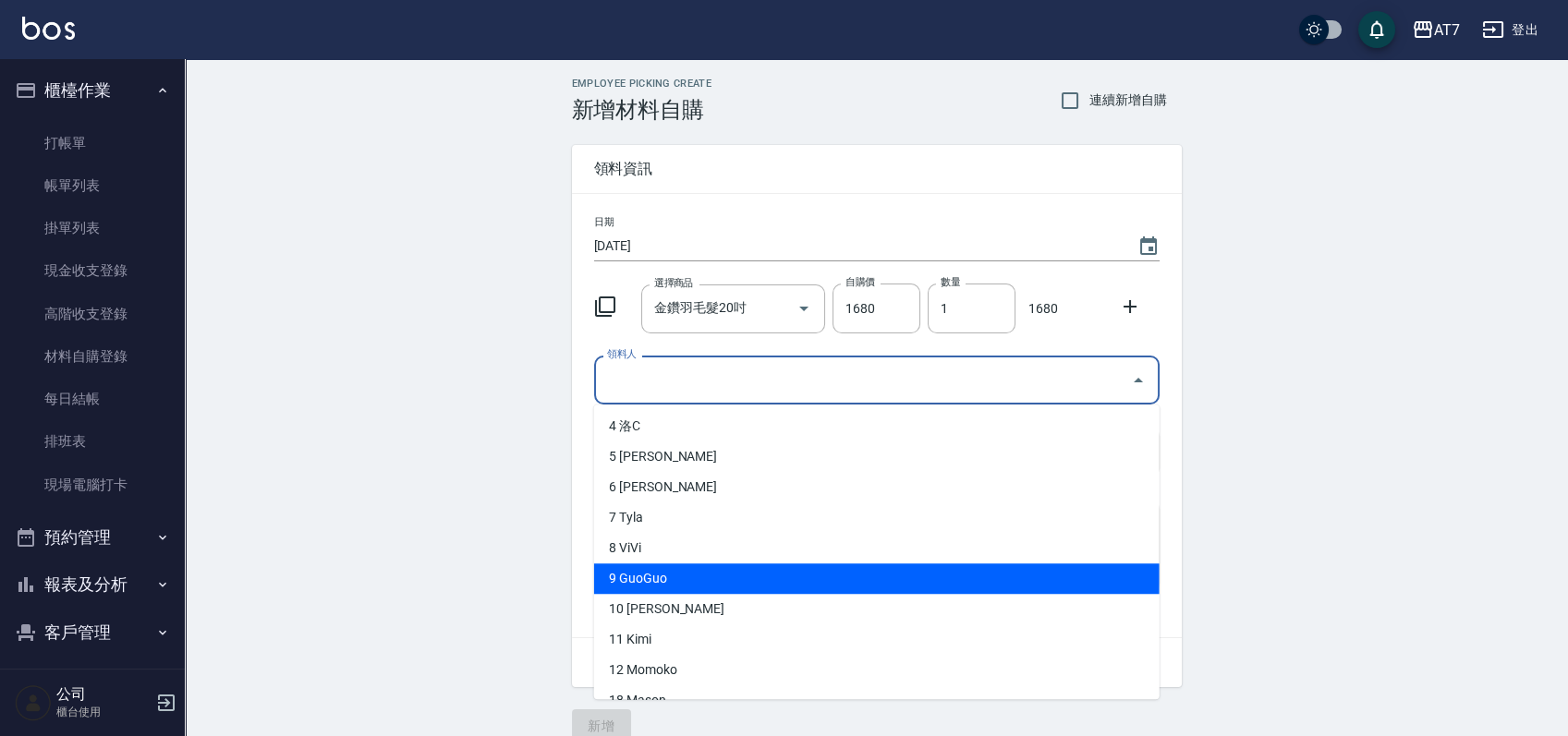
click at [806, 582] on li "9 GuoGuo" at bounding box center [877, 578] width 565 height 30
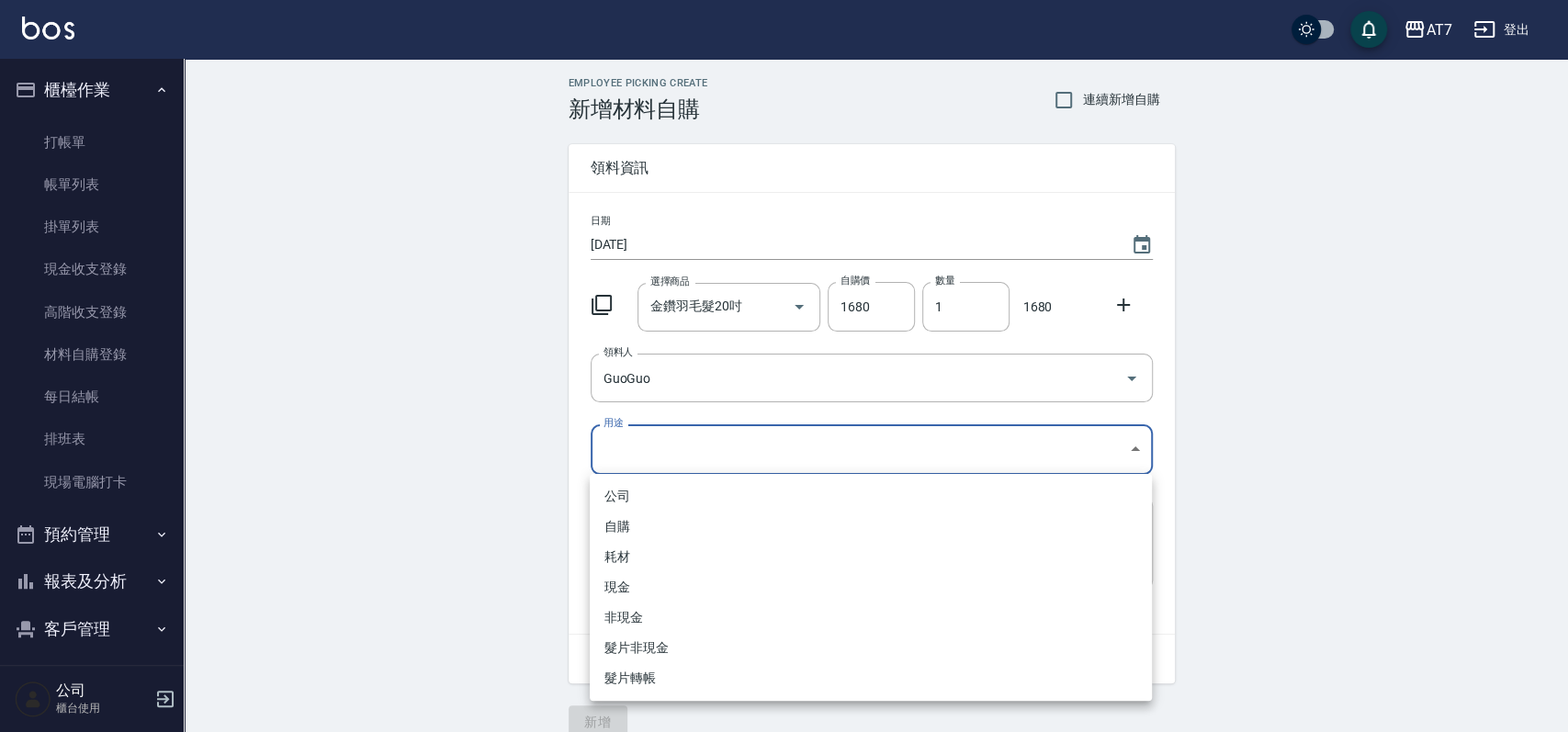
click at [816, 445] on body "AT7 登出 櫃檯作業 打帳單 帳單列表 掛單列表 現金收支登錄 高階收支登錄 材料自購登錄 每日結帳 排班表 現場電腦打卡 預約管理 預約管理 單日預約紀錄…" at bounding box center [784, 378] width 1568 height 757
click at [787, 559] on li "耗材" at bounding box center [871, 557] width 562 height 30
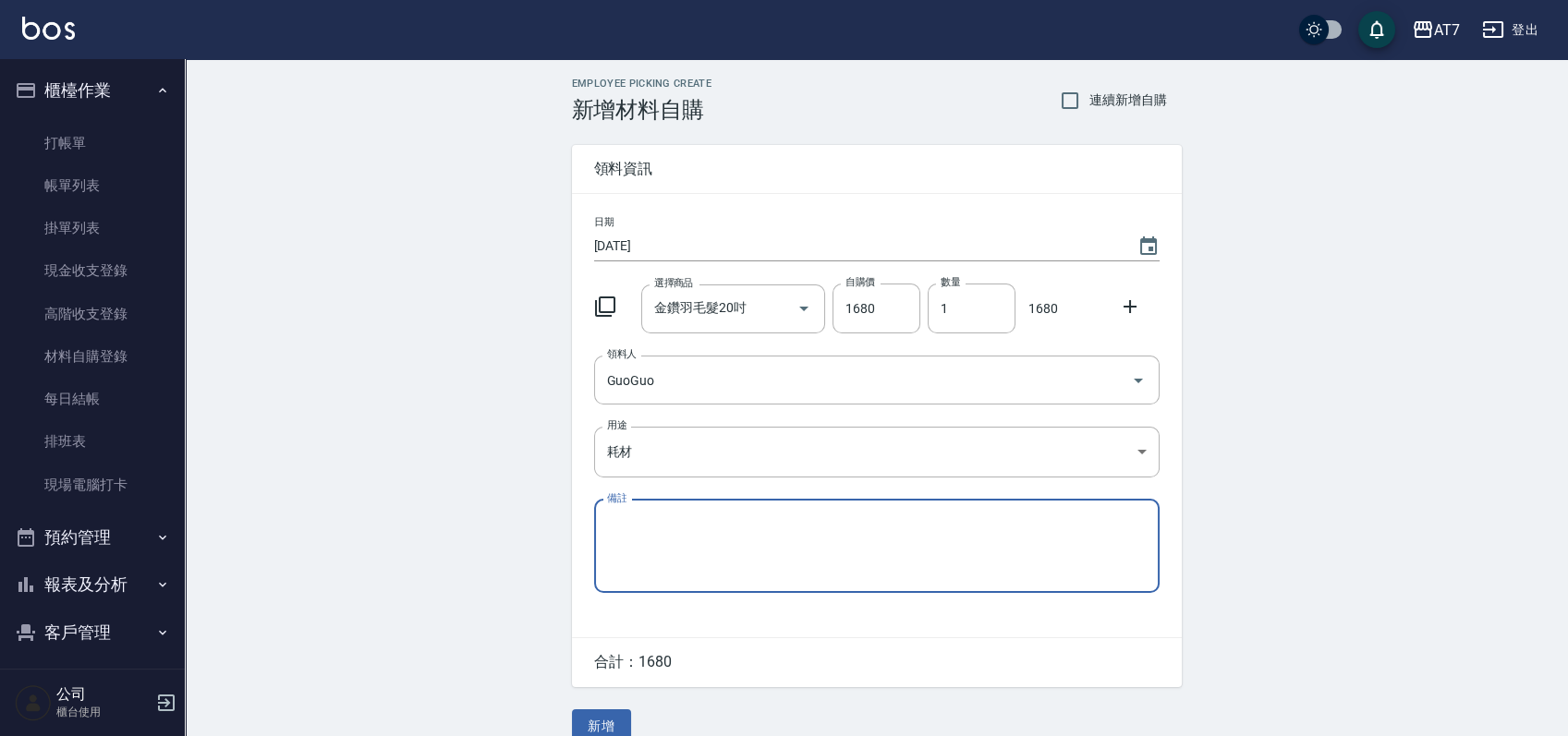
click at [798, 555] on textarea "備註" at bounding box center [877, 546] width 540 height 63
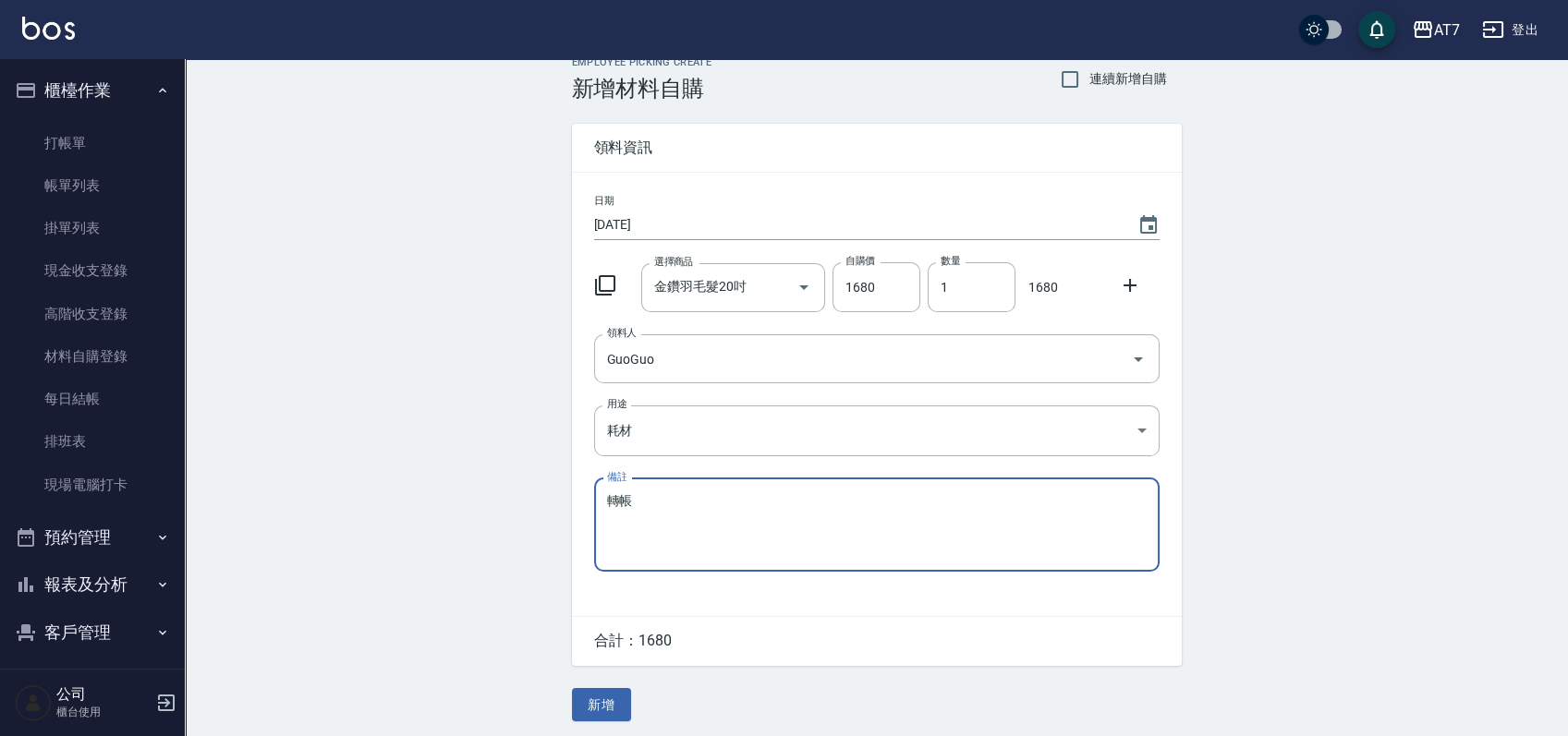
scroll to position [26, 0]
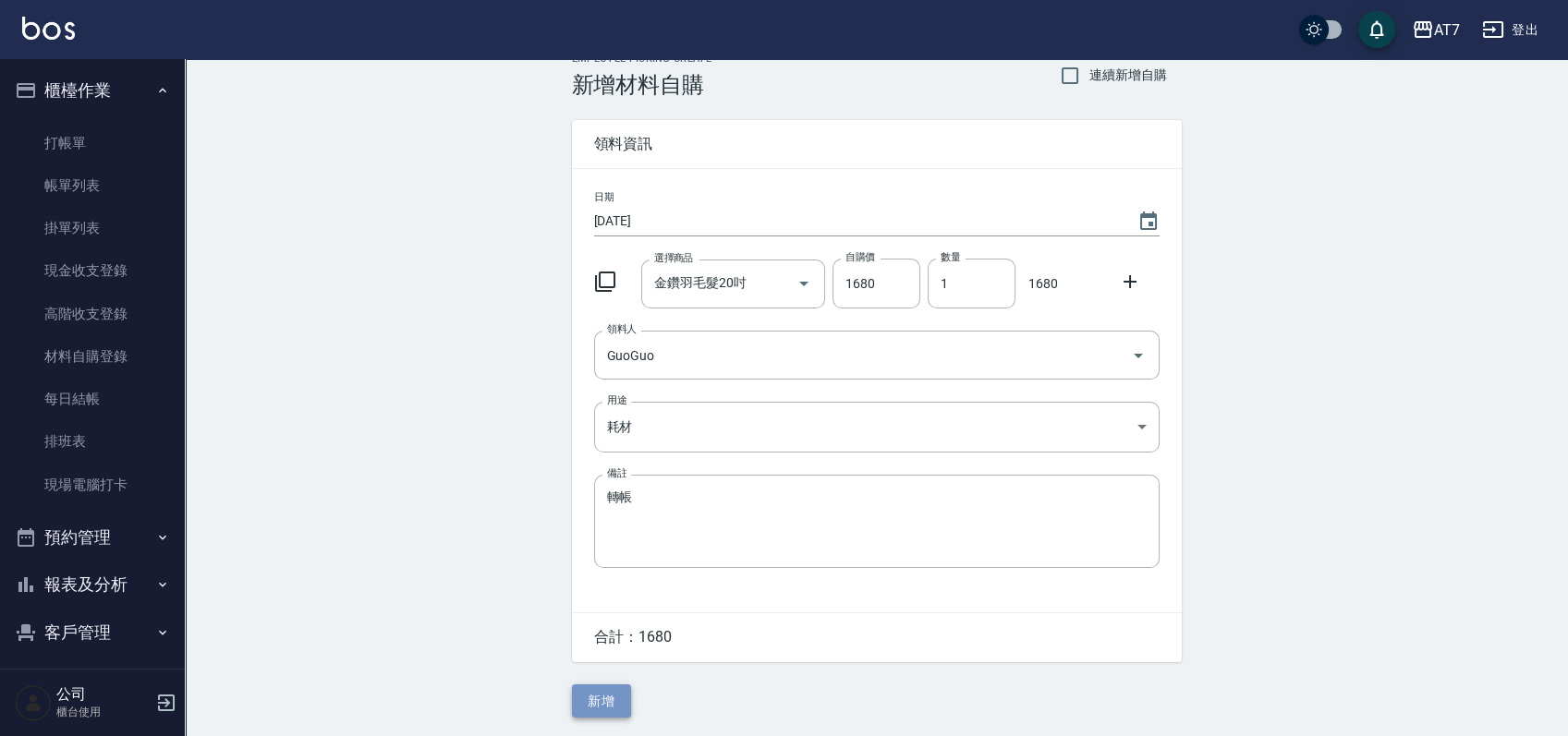
click at [614, 690] on button "新增" at bounding box center [602, 701] width 59 height 34
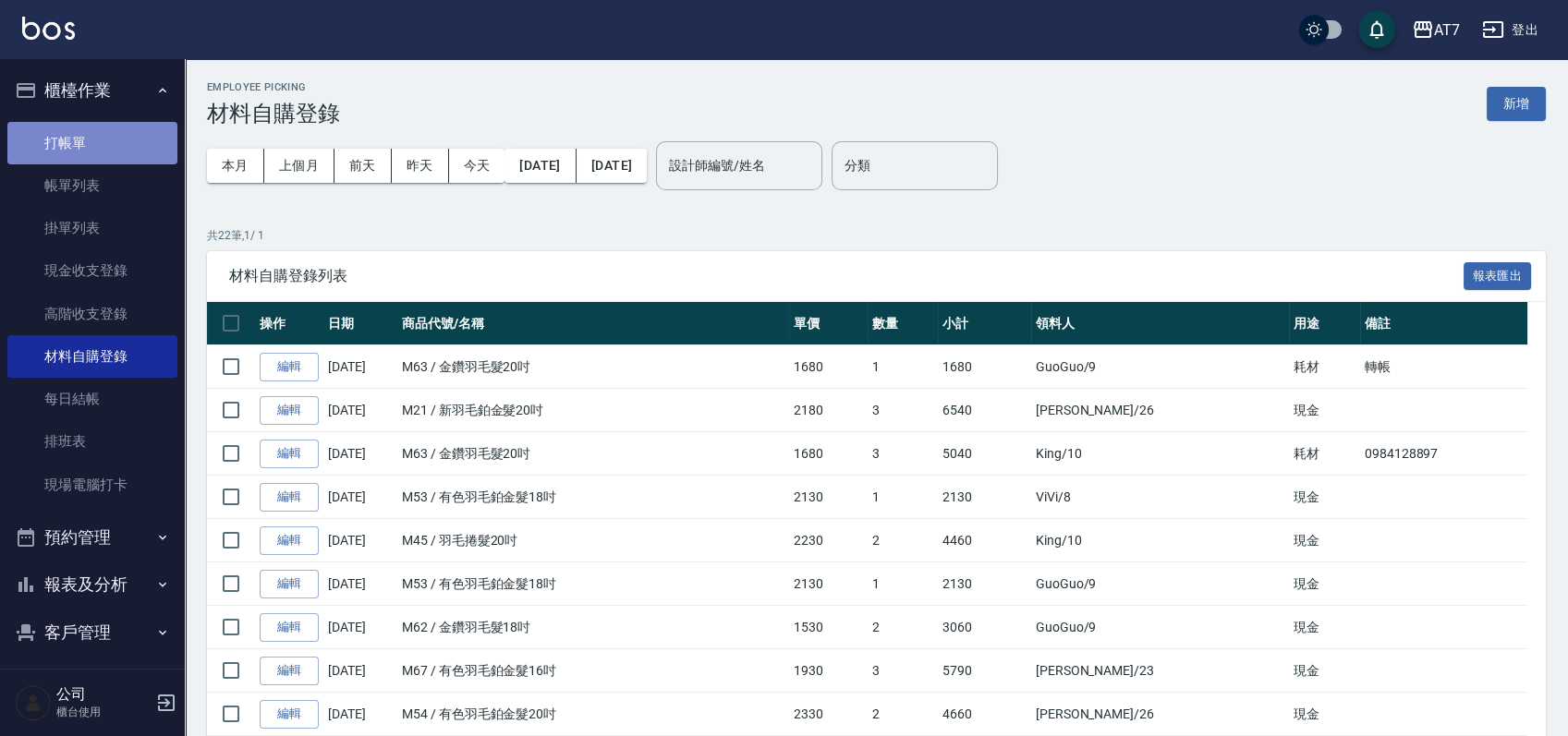
click at [97, 136] on link "打帳單" at bounding box center [92, 143] width 170 height 42
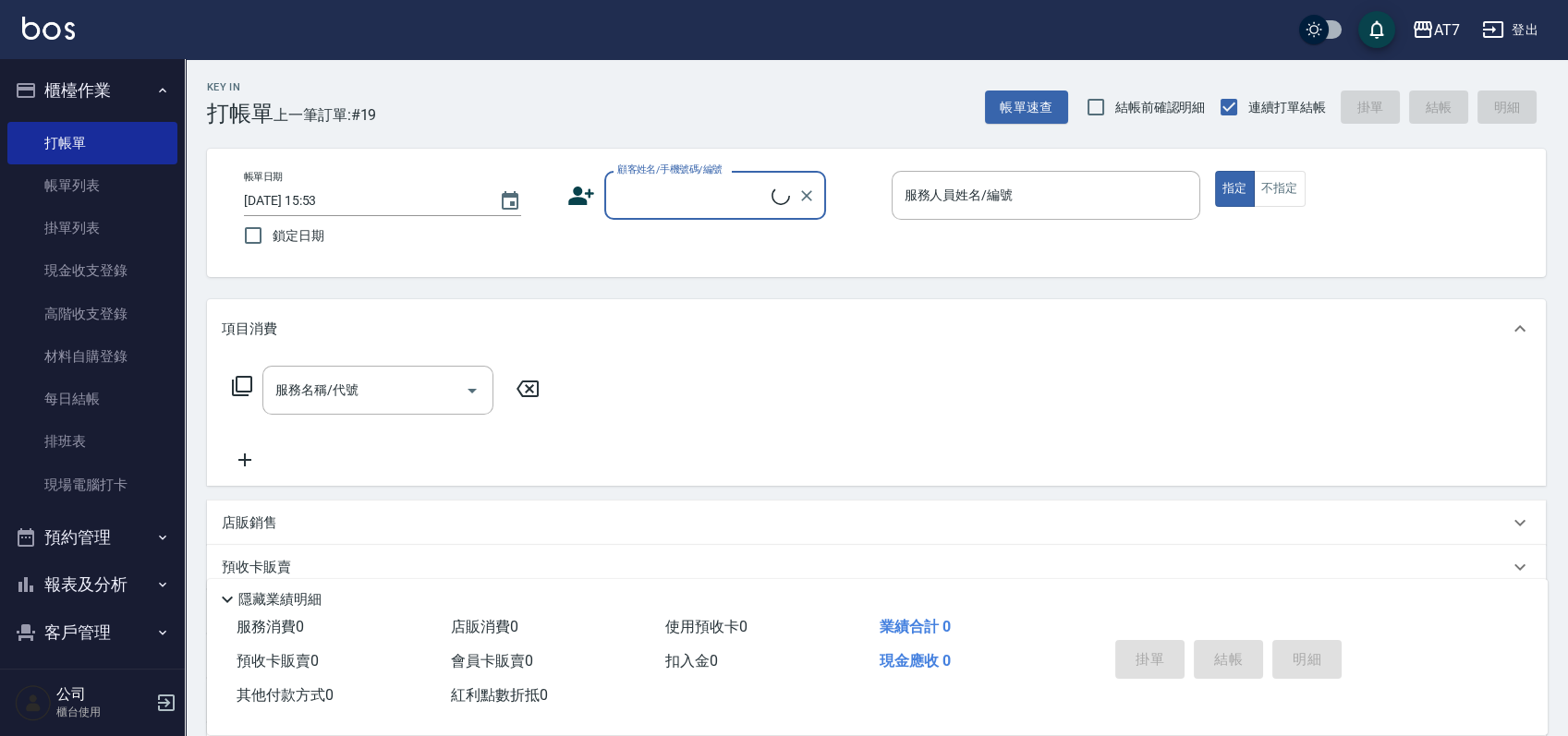
click at [688, 201] on input "顧客姓名/手機號碼/編號" at bounding box center [692, 195] width 159 height 32
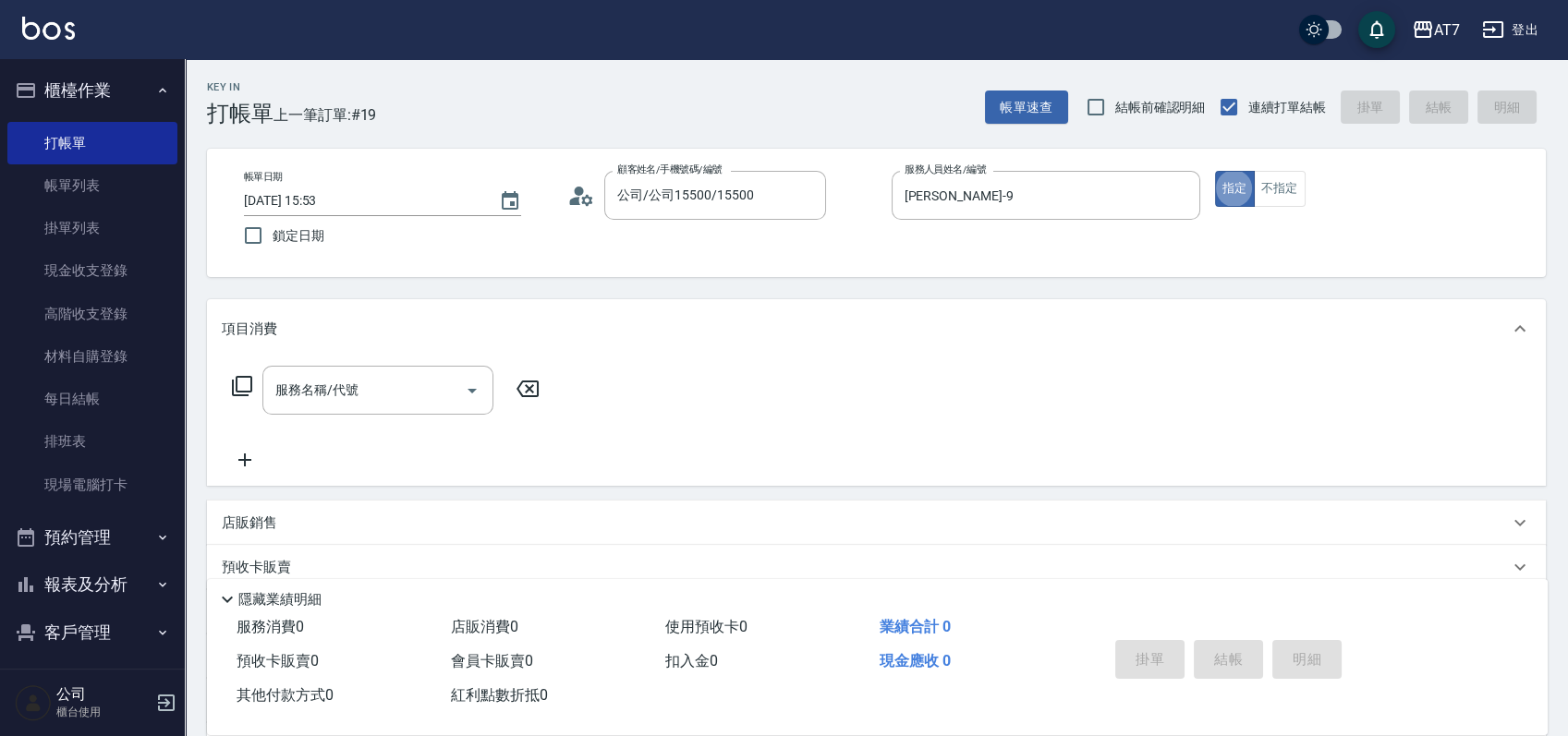
click at [243, 391] on icon at bounding box center [242, 386] width 20 height 20
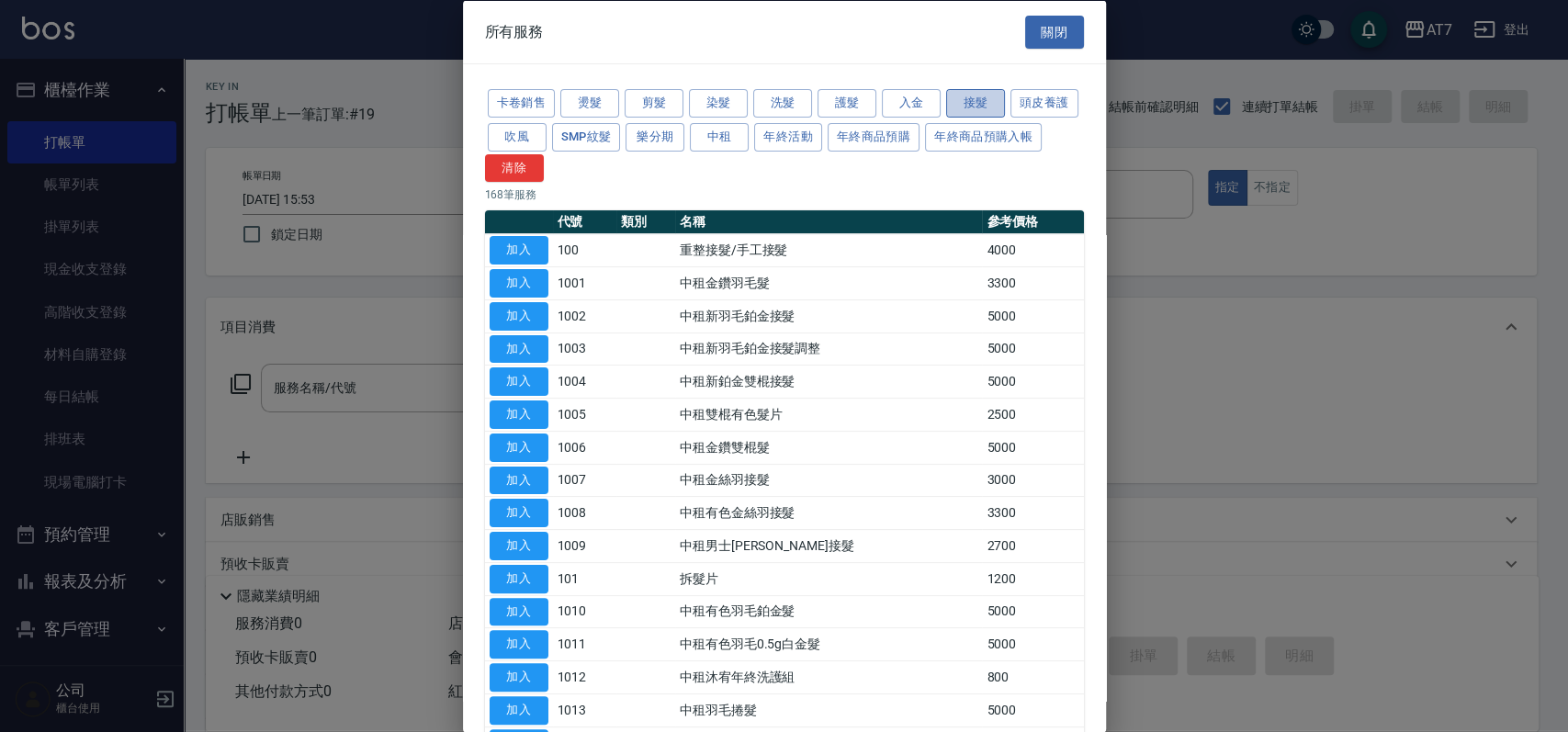
click at [976, 95] on button "接髮" at bounding box center [976, 103] width 59 height 28
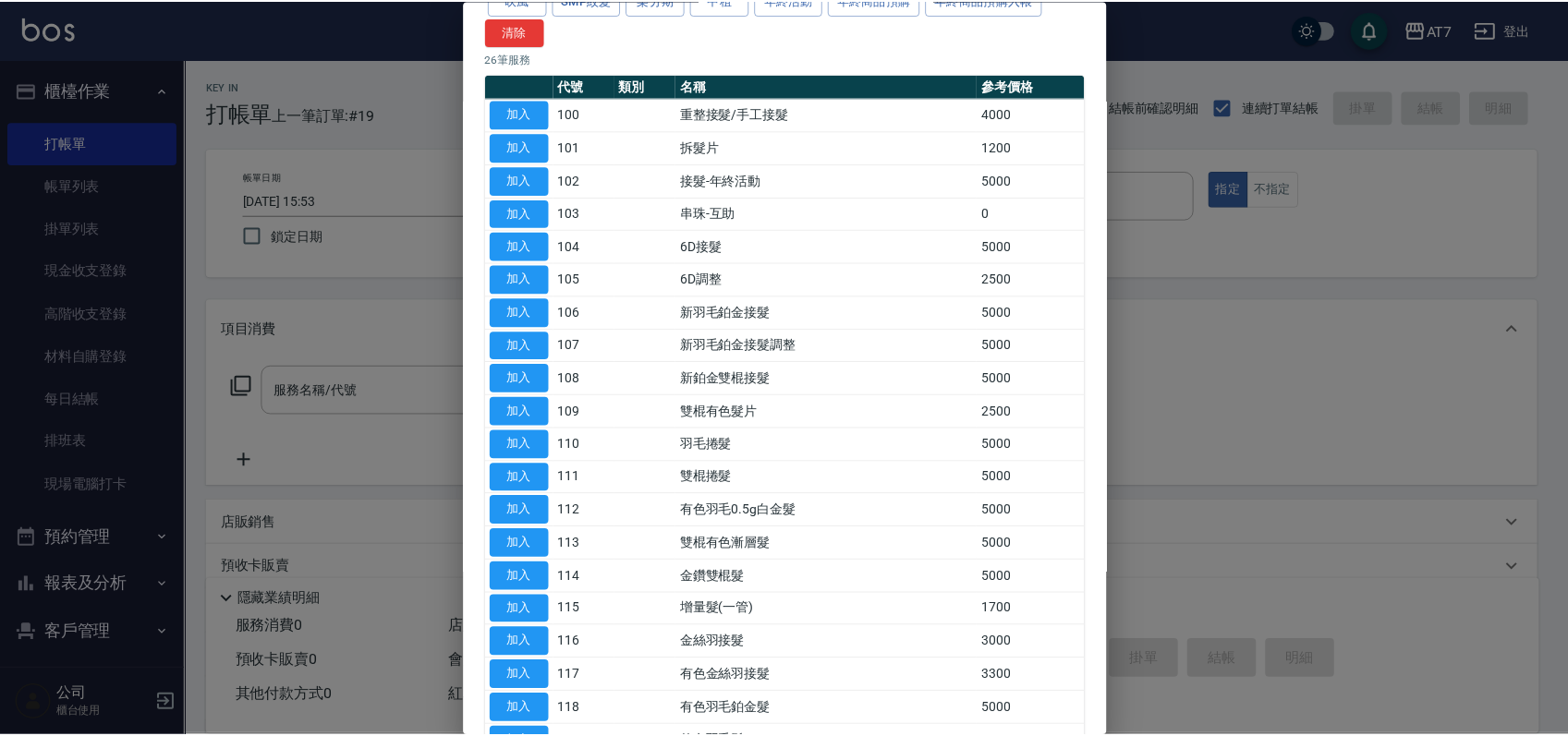
scroll to position [369, 0]
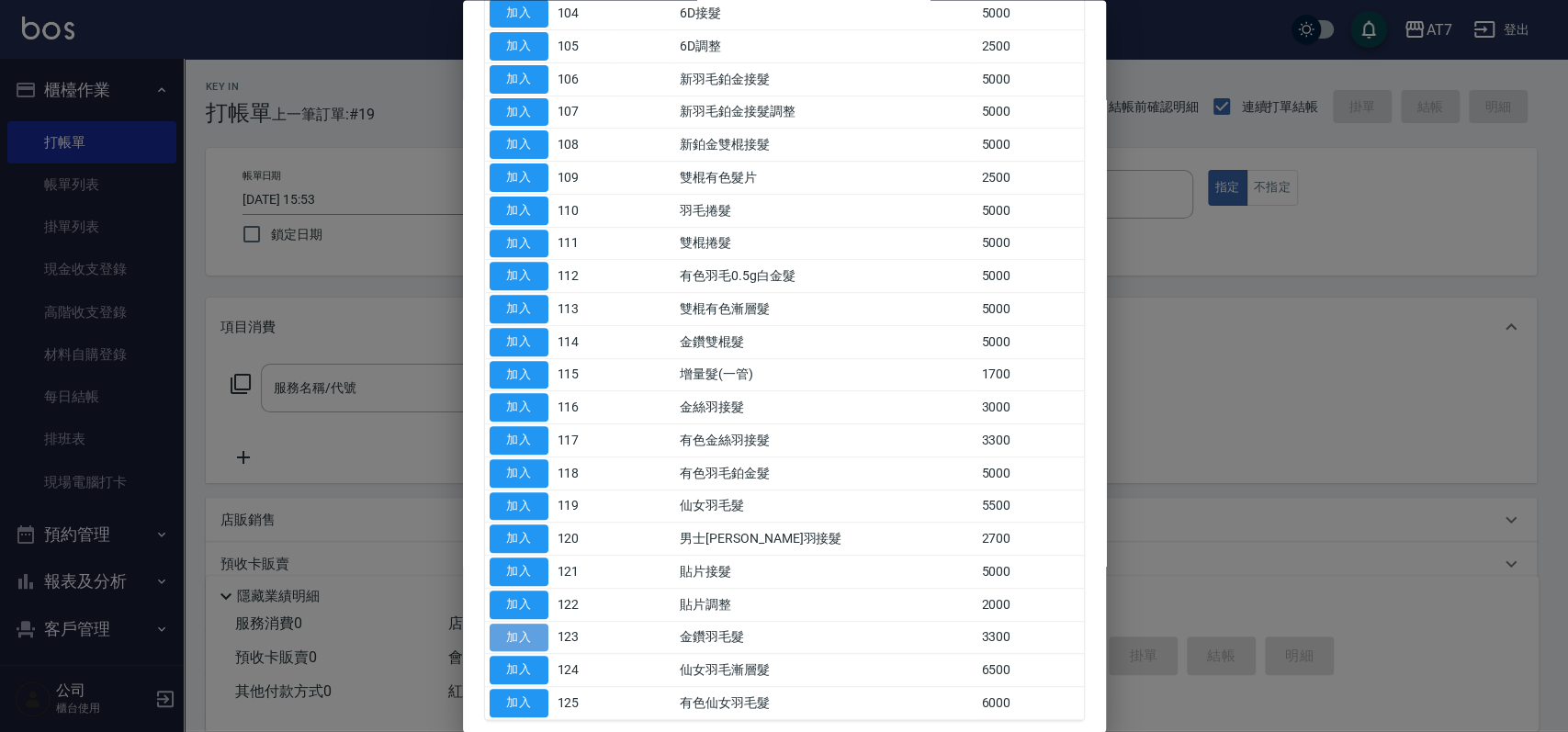
click at [511, 643] on button "加入" at bounding box center [519, 637] width 59 height 28
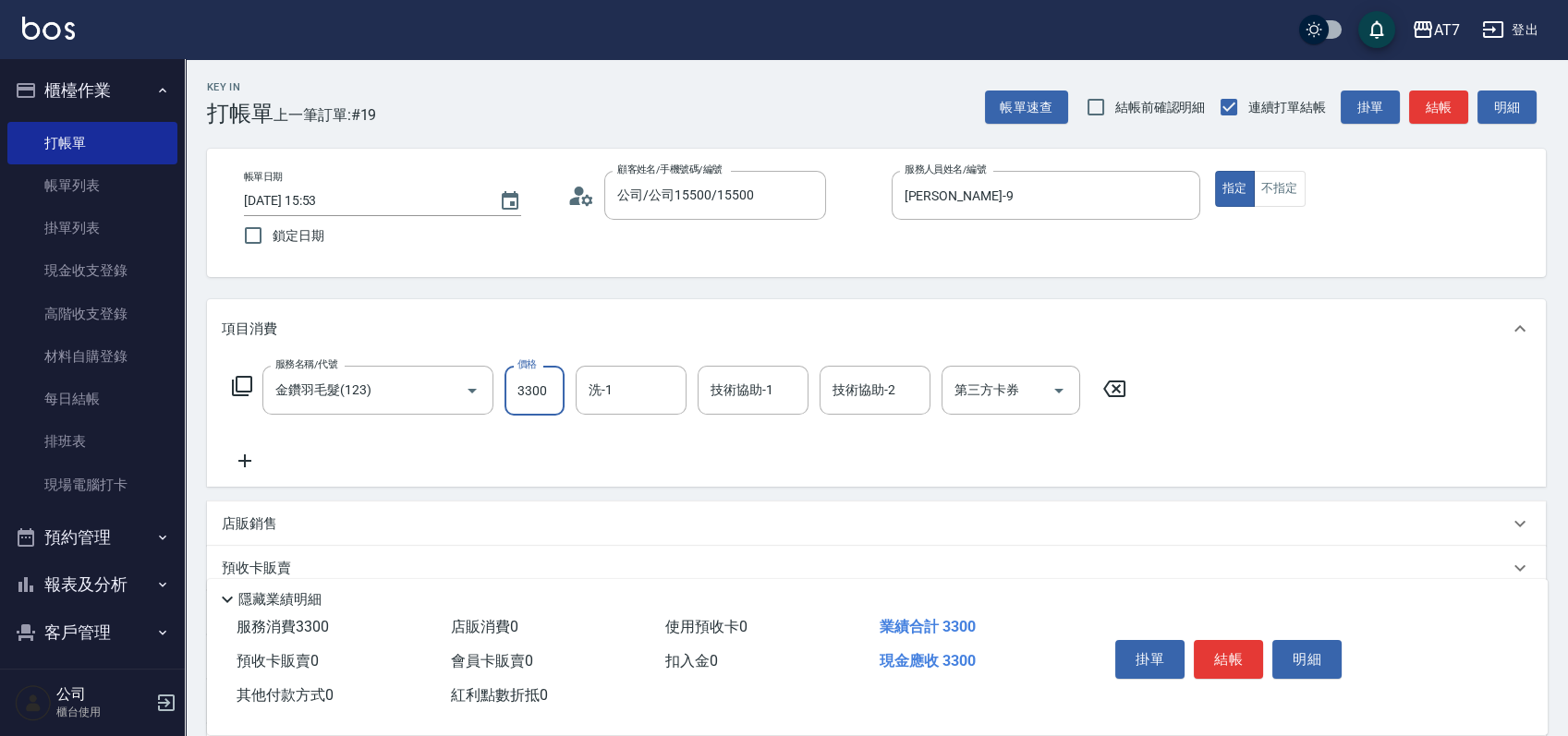
click at [548, 392] on input "3300" at bounding box center [534, 391] width 60 height 50
click at [250, 380] on icon at bounding box center [242, 386] width 20 height 20
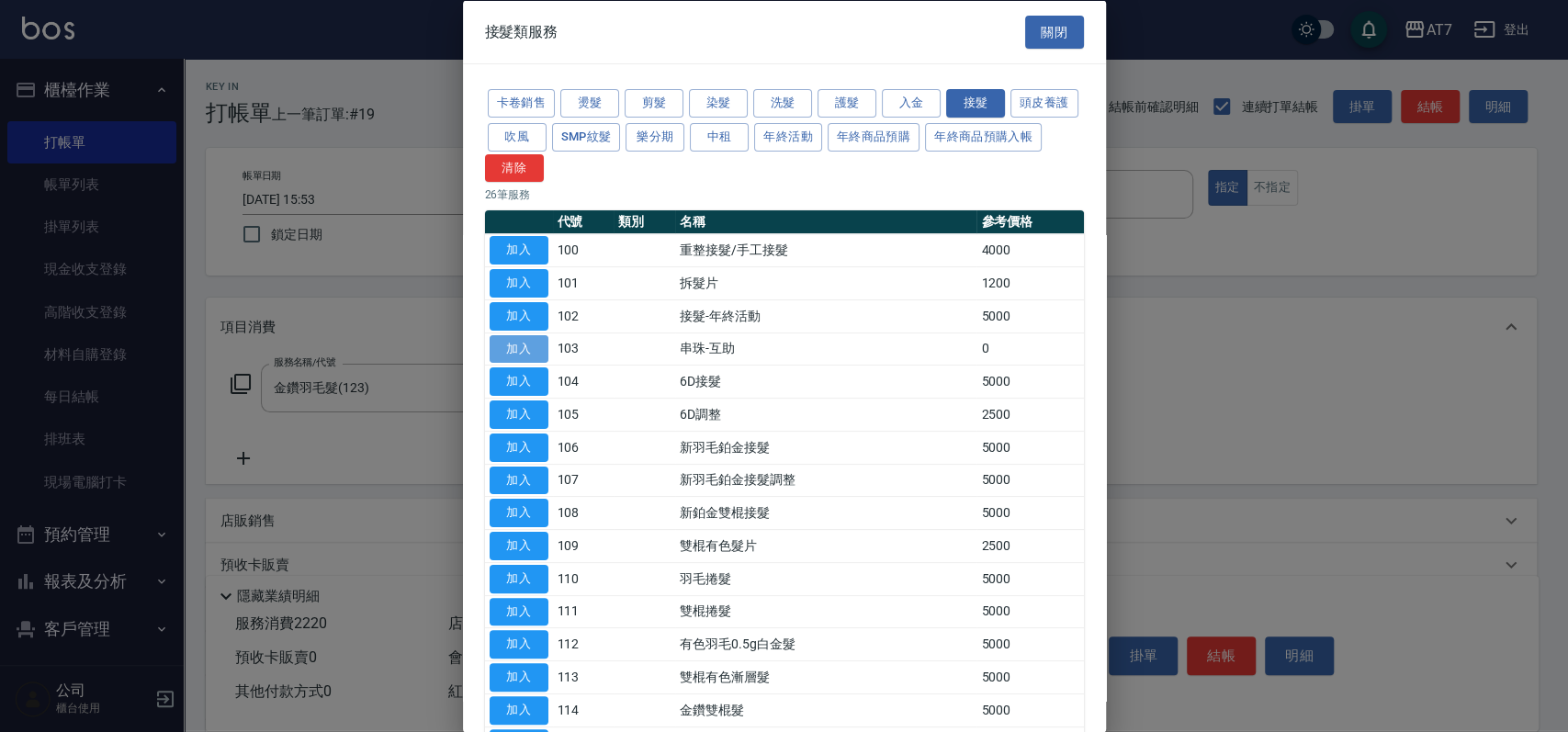
click at [513, 353] on button "加入" at bounding box center [519, 348] width 59 height 28
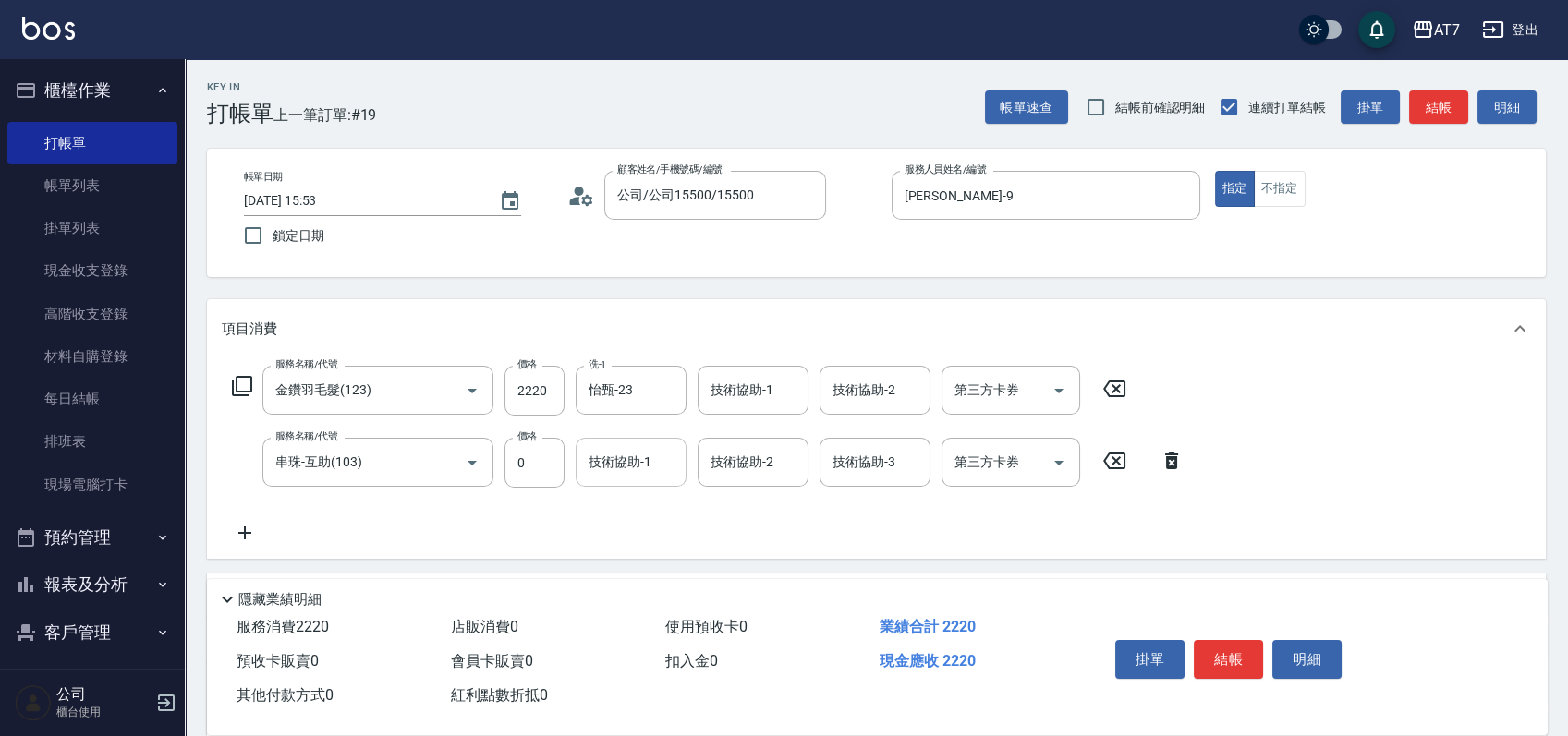
click at [637, 477] on input "技術協助-1" at bounding box center [631, 462] width 94 height 32
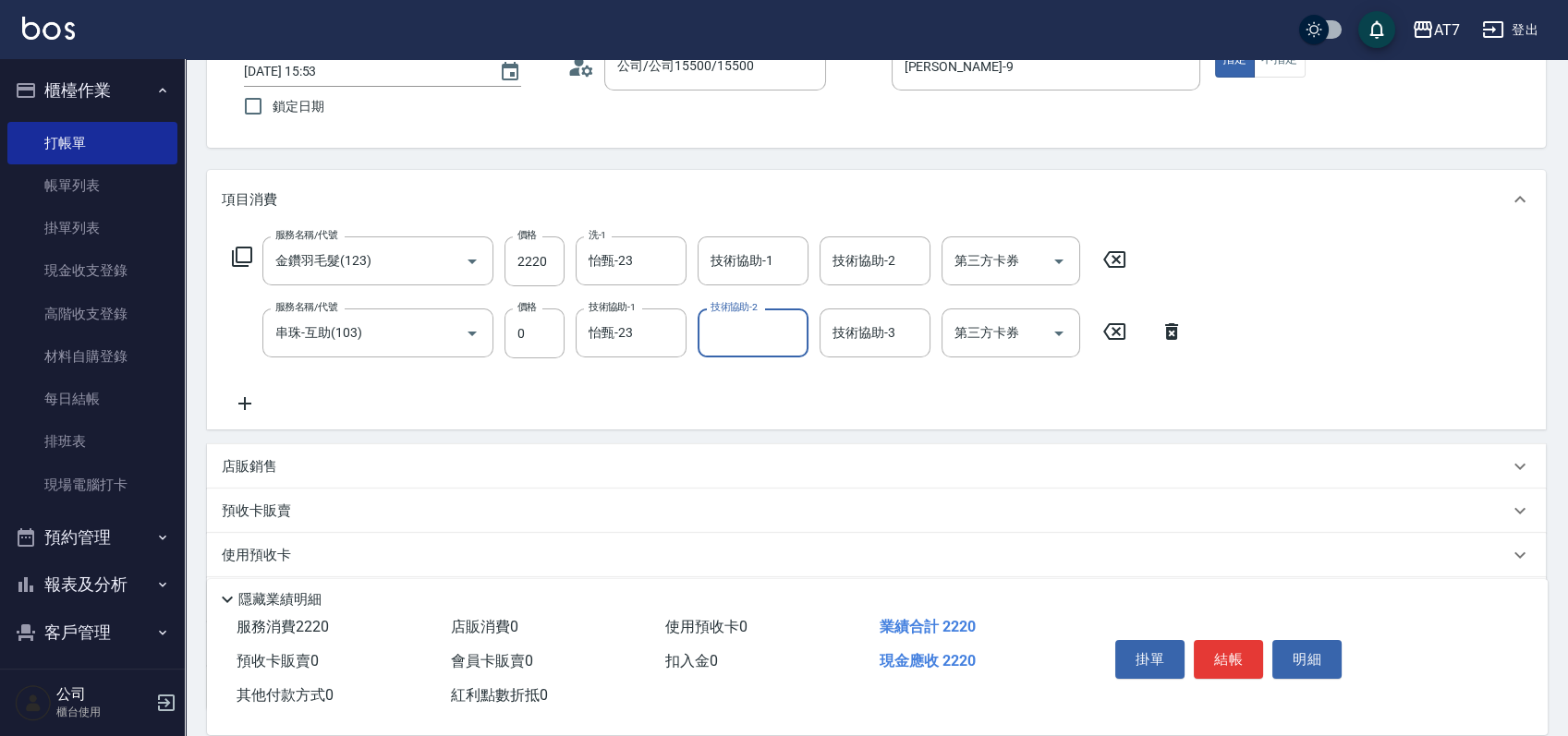
scroll to position [246, 0]
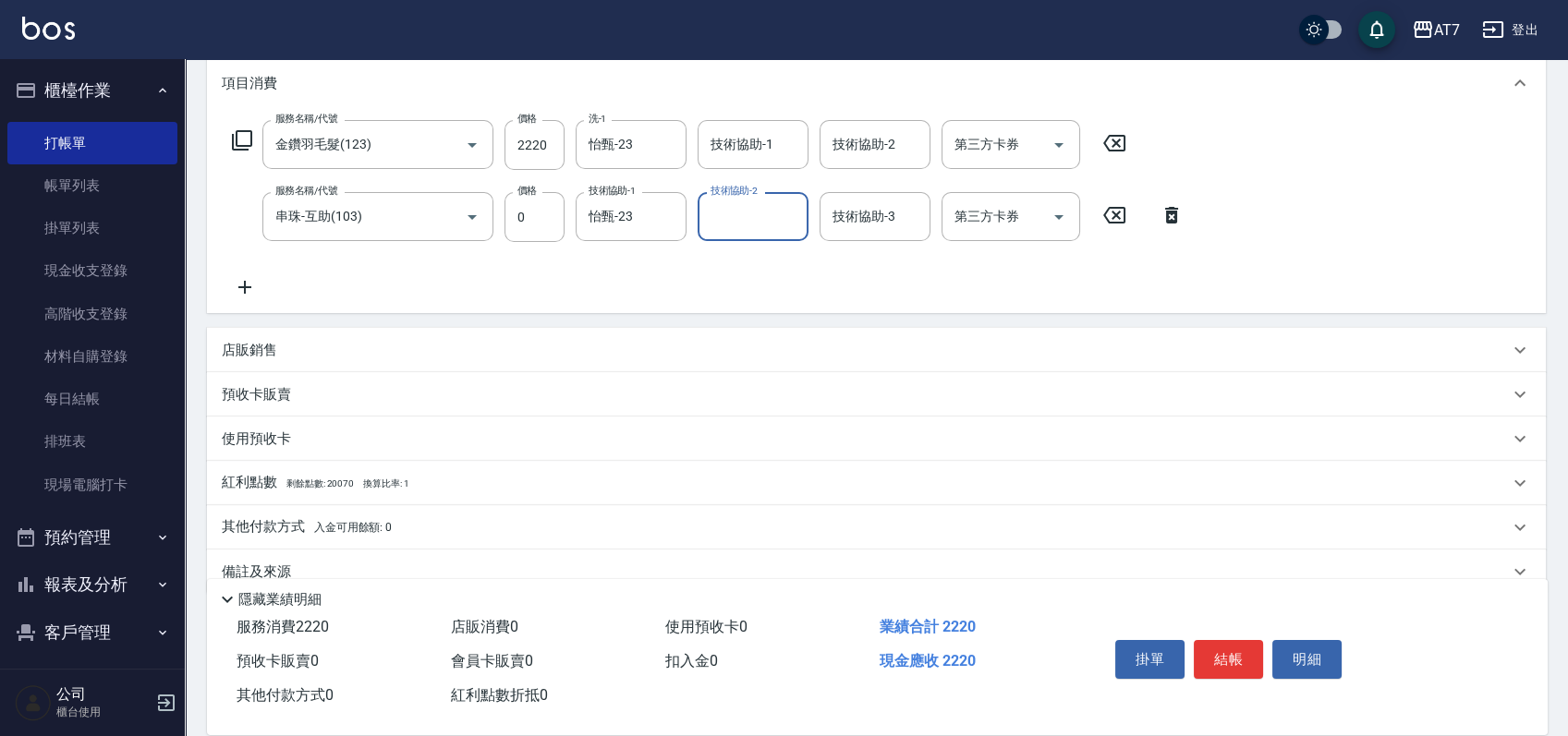
click at [481, 527] on div "其他付款方式 入金可用餘額: 0" at bounding box center [865, 527] width 1287 height 20
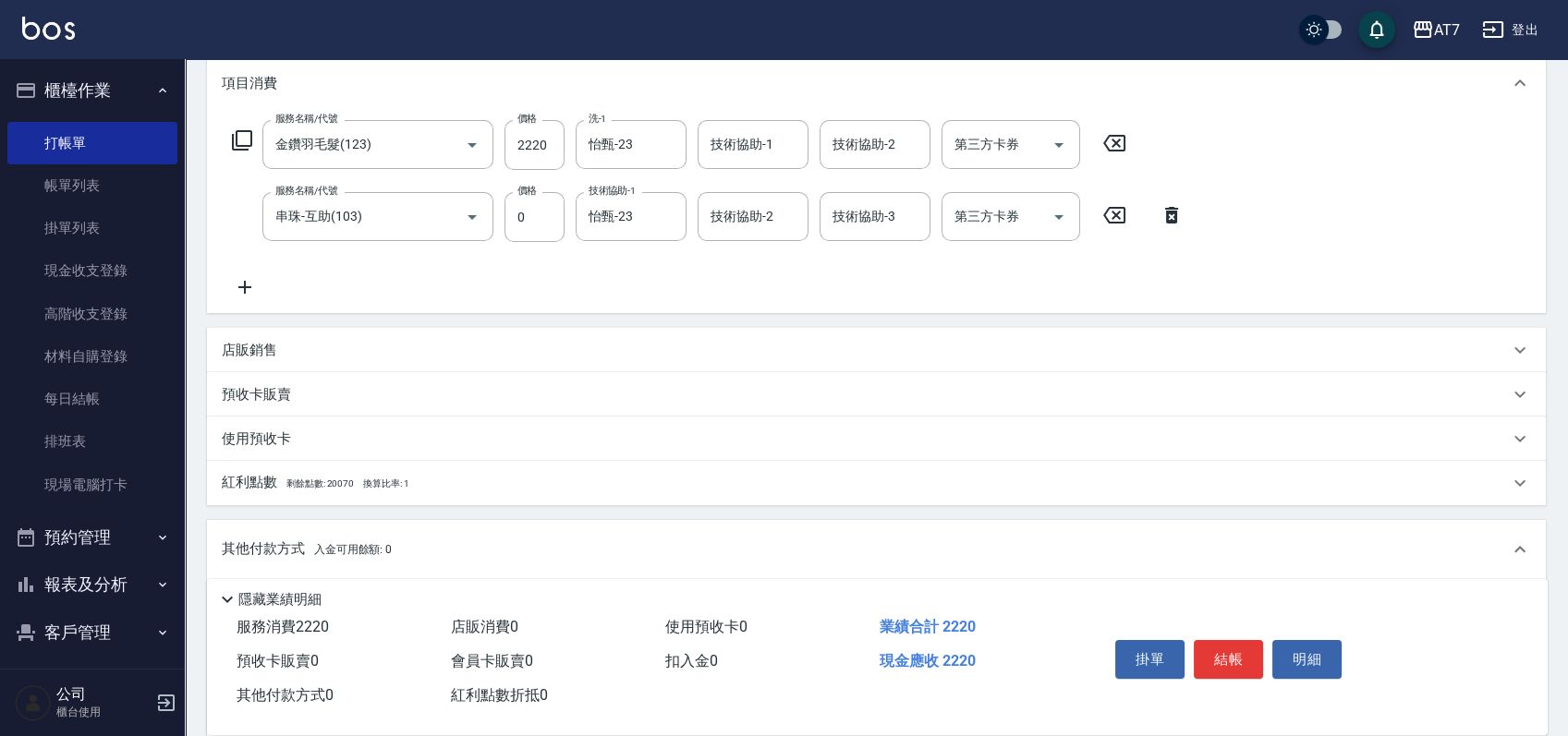
scroll to position [0, 0]
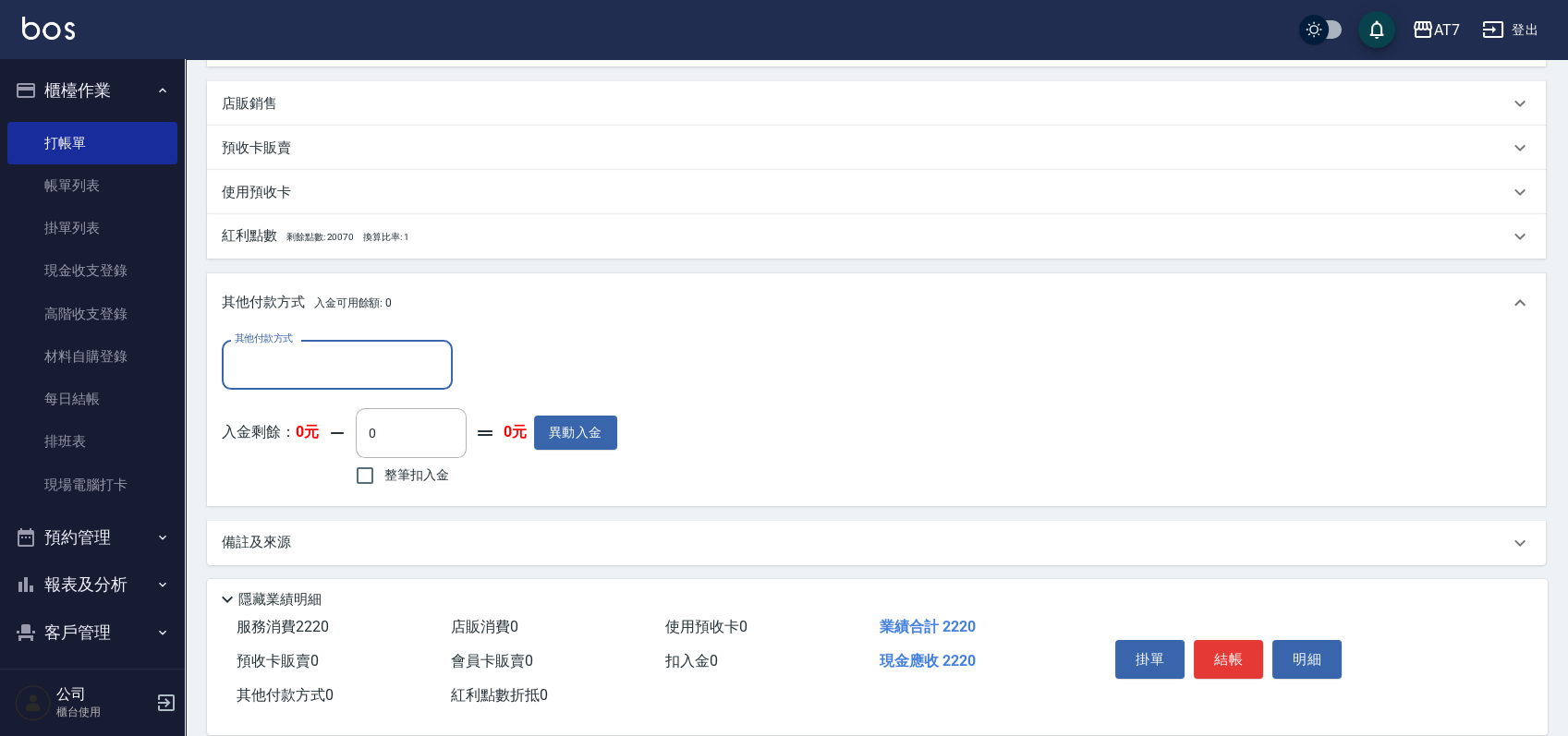
click at [309, 369] on input "其他付款方式" at bounding box center [337, 364] width 214 height 32
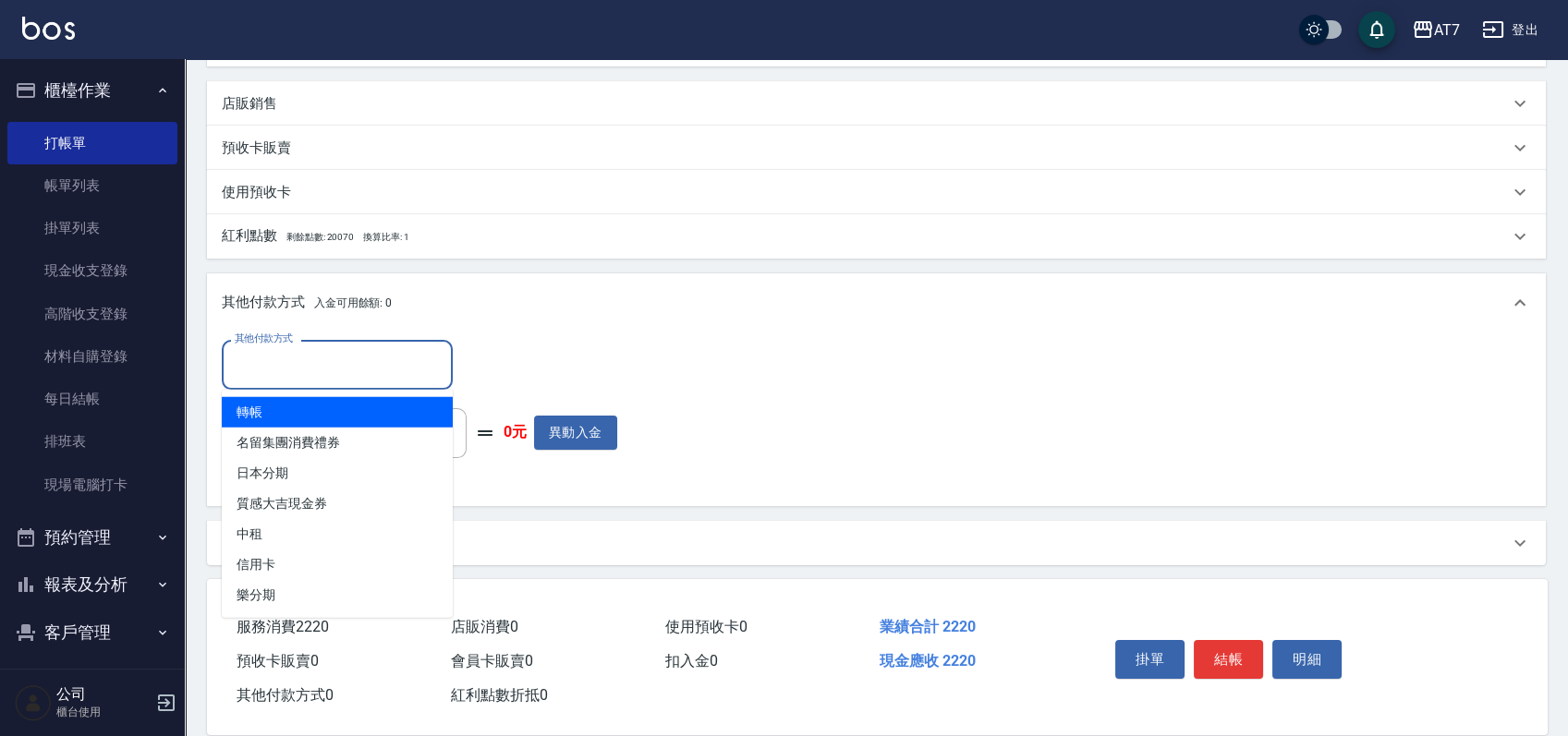
click at [297, 417] on span "轉帳" at bounding box center [337, 412] width 231 height 30
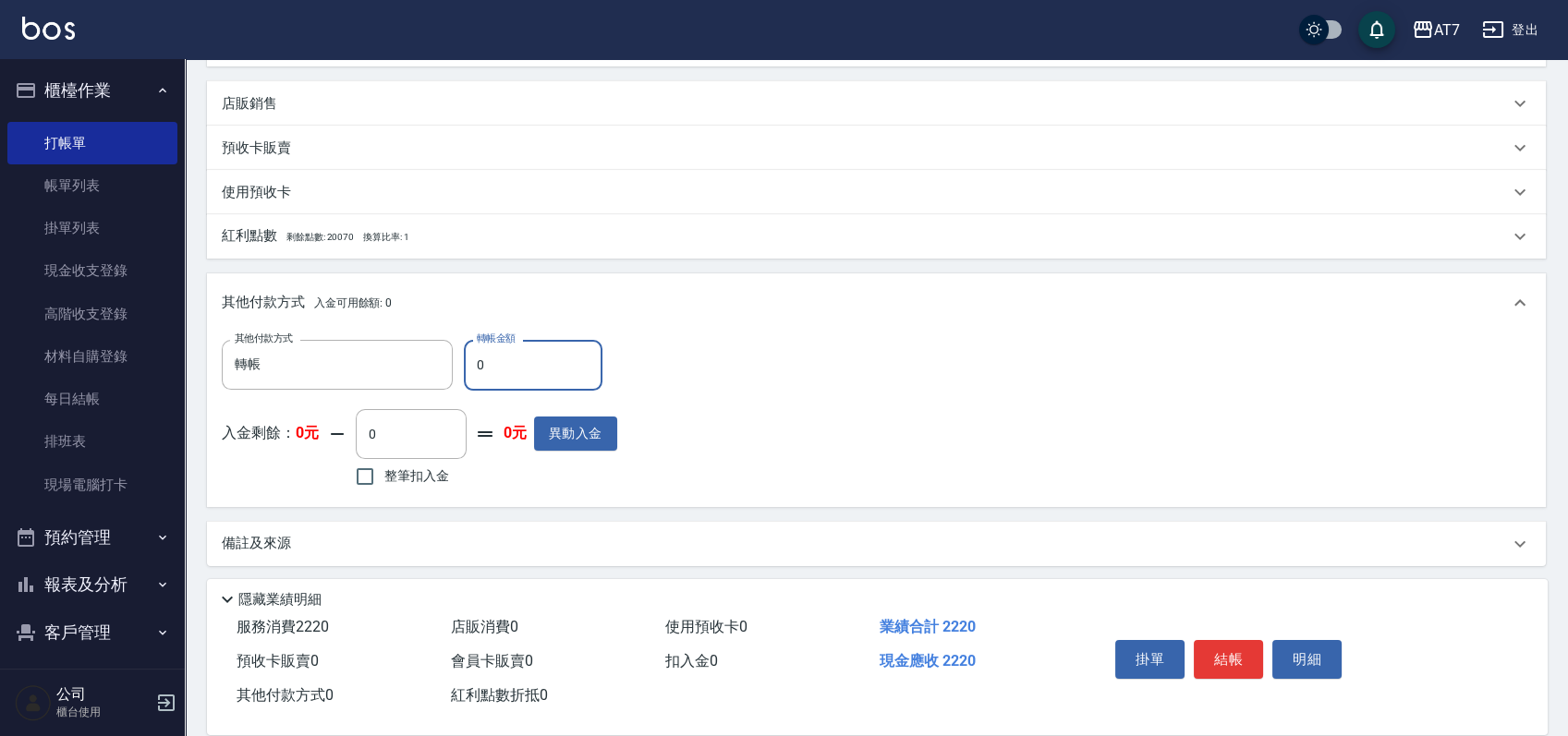
click at [471, 368] on input "0" at bounding box center [533, 365] width 139 height 50
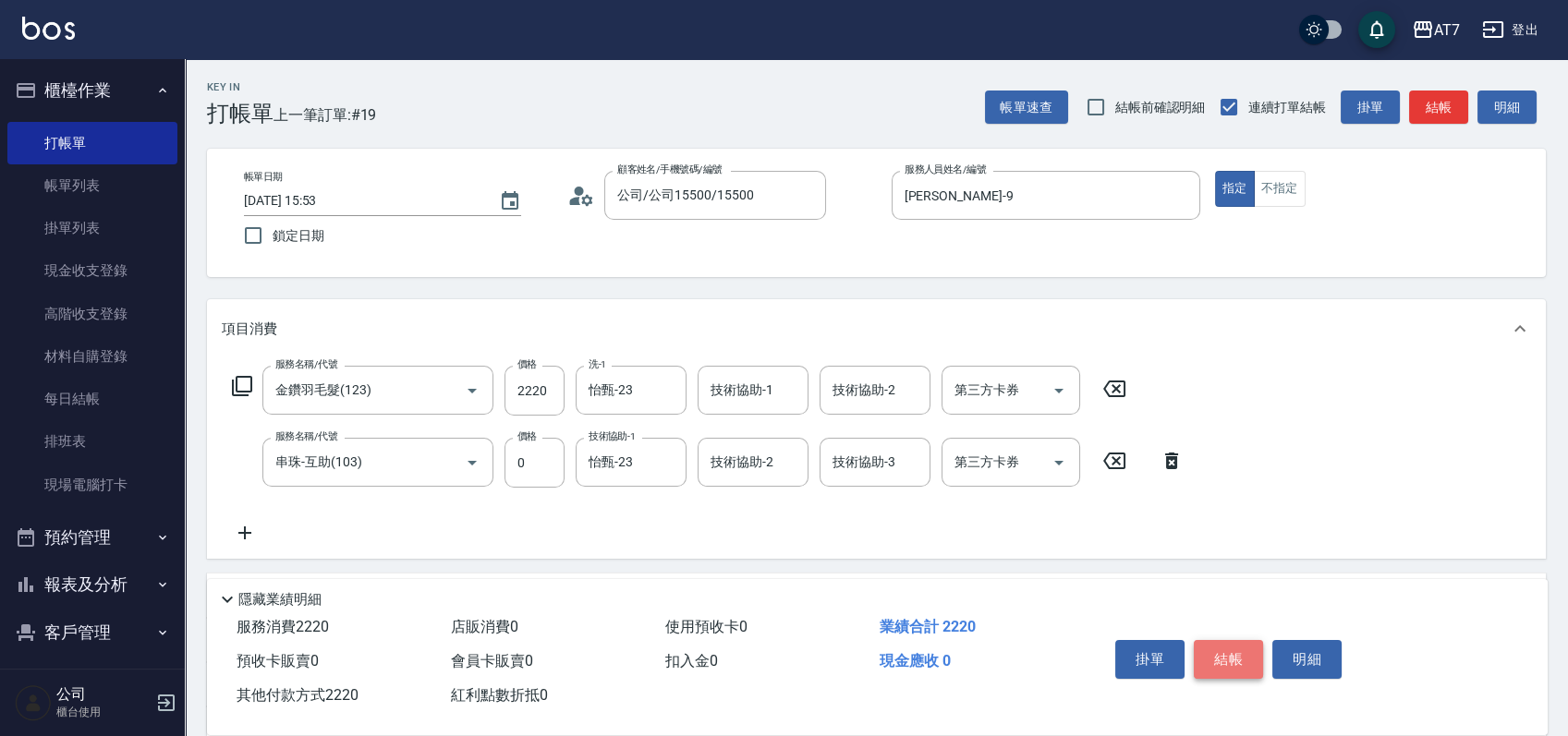
click at [1231, 646] on button "結帳" at bounding box center [1228, 659] width 69 height 39
